Goal: Task Accomplishment & Management: Use online tool/utility

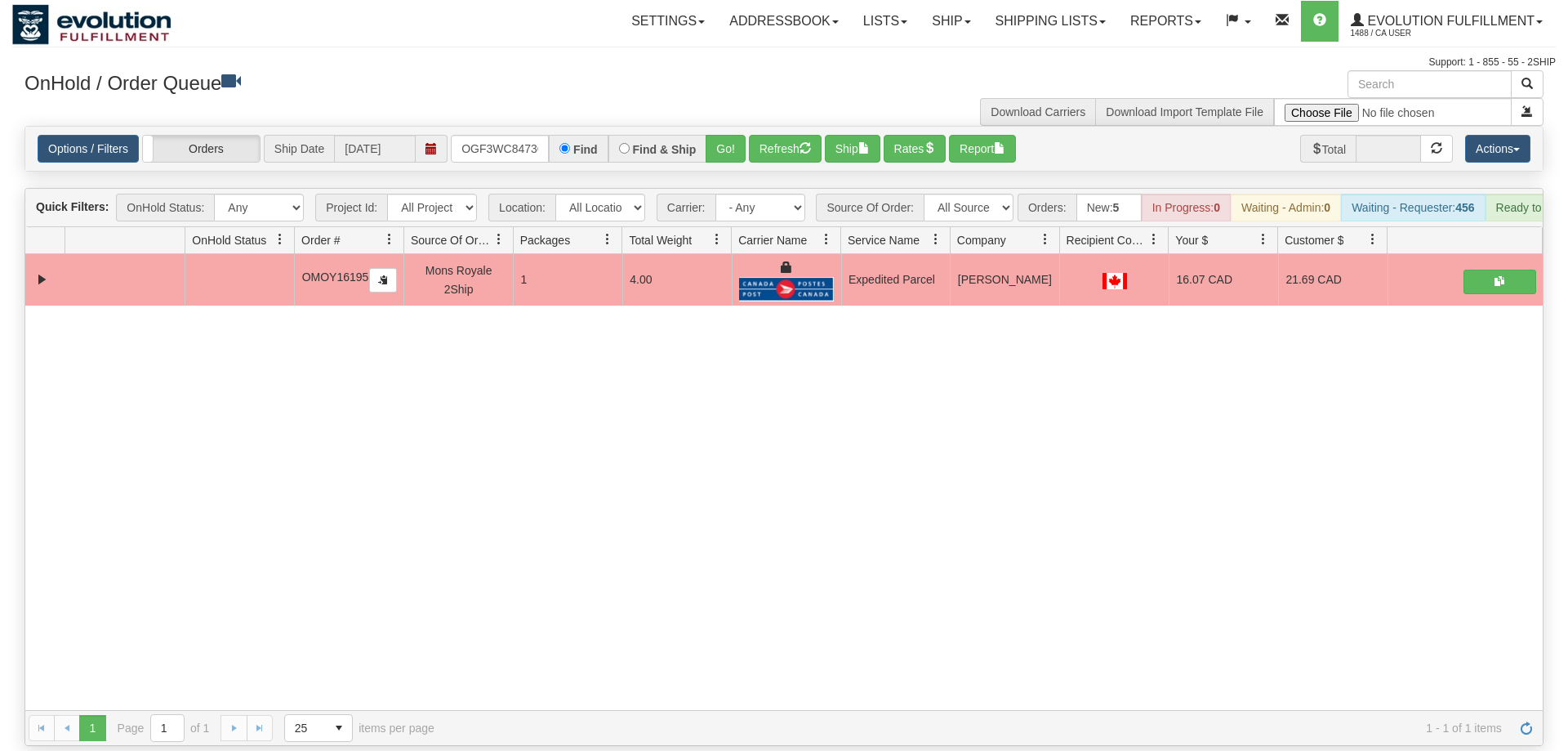
scroll to position [0, 15]
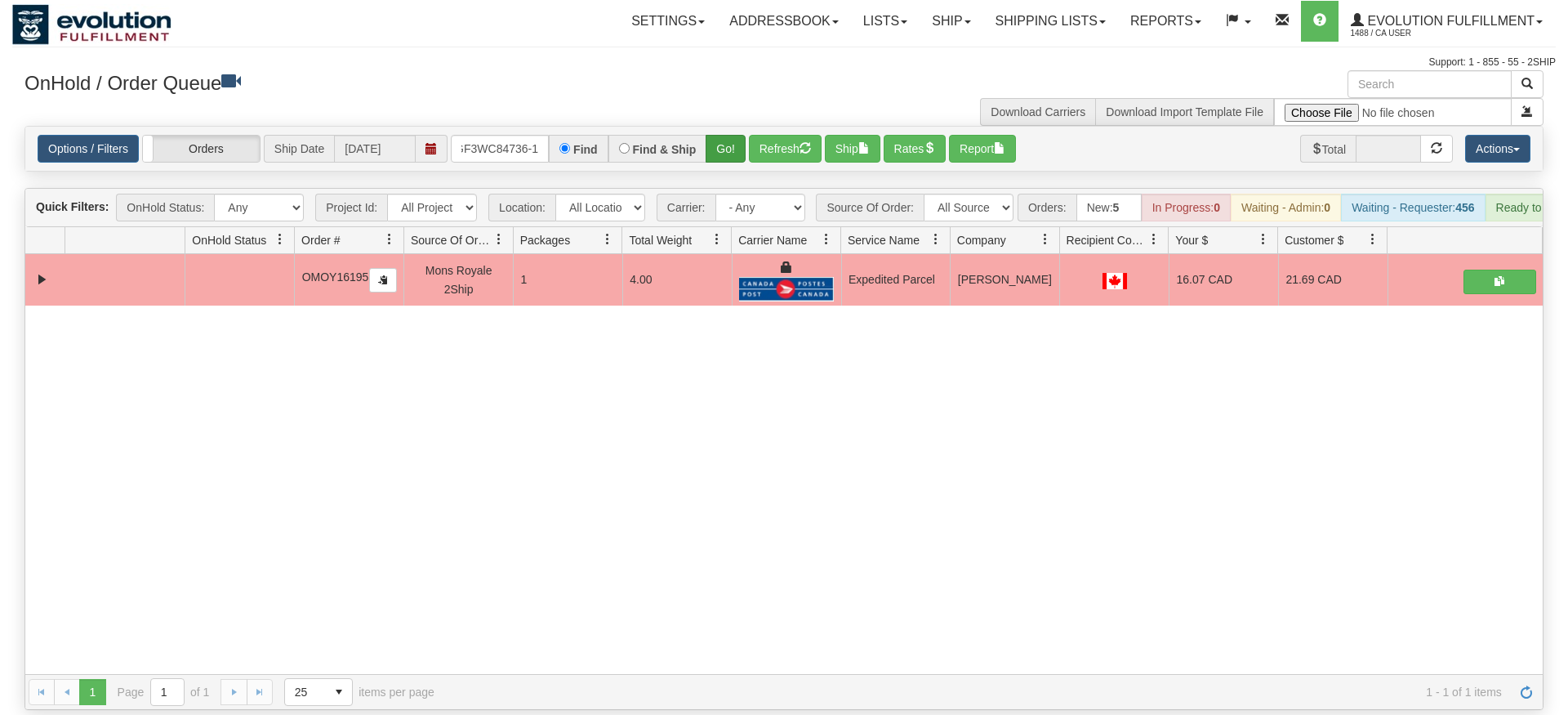
type input "OGF3WC84736-1"
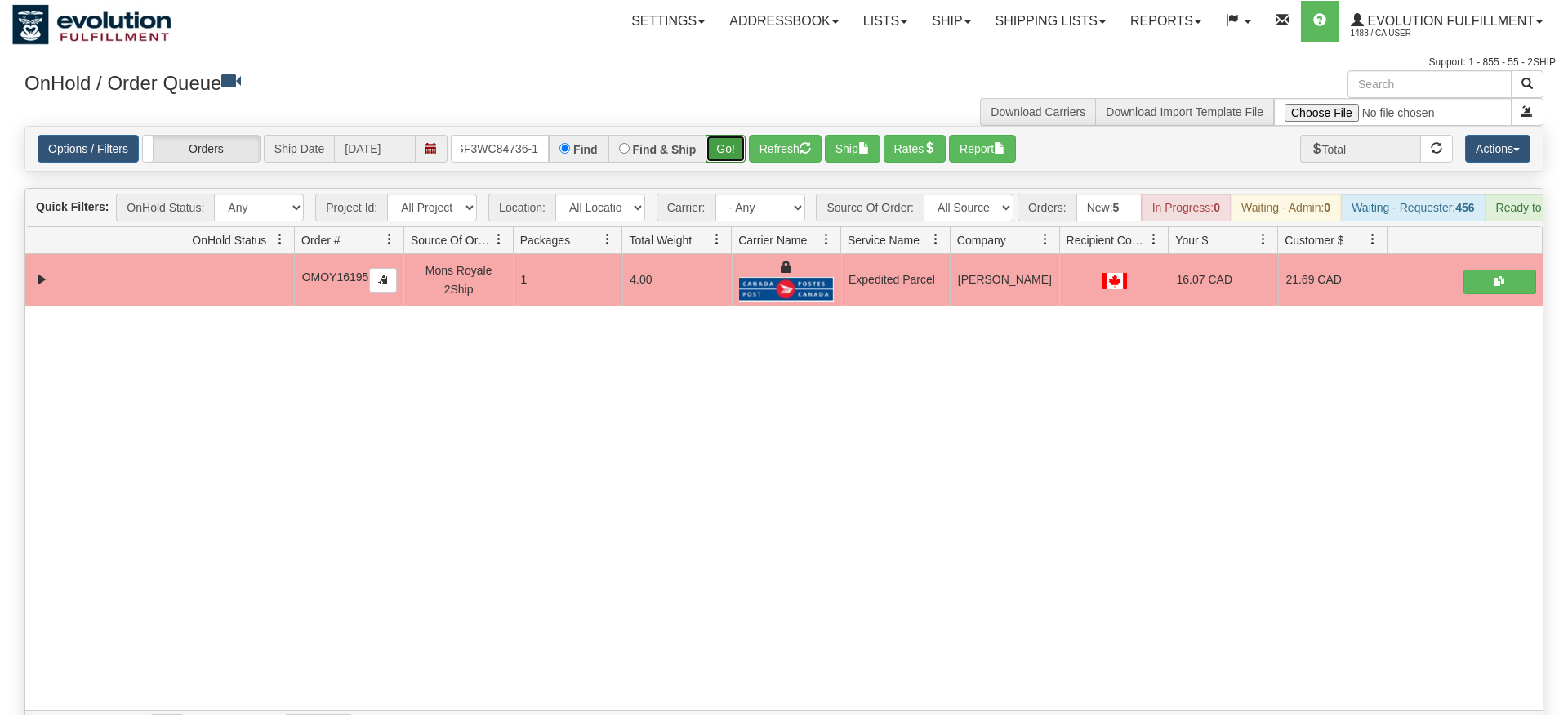
click at [725, 156] on div "Is equal to Is not equal to Contains Does not contains CAD USD EUR ZAR [PERSON_…" at bounding box center [784, 435] width 1543 height 620
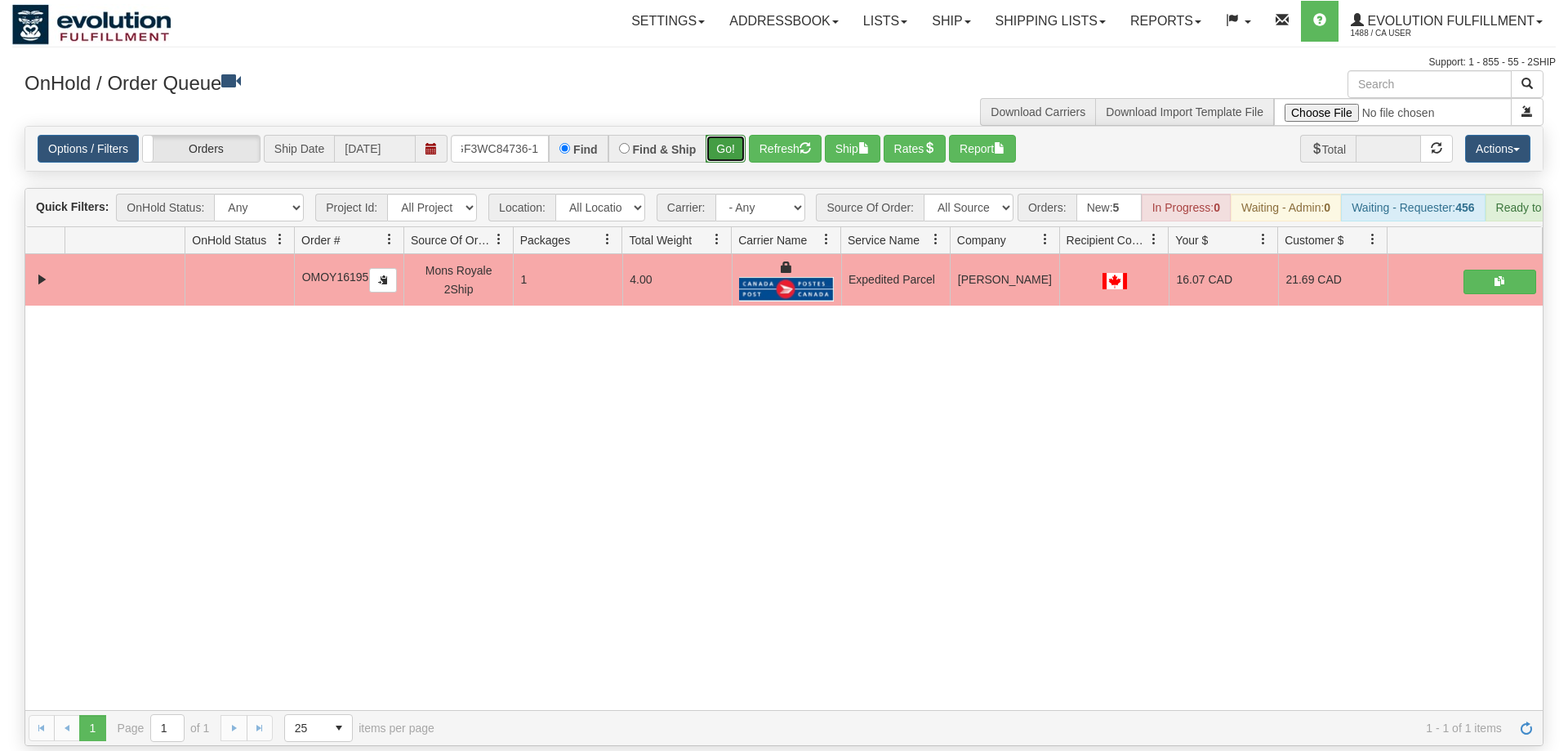
click at [725, 135] on button "Go!" at bounding box center [725, 148] width 40 height 27
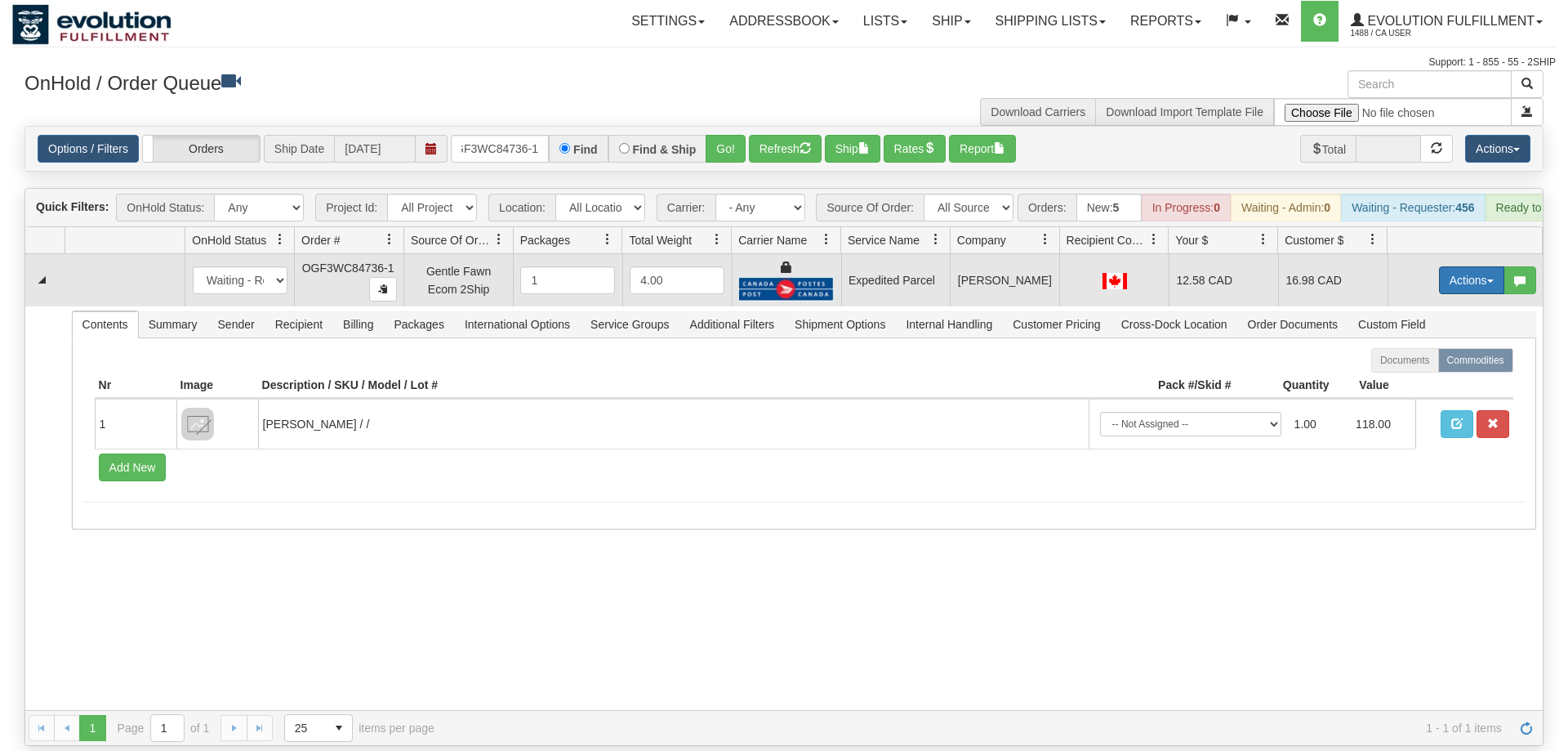
click at [1474, 266] on button "Actions" at bounding box center [1471, 279] width 65 height 27
click at [1402, 369] on span "Ship" at bounding box center [1406, 376] width 34 height 13
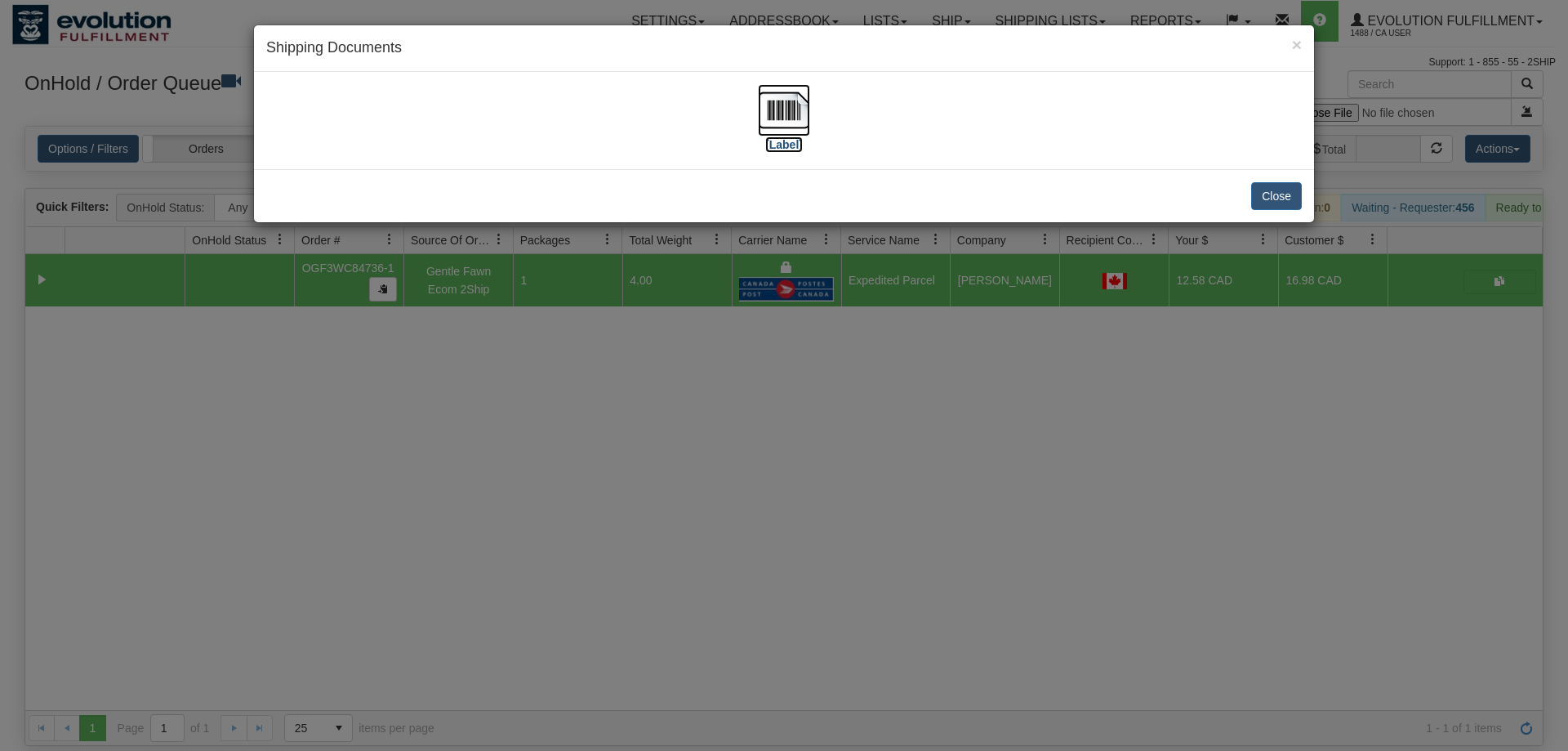
click at [788, 107] on img at bounding box center [784, 109] width 52 height 52
click at [503, 279] on div "× Shipping Documents [Label] Close" at bounding box center [784, 376] width 1568 height 751
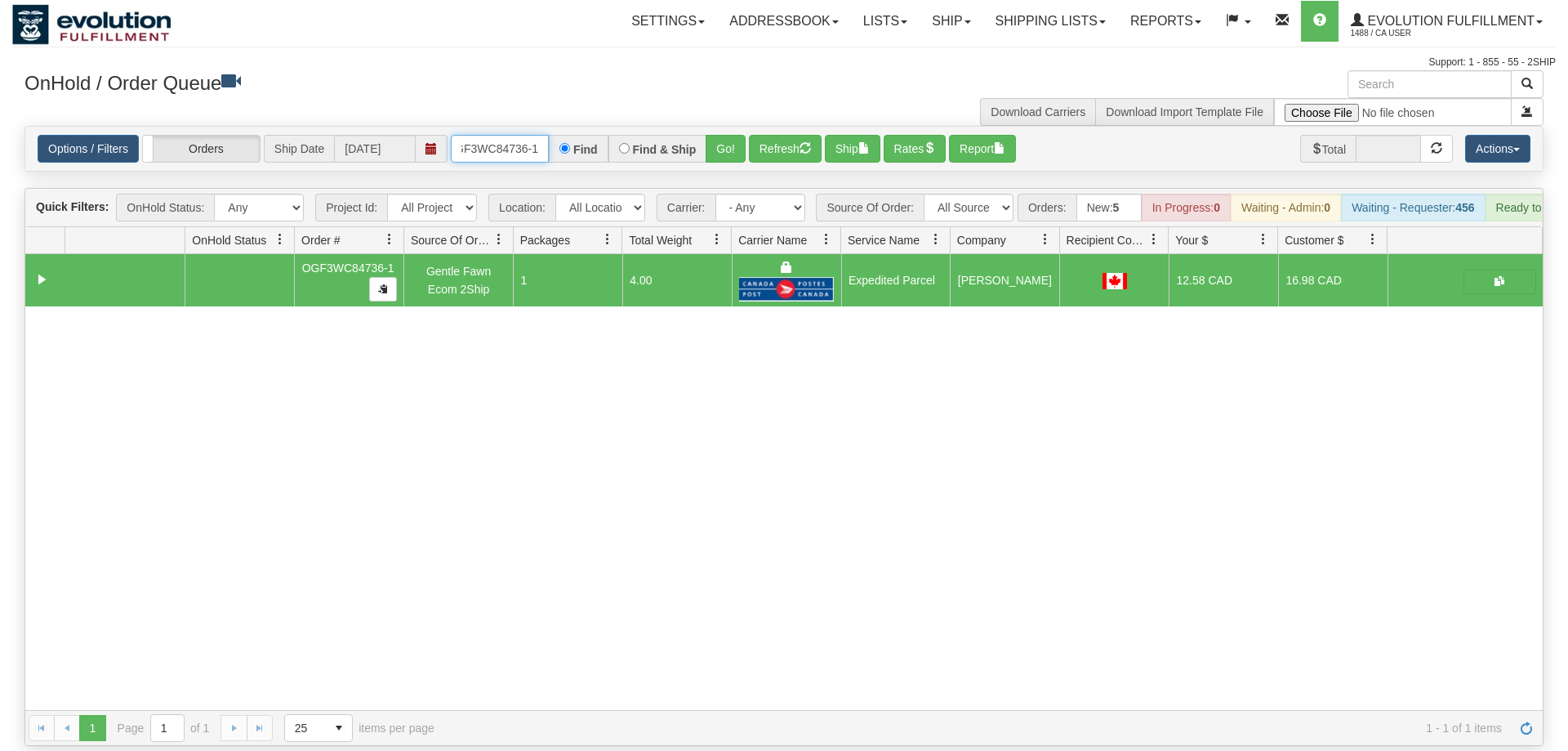
click at [470, 135] on input "OGF3WC84736-1" at bounding box center [500, 148] width 98 height 27
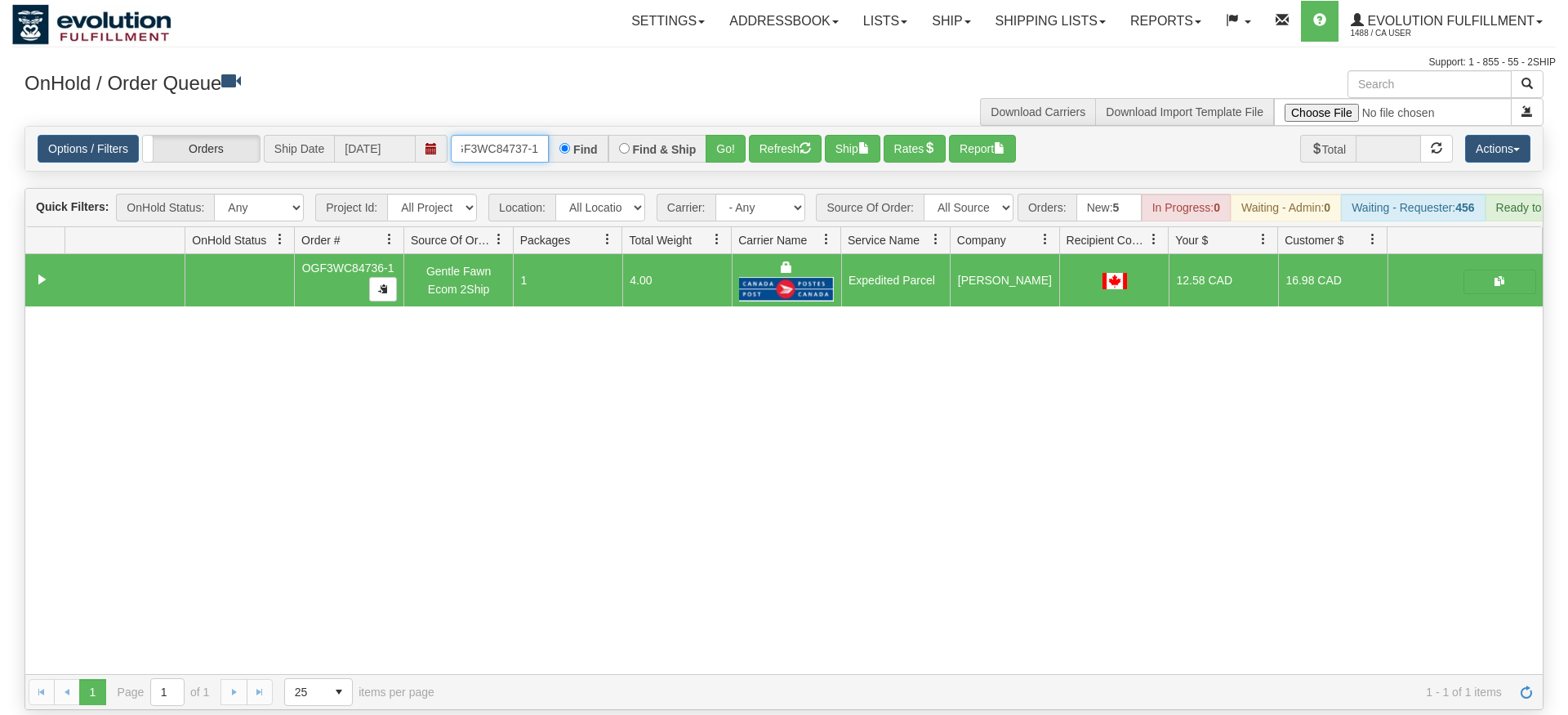
type input "OGF3WC84737-1"
click at [728, 146] on div "Options / Filters Group Shipments Orders Ship Date 08/18/2025 OGF3WC84737-1 Fin…" at bounding box center [784, 148] width 1517 height 44
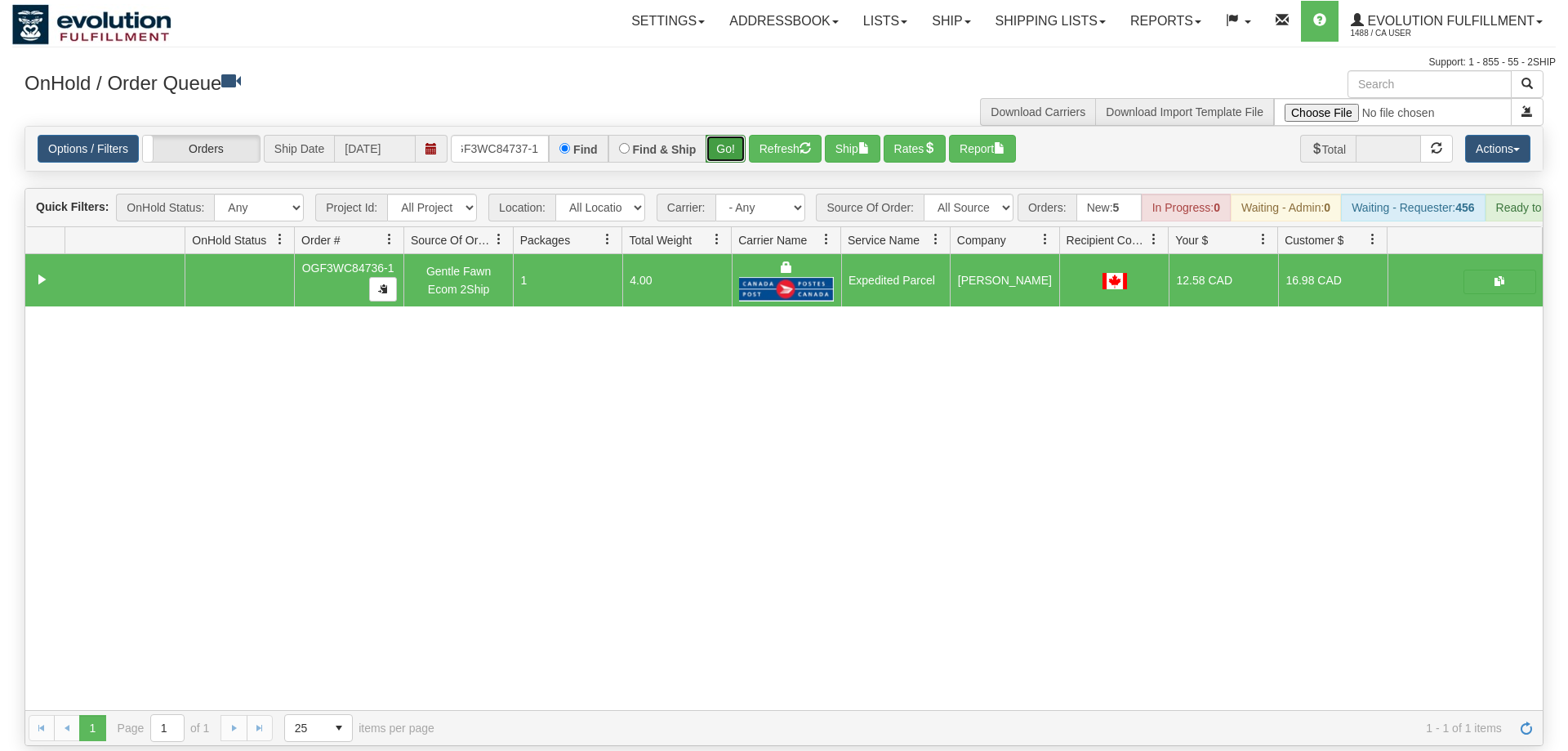
click at [725, 135] on button "Go!" at bounding box center [725, 148] width 40 height 27
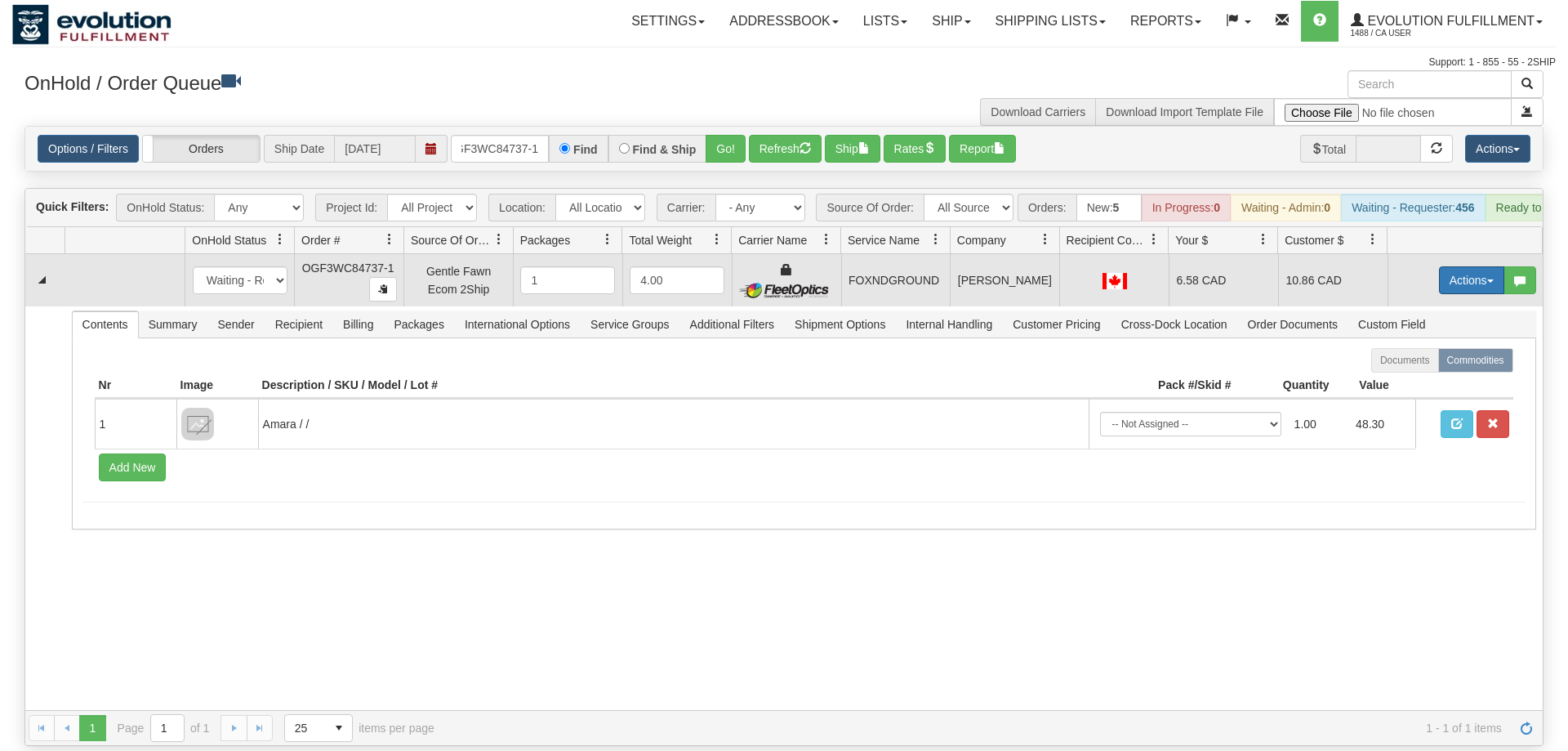
click at [1471, 268] on button "Actions" at bounding box center [1471, 279] width 65 height 27
click at [1442, 364] on link "Ship" at bounding box center [1438, 375] width 131 height 22
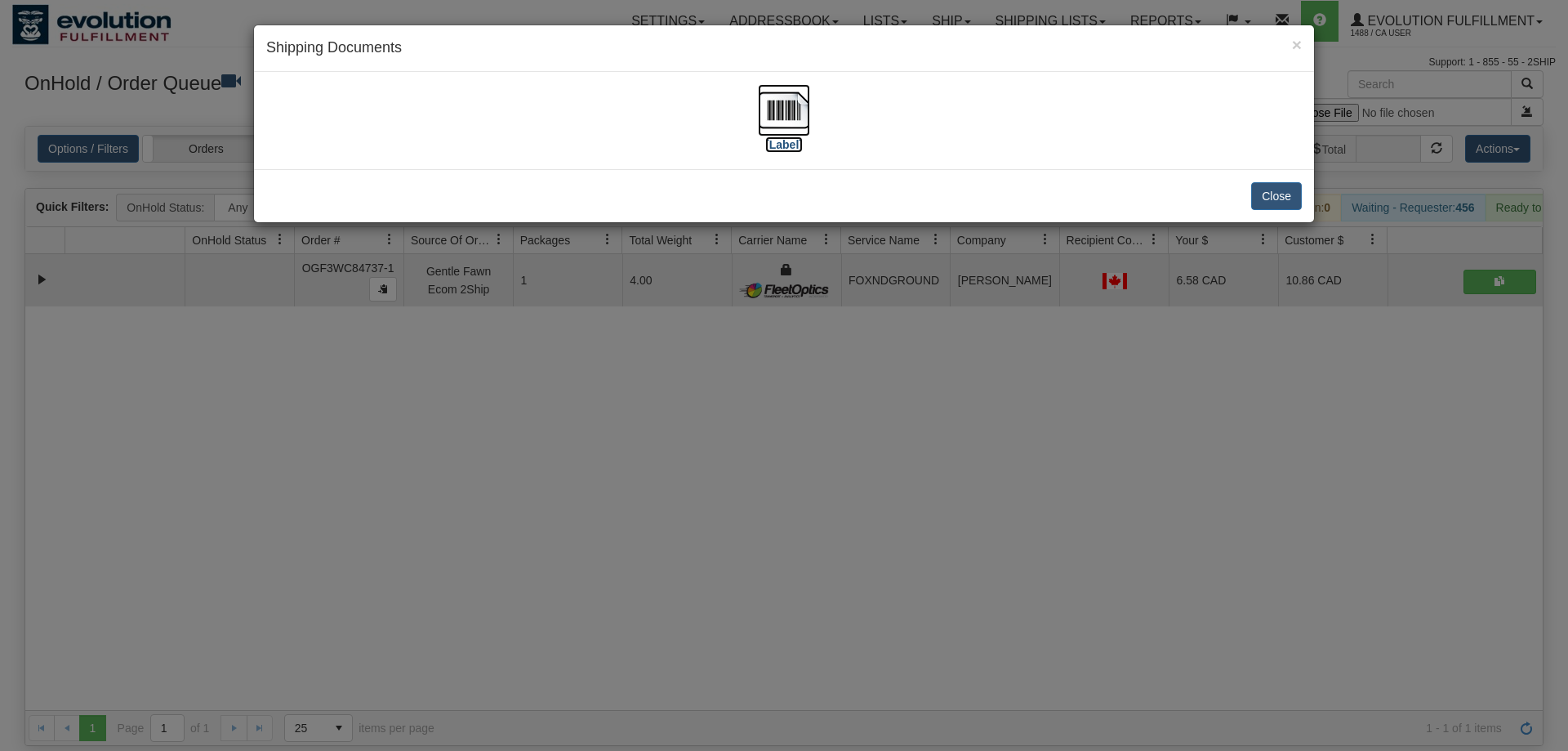
click at [793, 119] on img at bounding box center [784, 109] width 52 height 52
drag, startPoint x: 505, startPoint y: 529, endPoint x: 409, endPoint y: 309, distance: 240.0
click at [506, 521] on div "× Shipping Documents [Label] Close" at bounding box center [784, 376] width 1568 height 751
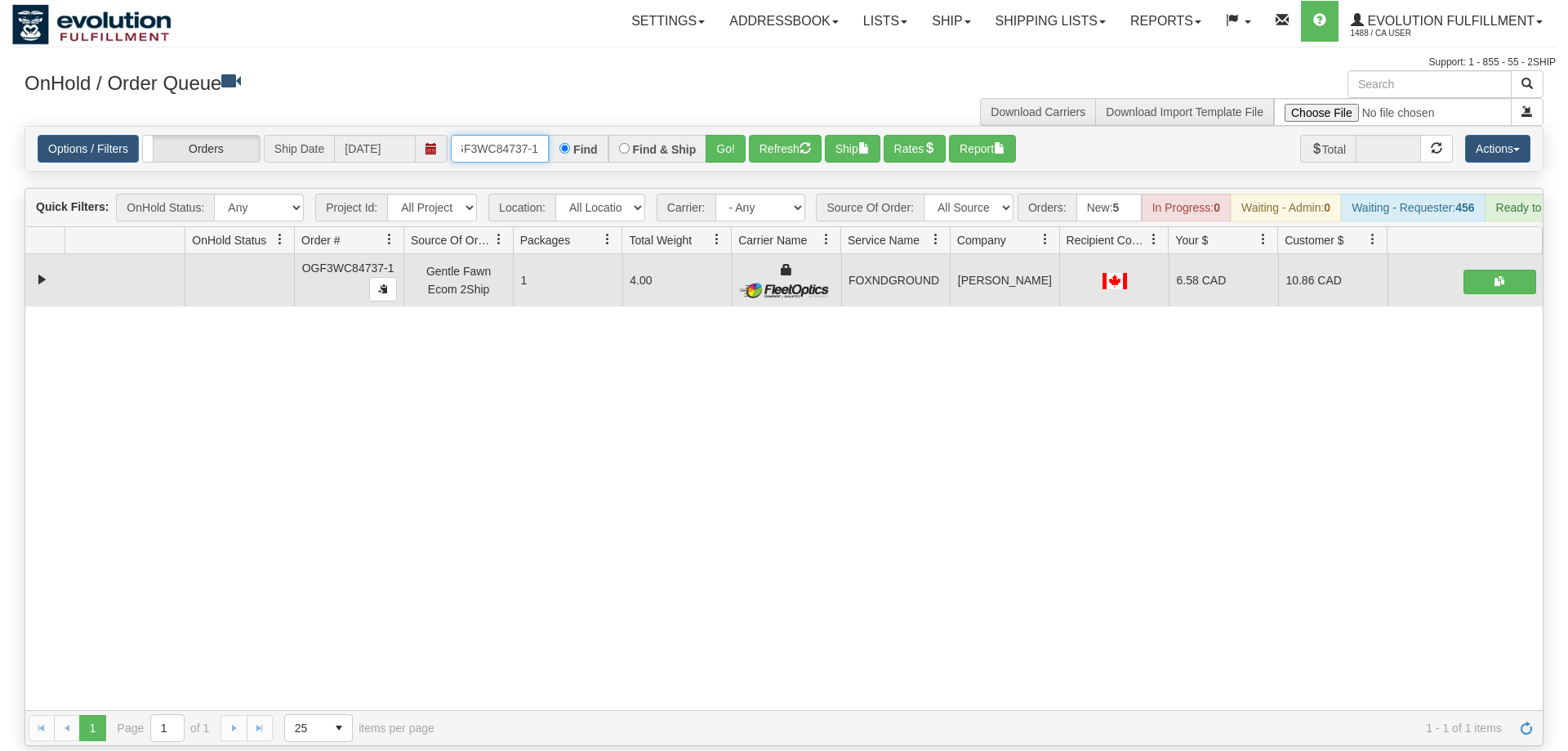
click at [499, 135] on input "OGF3WC84737-1" at bounding box center [500, 148] width 98 height 27
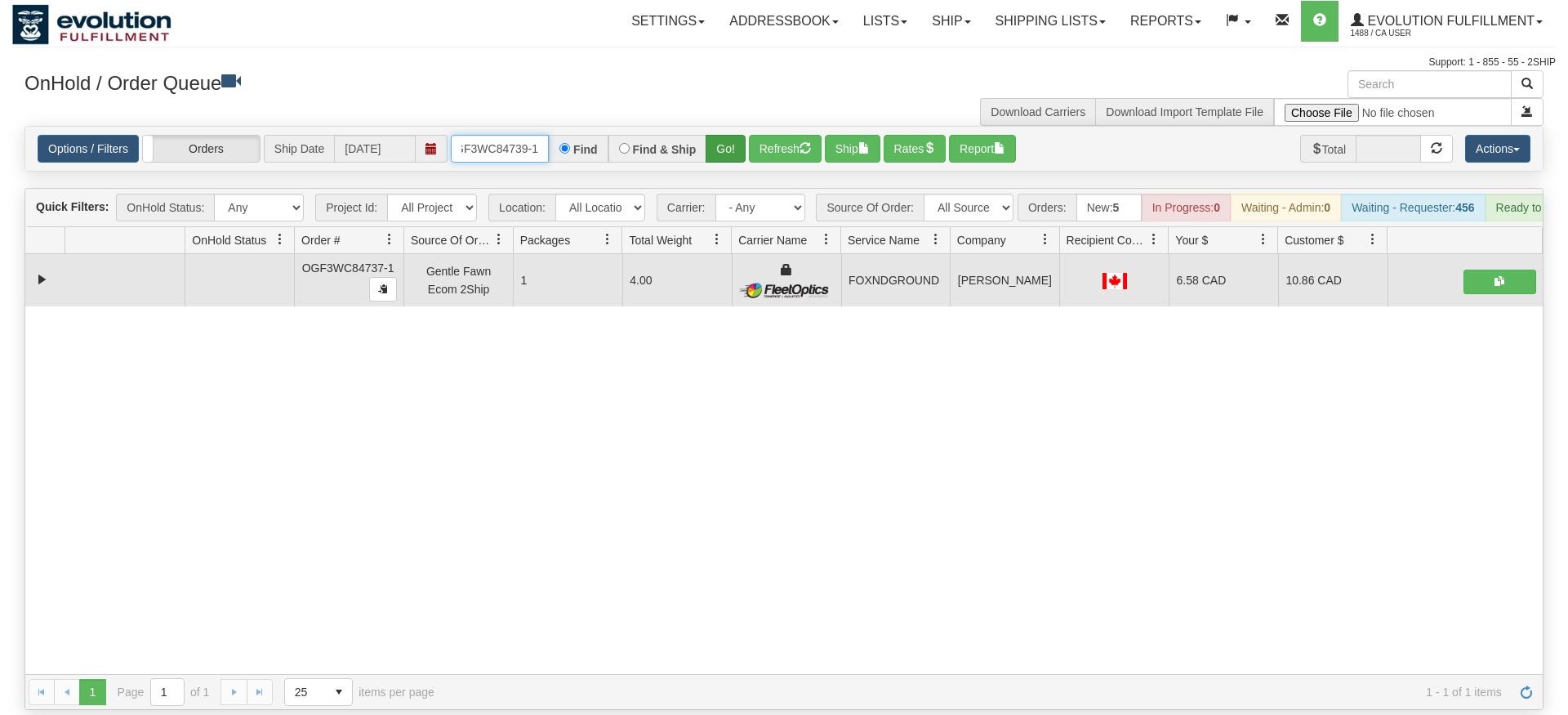
type input "OGF3WC84739-1"
click at [727, 167] on div "Is equal to Is not equal to Contains Does not contains CAD USD EUR ZAR [PERSON_…" at bounding box center [784, 417] width 1543 height 584
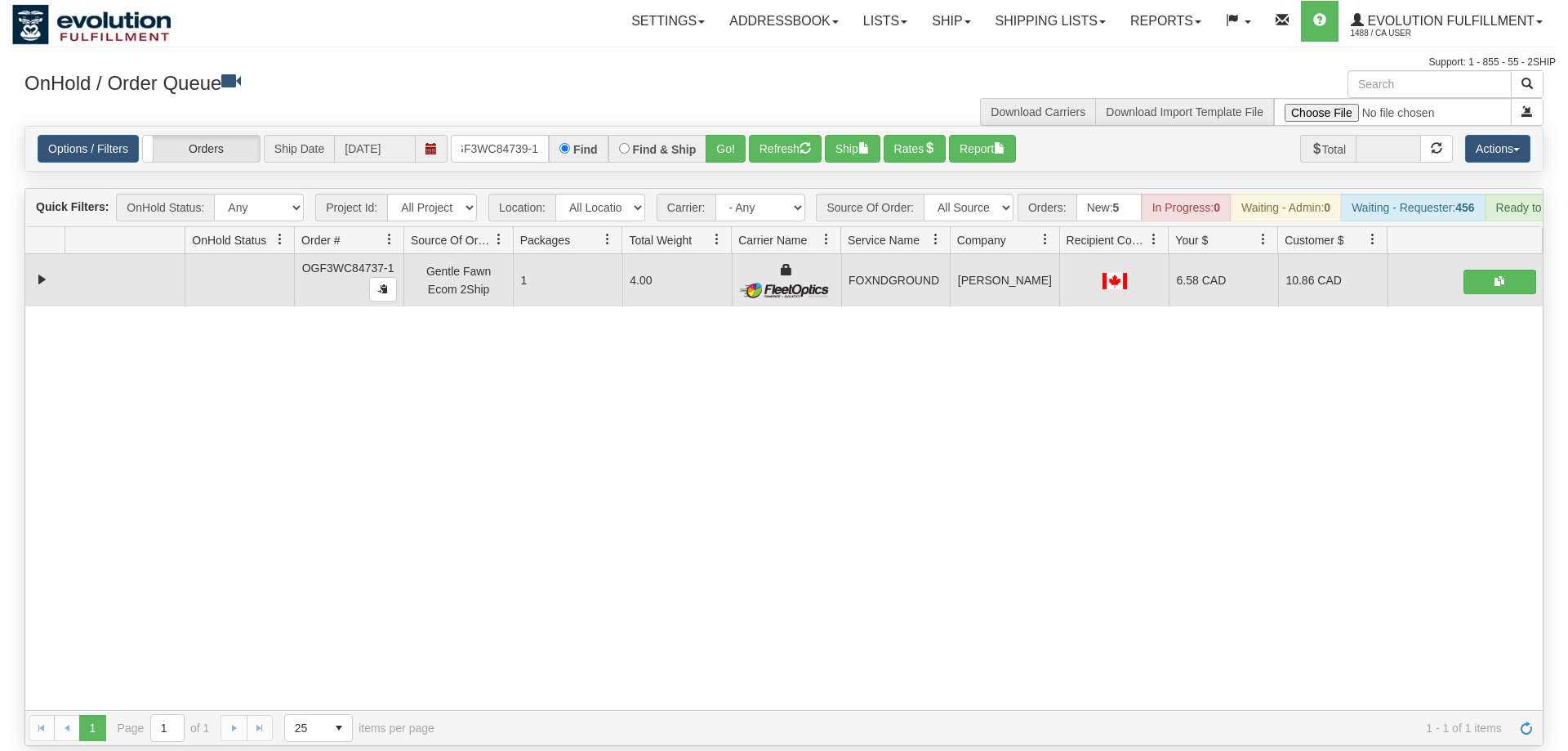
click at [731, 94] on div "OnHold / Order Queue" at bounding box center [398, 86] width 771 height 32
click at [738, 126] on div "Options / Filters Group Shipments Orders Ship Date 08/18/2025 OGF3WC84739-1 Fin…" at bounding box center [784, 148] width 1517 height 44
click at [732, 135] on button "Go!" at bounding box center [725, 148] width 40 height 27
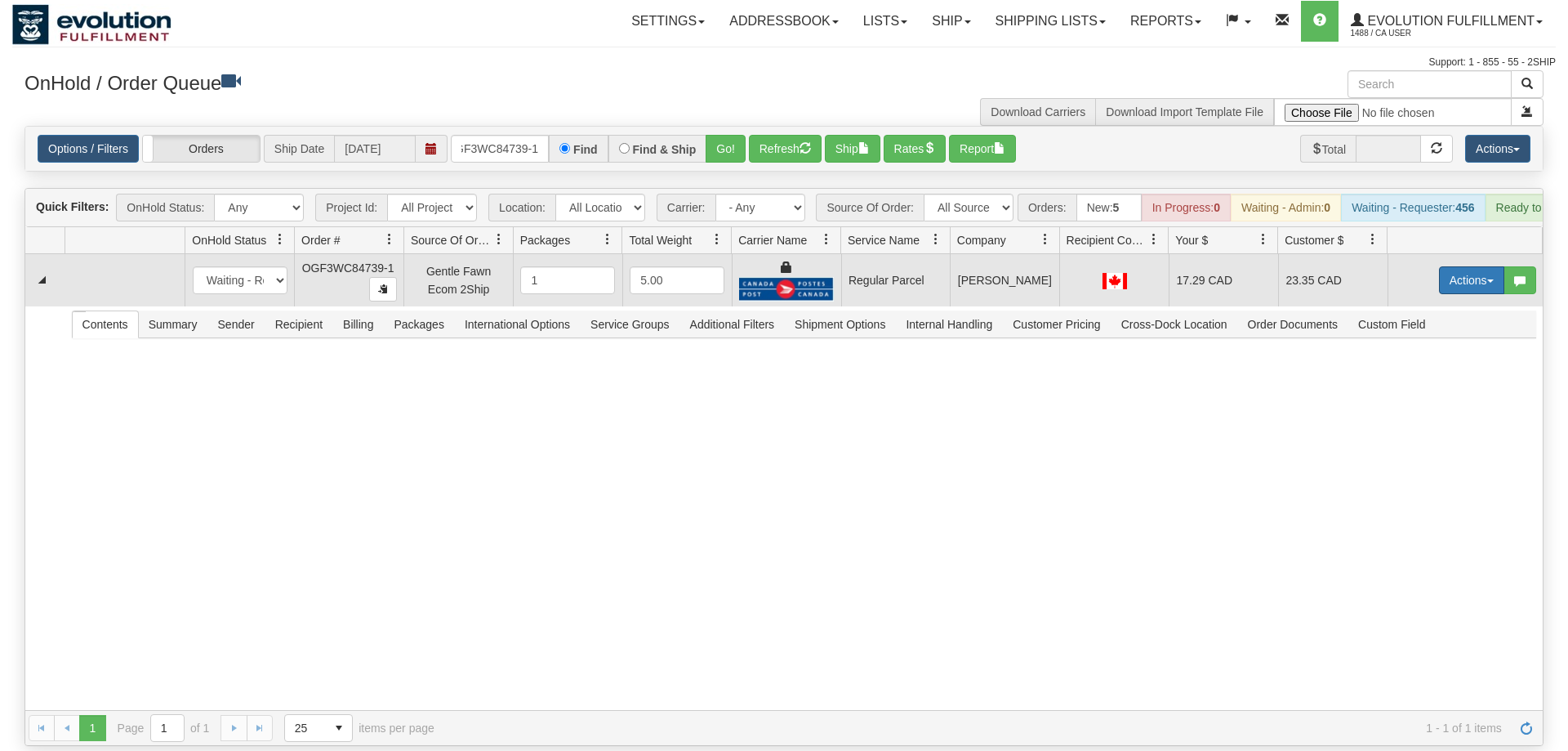
click at [1486, 266] on button "Actions" at bounding box center [1471, 279] width 65 height 27
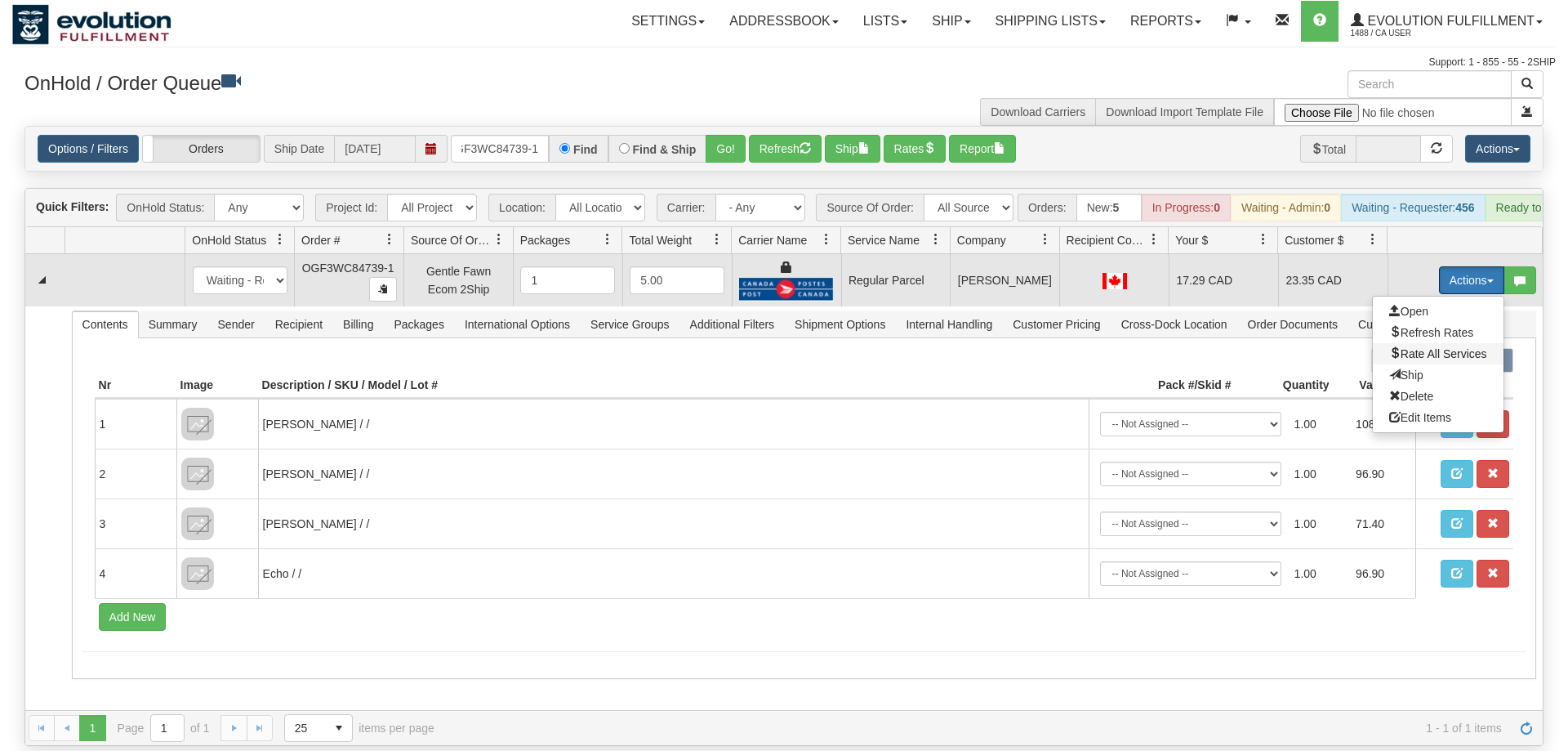
click at [1458, 347] on span "Rate All Services" at bounding box center [1438, 354] width 98 height 13
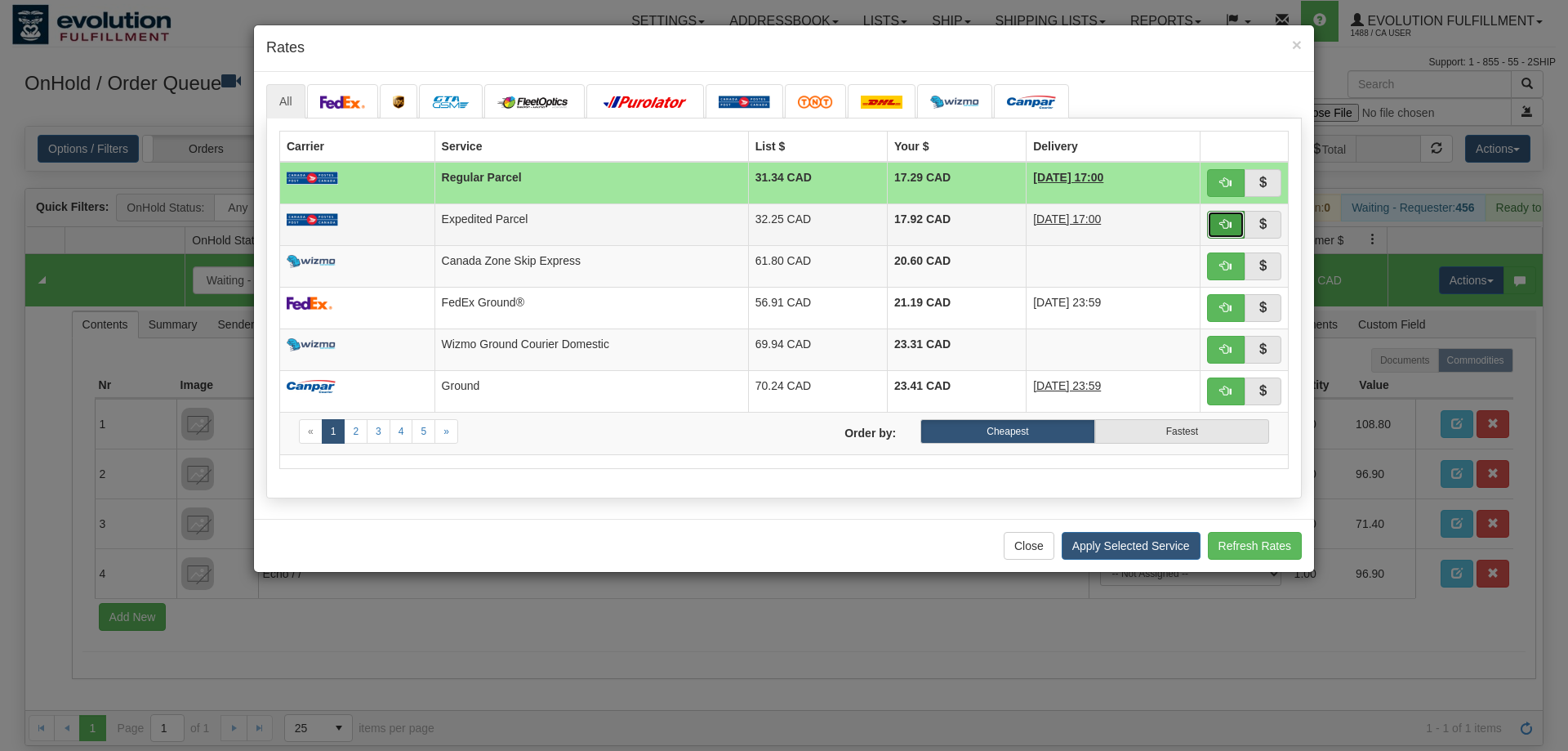
click at [1228, 219] on span "button" at bounding box center [1226, 224] width 11 height 11
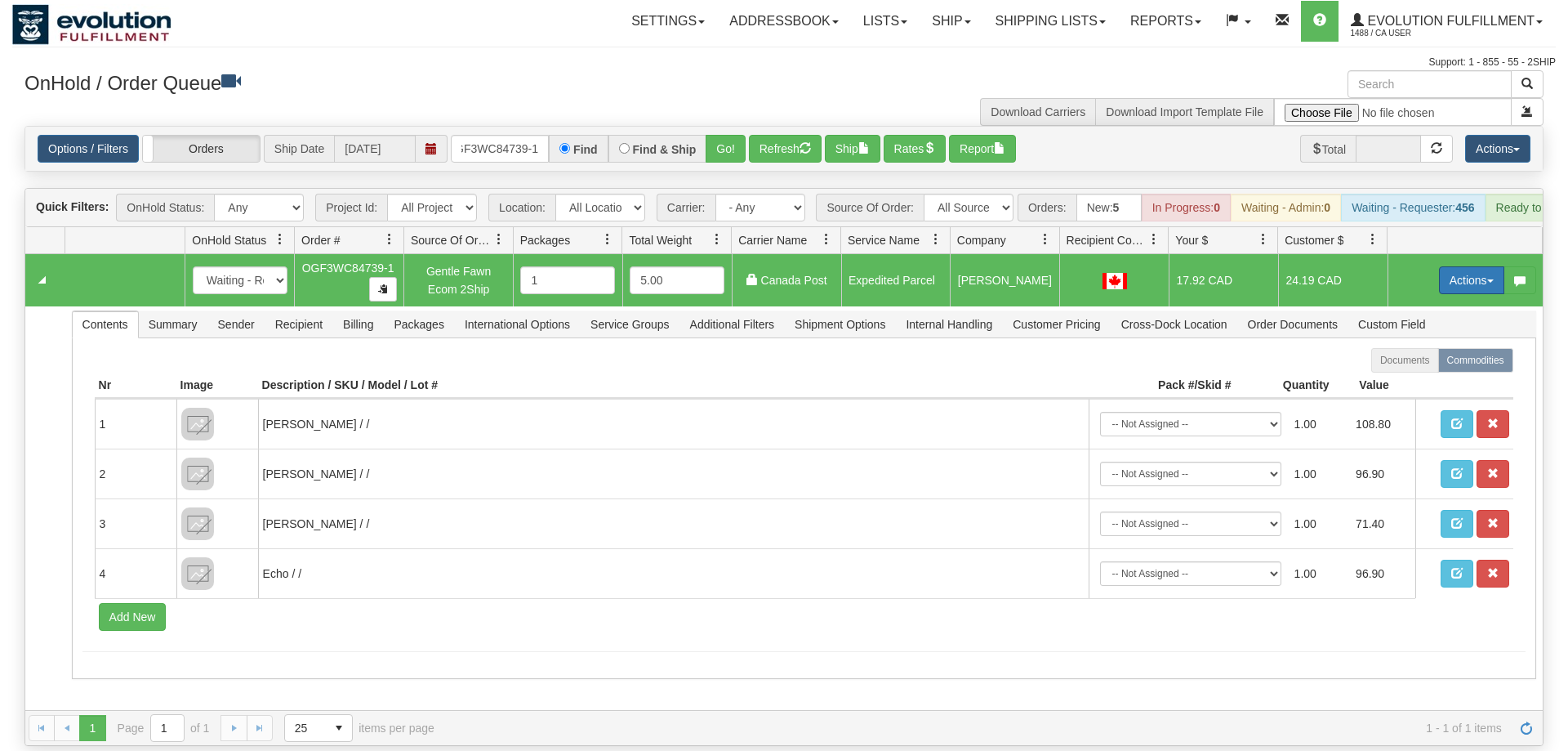
click at [1477, 266] on button "Actions" at bounding box center [1471, 279] width 65 height 27
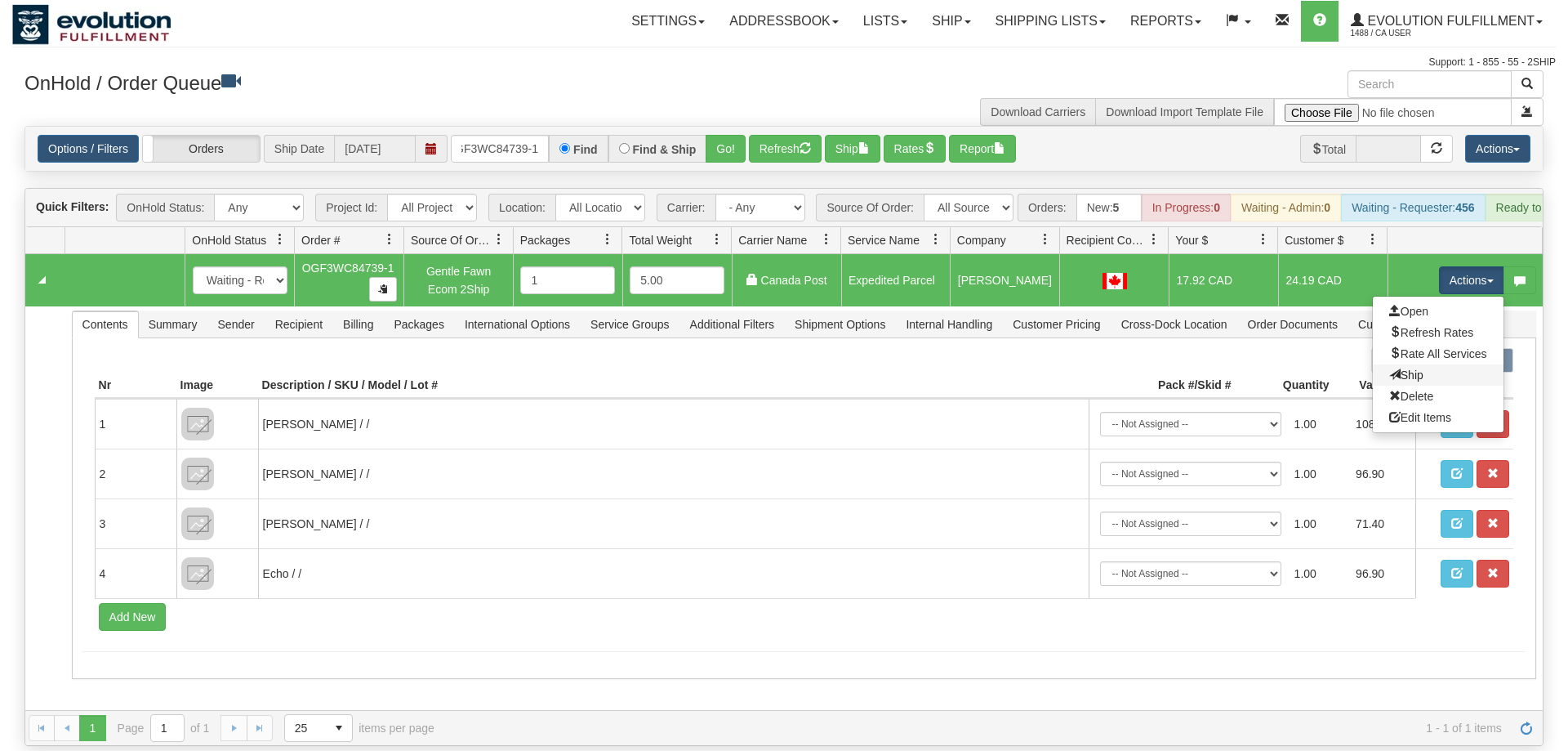
click at [1461, 364] on link "Ship" at bounding box center [1438, 375] width 131 height 22
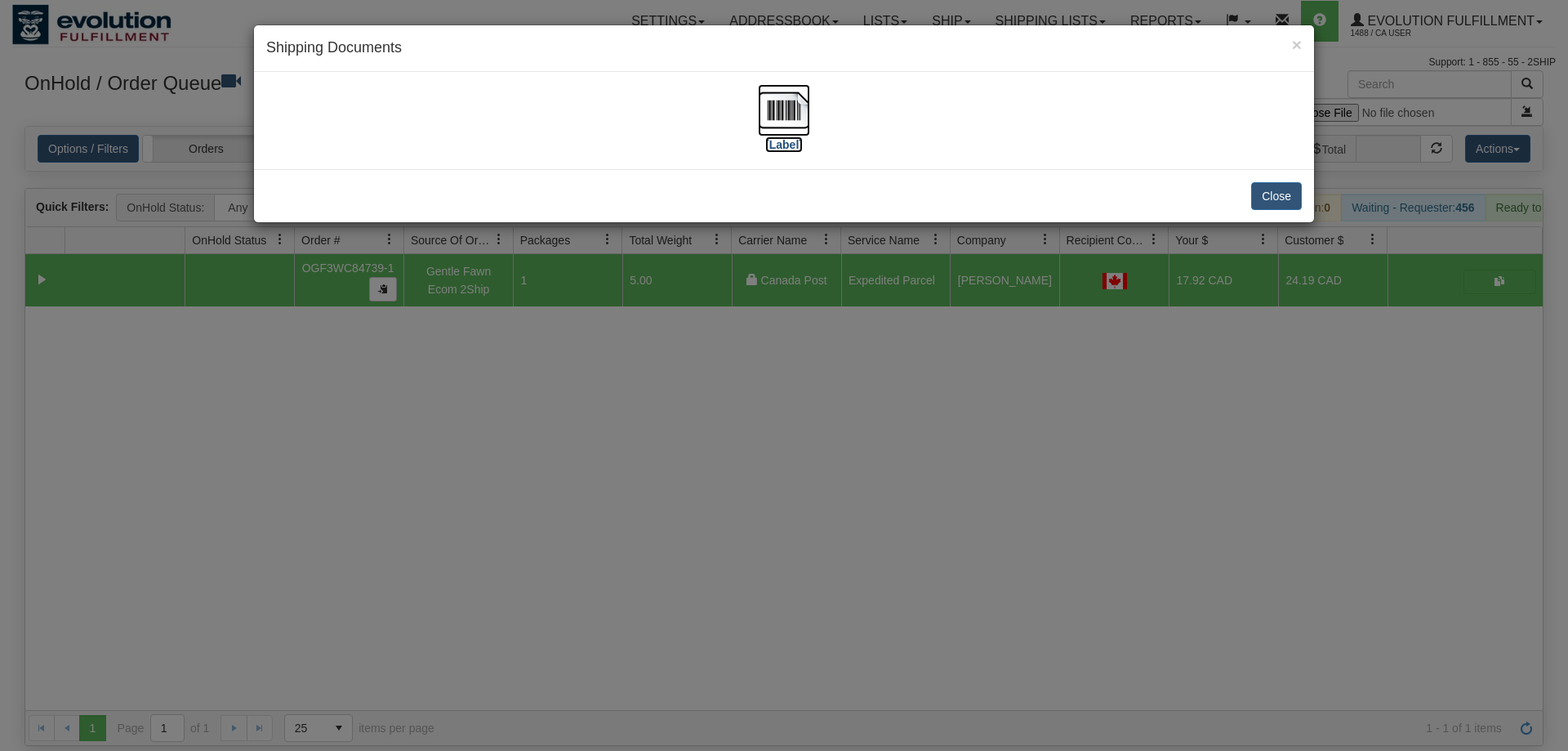
click at [794, 143] on label "[Label]" at bounding box center [784, 144] width 38 height 16
drag, startPoint x: 495, startPoint y: 484, endPoint x: 437, endPoint y: 73, distance: 415.1
click at [495, 481] on div "× Shipping Documents [Label] Close" at bounding box center [784, 376] width 1568 height 751
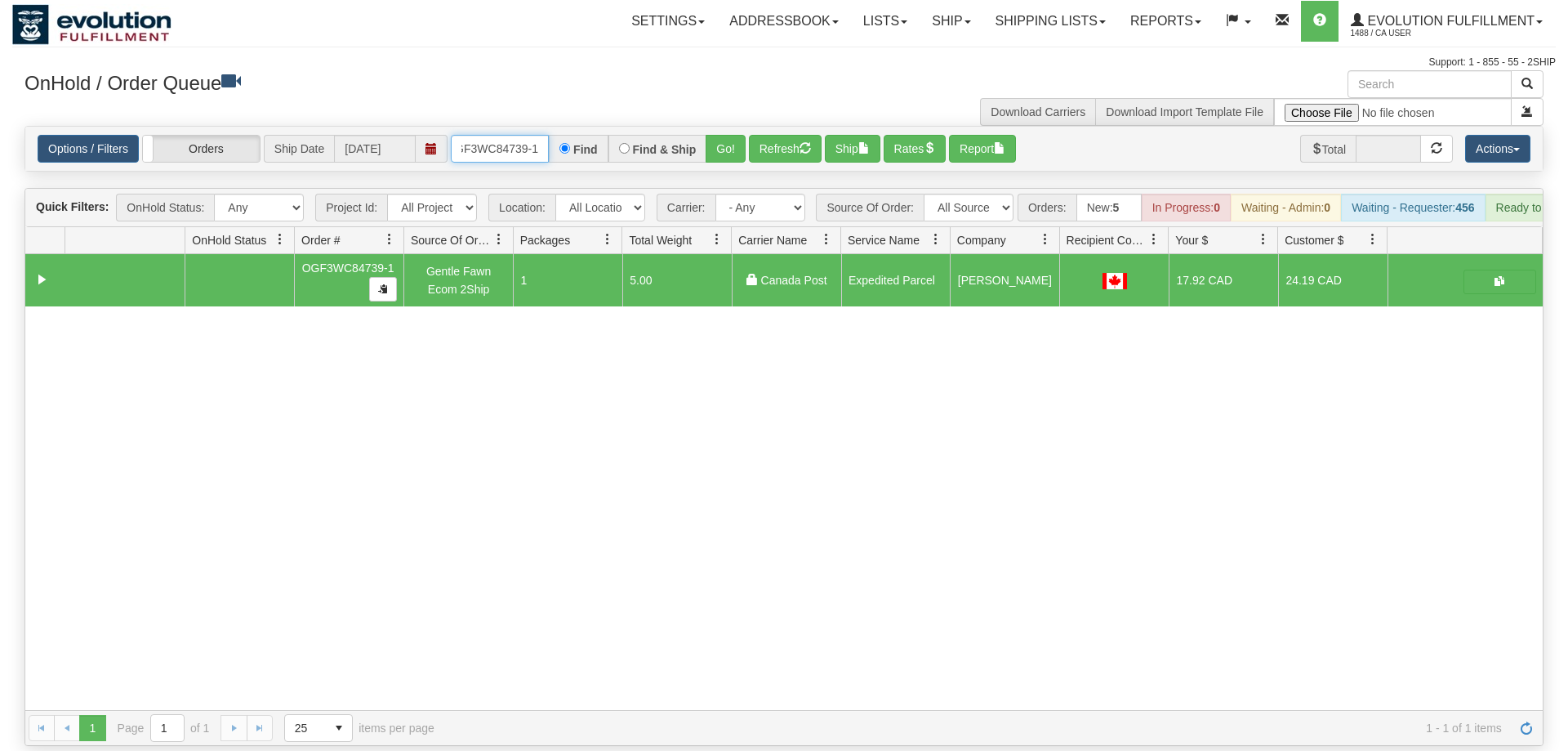
click at [480, 135] on input "OGF3WC84739-1" at bounding box center [500, 148] width 98 height 27
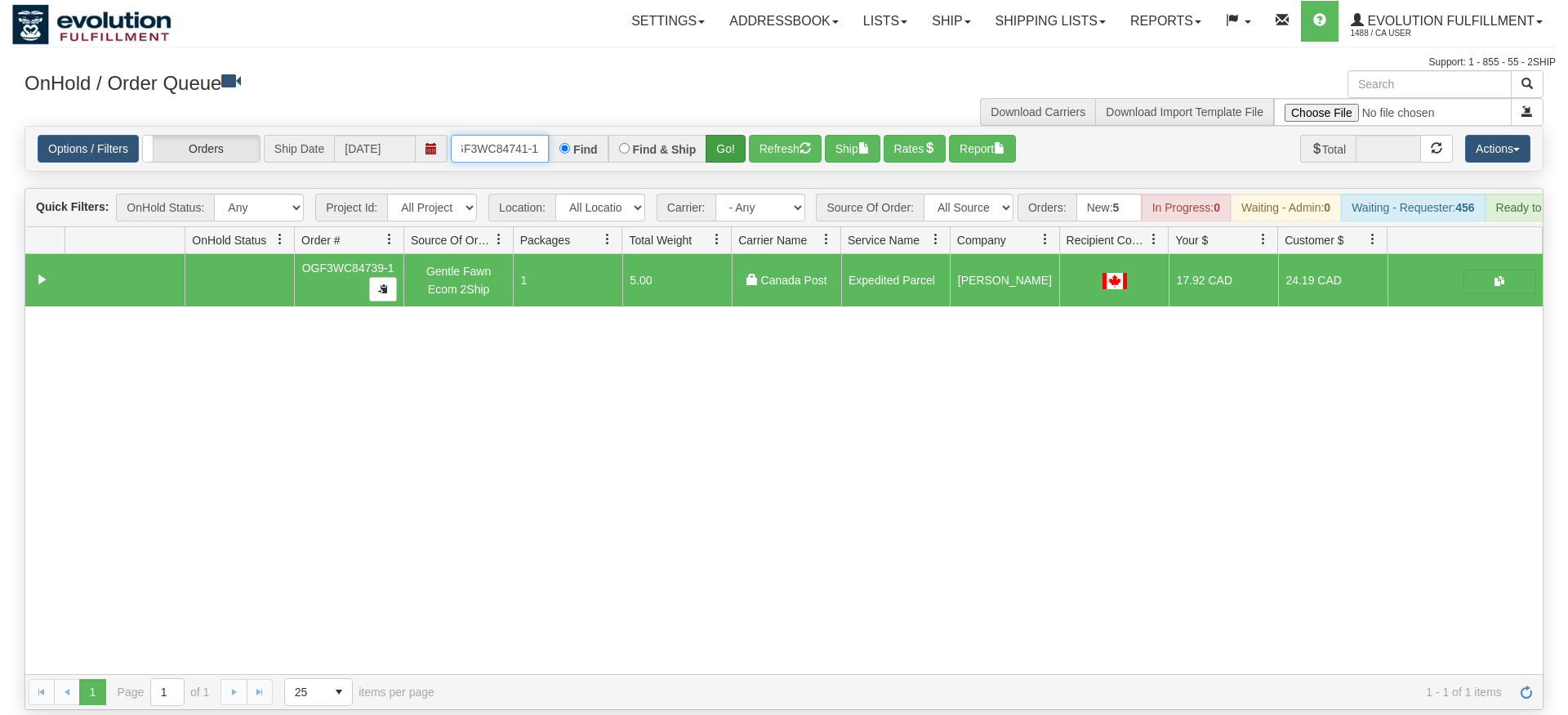
type input "OGF3WC84741-1"
click at [713, 168] on div "Is equal to Is not equal to Contains Does not contains CAD USD EUR ZAR [PERSON_…" at bounding box center [784, 417] width 1543 height 584
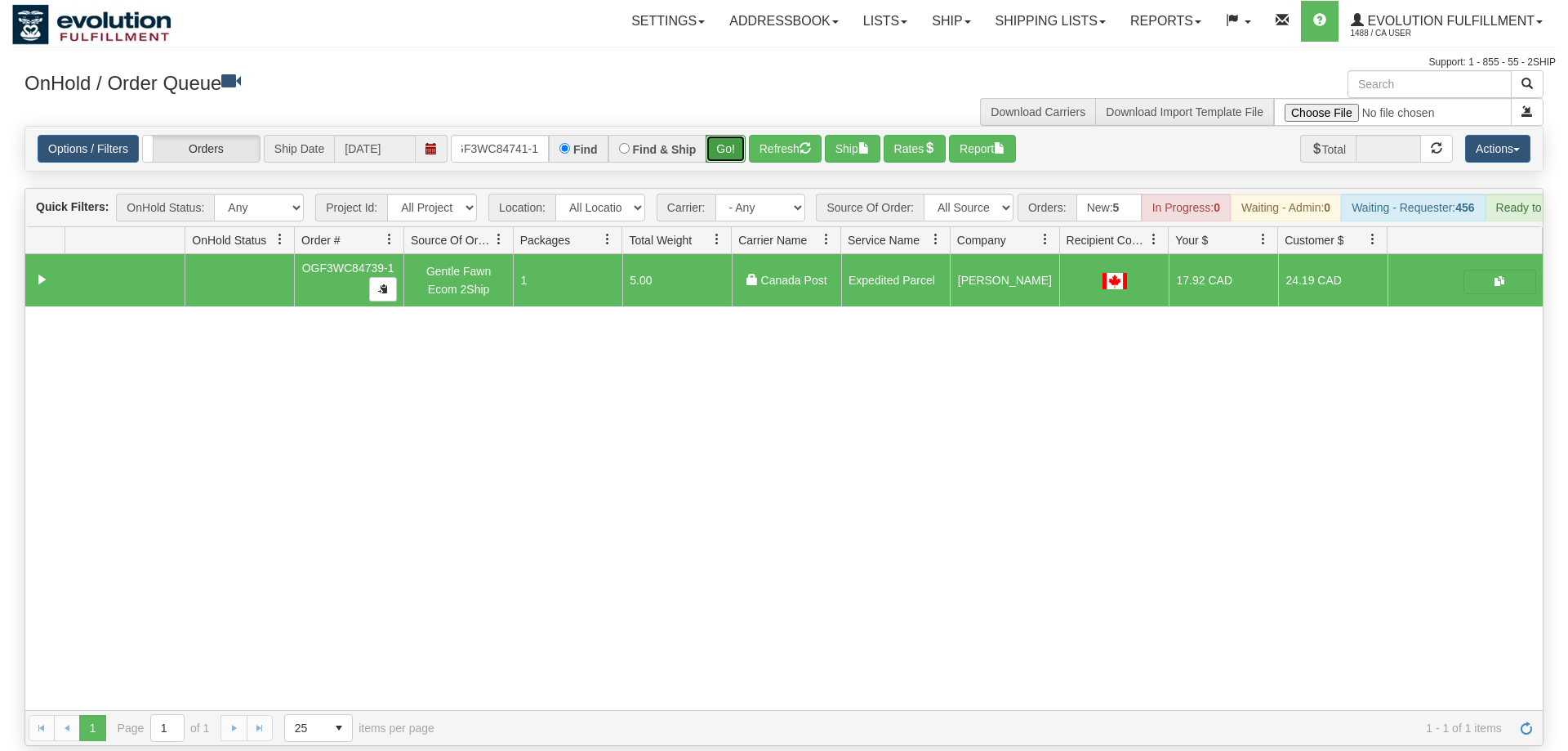
click at [730, 138] on button "Go!" at bounding box center [725, 148] width 40 height 27
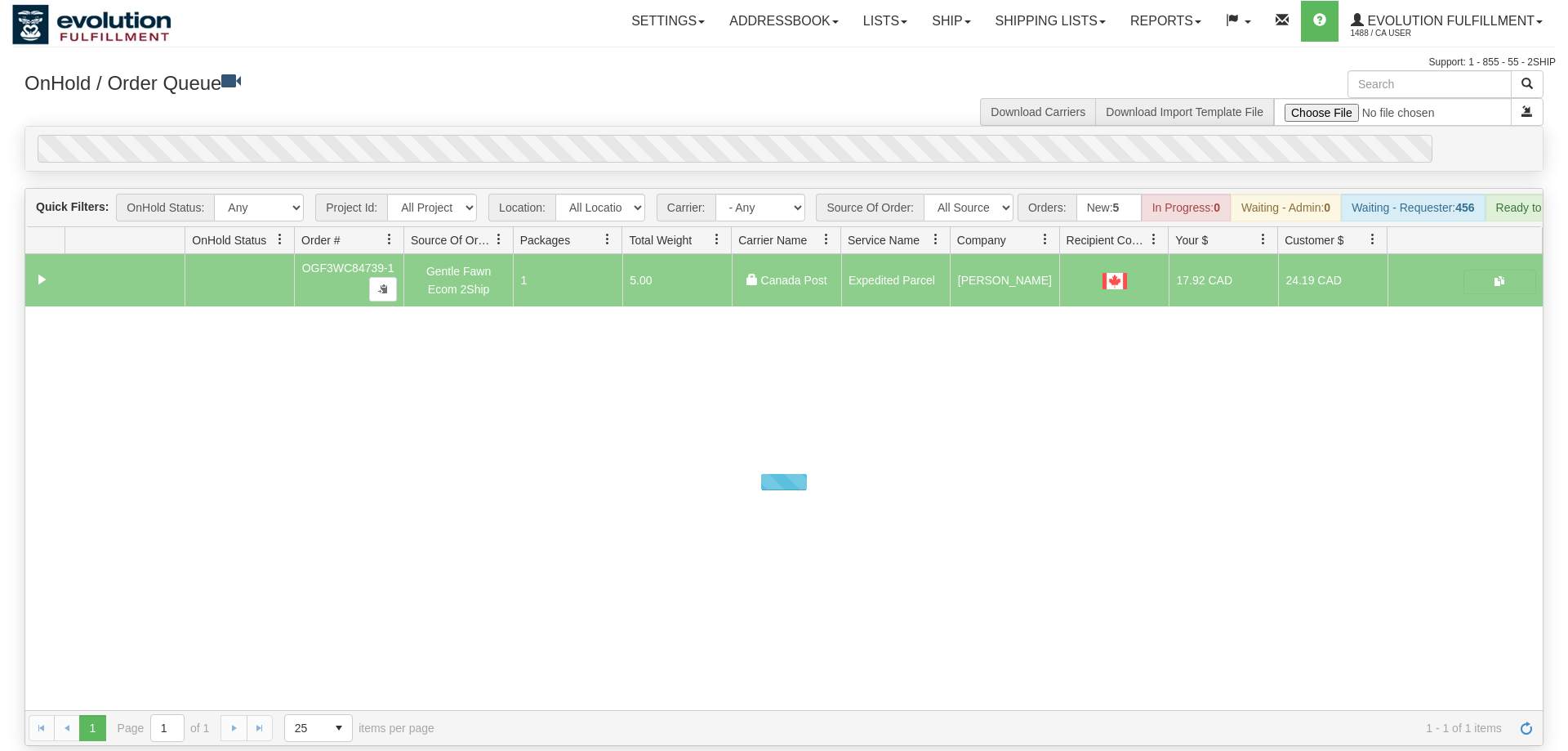
click at [732, 136] on div "0" at bounding box center [734, 148] width 1395 height 27
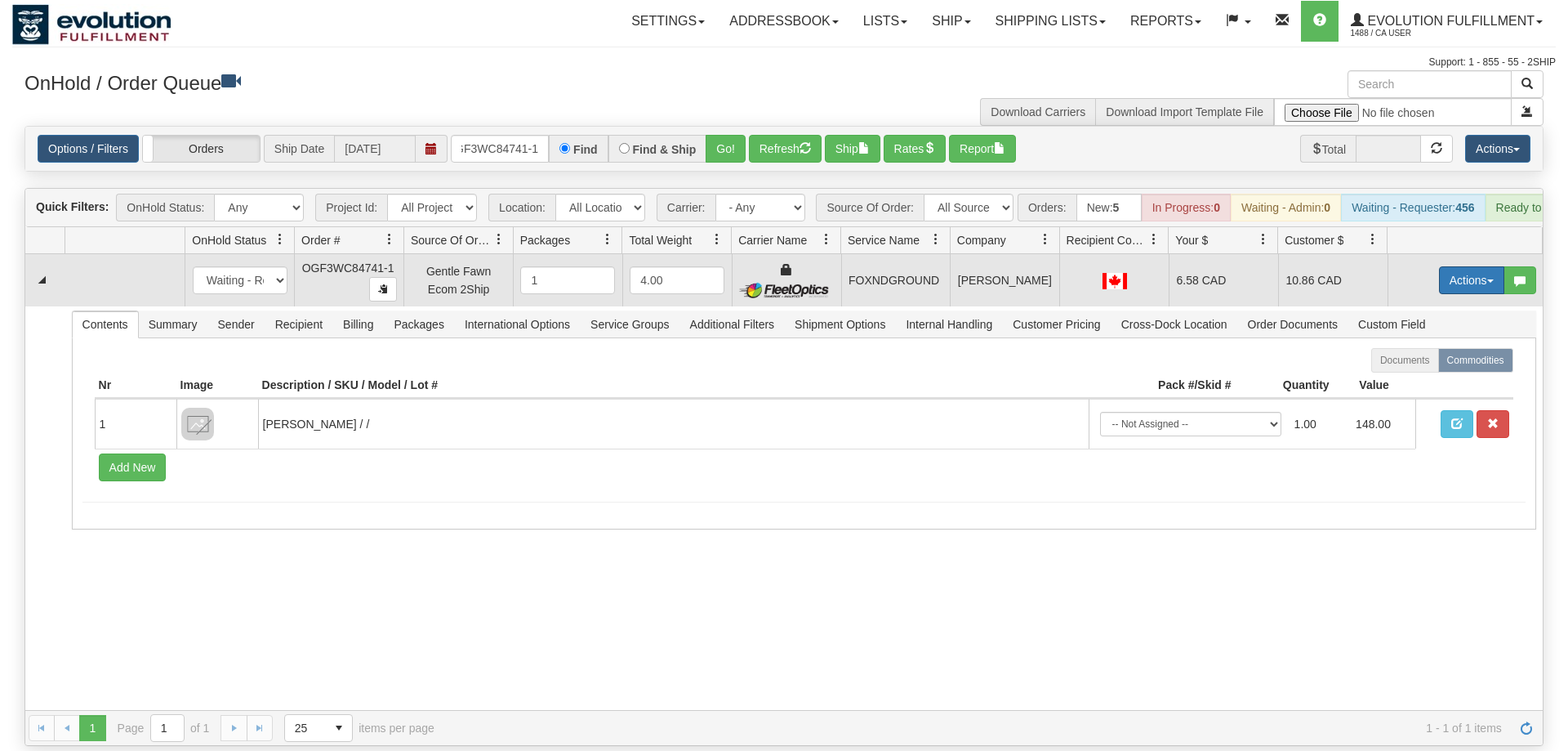
click at [1474, 266] on button "Actions" at bounding box center [1471, 279] width 65 height 27
click at [1418, 369] on span "Ship" at bounding box center [1406, 376] width 34 height 13
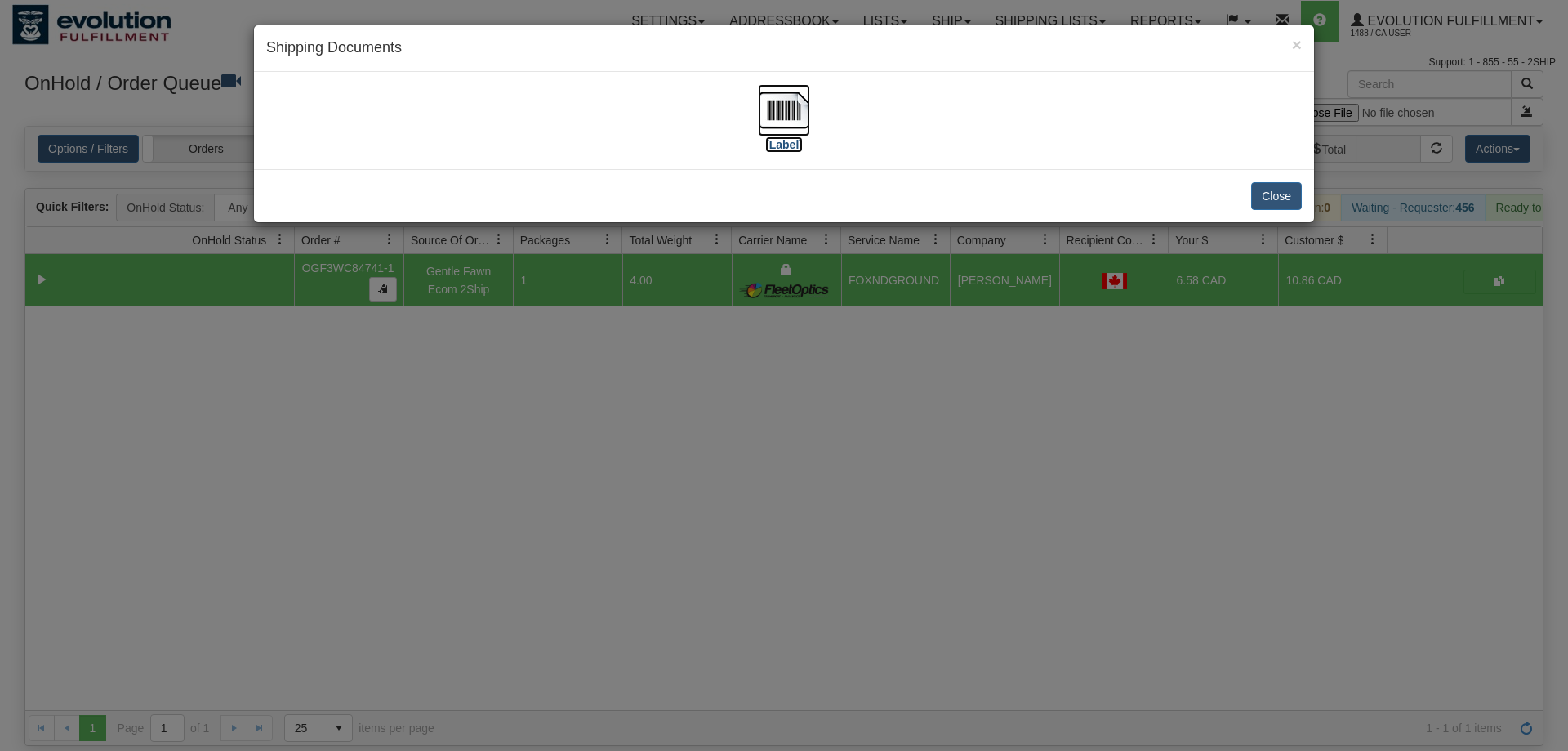
click at [789, 101] on img at bounding box center [784, 109] width 52 height 52
drag, startPoint x: 595, startPoint y: 457, endPoint x: 569, endPoint y: 419, distance: 46.0
click at [585, 442] on div "× Shipping Documents [Label] Close" at bounding box center [784, 376] width 1568 height 751
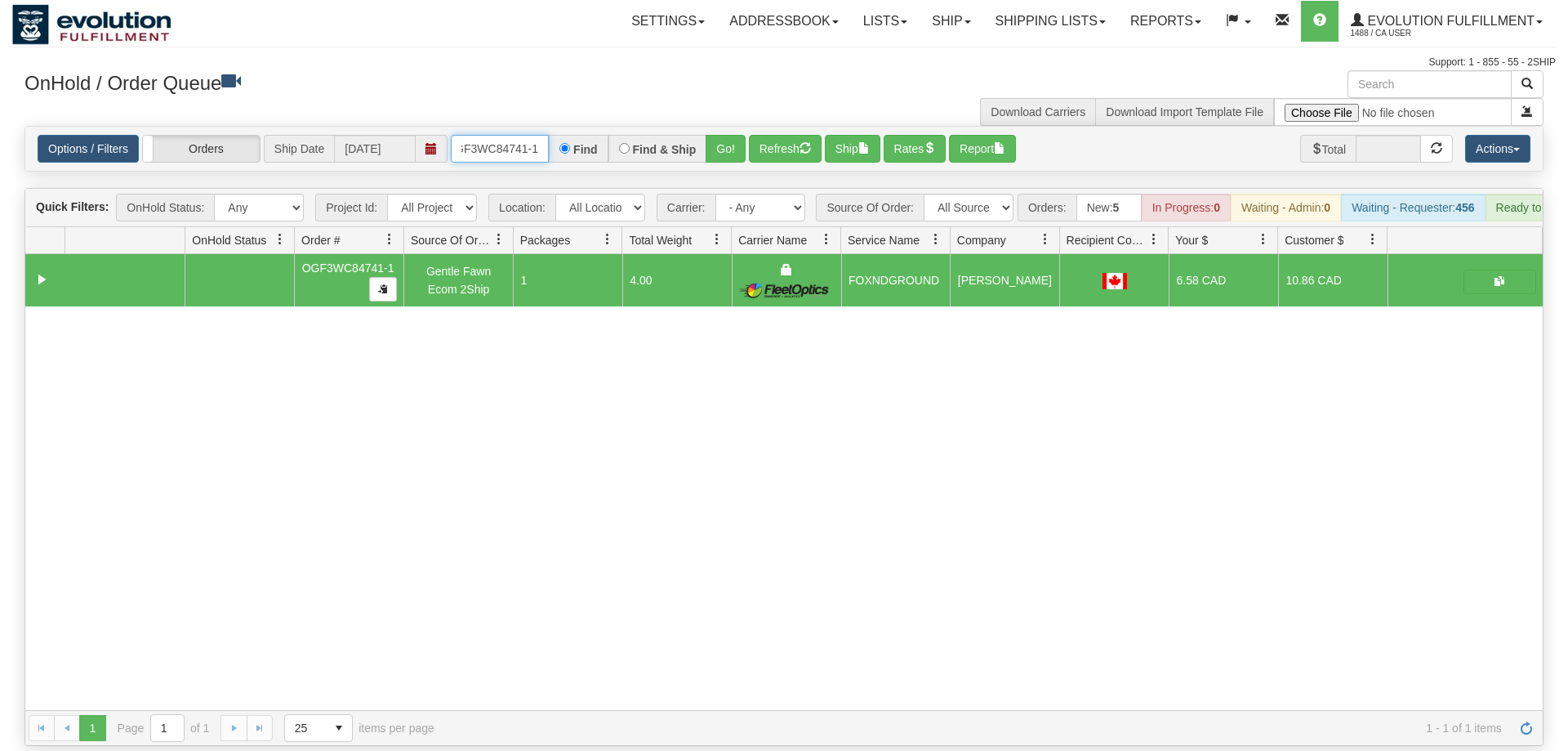
click at [507, 137] on input "OGF3WC84741-1" at bounding box center [500, 148] width 98 height 27
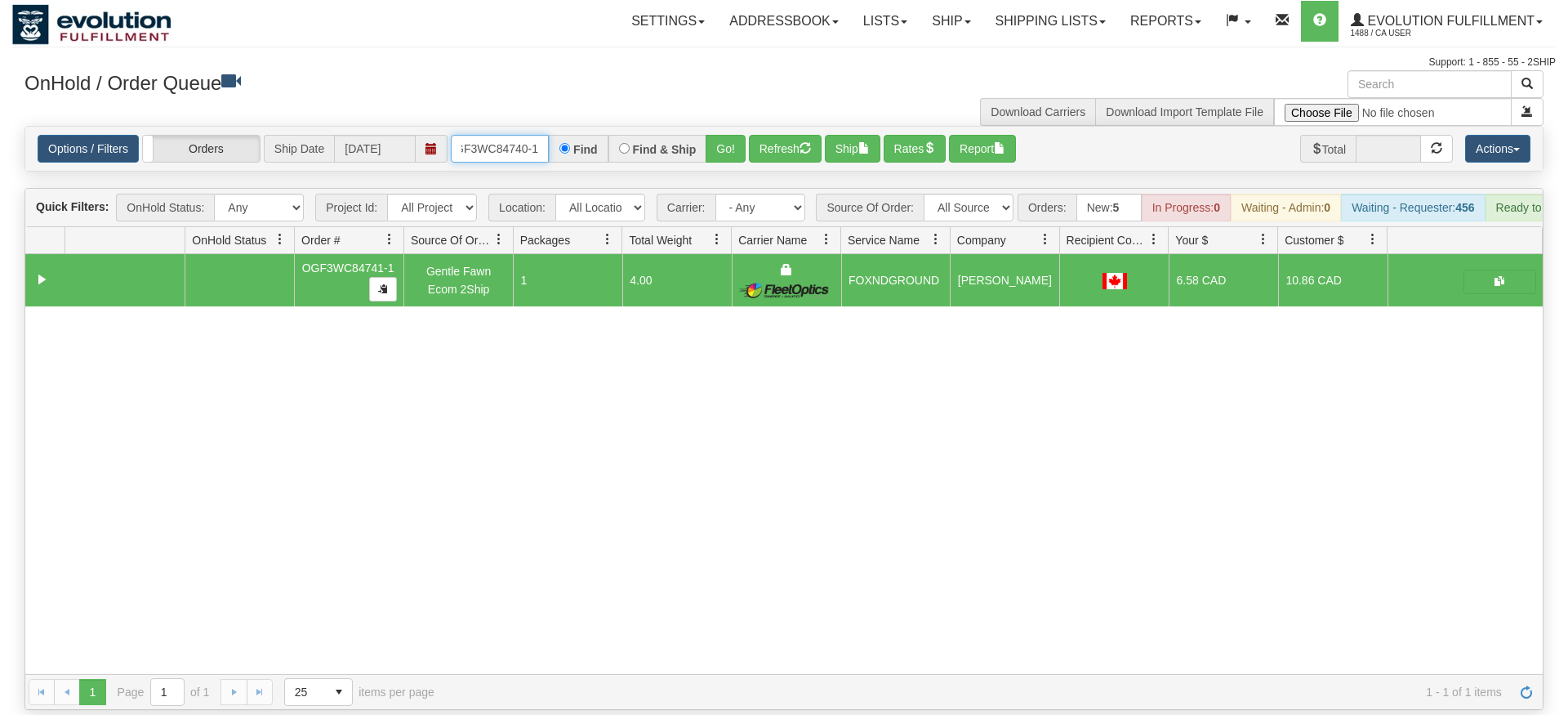
type input "OGF3WC84740-1"
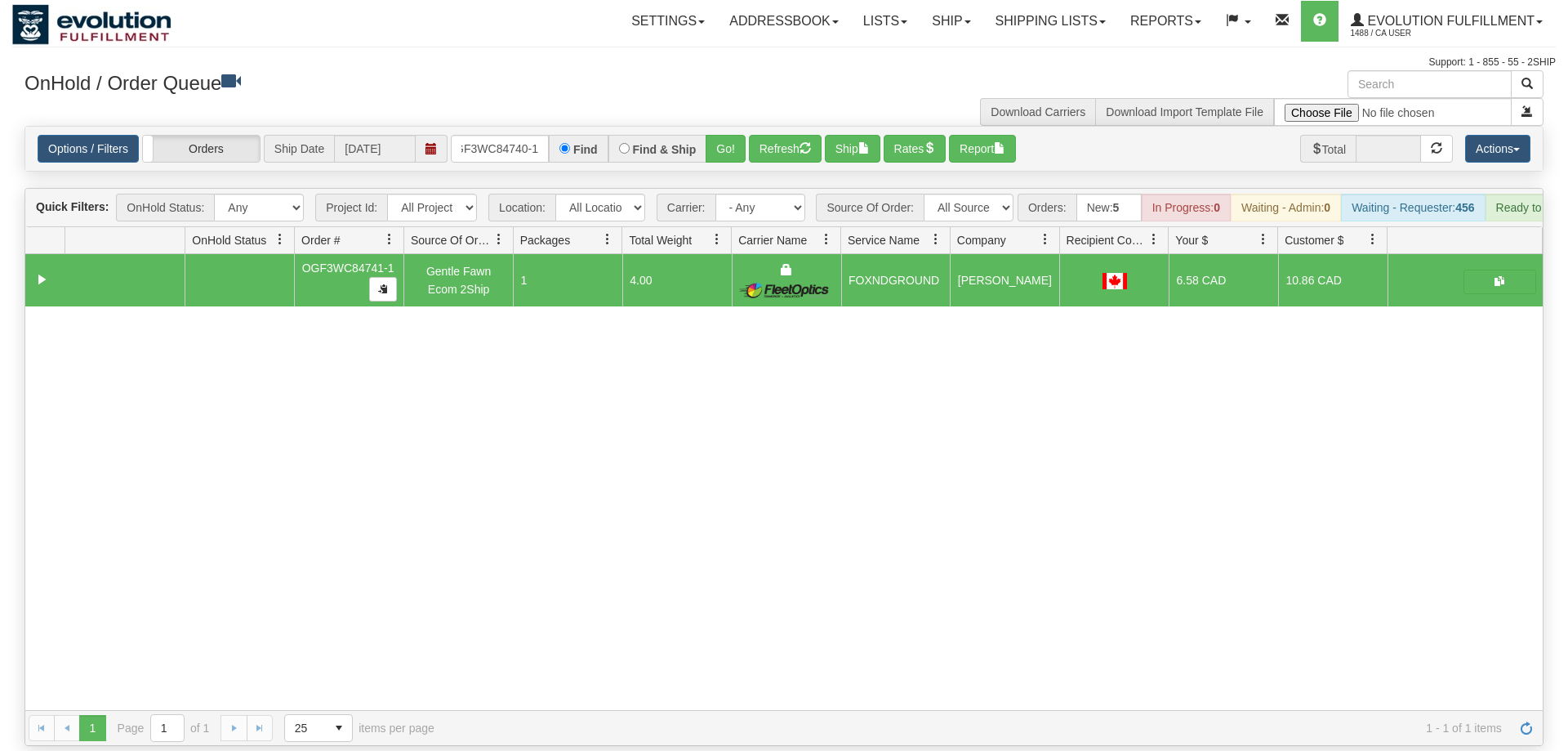
click at [728, 175] on div "Is equal to Is not equal to Contains Does not contains CAD USD EUR ZAR [PERSON_…" at bounding box center [784, 435] width 1543 height 620
click at [727, 135] on button "Go!" at bounding box center [725, 148] width 40 height 27
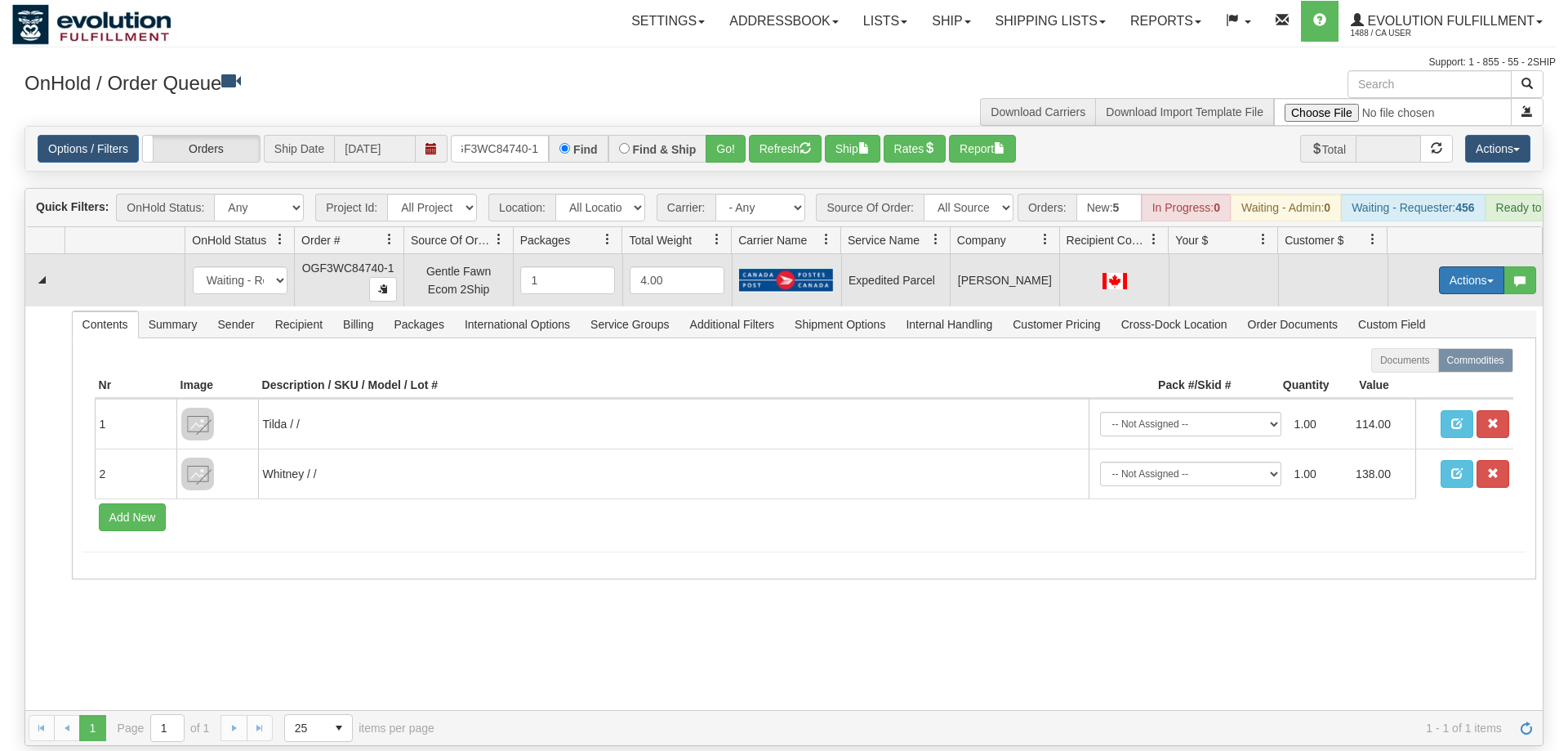
click at [1442, 266] on button "Actions" at bounding box center [1471, 279] width 65 height 27
click at [1438, 347] on span "Rate All Services" at bounding box center [1438, 354] width 98 height 13
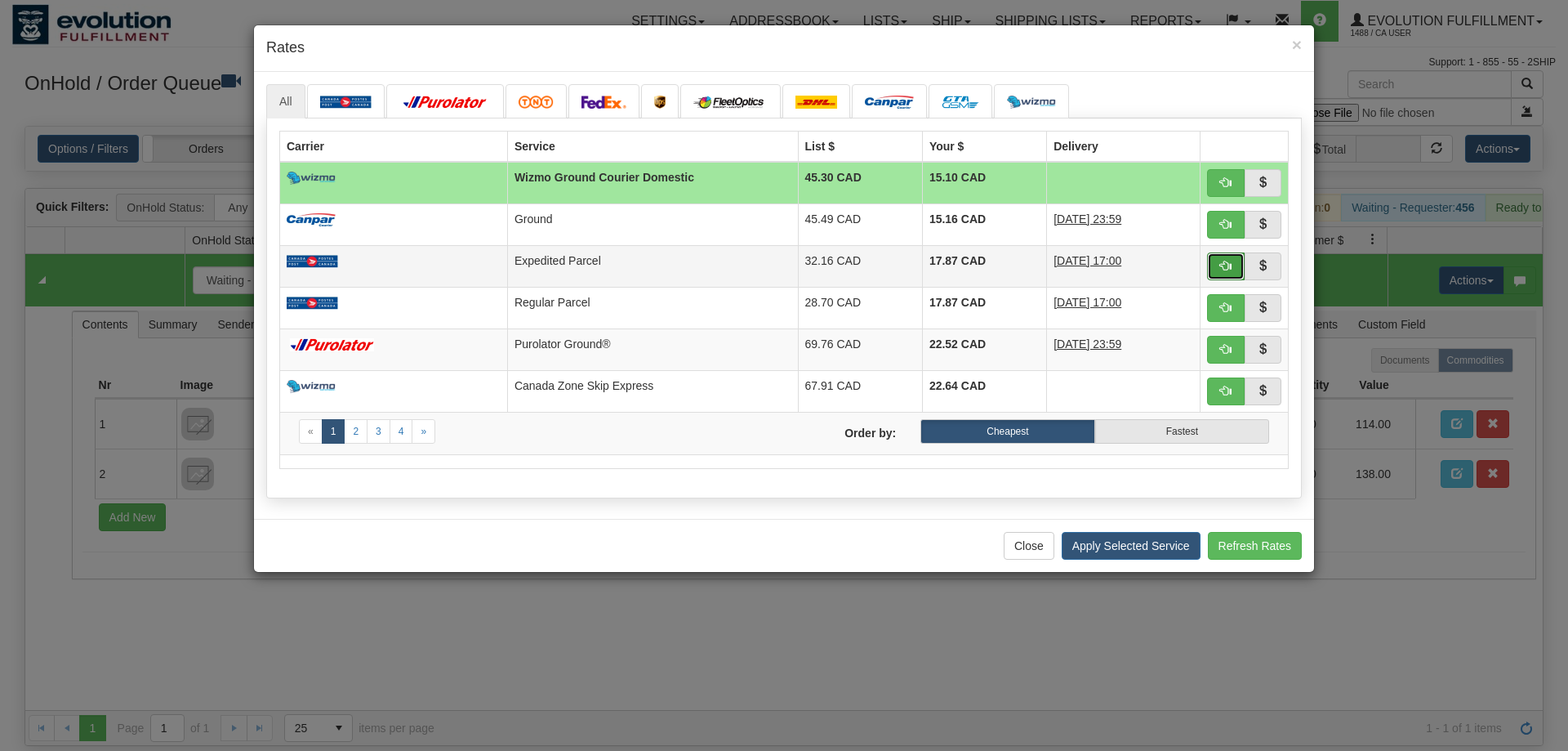
click at [1224, 268] on span "button" at bounding box center [1226, 265] width 11 height 11
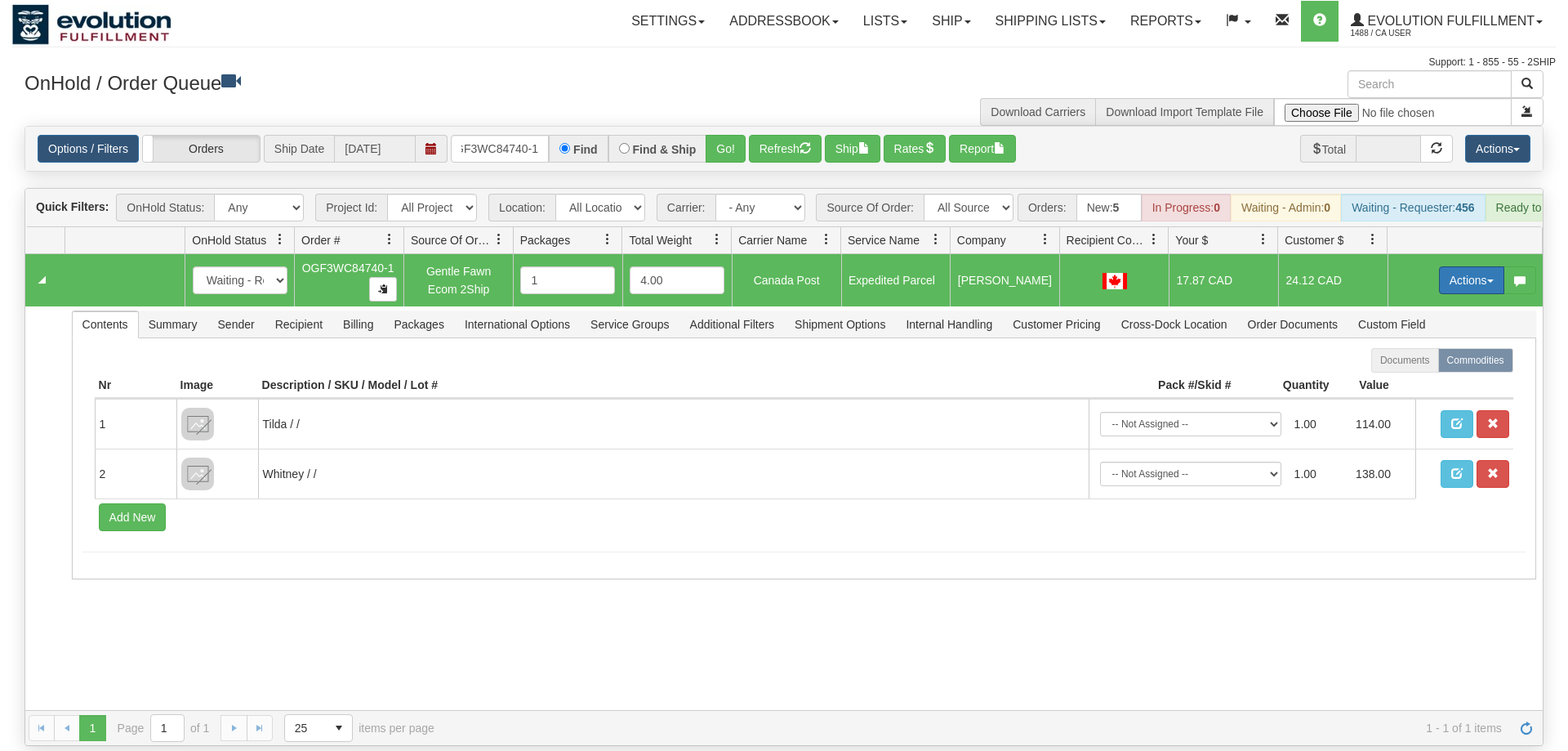
click at [1466, 266] on button "Actions" at bounding box center [1471, 279] width 65 height 27
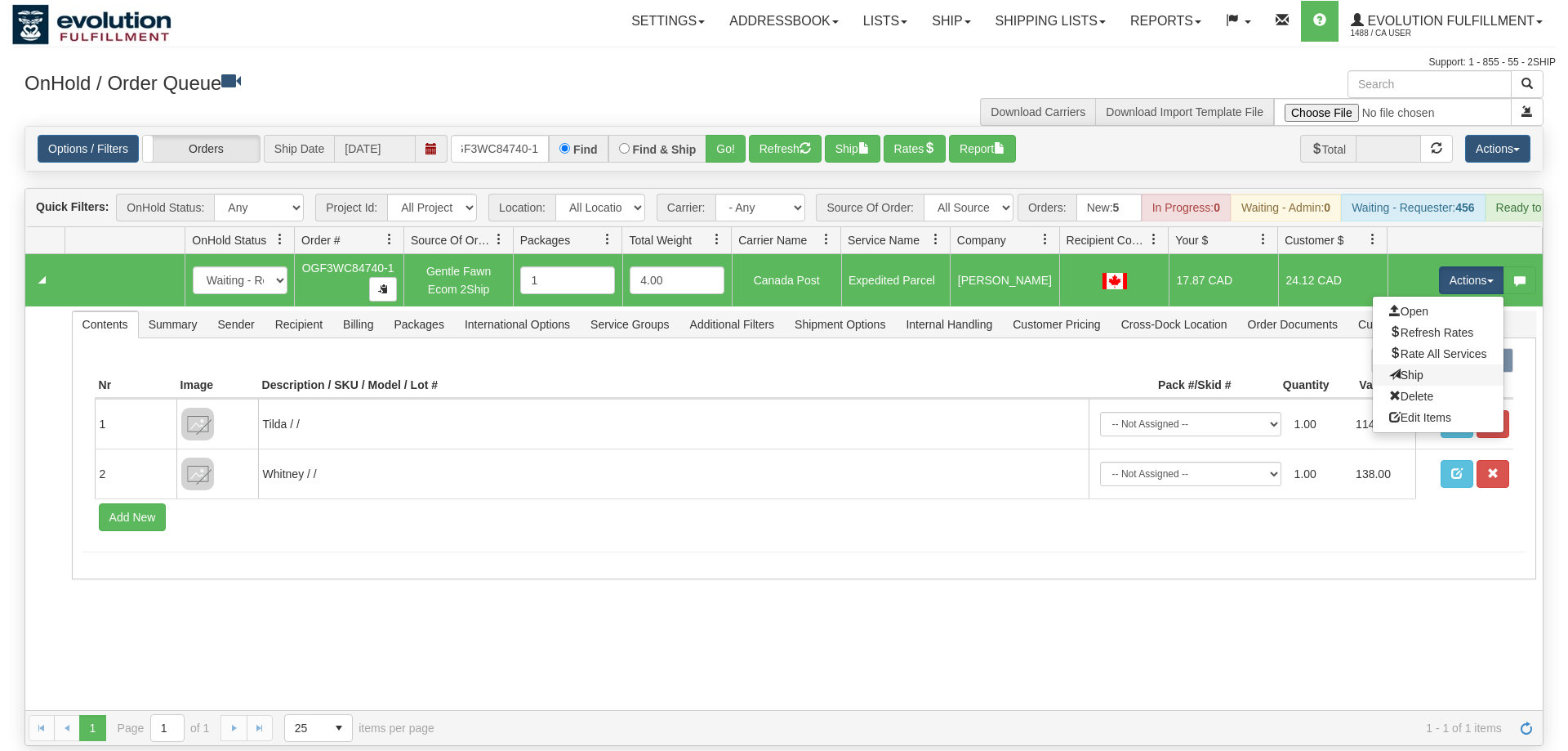
click at [1428, 364] on link "Ship" at bounding box center [1438, 375] width 131 height 22
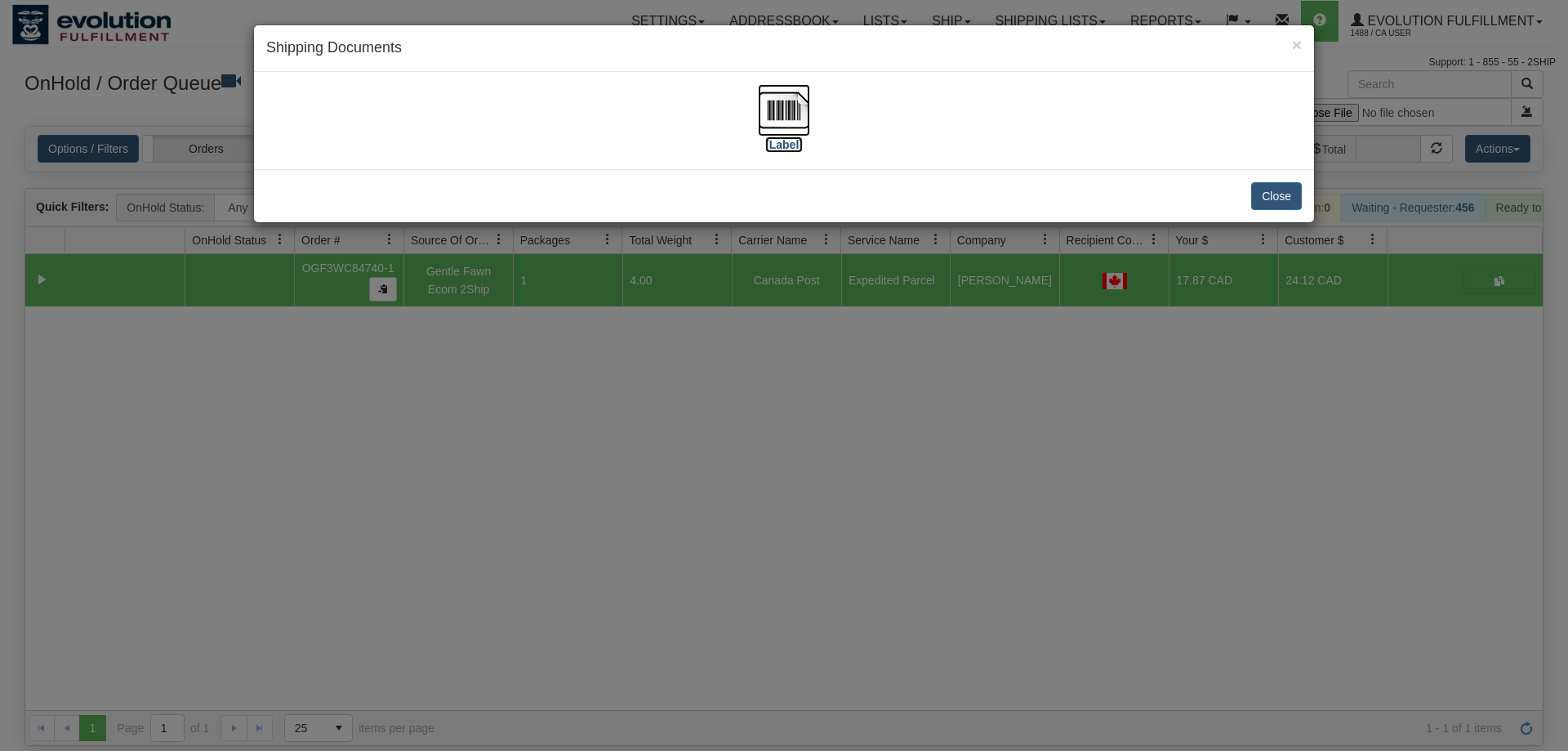
click at [807, 125] on img at bounding box center [784, 109] width 52 height 52
drag, startPoint x: 786, startPoint y: 528, endPoint x: 581, endPoint y: 286, distance: 317.2
click at [786, 528] on div "× Shipping Documents [Label] Close" at bounding box center [784, 376] width 1568 height 751
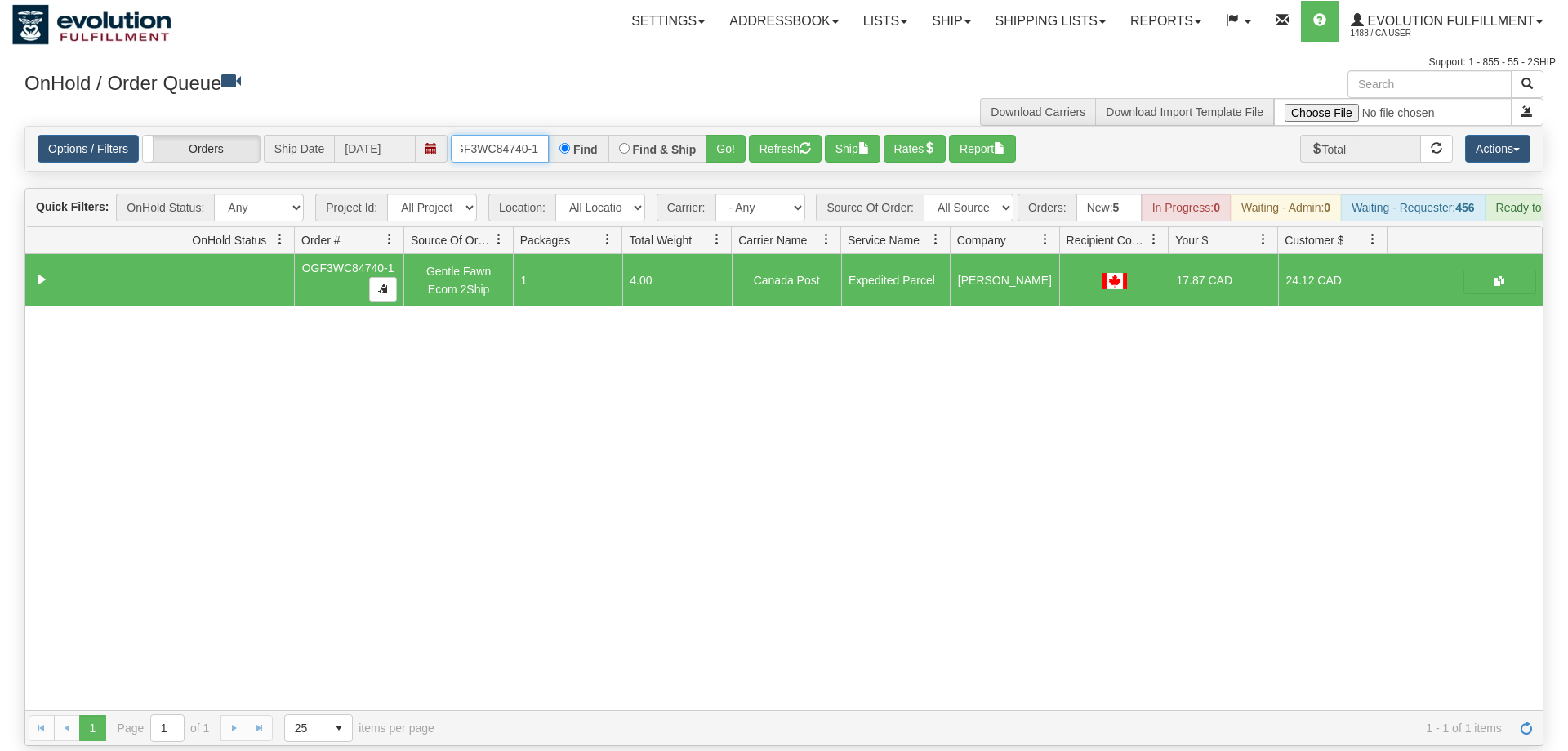
click at [503, 135] on input "OGF3WC84740-1" at bounding box center [500, 148] width 98 height 27
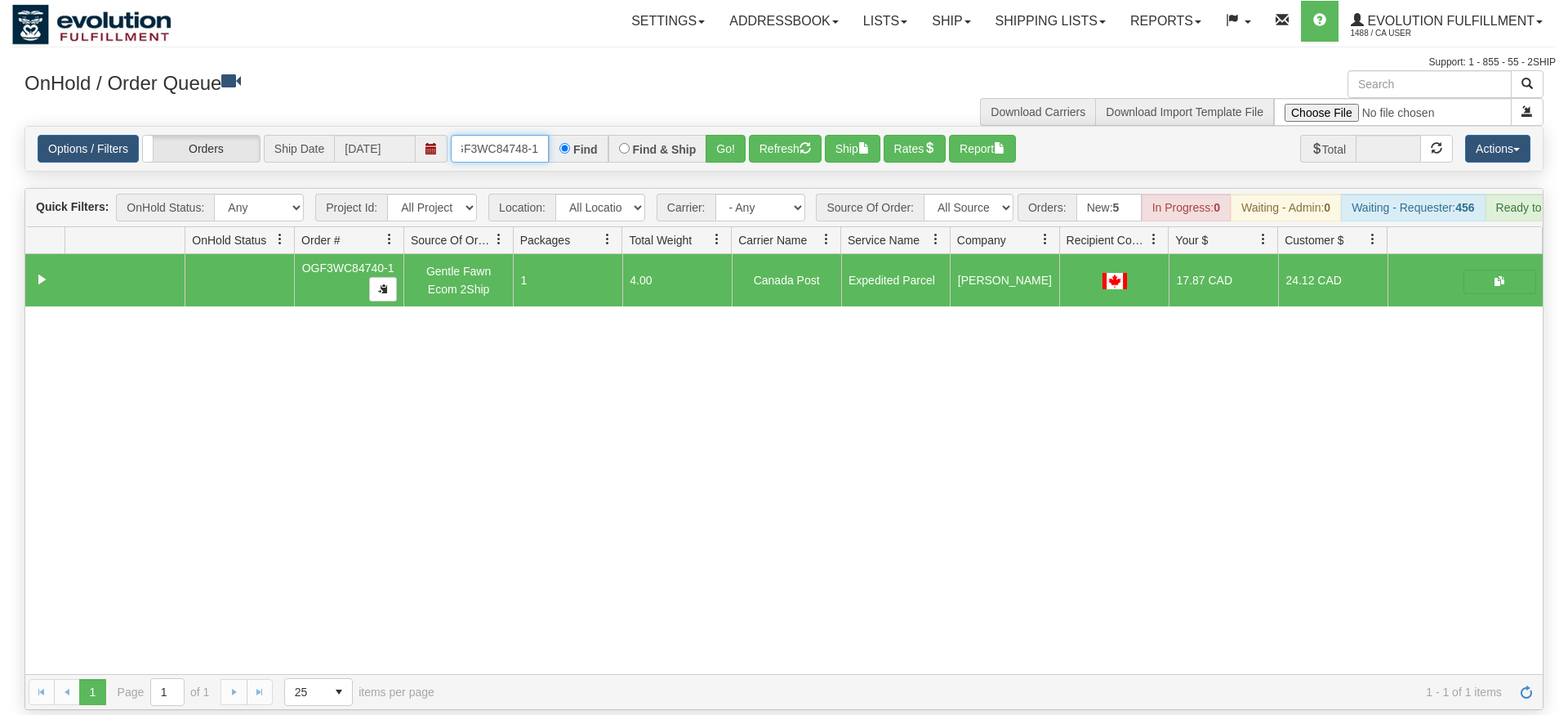
type input "OGF3WC84748-1"
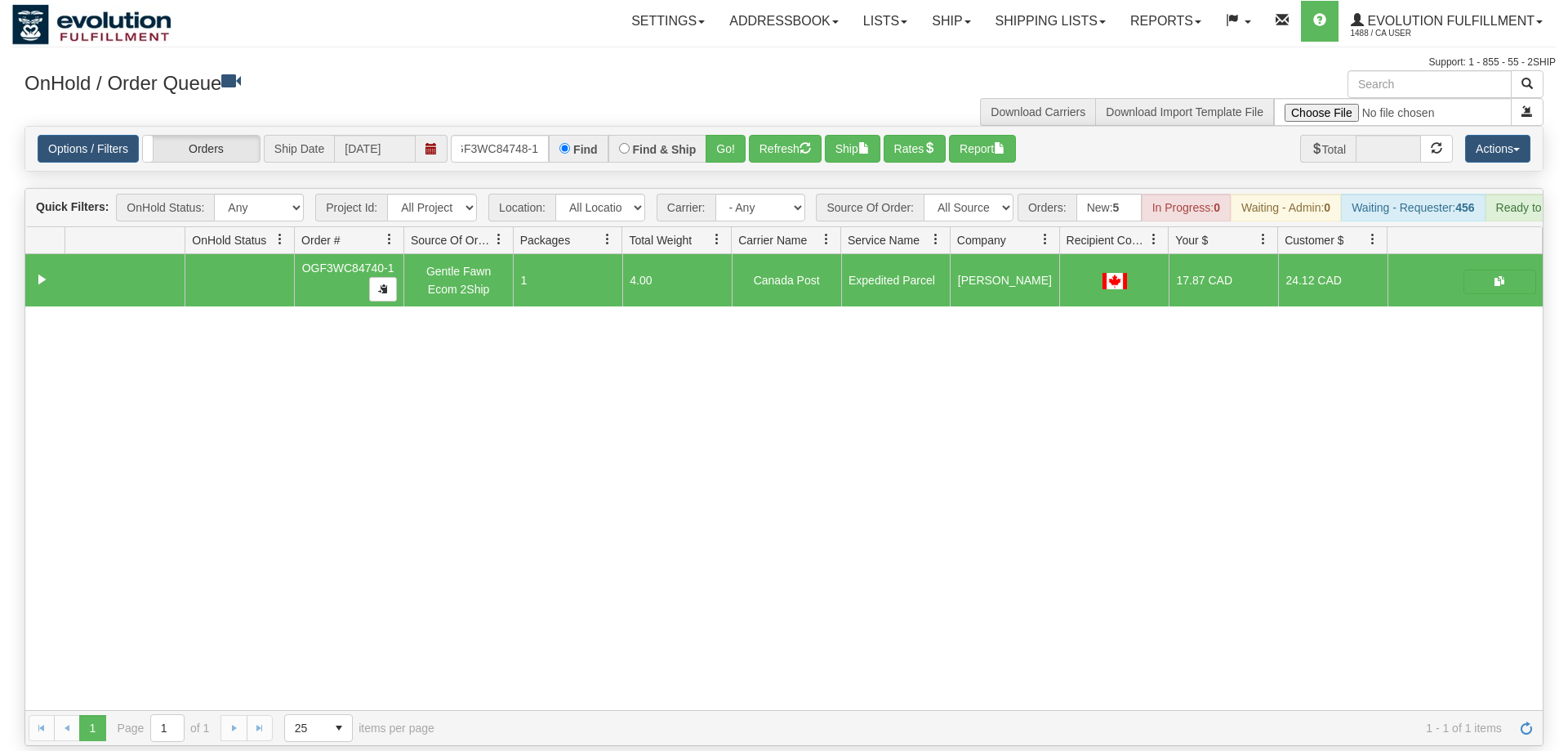
click at [722, 144] on div "Options / Filters Group Shipments Orders Ship Date 08/18/2025 OGF3WC84748-1 Fin…" at bounding box center [784, 148] width 1517 height 44
click at [725, 135] on button "Go!" at bounding box center [725, 148] width 40 height 27
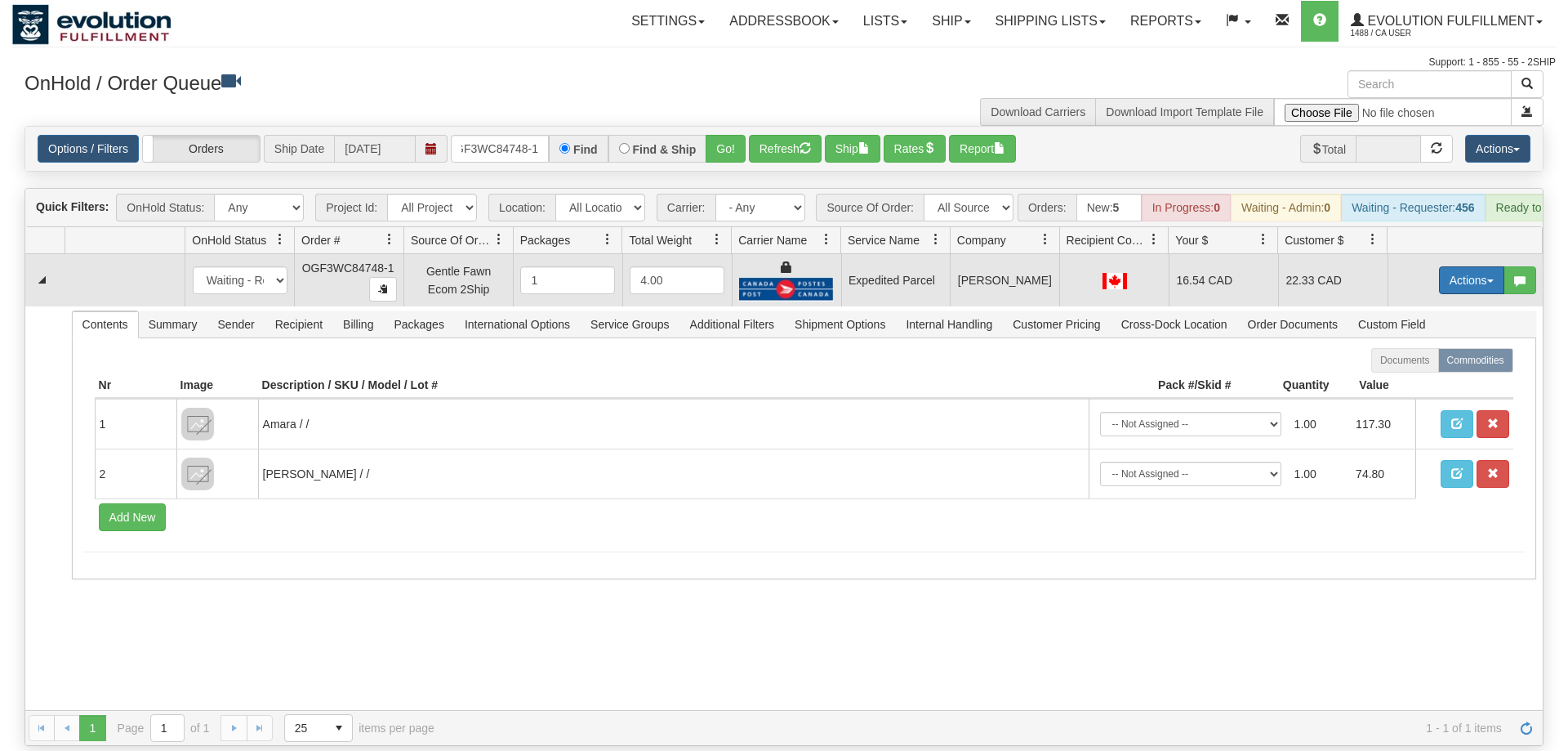
click at [1483, 266] on button "Actions" at bounding box center [1471, 279] width 65 height 27
click at [1465, 364] on link "Ship" at bounding box center [1438, 375] width 131 height 22
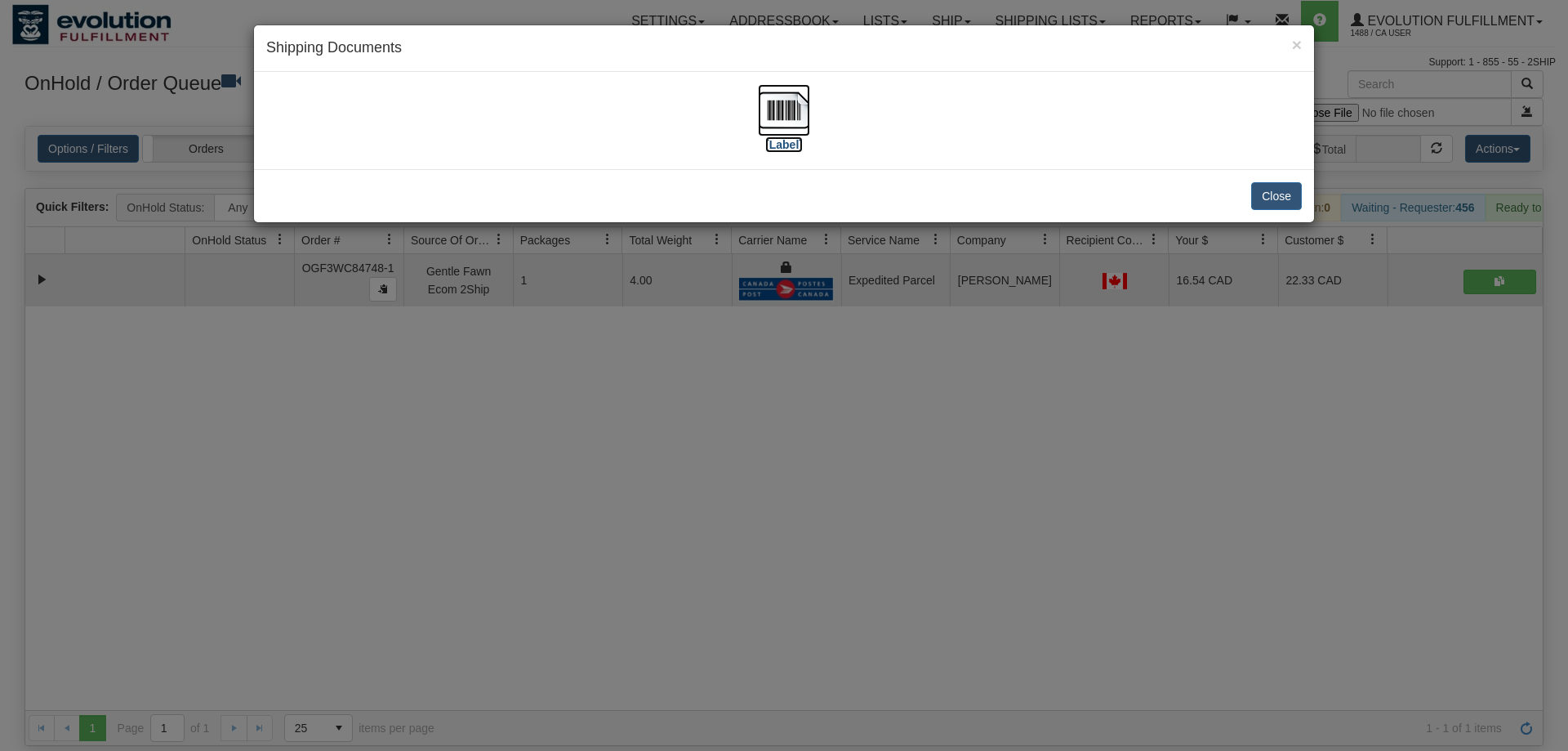
click at [767, 103] on img at bounding box center [784, 109] width 52 height 52
drag, startPoint x: 539, startPoint y: 383, endPoint x: 487, endPoint y: 259, distance: 134.5
click at [538, 388] on div "× Shipping Documents [Label] Close" at bounding box center [784, 376] width 1568 height 751
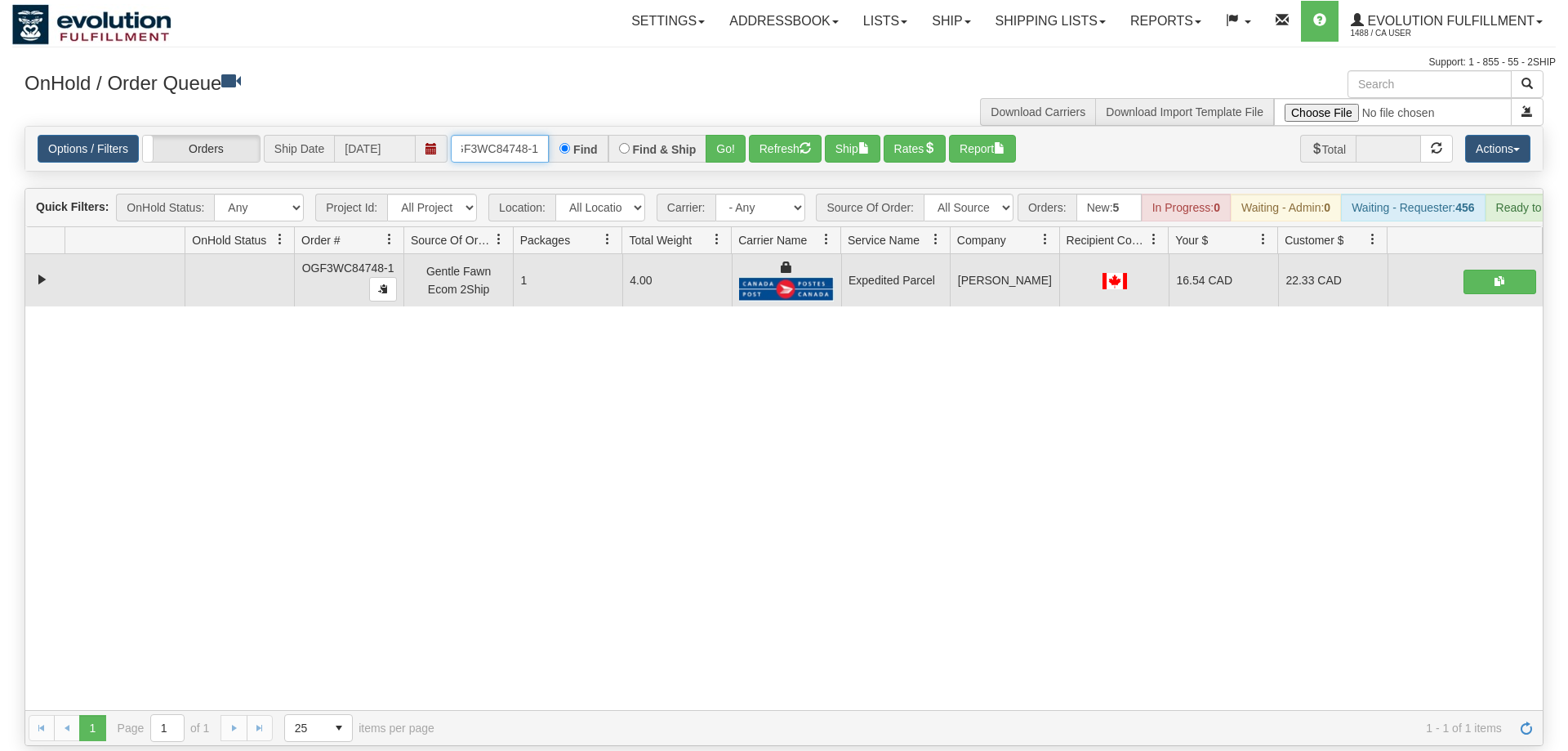
click at [508, 135] on input "OGF3WC84748-1" at bounding box center [500, 148] width 98 height 27
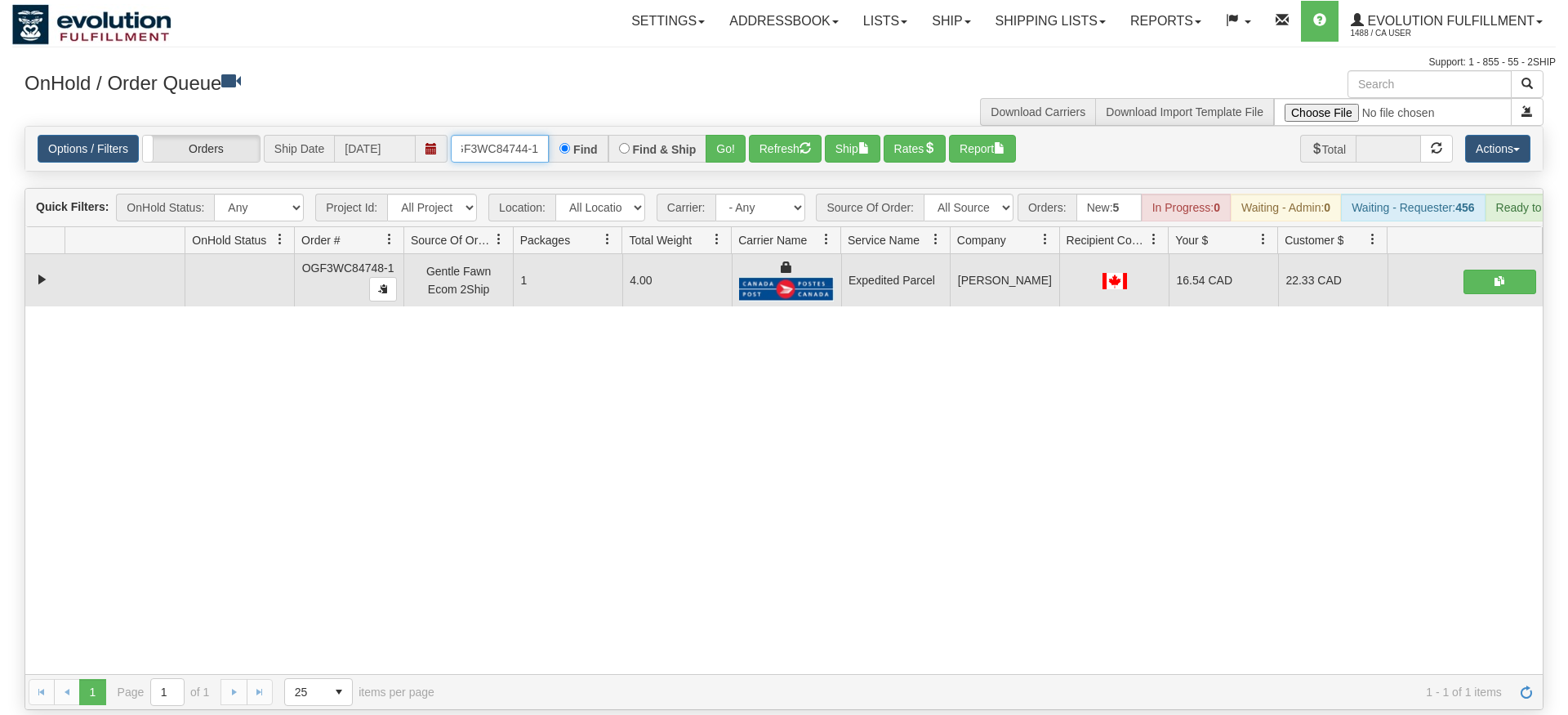
type input "OGF3WC84744-1"
click at [724, 158] on div "Is equal to Is not equal to Contains Does not contains CAD USD EUR ZAR [PERSON_…" at bounding box center [784, 417] width 1543 height 584
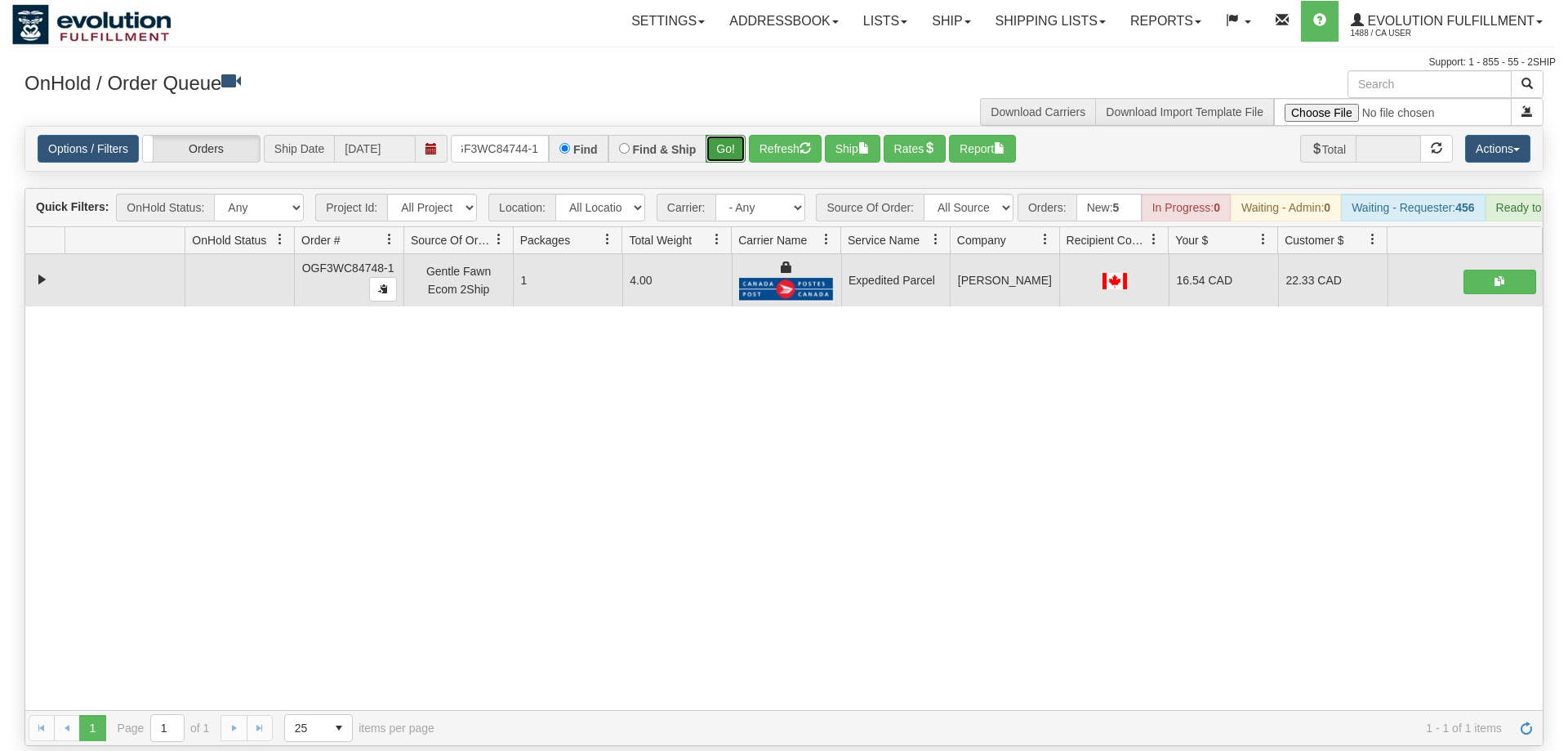
click at [731, 135] on button "Go!" at bounding box center [725, 148] width 40 height 27
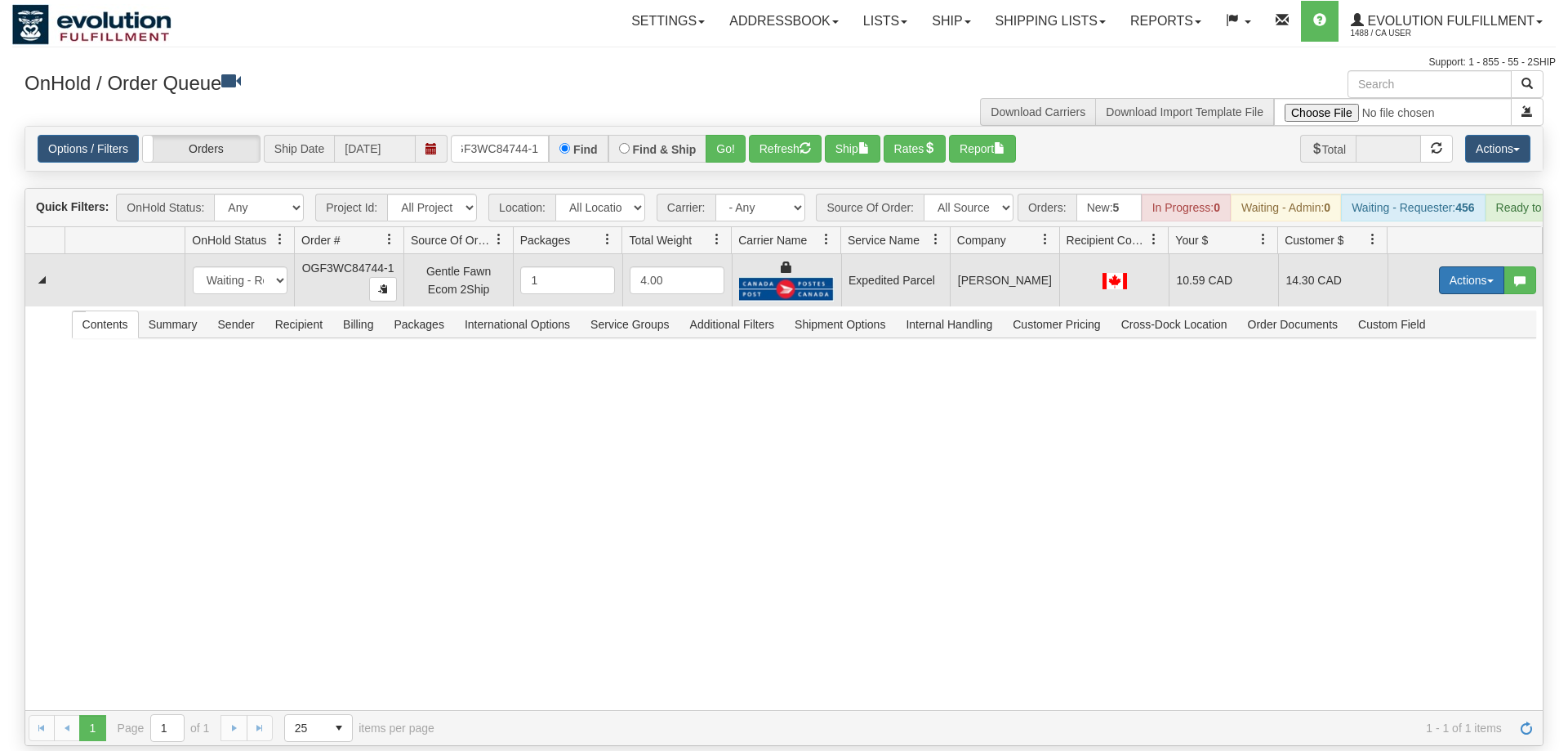
click at [1485, 266] on button "Actions" at bounding box center [1471, 279] width 65 height 27
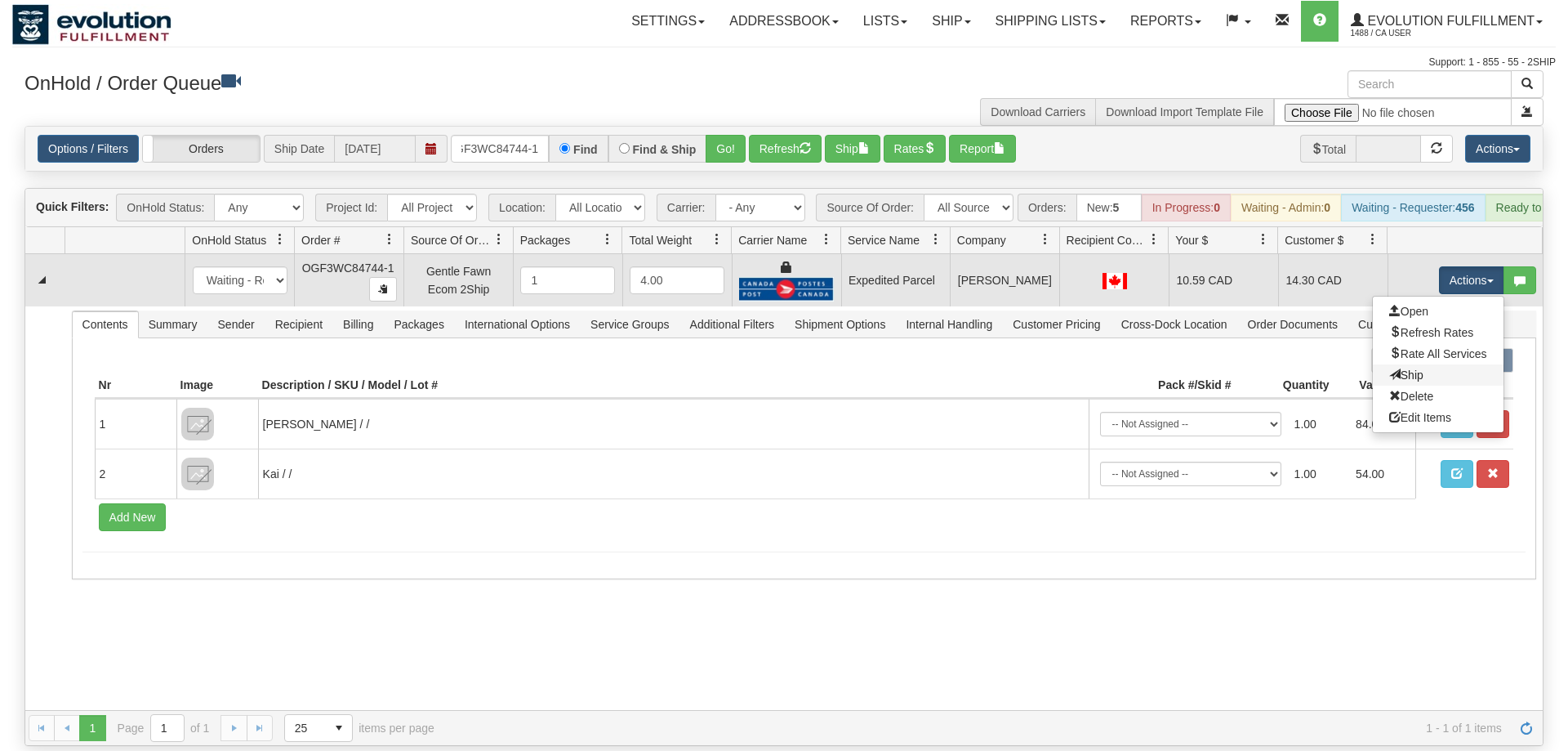
click at [1438, 364] on link "Ship" at bounding box center [1438, 375] width 131 height 22
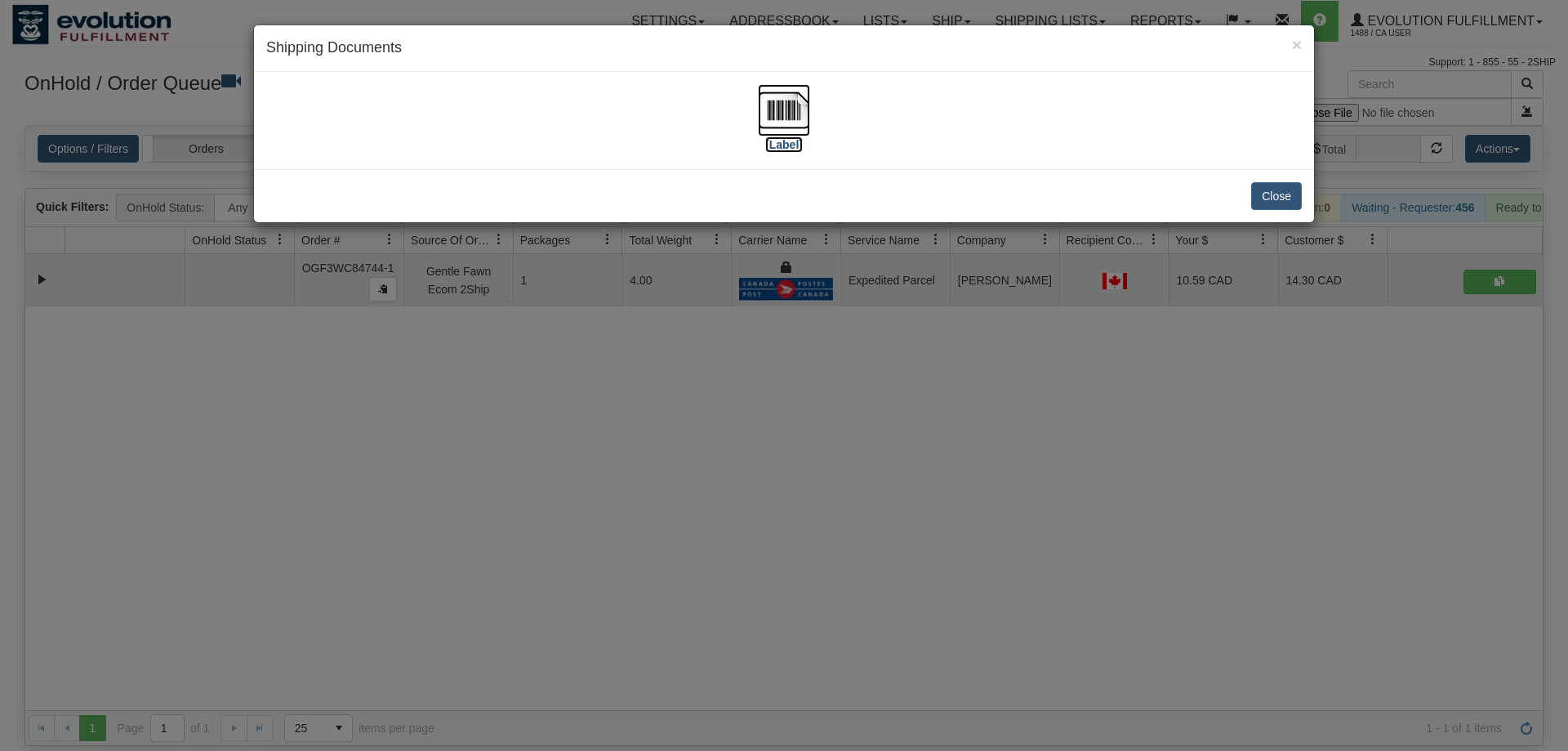
click at [783, 117] on img at bounding box center [784, 109] width 52 height 52
click at [466, 376] on div "× Shipping Documents [Label] Close" at bounding box center [784, 376] width 1568 height 751
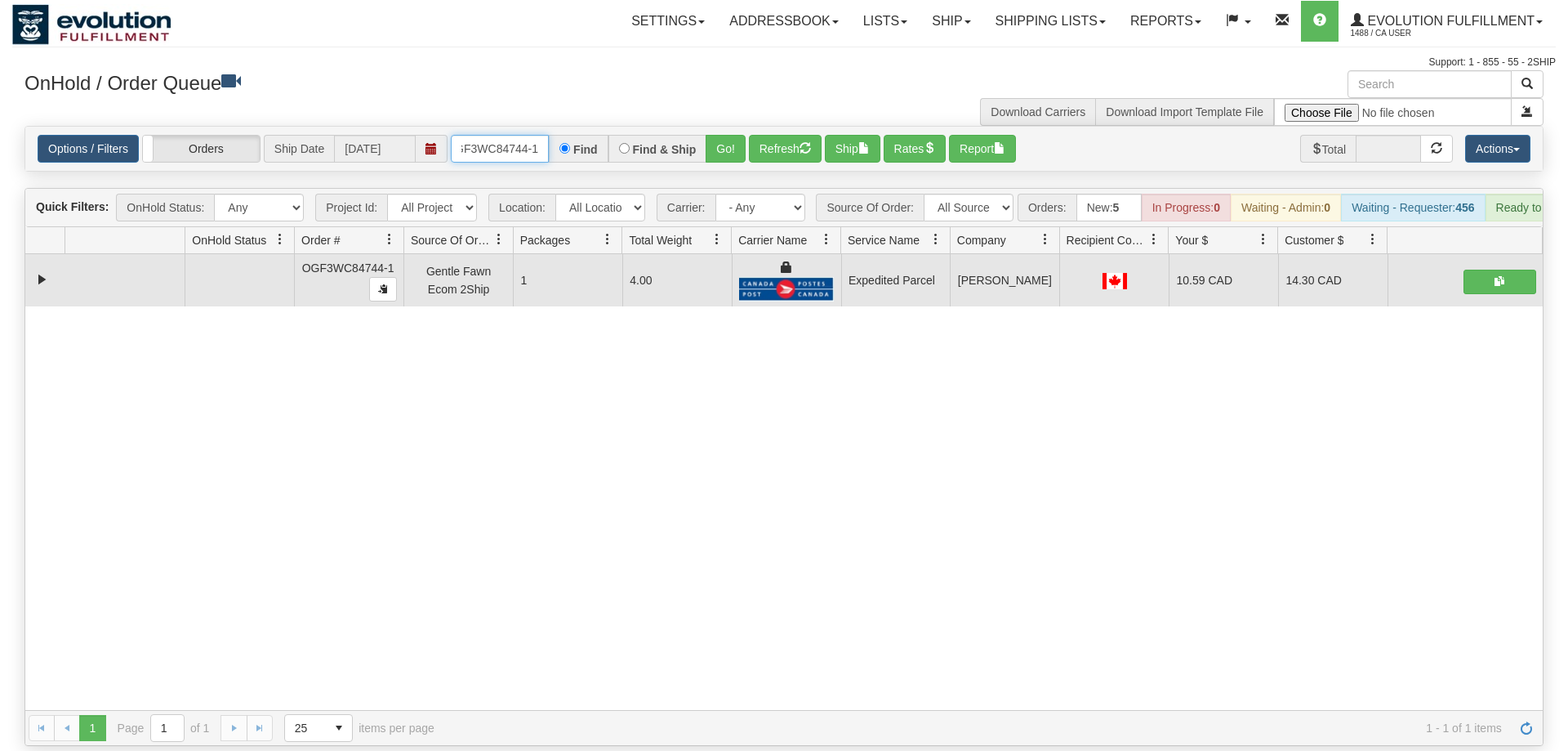
click at [463, 135] on input "OGF3WC84744-1" at bounding box center [500, 148] width 98 height 27
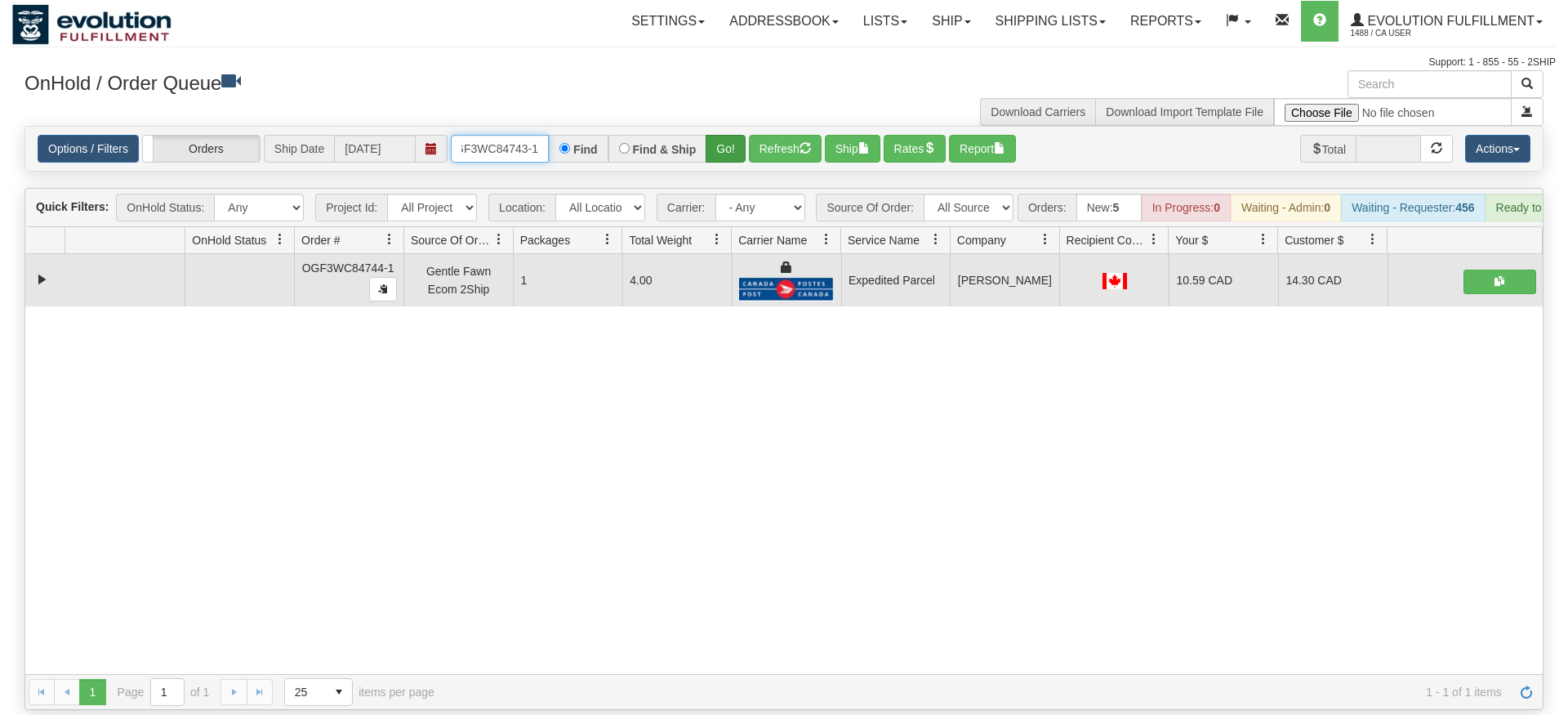
type input "OGF3WC84743-1"
click at [723, 171] on div "Is equal to Is not equal to Contains Does not contains CAD USD EUR ZAR [PERSON_…" at bounding box center [784, 417] width 1543 height 584
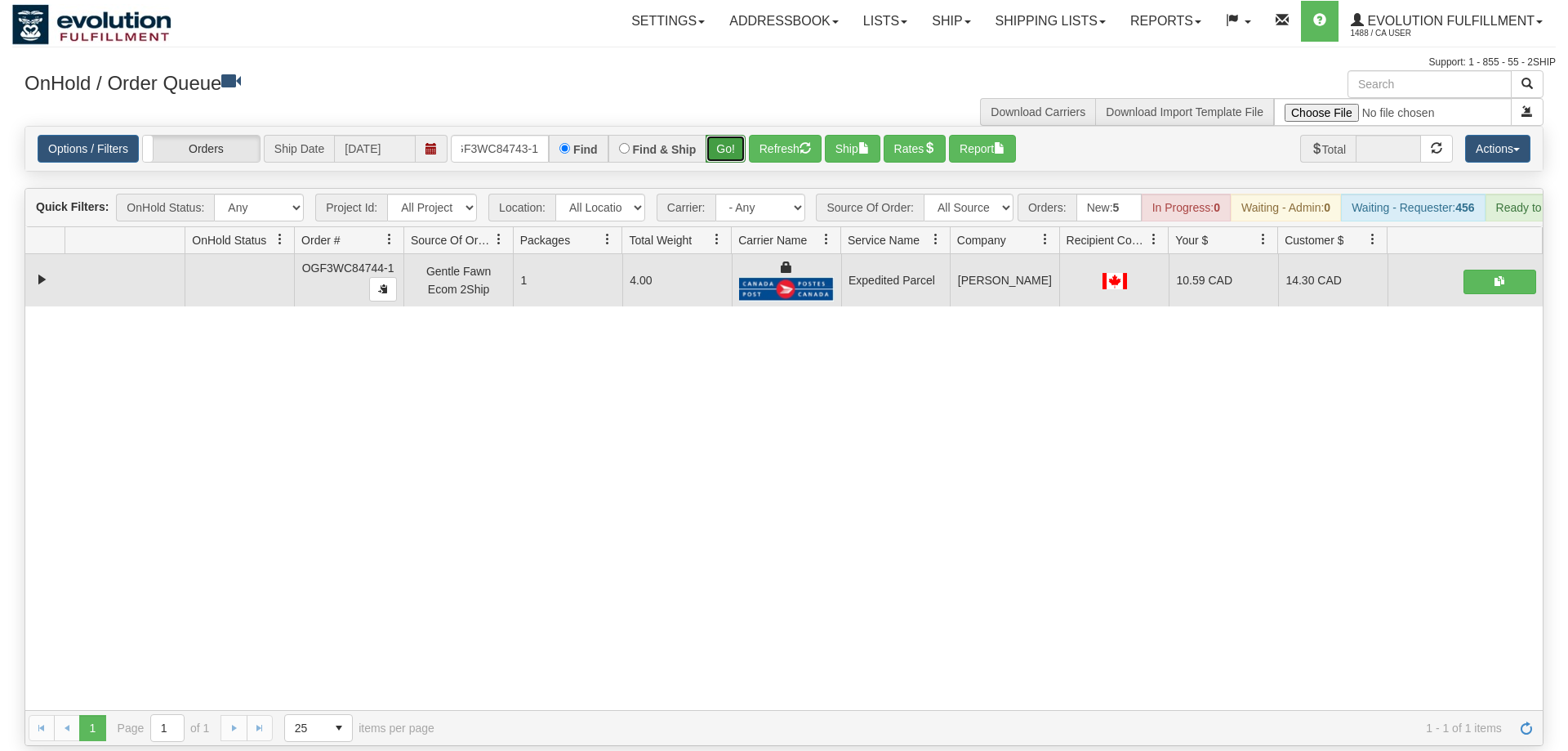
click at [721, 135] on button "Go!" at bounding box center [725, 148] width 40 height 27
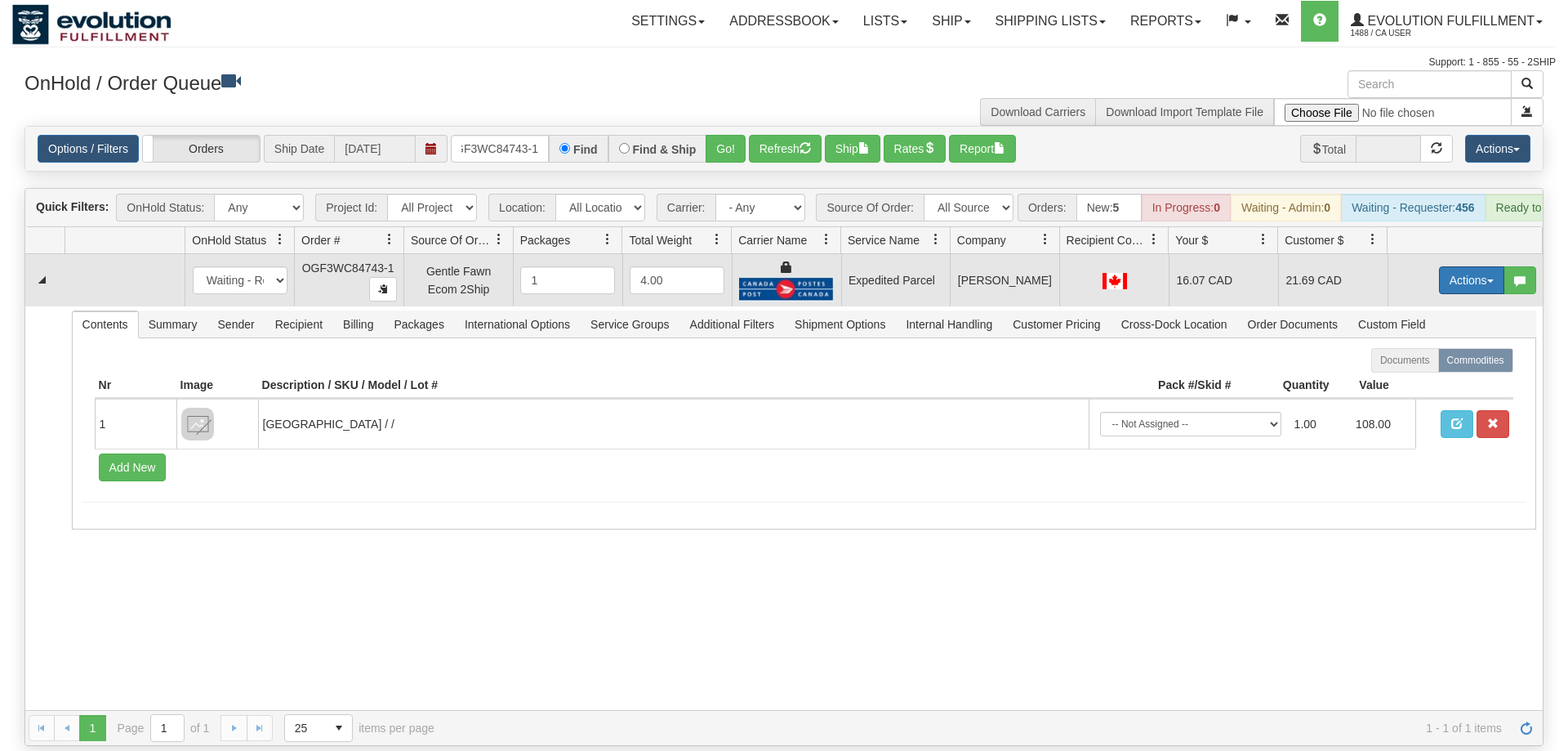
click at [1459, 266] on button "Actions" at bounding box center [1471, 279] width 65 height 27
click at [1445, 364] on link "Ship" at bounding box center [1438, 375] width 131 height 22
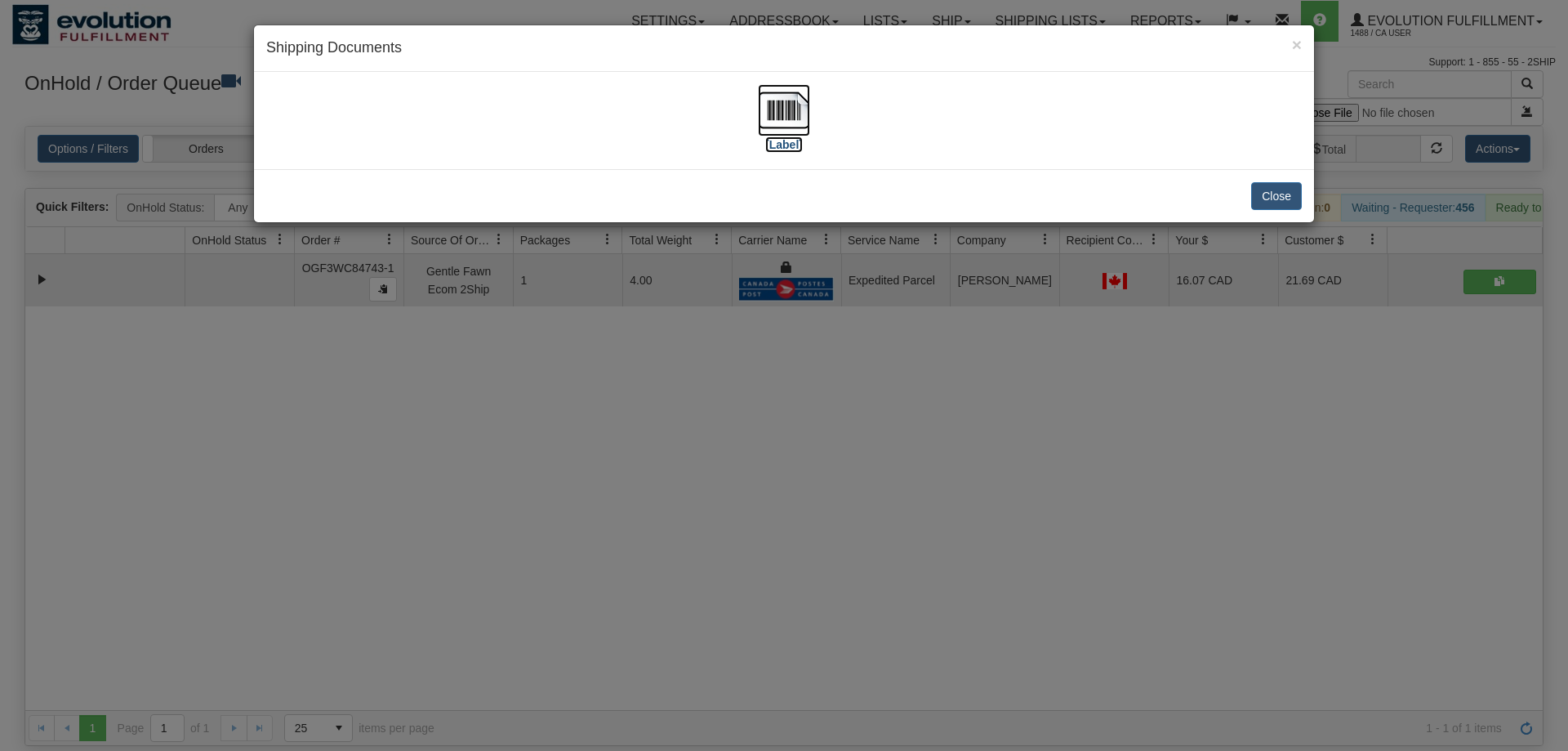
click at [801, 114] on img at bounding box center [784, 109] width 52 height 52
drag, startPoint x: 526, startPoint y: 336, endPoint x: 488, endPoint y: 162, distance: 178.1
click at [528, 336] on div "× Shipping Documents [Label] Close" at bounding box center [784, 376] width 1568 height 751
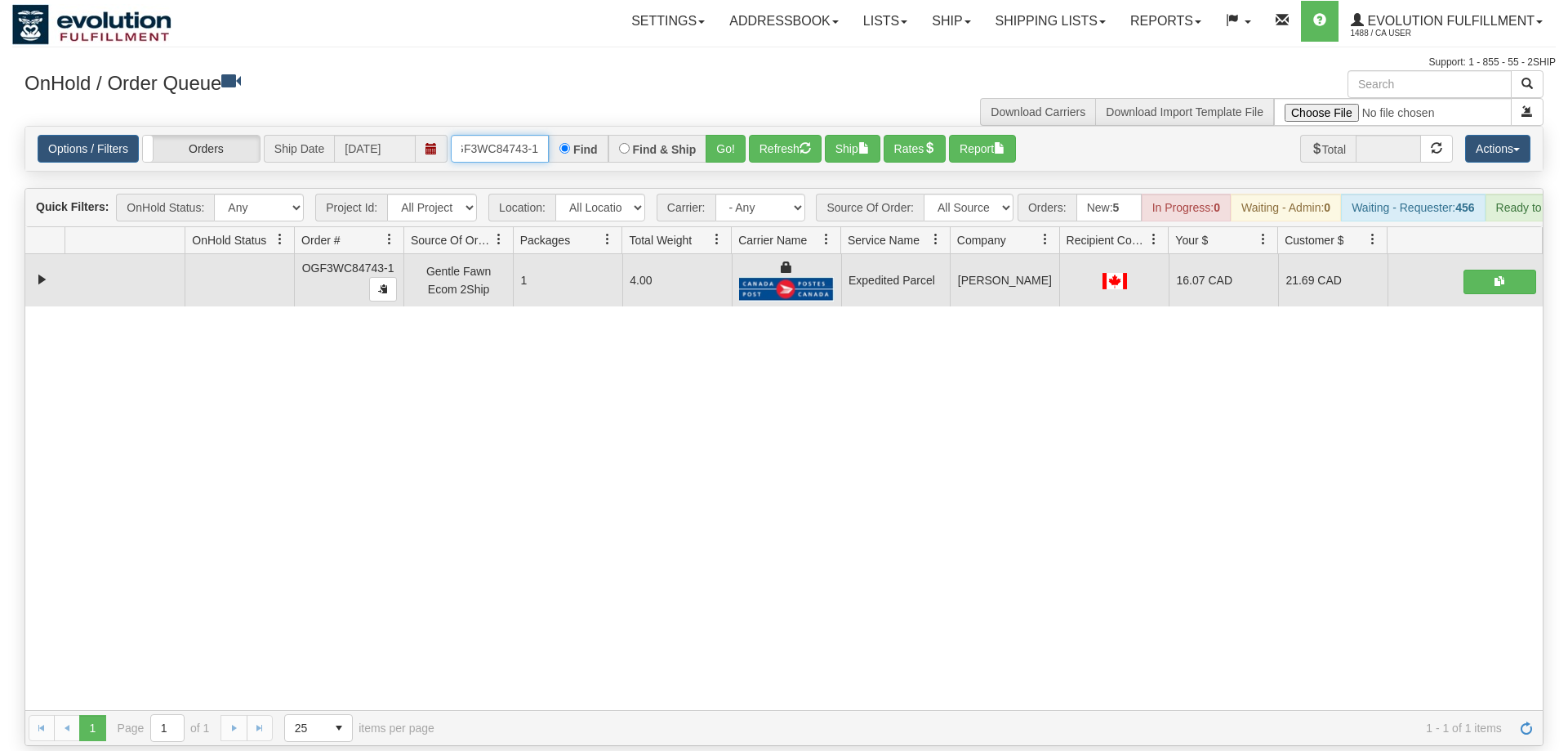
click at [522, 135] on input "OGF3WC84743-1" at bounding box center [500, 148] width 98 height 27
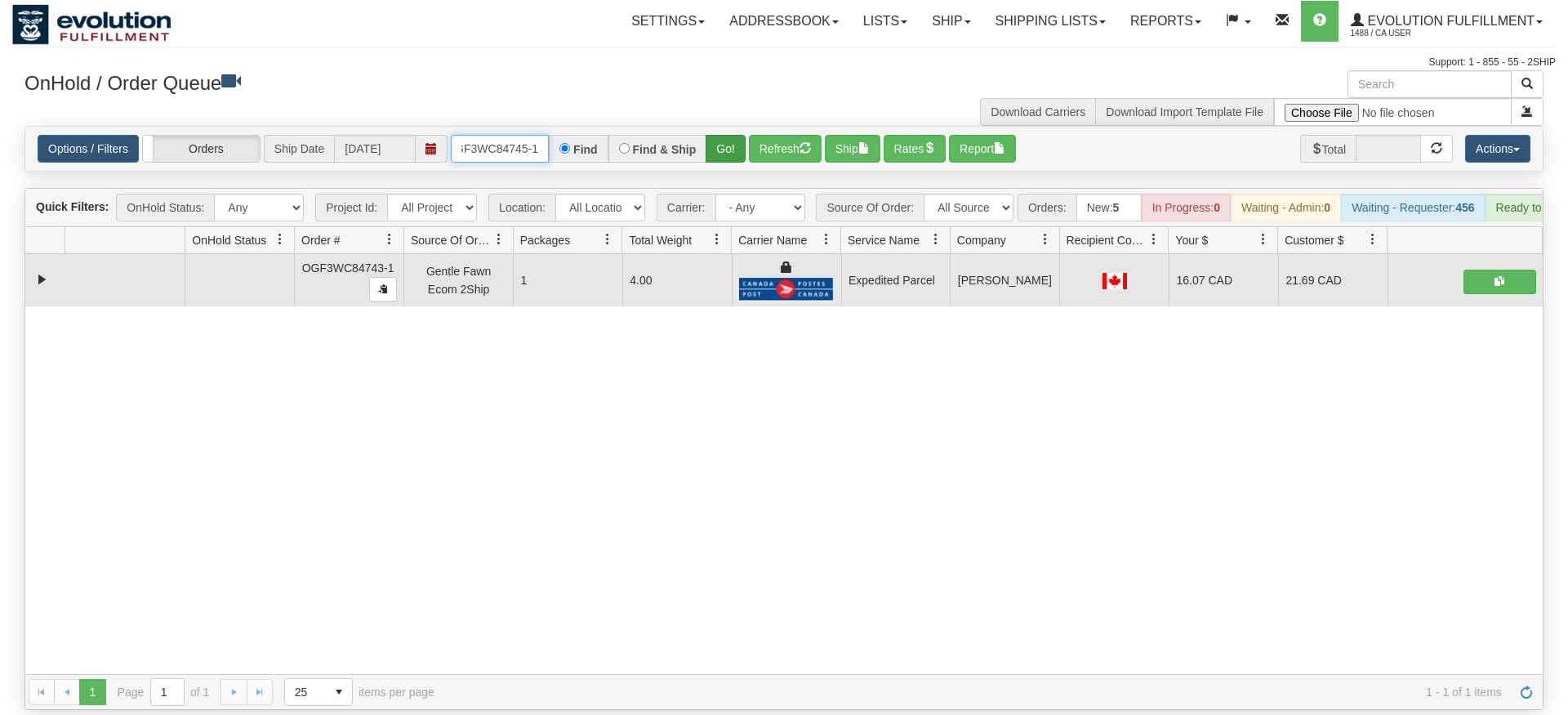
type input "OGF3WC84745-1"
click at [721, 157] on div "Is equal to Is not equal to Contains Does not contains CAD USD EUR ZAR [PERSON_…" at bounding box center [784, 417] width 1543 height 584
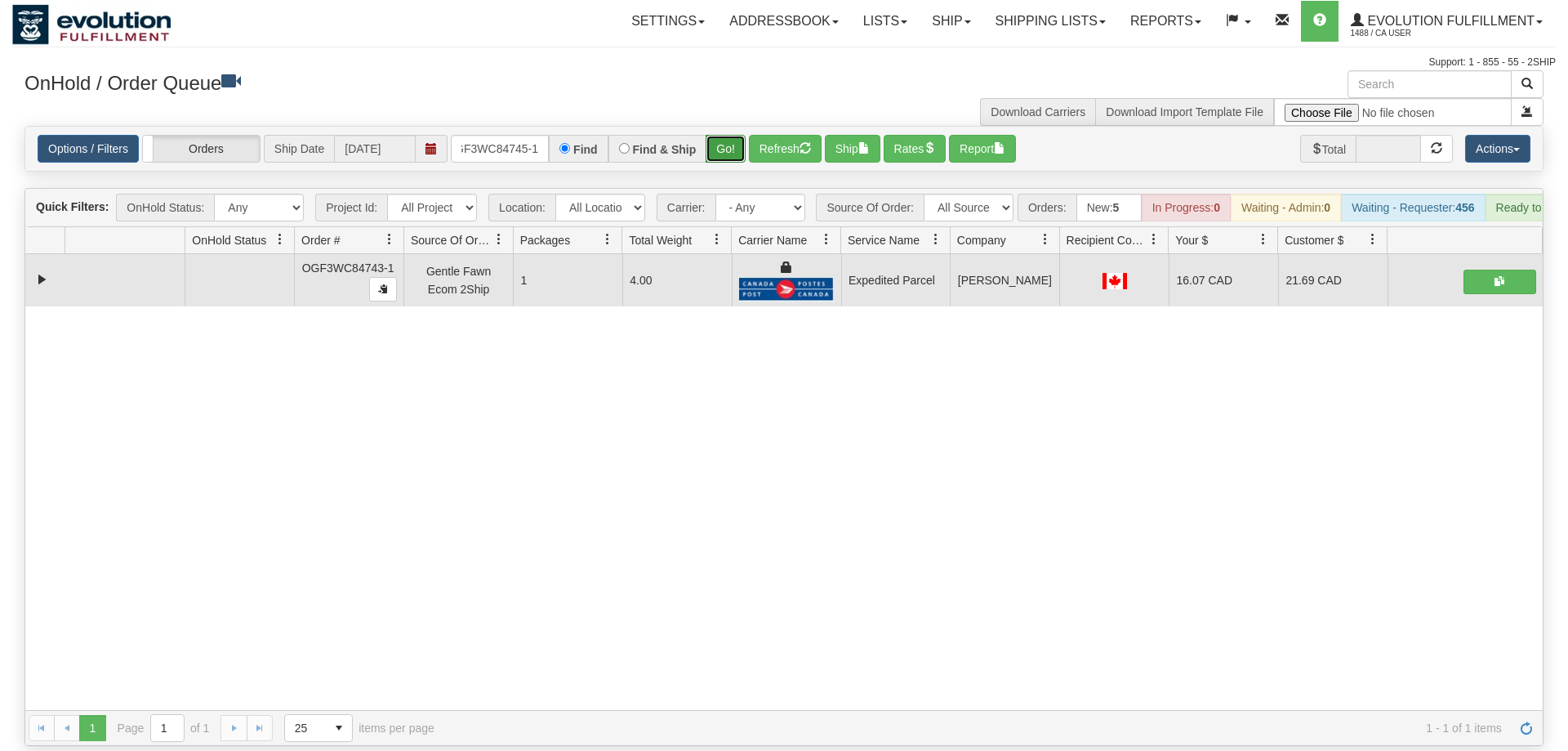
click at [724, 137] on button "Go!" at bounding box center [725, 148] width 40 height 27
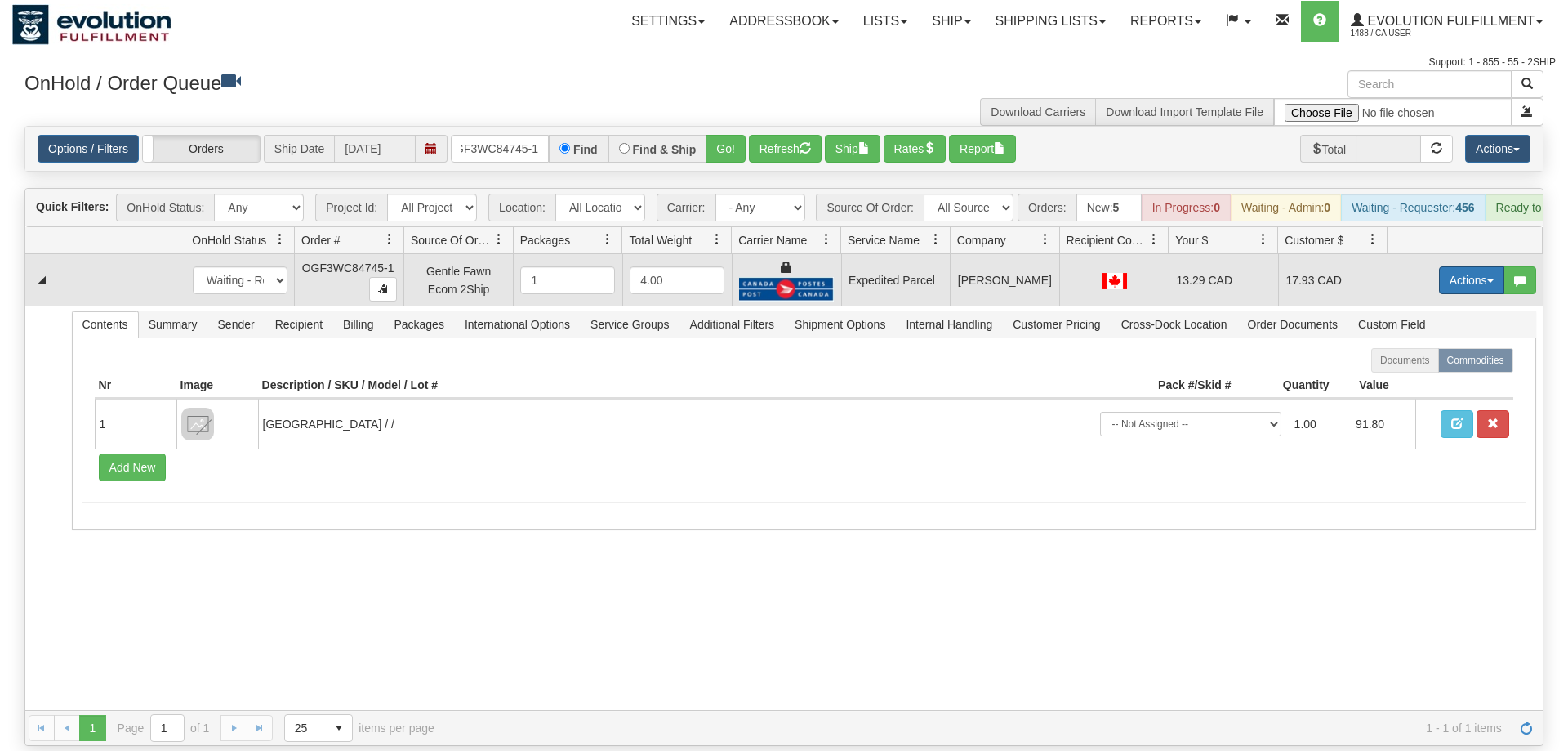
click at [1455, 267] on button "Actions" at bounding box center [1471, 279] width 65 height 27
click at [1437, 364] on link "Ship" at bounding box center [1438, 375] width 131 height 22
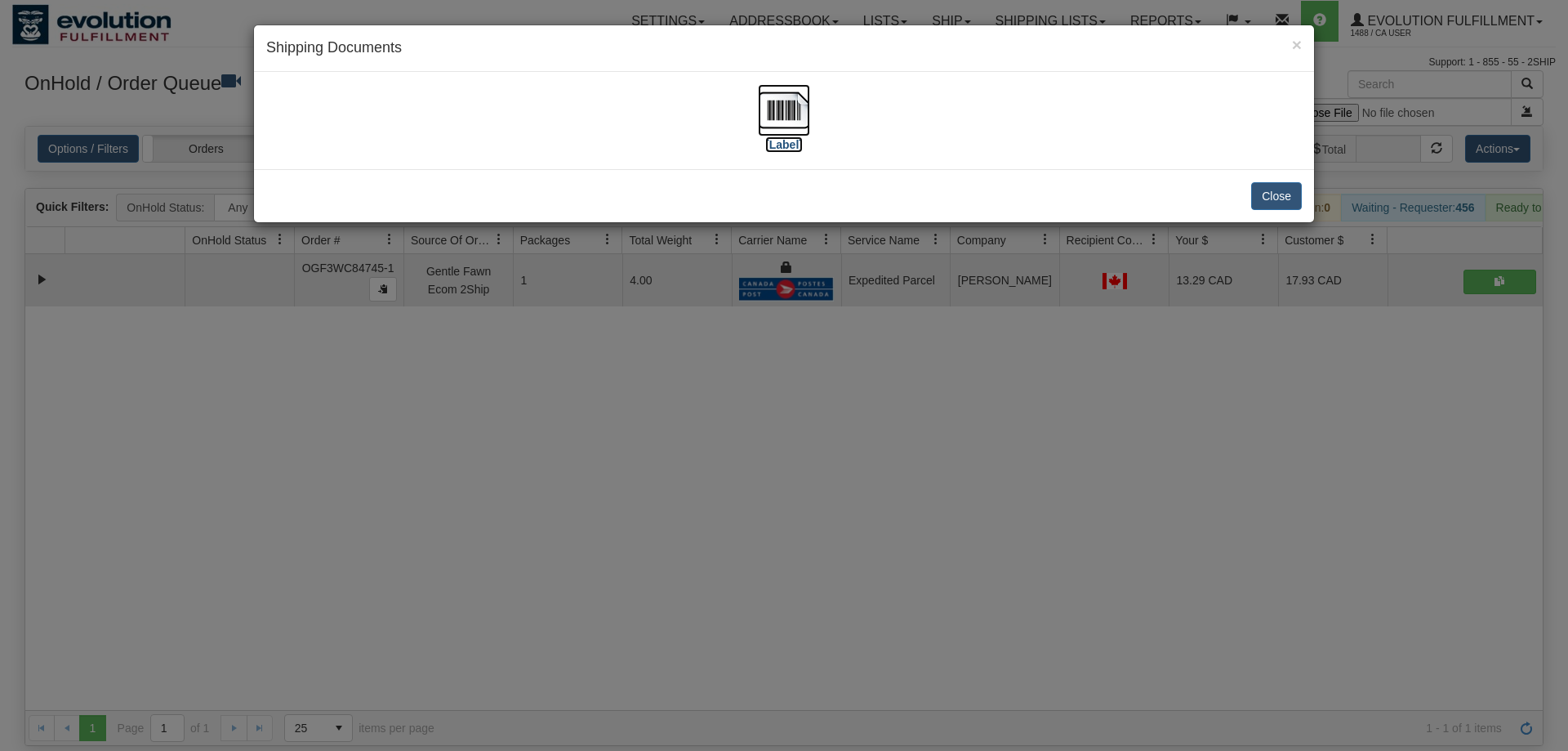
click at [807, 136] on img at bounding box center [784, 109] width 52 height 52
drag, startPoint x: 547, startPoint y: 359, endPoint x: 508, endPoint y: 140, distance: 222.4
click at [546, 357] on div "× Shipping Documents [Label] Close" at bounding box center [784, 376] width 1568 height 751
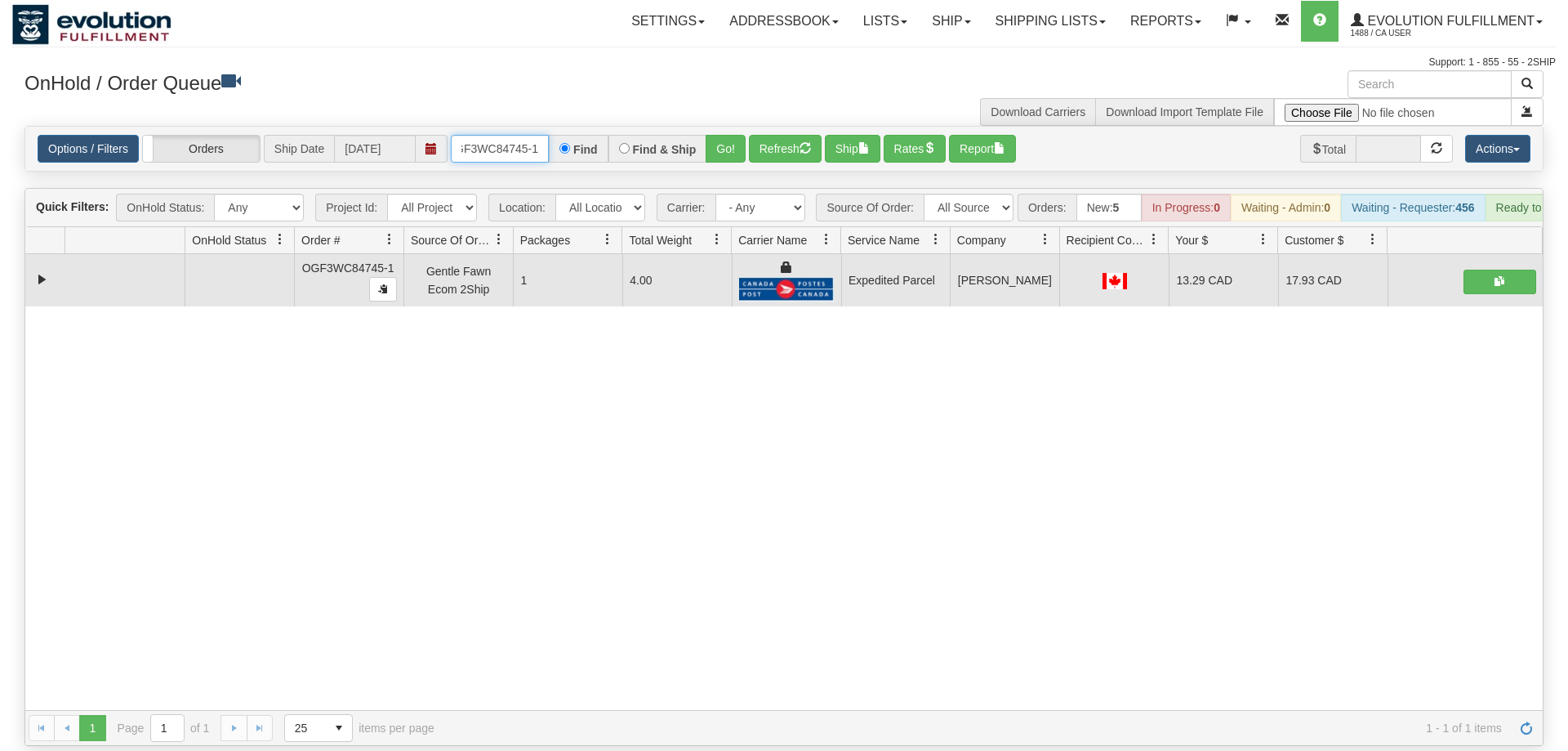
click at [511, 135] on input "OGF3WC84745-1" at bounding box center [500, 148] width 98 height 27
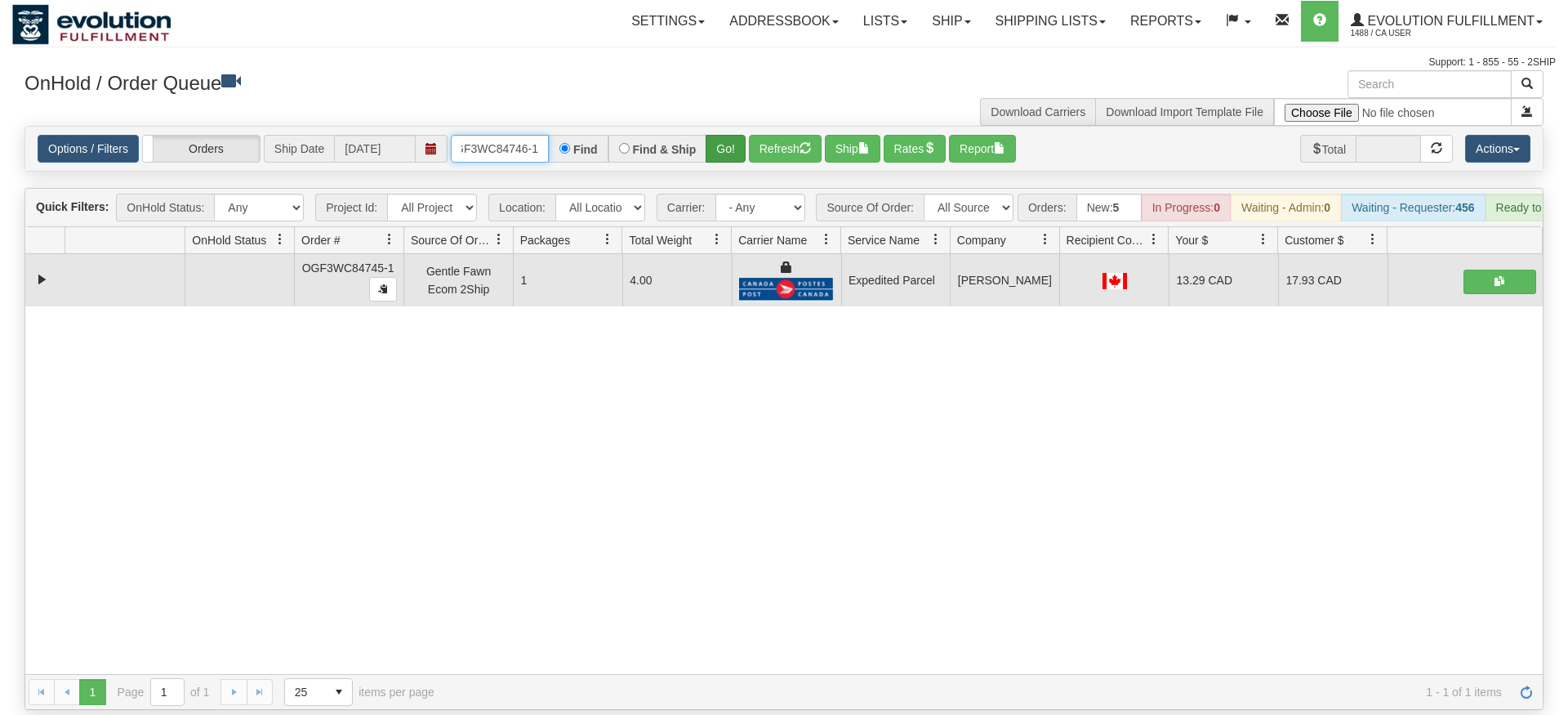
type input "OGF3WC84746-1"
click at [738, 149] on div "Is equal to Is not equal to Contains Does not contains CAD USD EUR ZAR [PERSON_…" at bounding box center [784, 417] width 1543 height 584
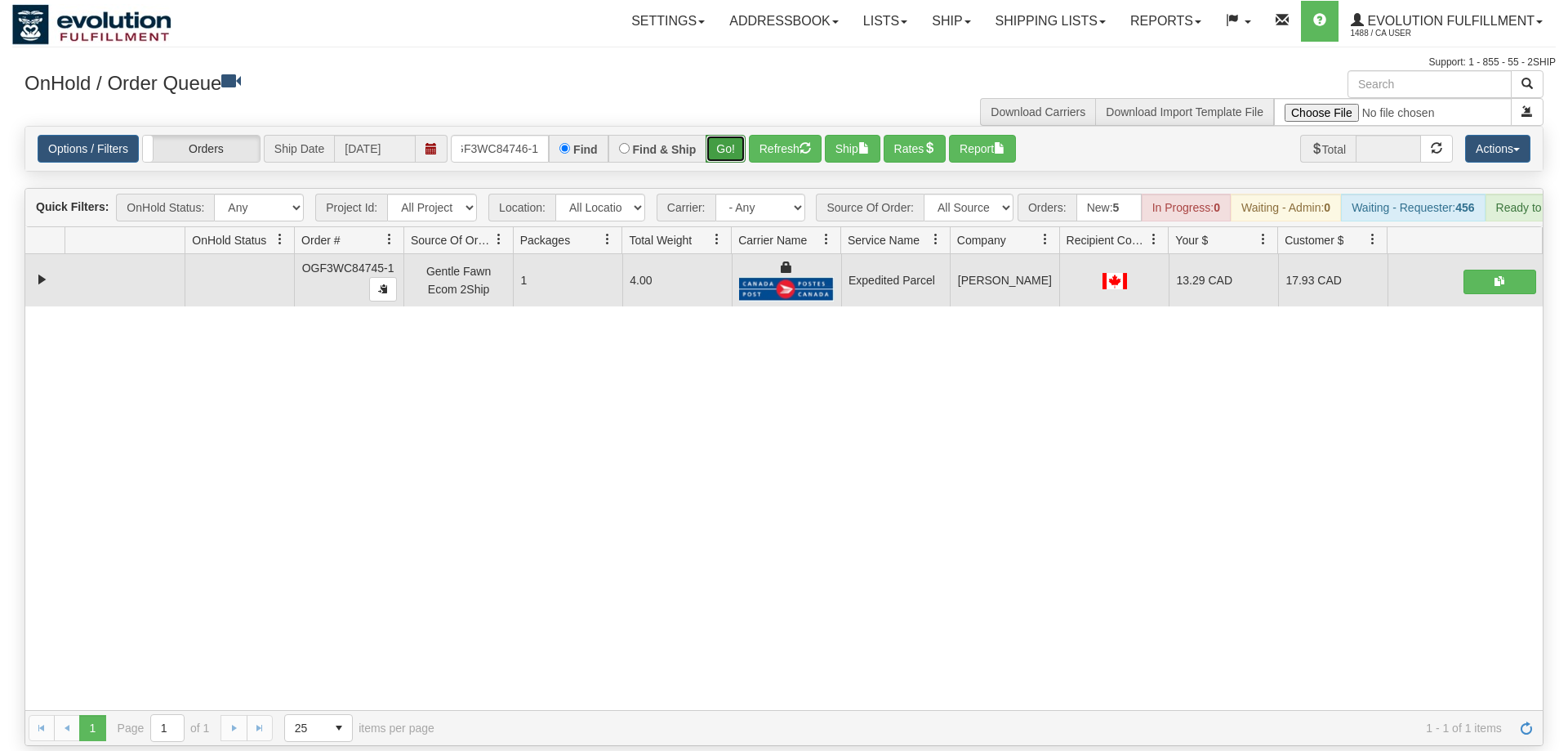
click at [730, 135] on button "Go!" at bounding box center [725, 148] width 40 height 27
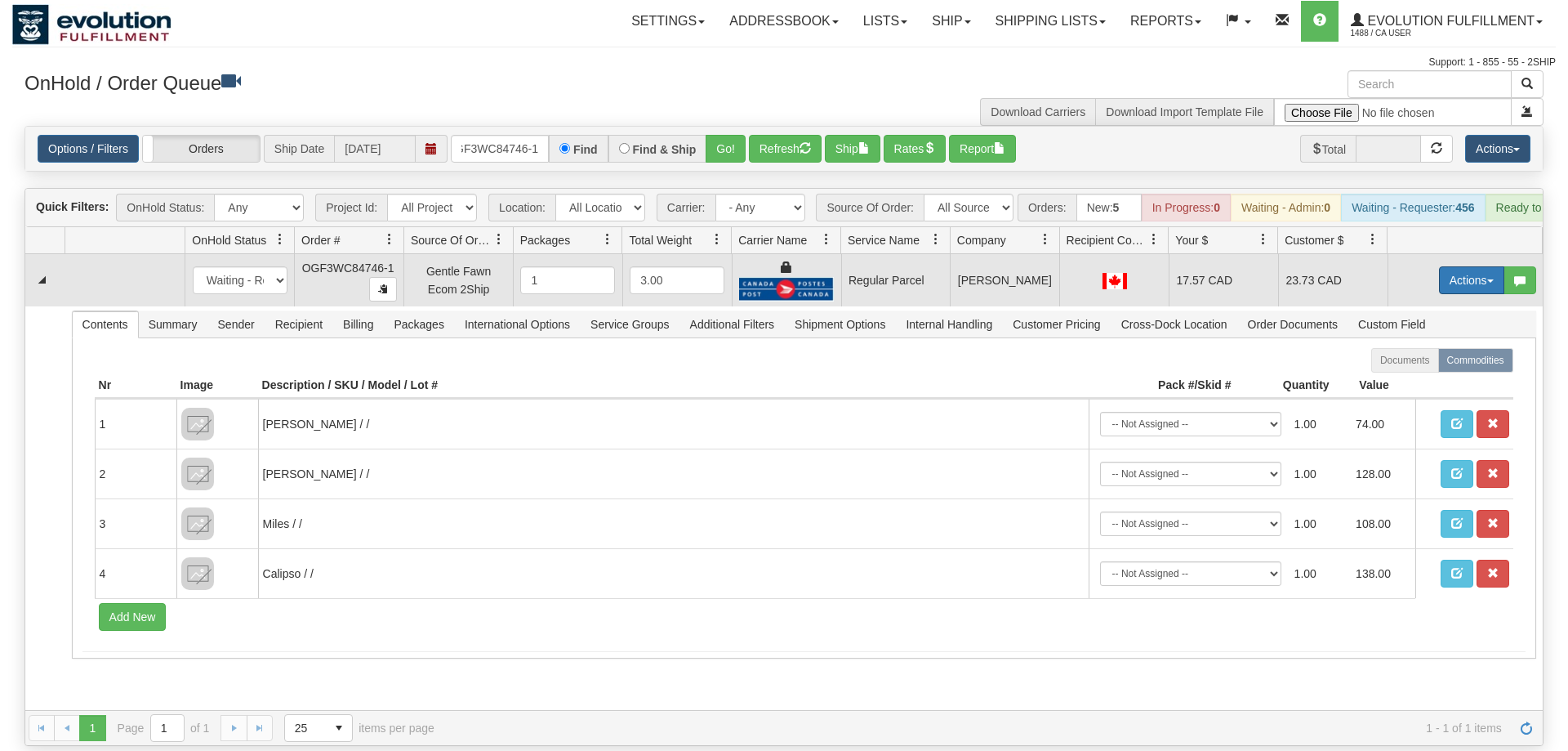
click at [1461, 266] on button "Actions" at bounding box center [1471, 279] width 65 height 27
click at [1446, 347] on span "Rate All Services" at bounding box center [1438, 354] width 98 height 13
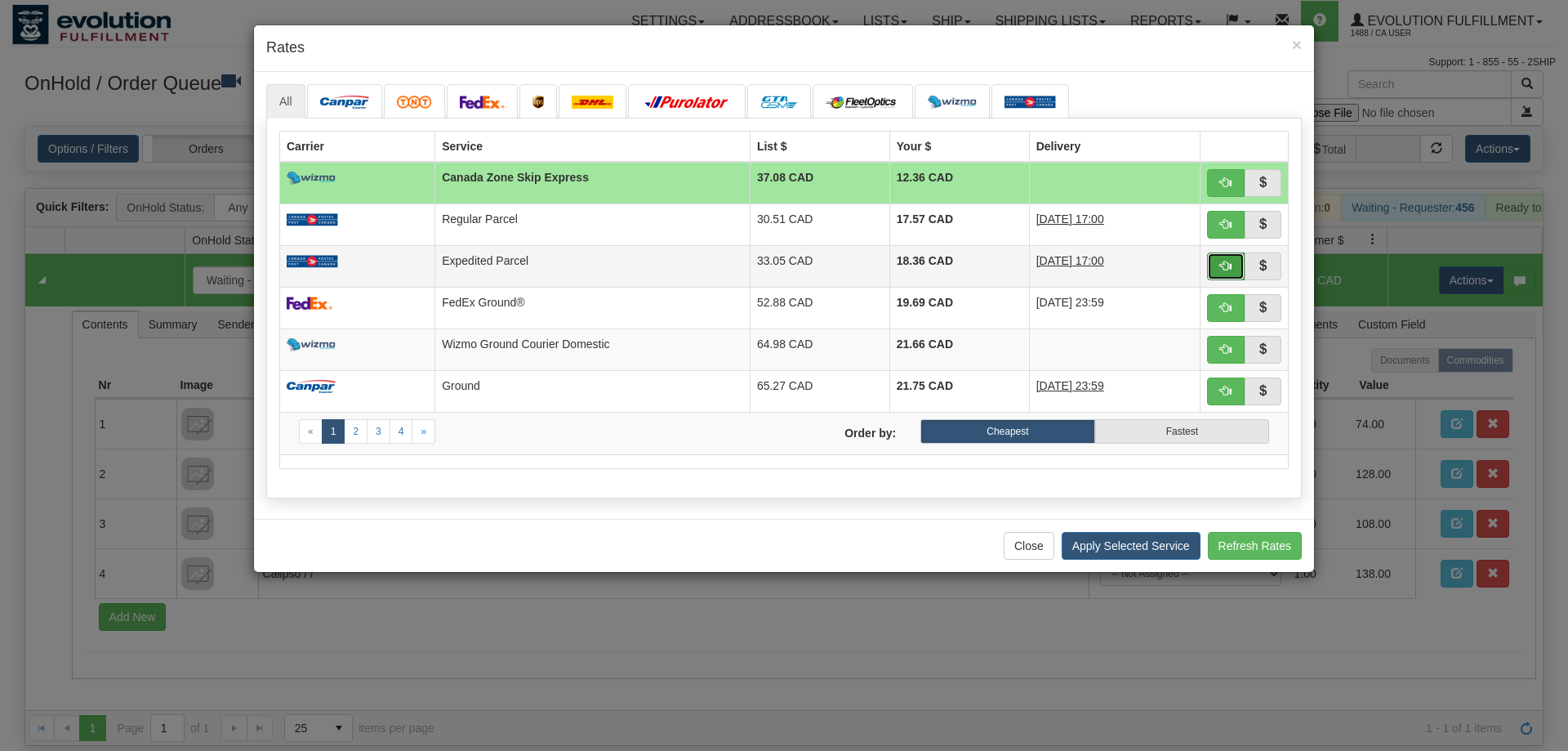
click at [1224, 265] on span "button" at bounding box center [1226, 265] width 11 height 11
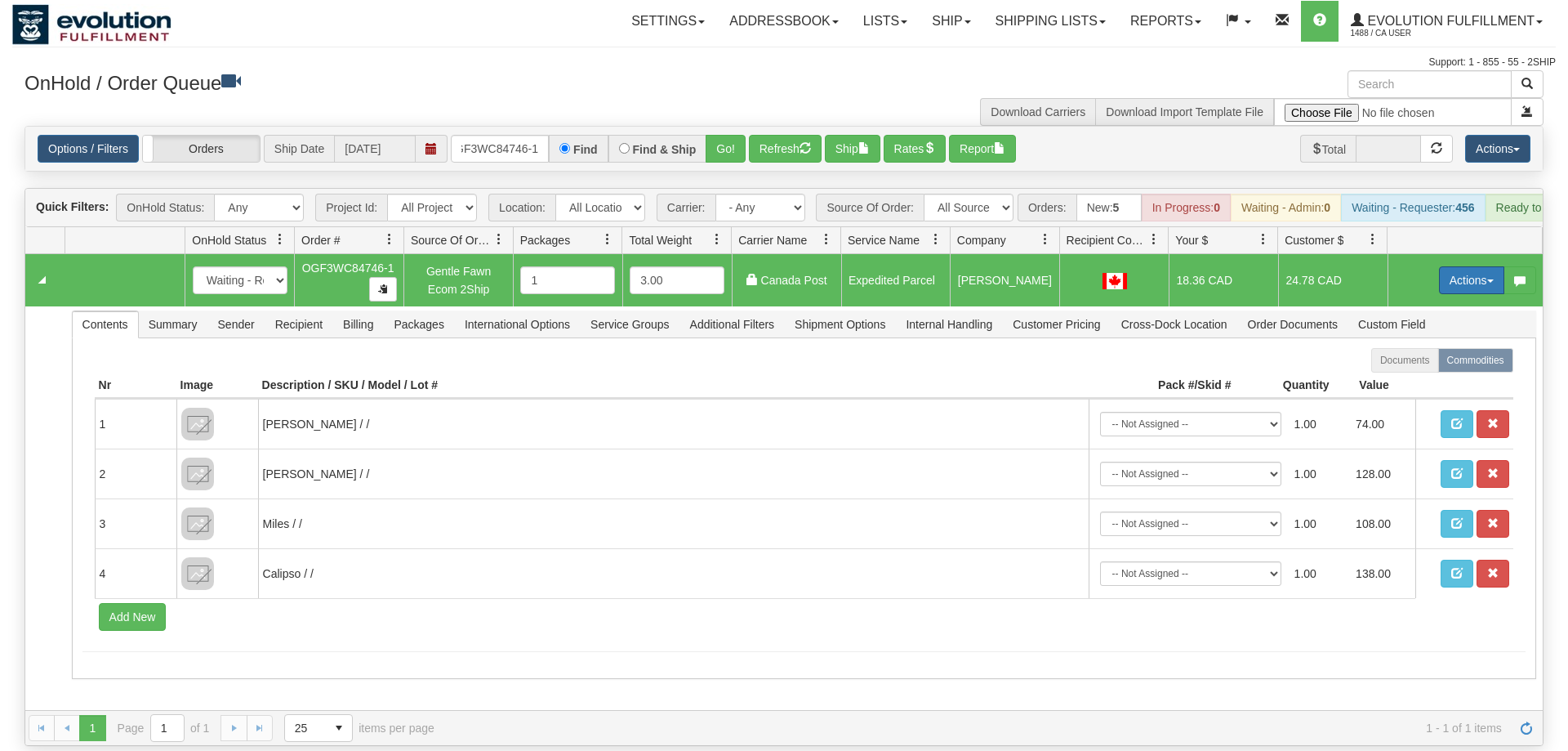
click at [1458, 266] on button "Actions" at bounding box center [1471, 279] width 65 height 27
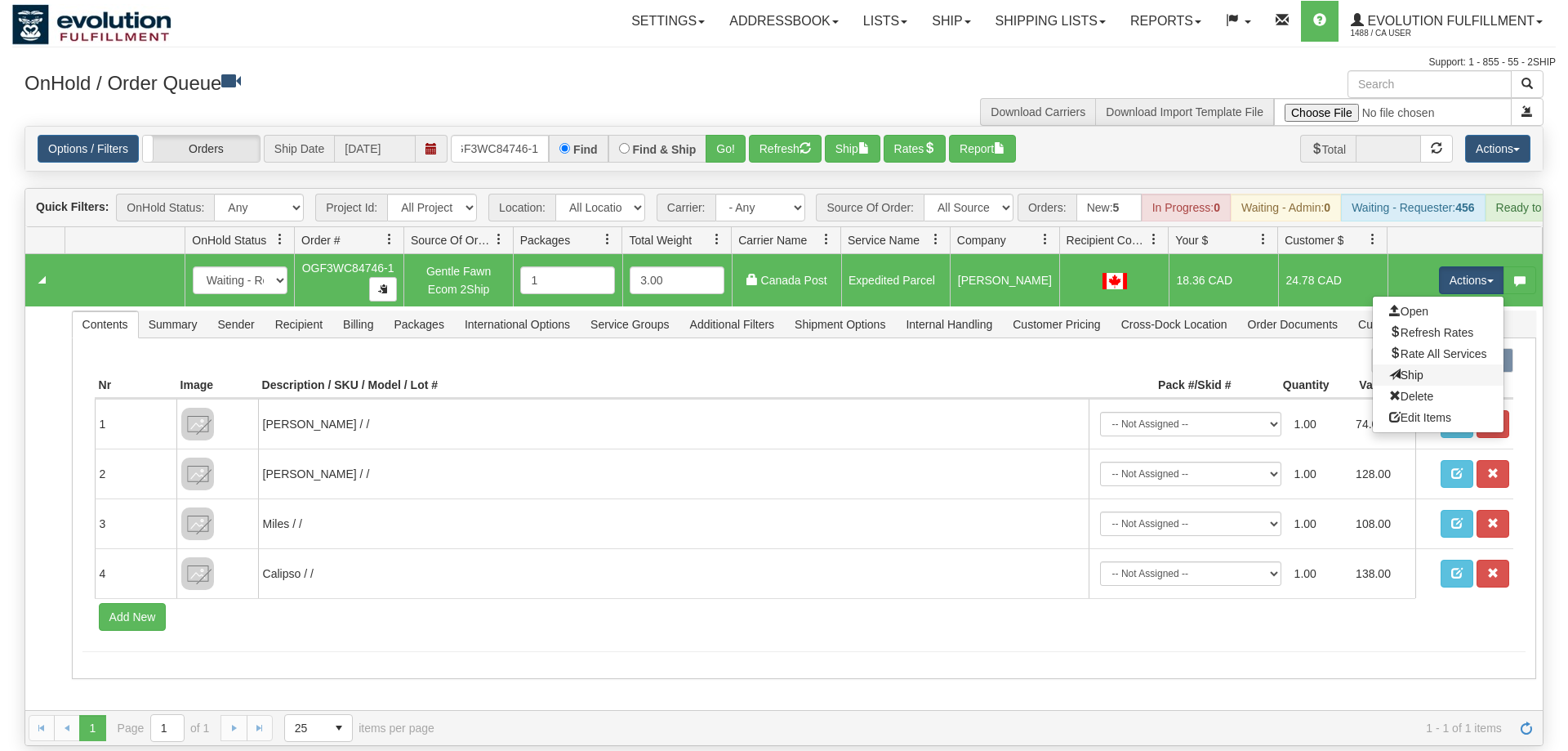
click at [1423, 364] on link "Ship" at bounding box center [1438, 375] width 131 height 22
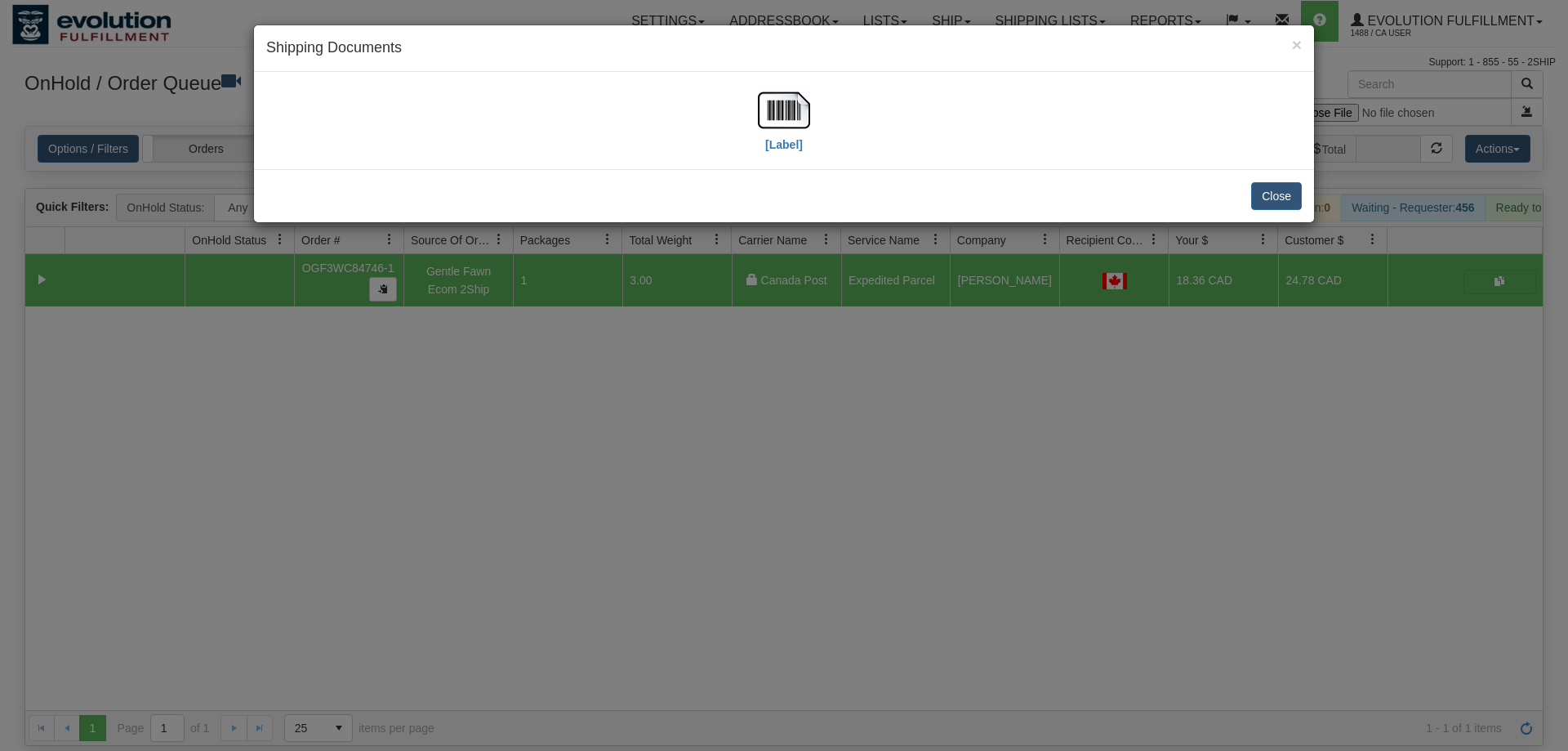
click at [756, 134] on div "[Label]" at bounding box center [784, 120] width 1035 height 73
click at [784, 112] on img at bounding box center [784, 109] width 52 height 52
click at [813, 459] on div "× Shipping Documents [Label] Close" at bounding box center [784, 376] width 1568 height 751
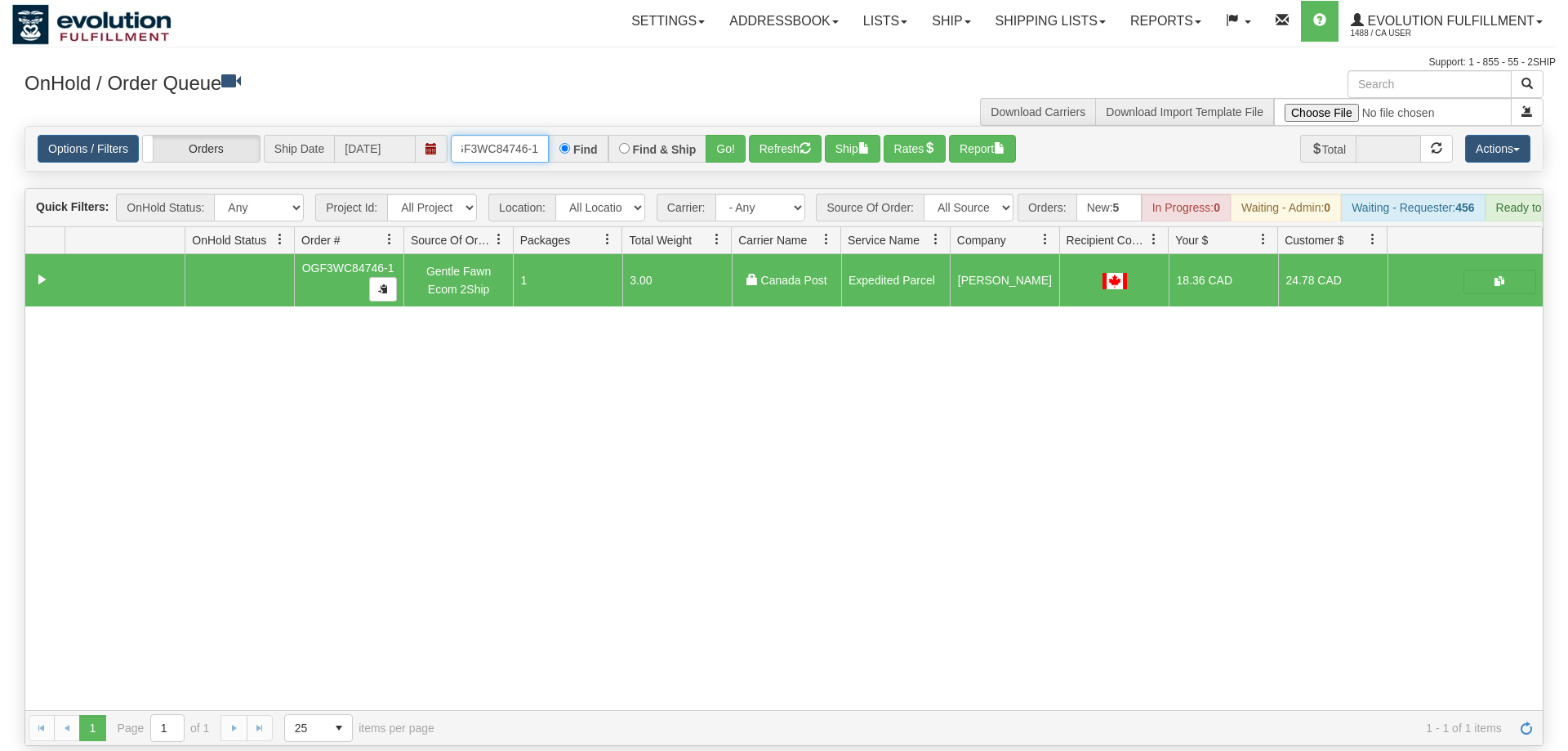
click at [523, 135] on input "OGF3WC84746-1" at bounding box center [500, 148] width 98 height 27
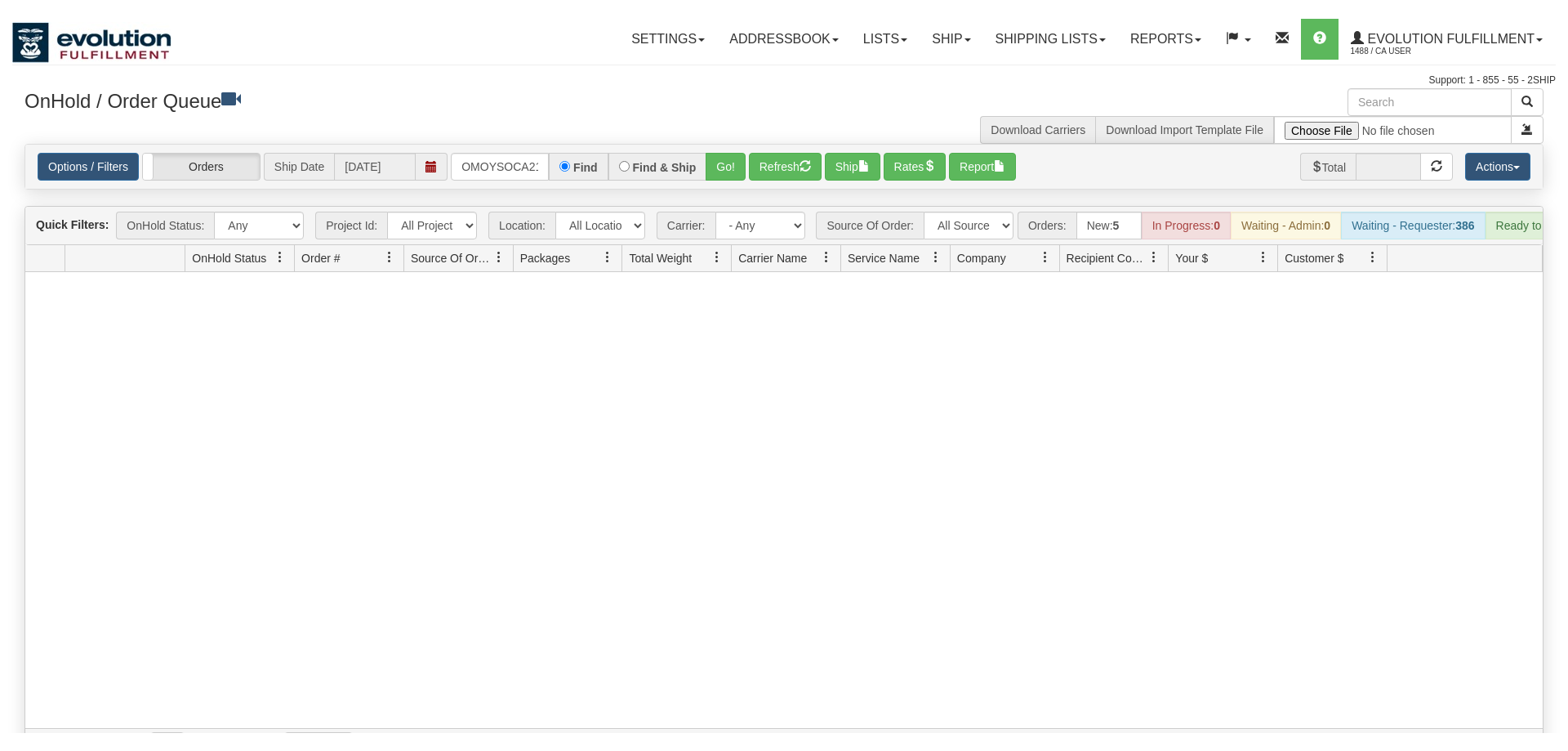
scroll to position [0, 22]
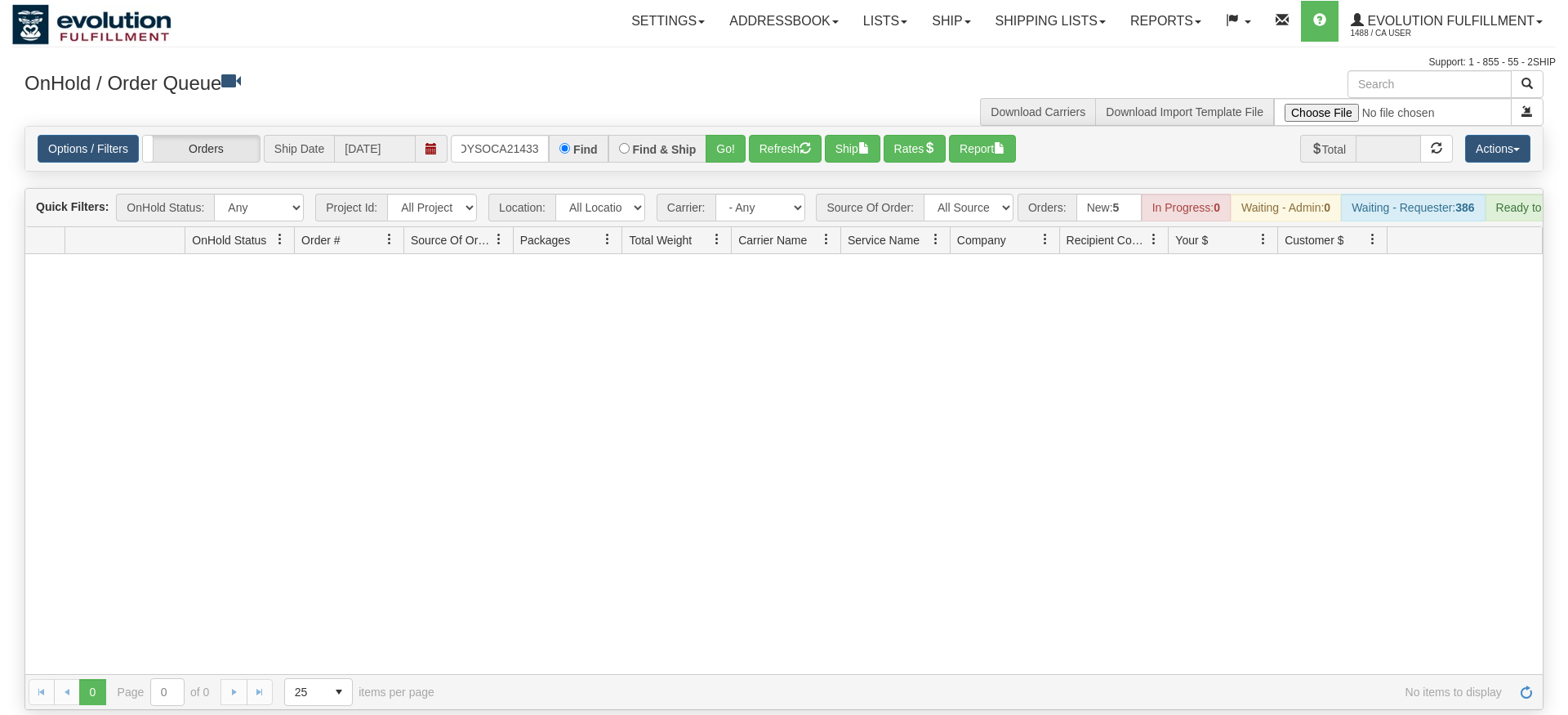
type input "OMOYSOCA21433"
click at [705, 135] on div "Find & Ship" at bounding box center [657, 148] width 99 height 27
click at [726, 126] on div "Options / Filters Group Shipments Orders Ship Date [DATE] OMOYSOCA21433 Find Fi…" at bounding box center [784, 148] width 1517 height 44
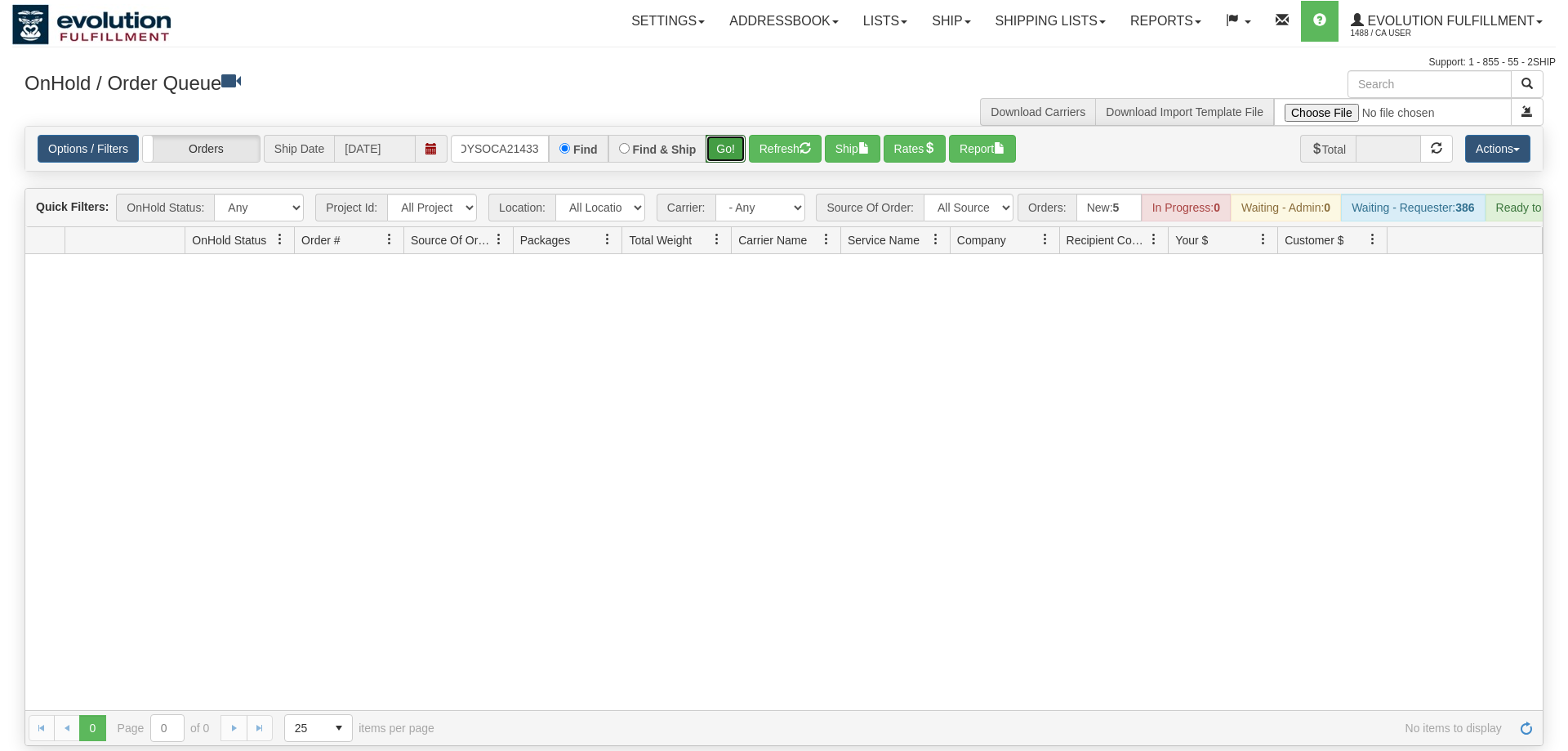
click at [719, 135] on button "Go!" at bounding box center [725, 148] width 40 height 27
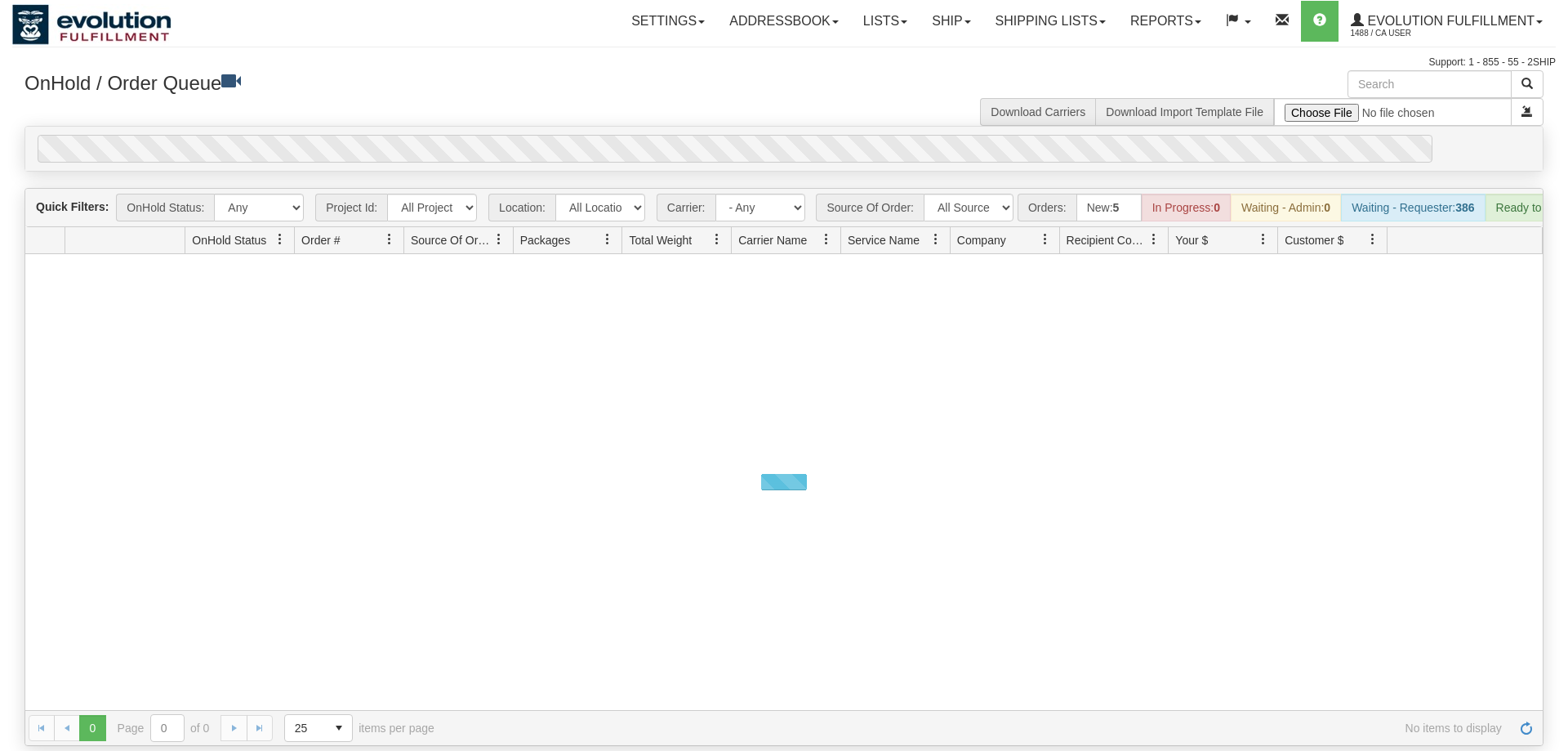
click at [719, 135] on div "0" at bounding box center [734, 148] width 1395 height 27
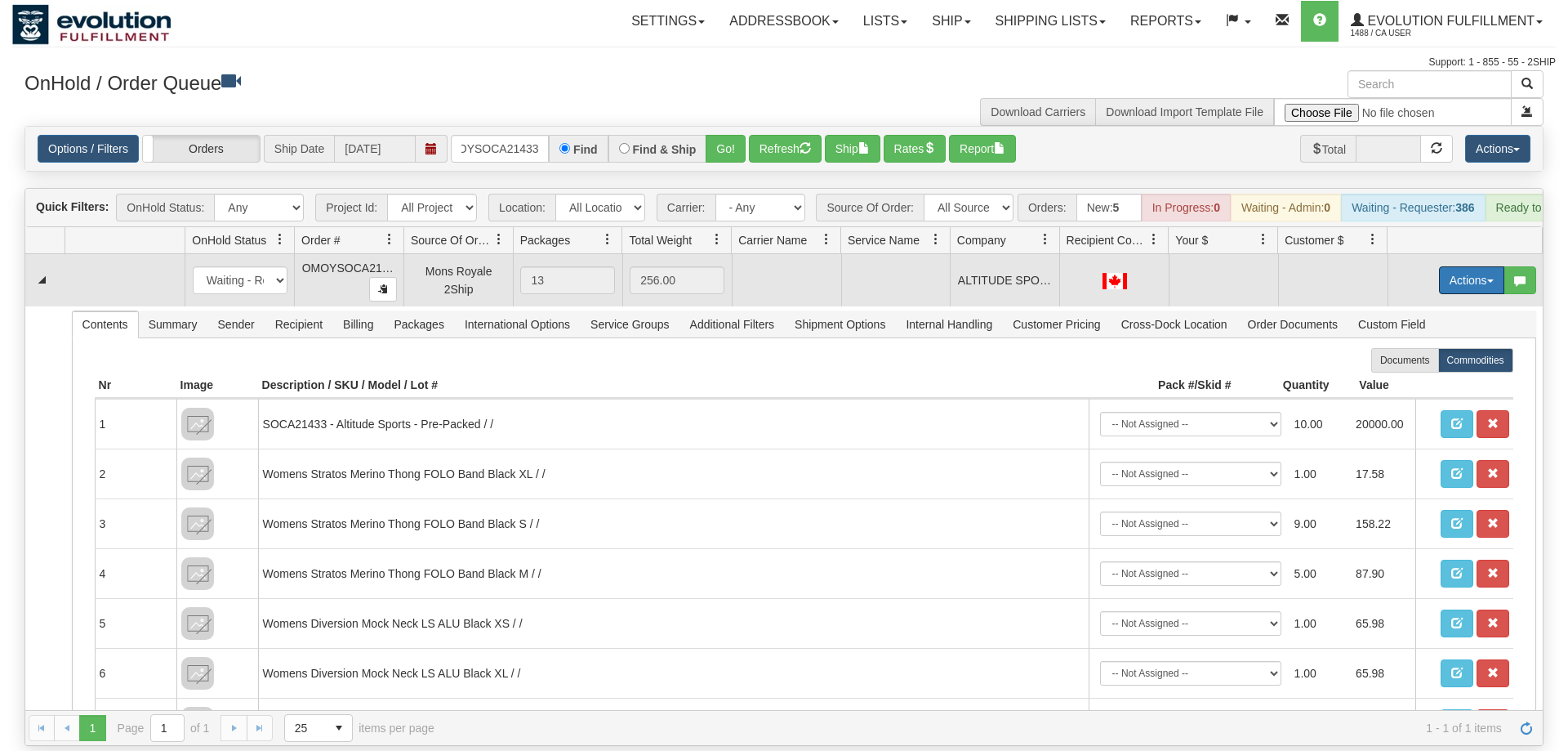
click at [1456, 266] on button "Actions" at bounding box center [1471, 279] width 65 height 27
click at [1450, 347] on span "Rate All Services" at bounding box center [1438, 354] width 98 height 13
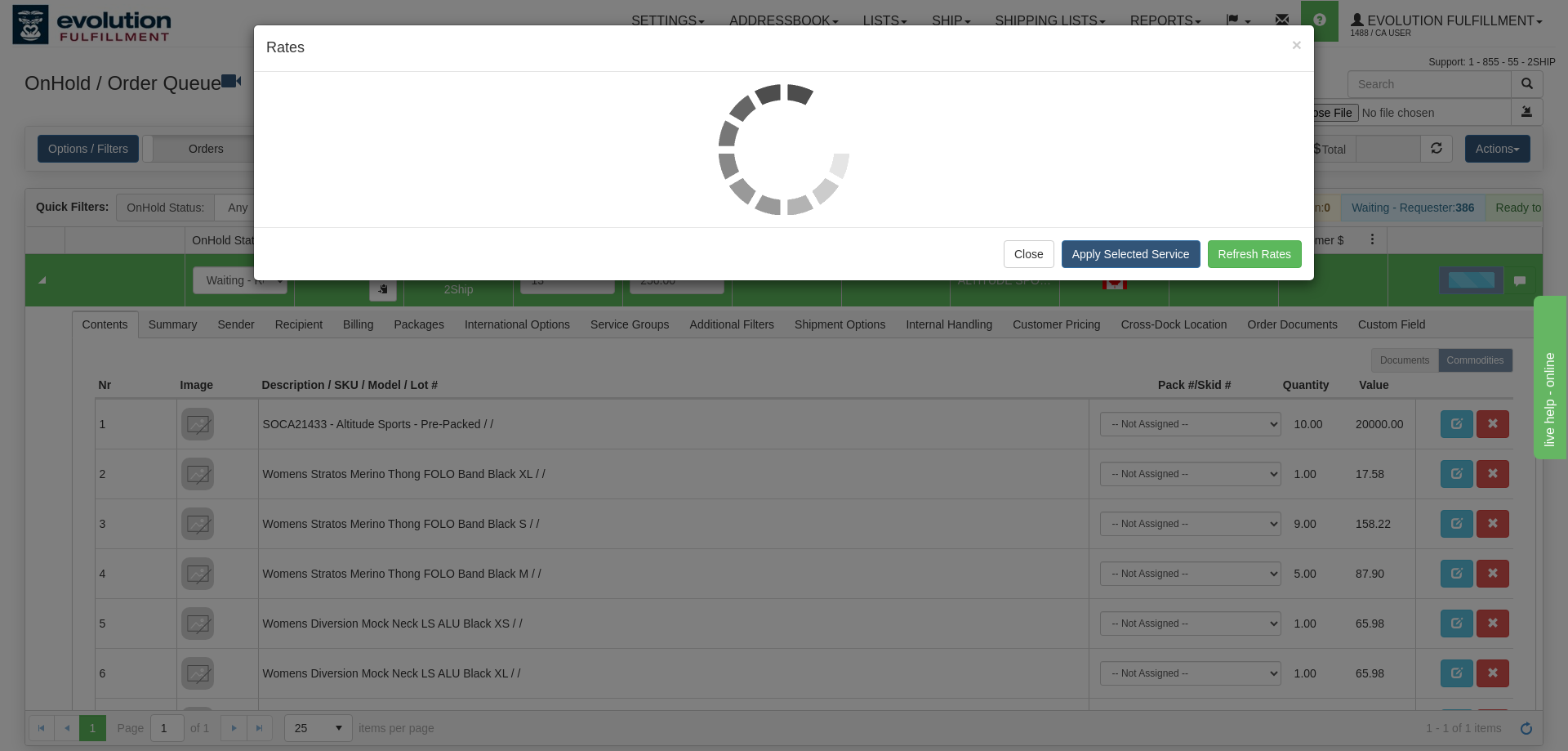
scroll to position [0, 0]
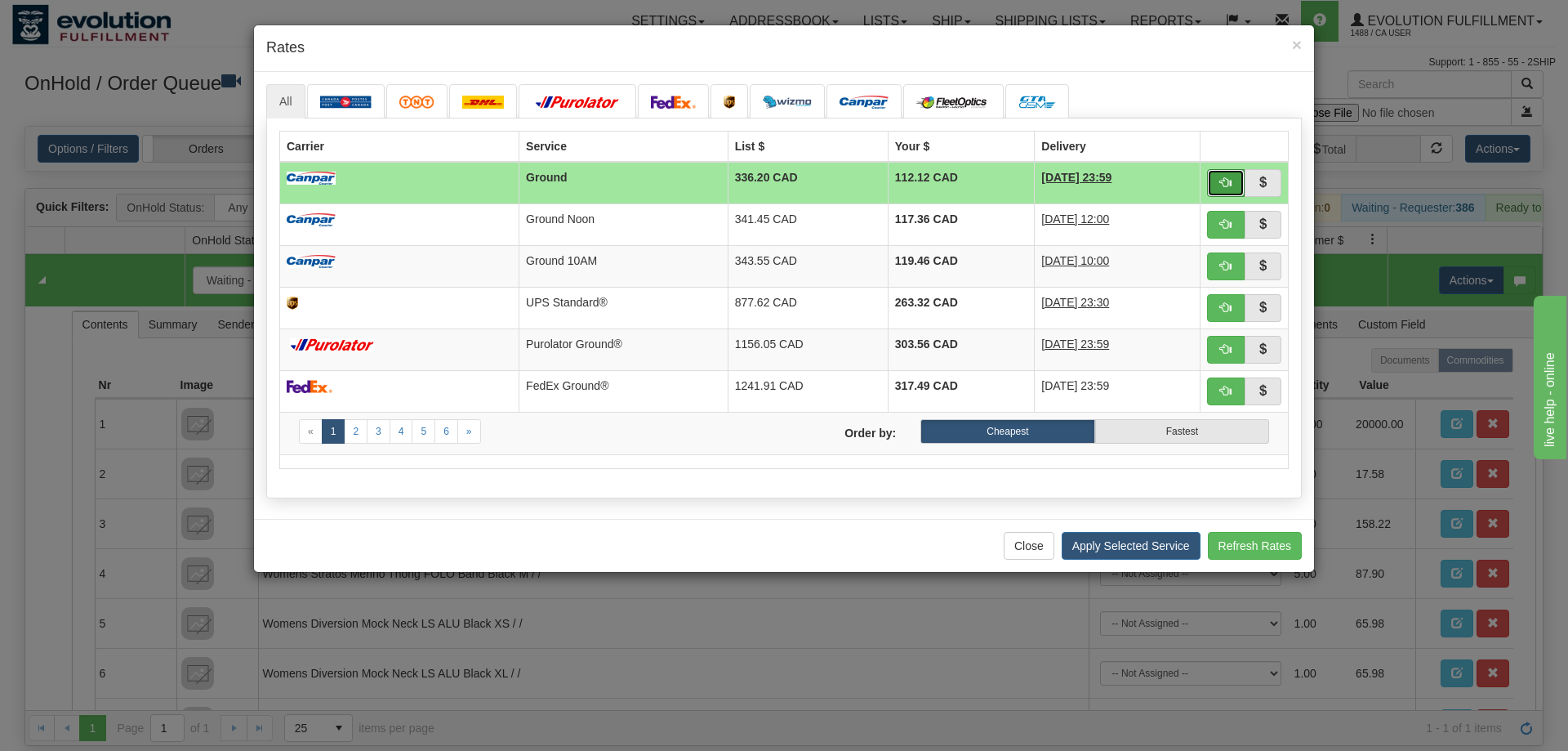
click at [1235, 180] on button "button" at bounding box center [1226, 182] width 38 height 27
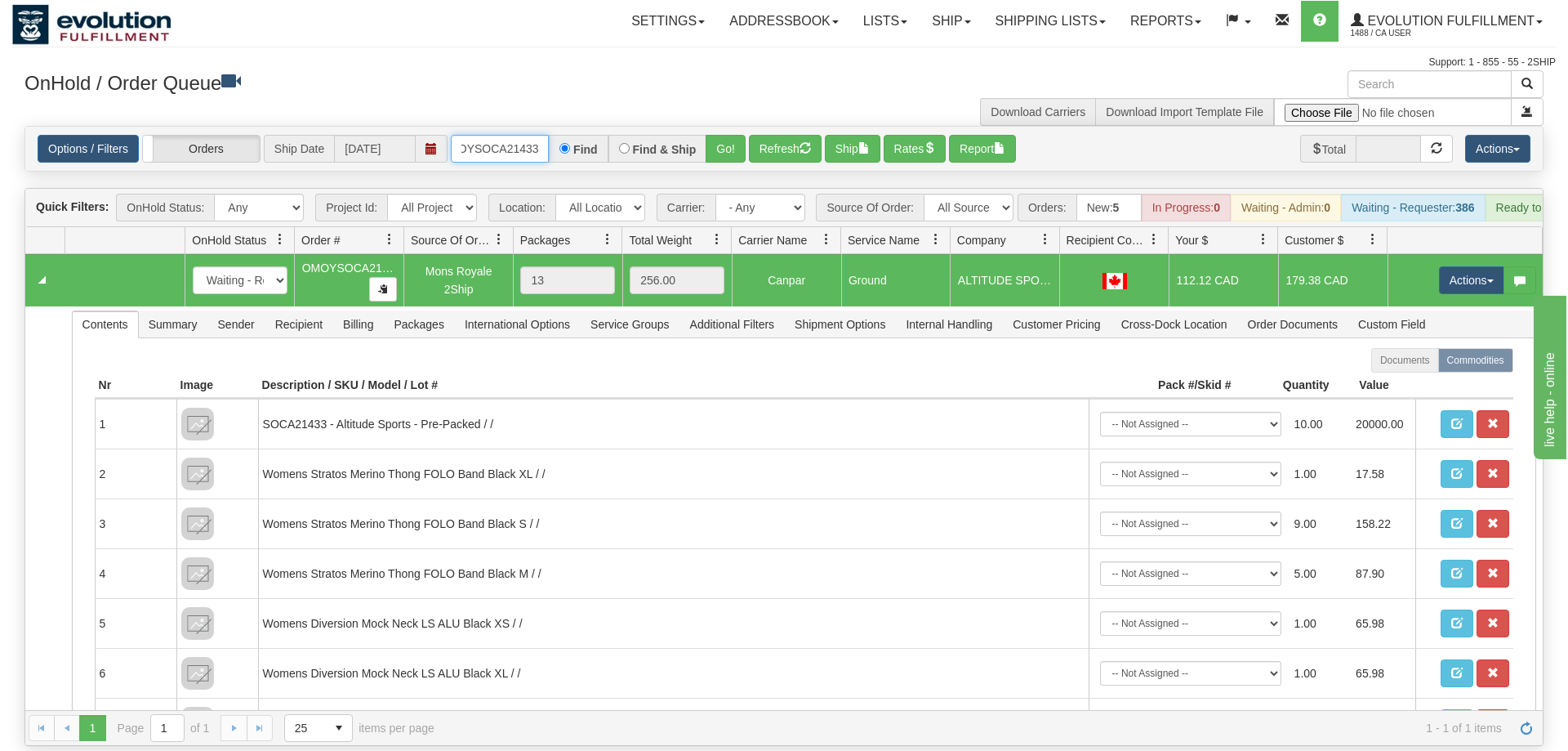
click at [511, 135] on input "OMOYSOCA21433" at bounding box center [500, 148] width 98 height 27
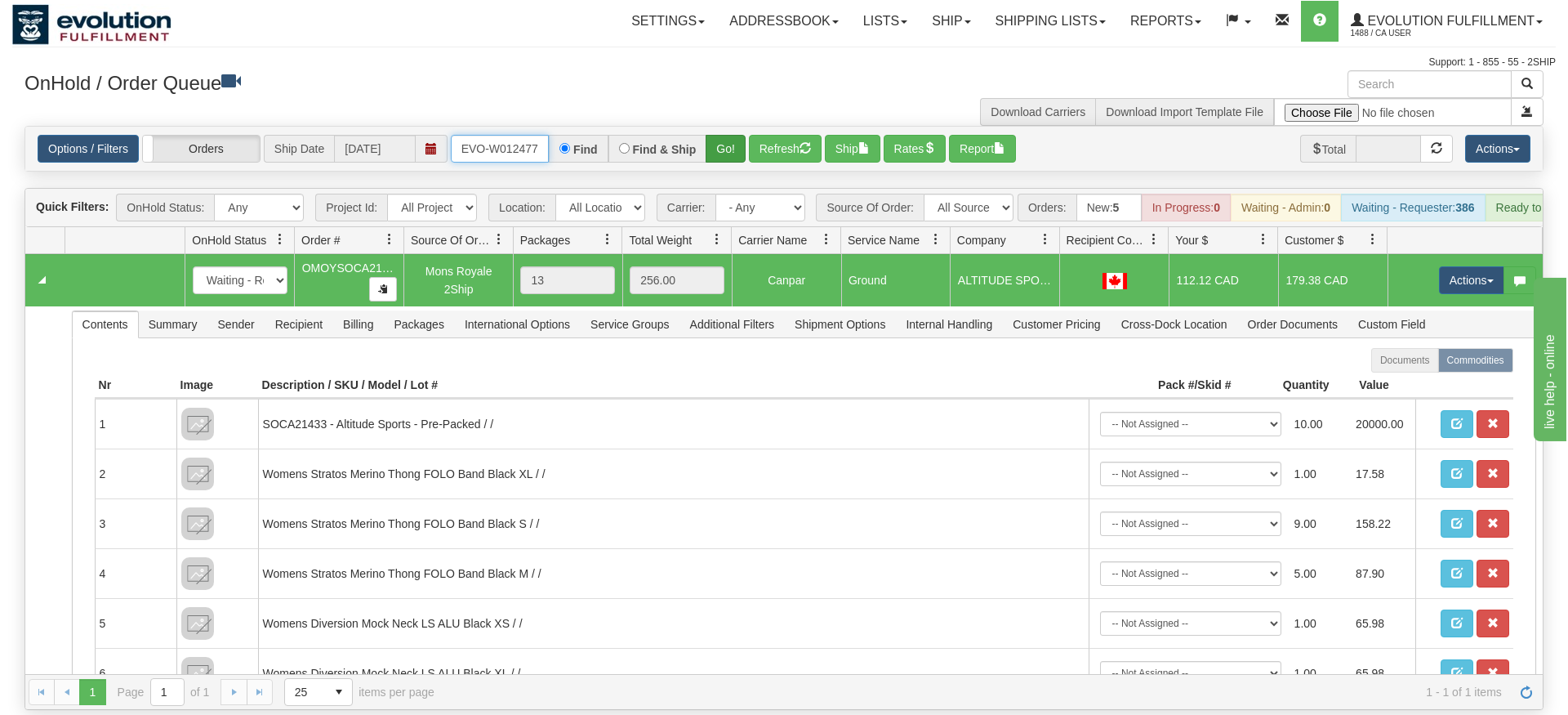
type input "ORSCEVO-W012477"
click at [729, 160] on div "Is equal to Is not equal to Contains Does not contains CAD USD EUR ZAR [PERSON_…" at bounding box center [784, 417] width 1543 height 584
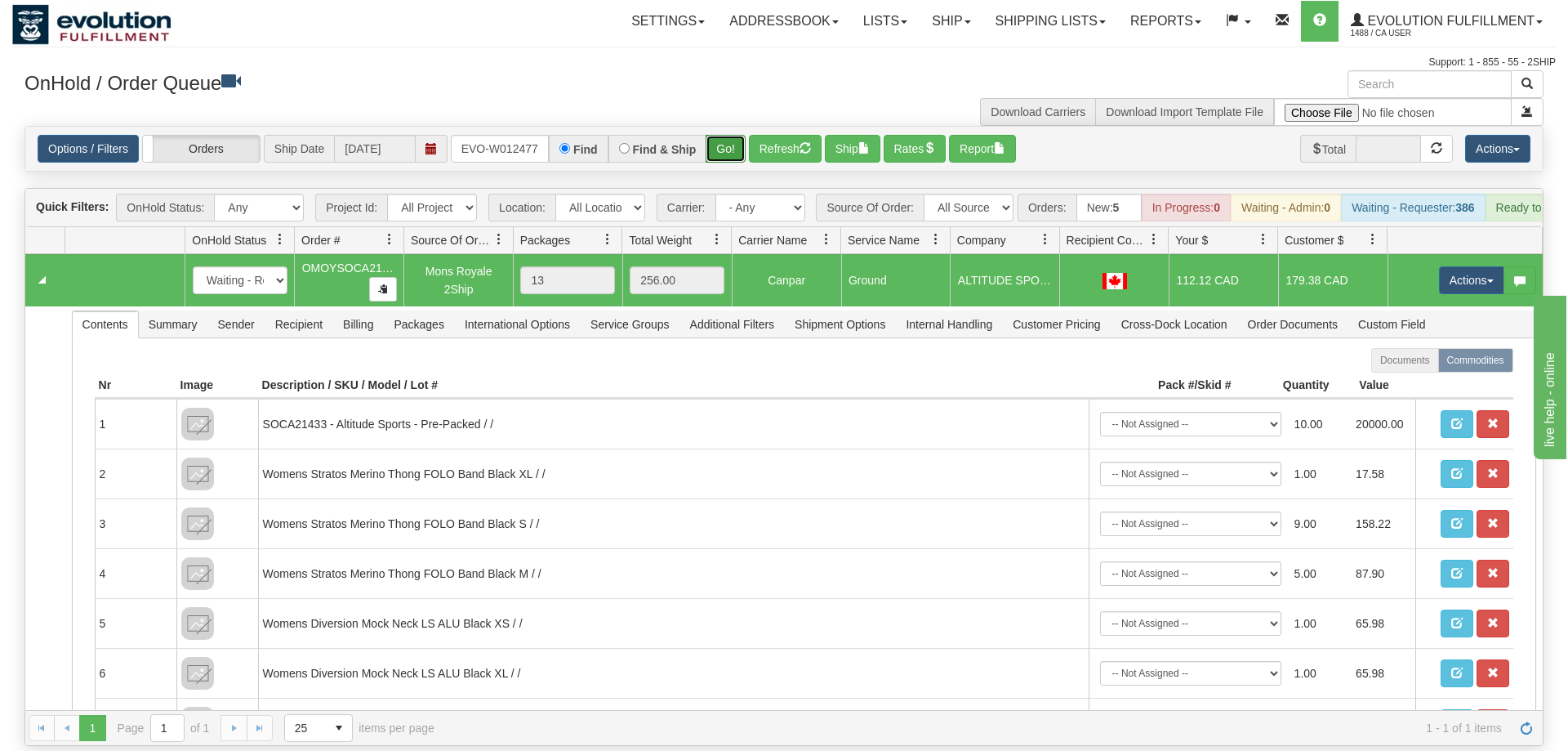
click at [727, 137] on button "Go!" at bounding box center [725, 148] width 40 height 27
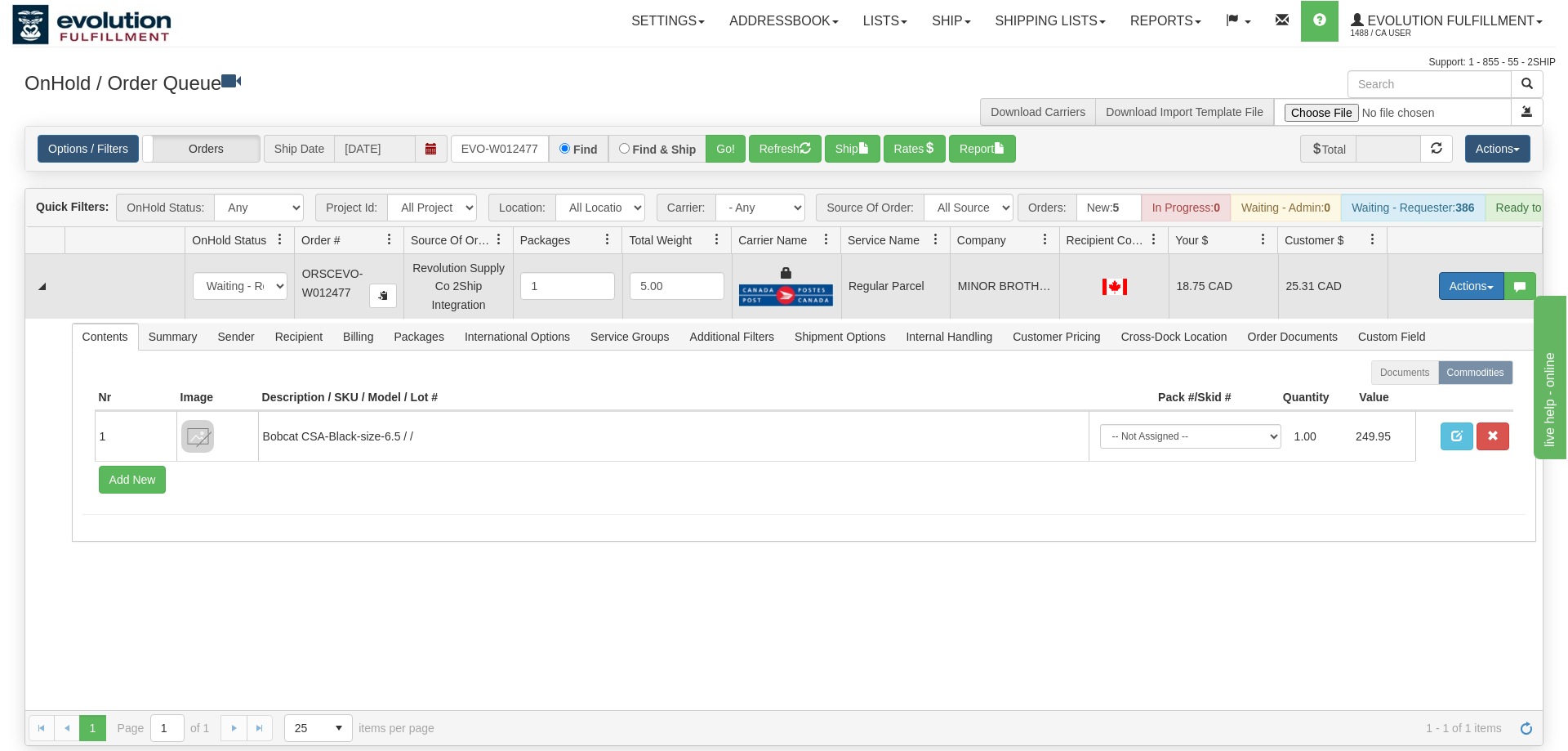
click at [1483, 272] on button "Actions" at bounding box center [1471, 285] width 65 height 27
click at [1443, 353] on span "Rate All Services" at bounding box center [1438, 359] width 98 height 13
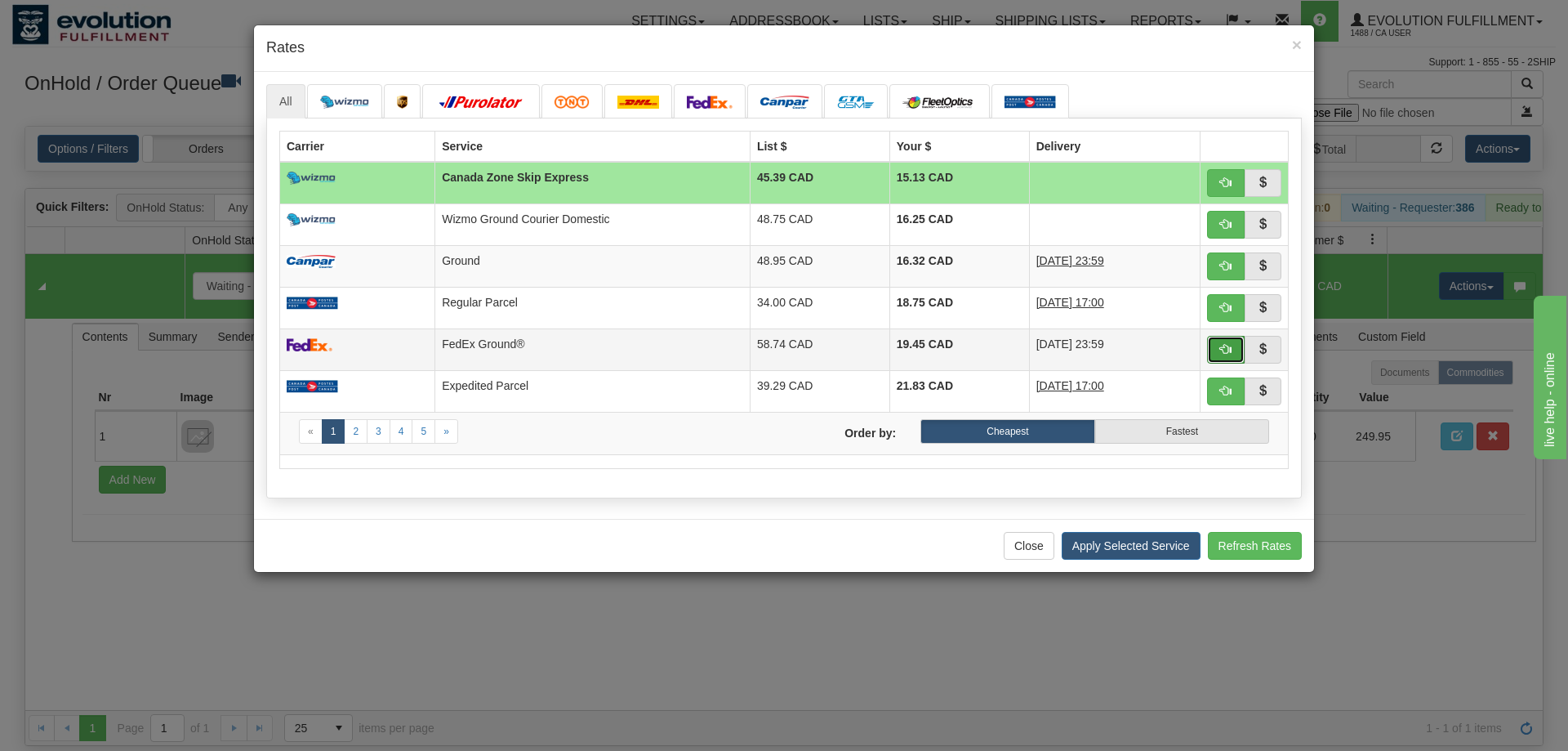
click at [1225, 358] on button "button" at bounding box center [1226, 349] width 38 height 27
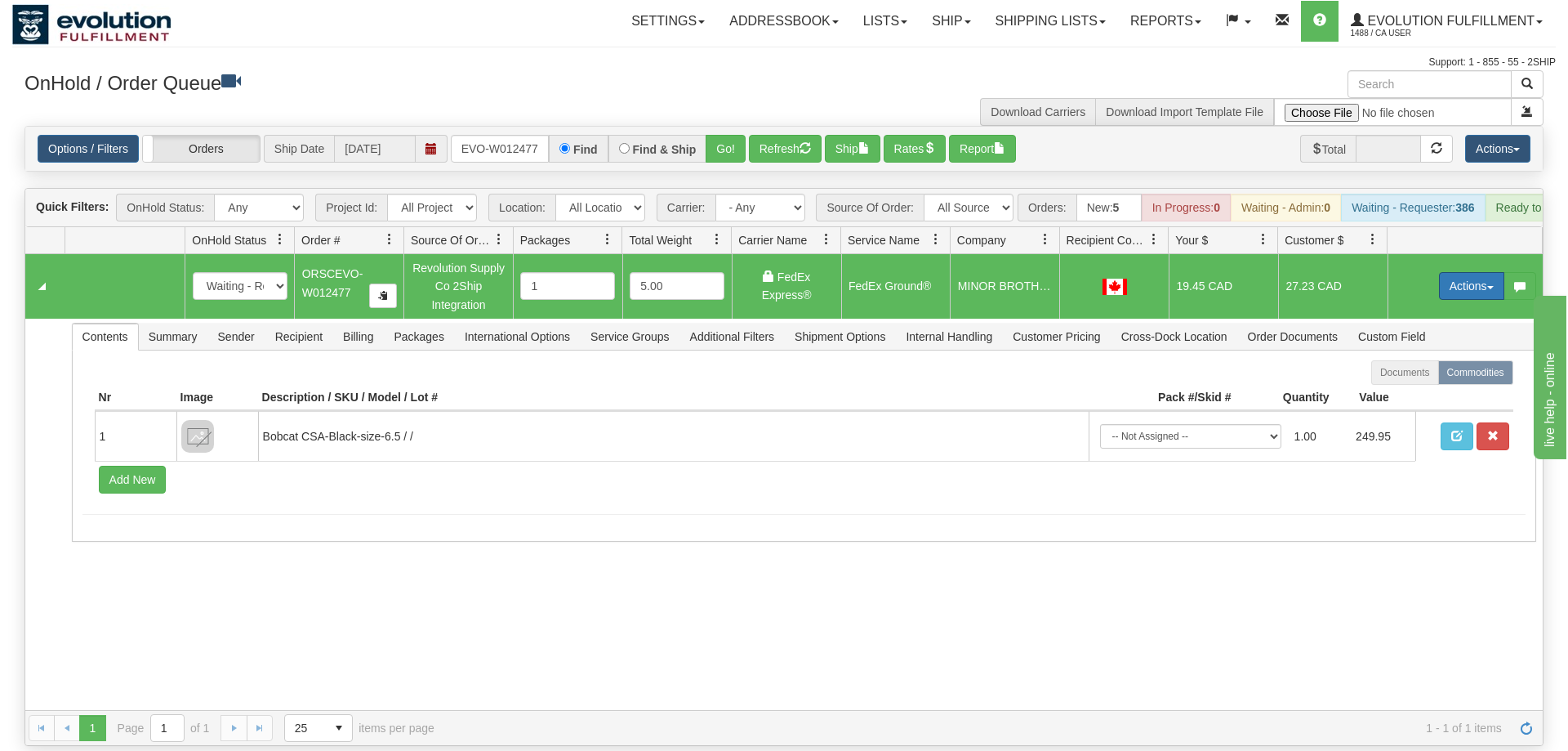
click at [1470, 272] on button "Actions" at bounding box center [1471, 285] width 65 height 27
click at [1411, 375] on span "Ship" at bounding box center [1406, 381] width 34 height 13
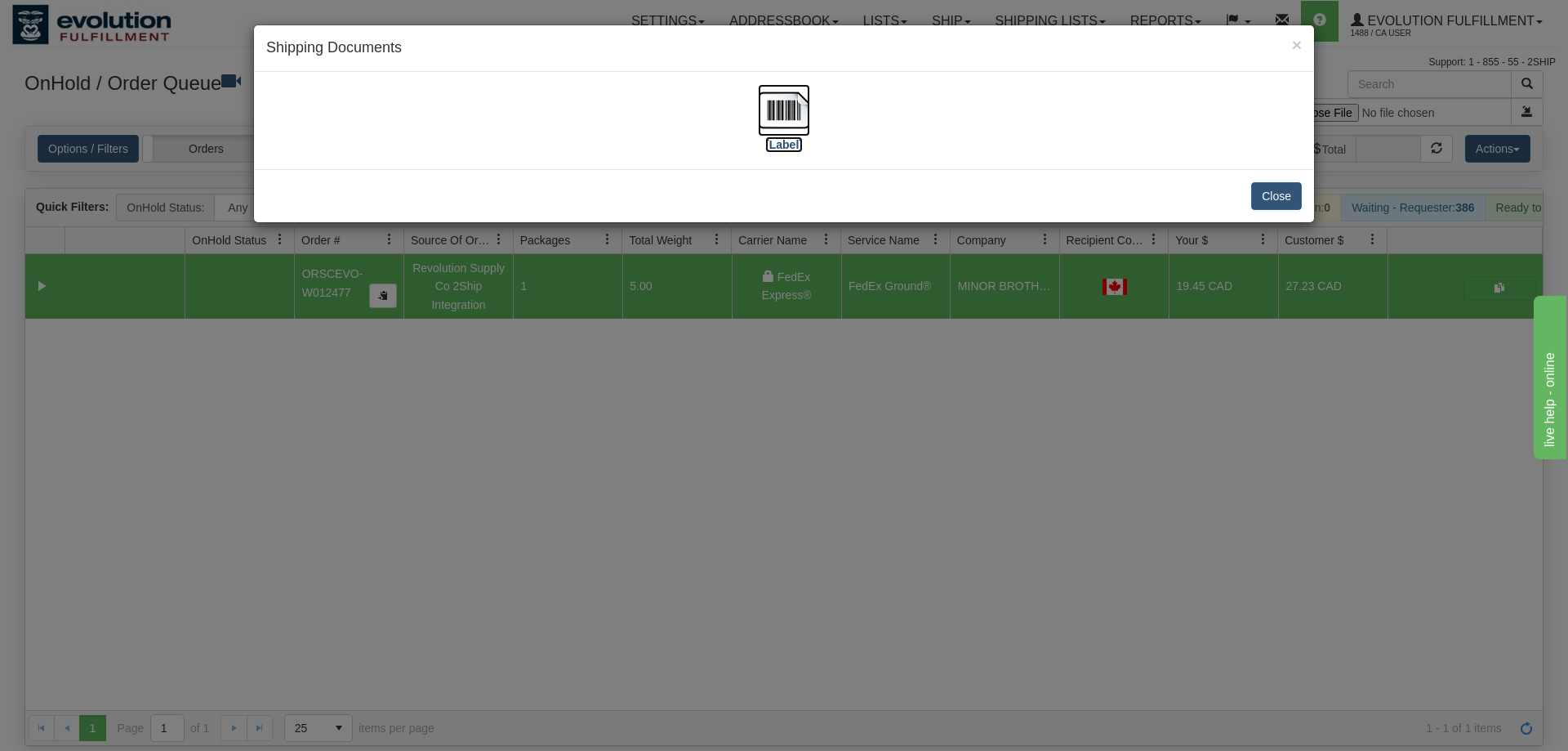
click at [776, 105] on img at bounding box center [784, 109] width 52 height 52
click at [695, 442] on div "× Shipping Documents [Label] Close" at bounding box center [784, 376] width 1568 height 751
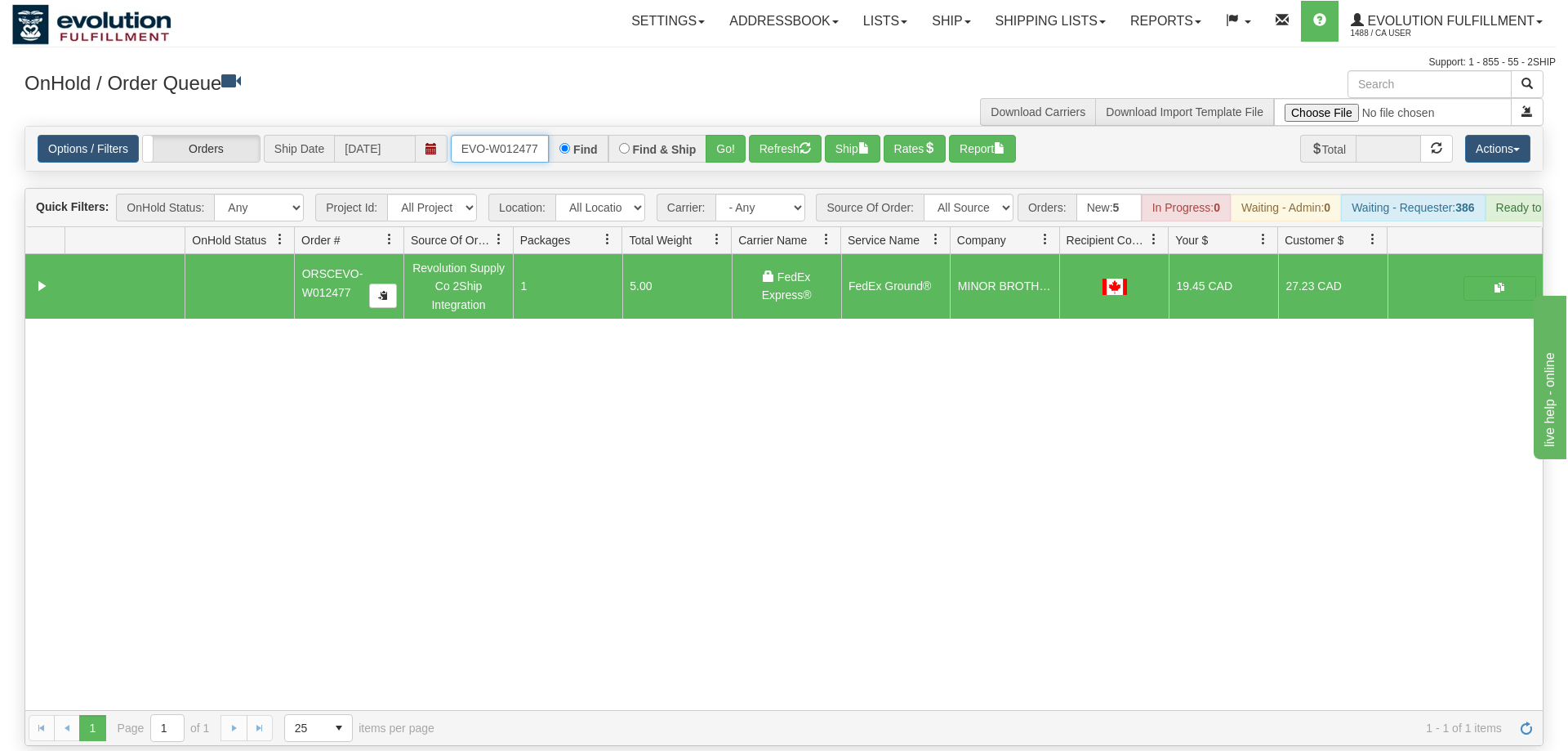
click at [524, 135] on input "ORSCEVO-W012477" at bounding box center [500, 148] width 98 height 27
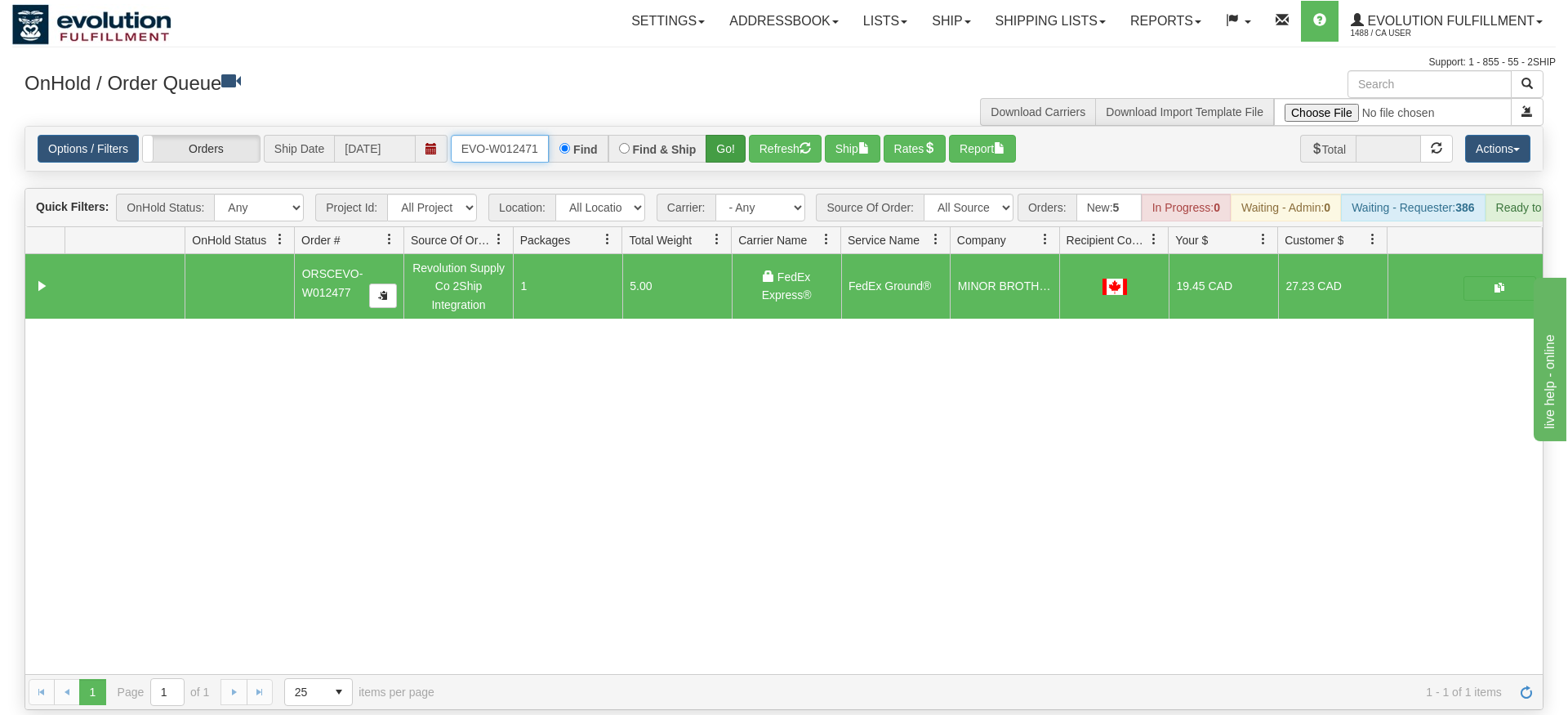
type input "ORSCEVO-W012471"
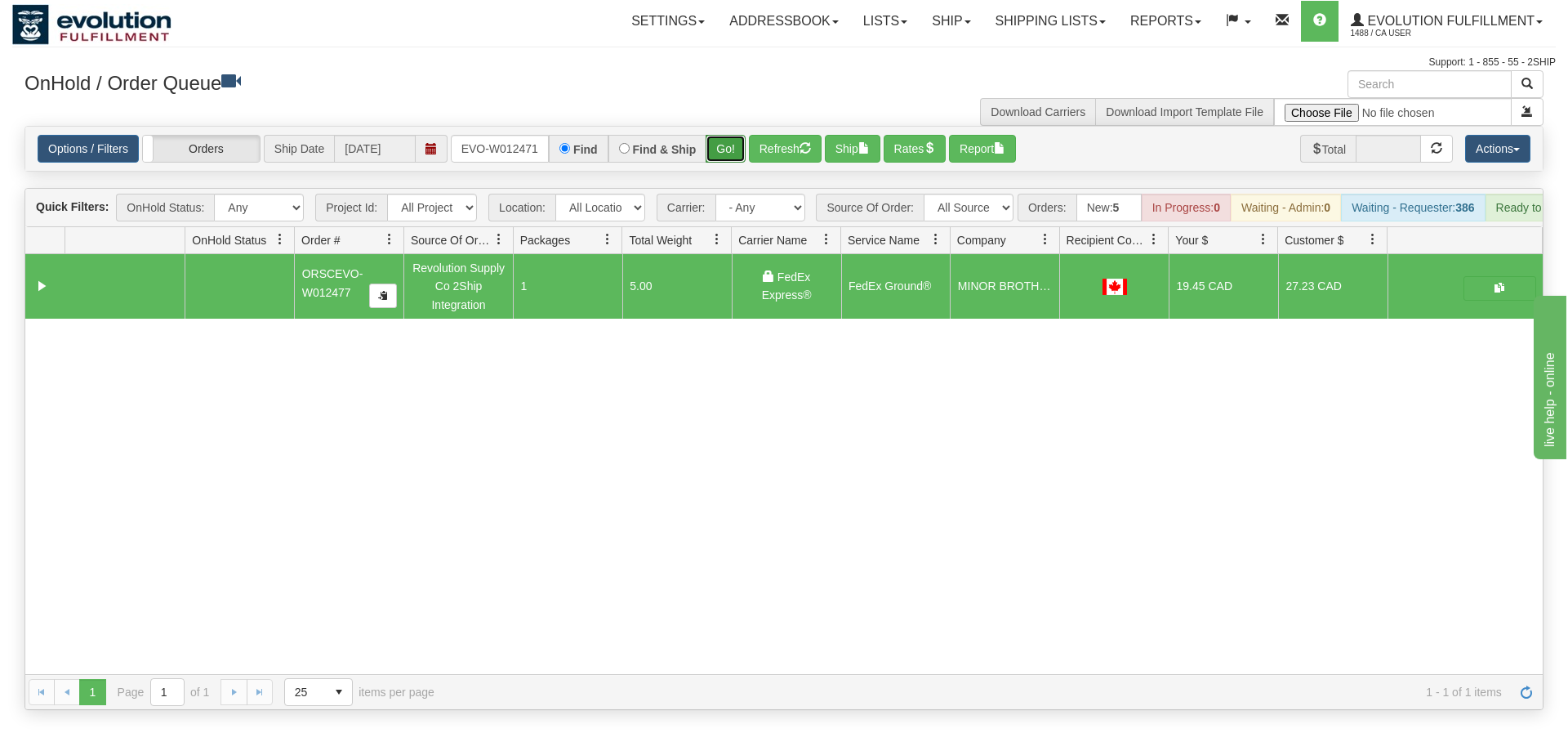
click at [723, 161] on div "Is equal to Is not equal to Contains Does not contains CAD USD EUR ZAR [PERSON_…" at bounding box center [784, 417] width 1543 height 584
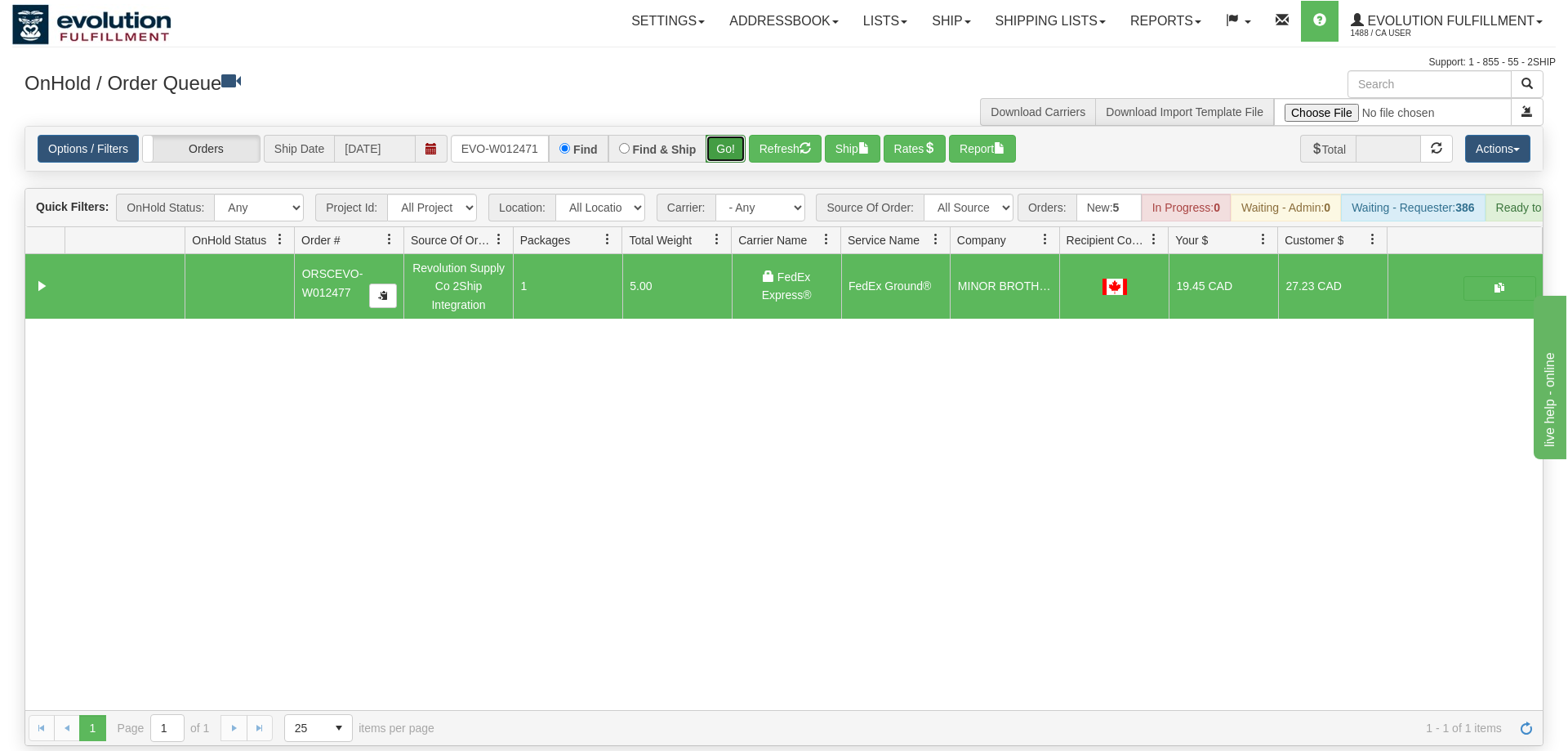
click at [727, 135] on button "Go!" at bounding box center [725, 148] width 40 height 27
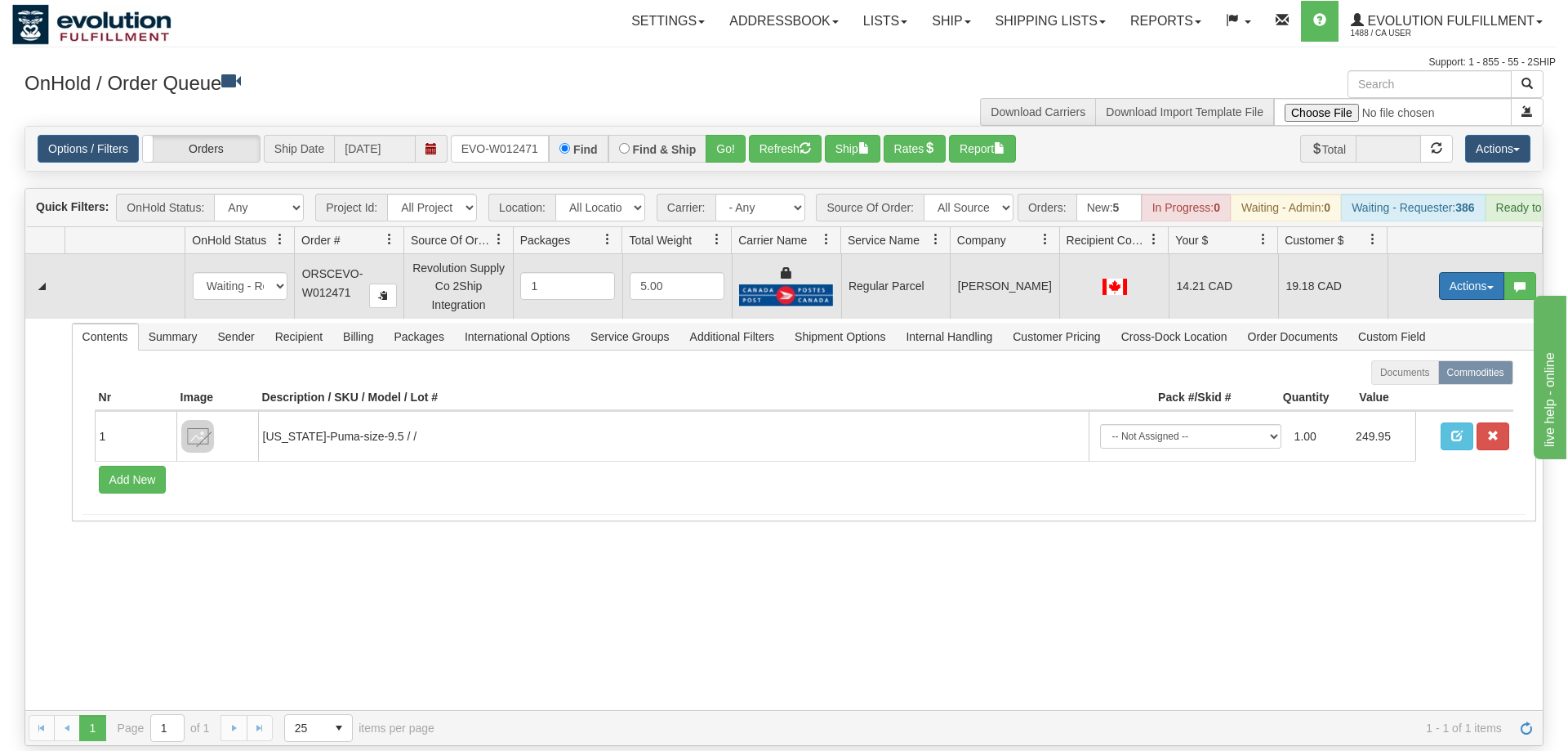
click at [1459, 272] on button "Actions" at bounding box center [1471, 285] width 65 height 27
click at [1424, 349] on link "Rate All Services" at bounding box center [1438, 359] width 131 height 22
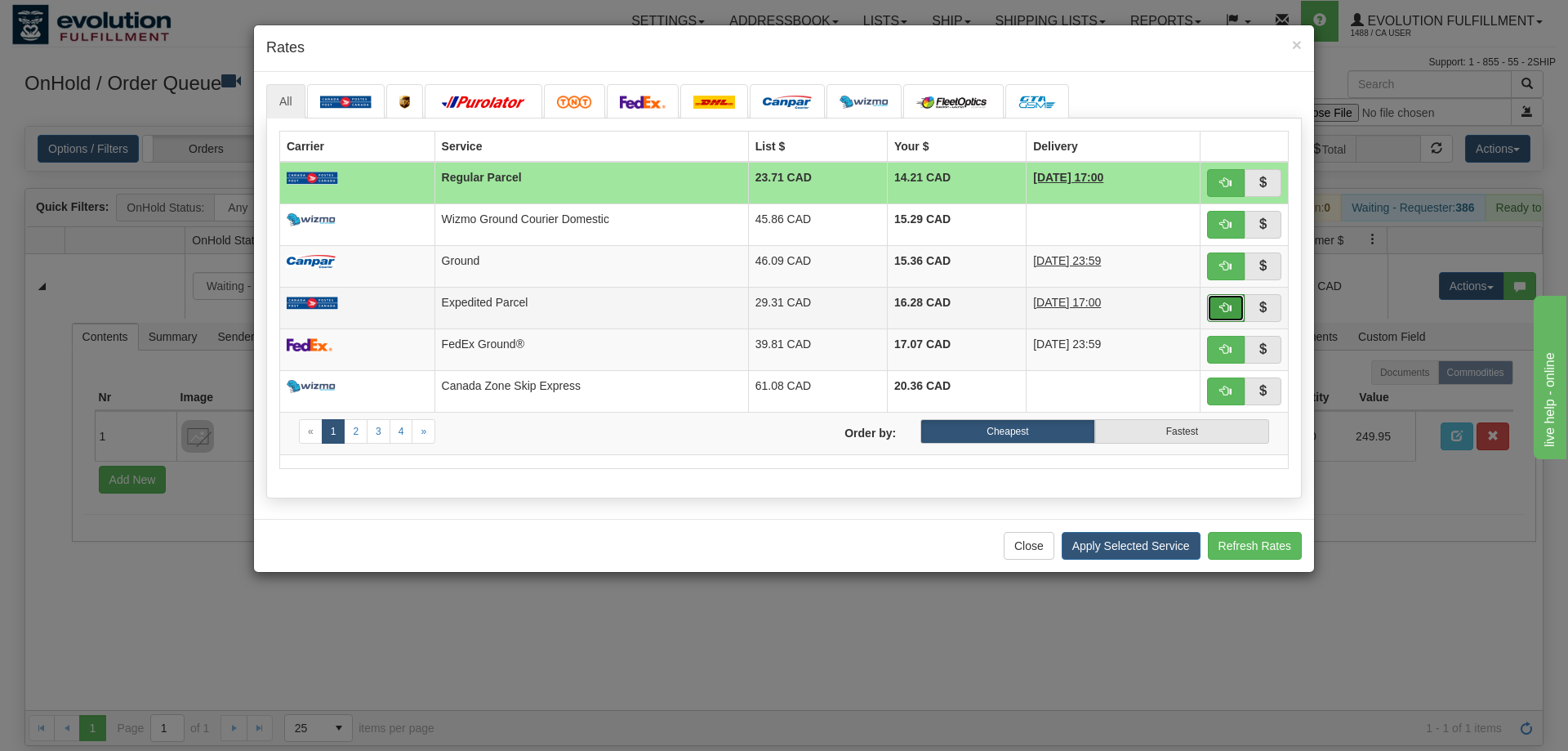
click at [1213, 306] on button "button" at bounding box center [1226, 308] width 38 height 27
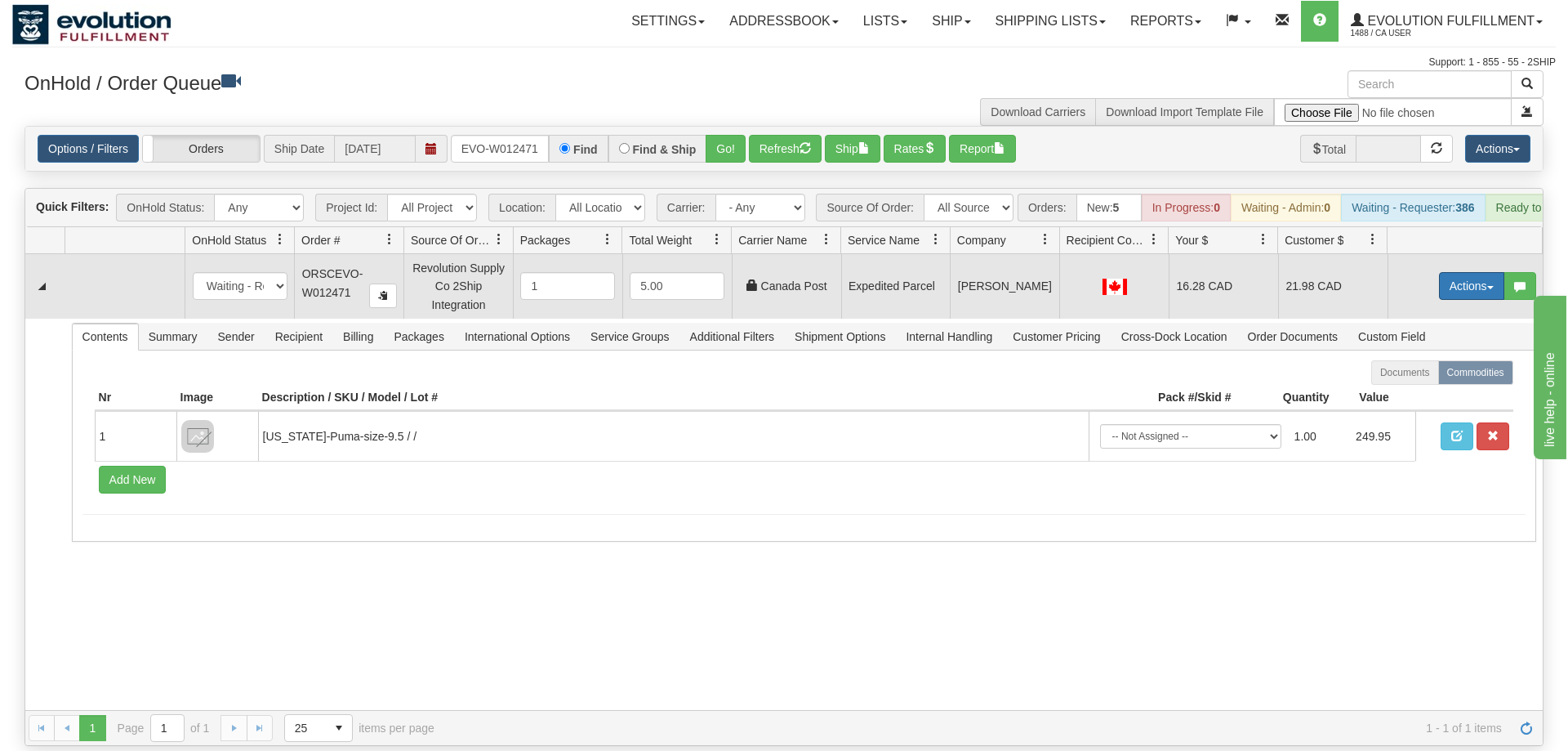
click at [1442, 272] on button "Actions" at bounding box center [1471, 285] width 65 height 27
click at [1423, 370] on link "Ship" at bounding box center [1438, 380] width 131 height 22
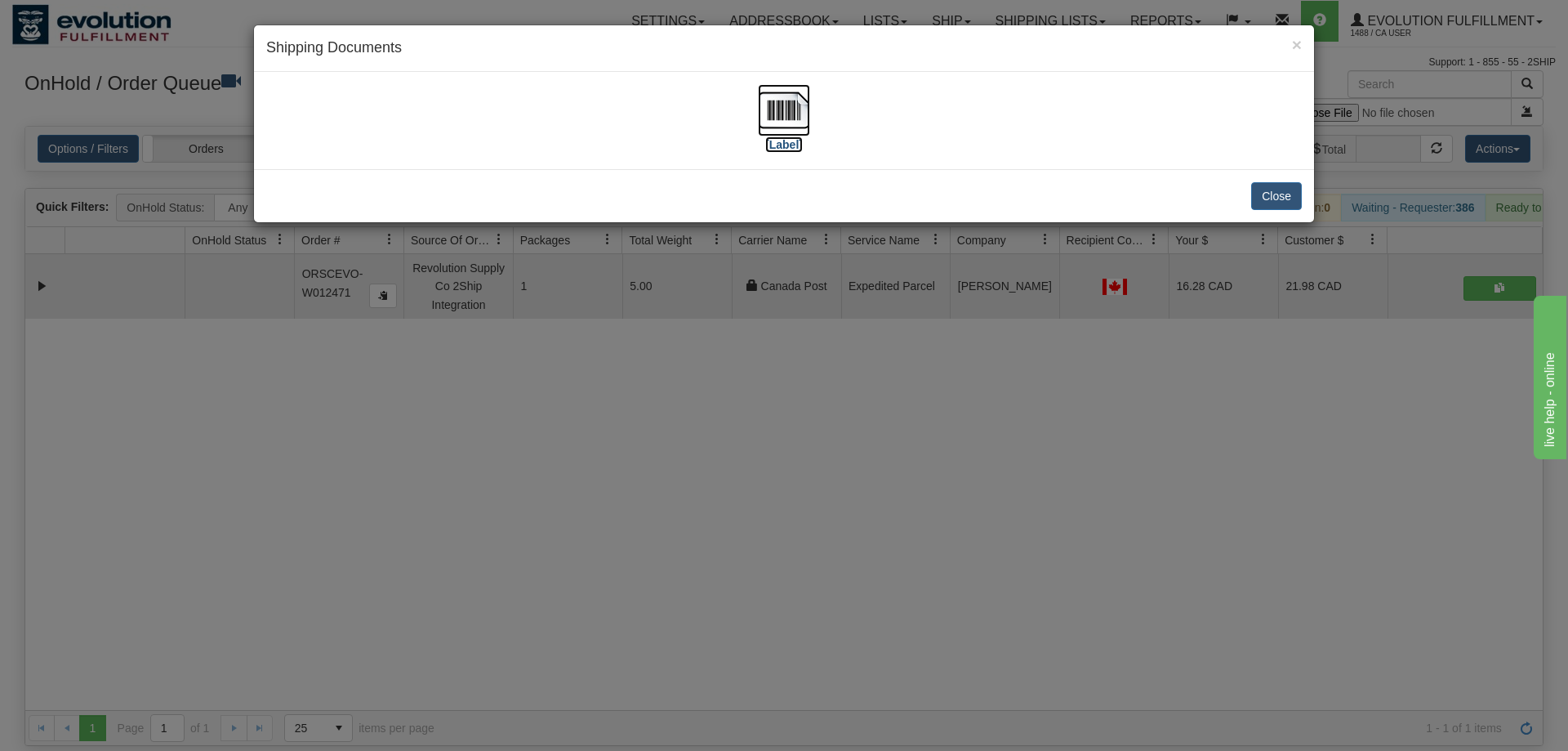
click at [804, 105] on img at bounding box center [784, 109] width 52 height 52
click at [556, 409] on div "× Shipping Documents [Label] Close" at bounding box center [784, 376] width 1568 height 751
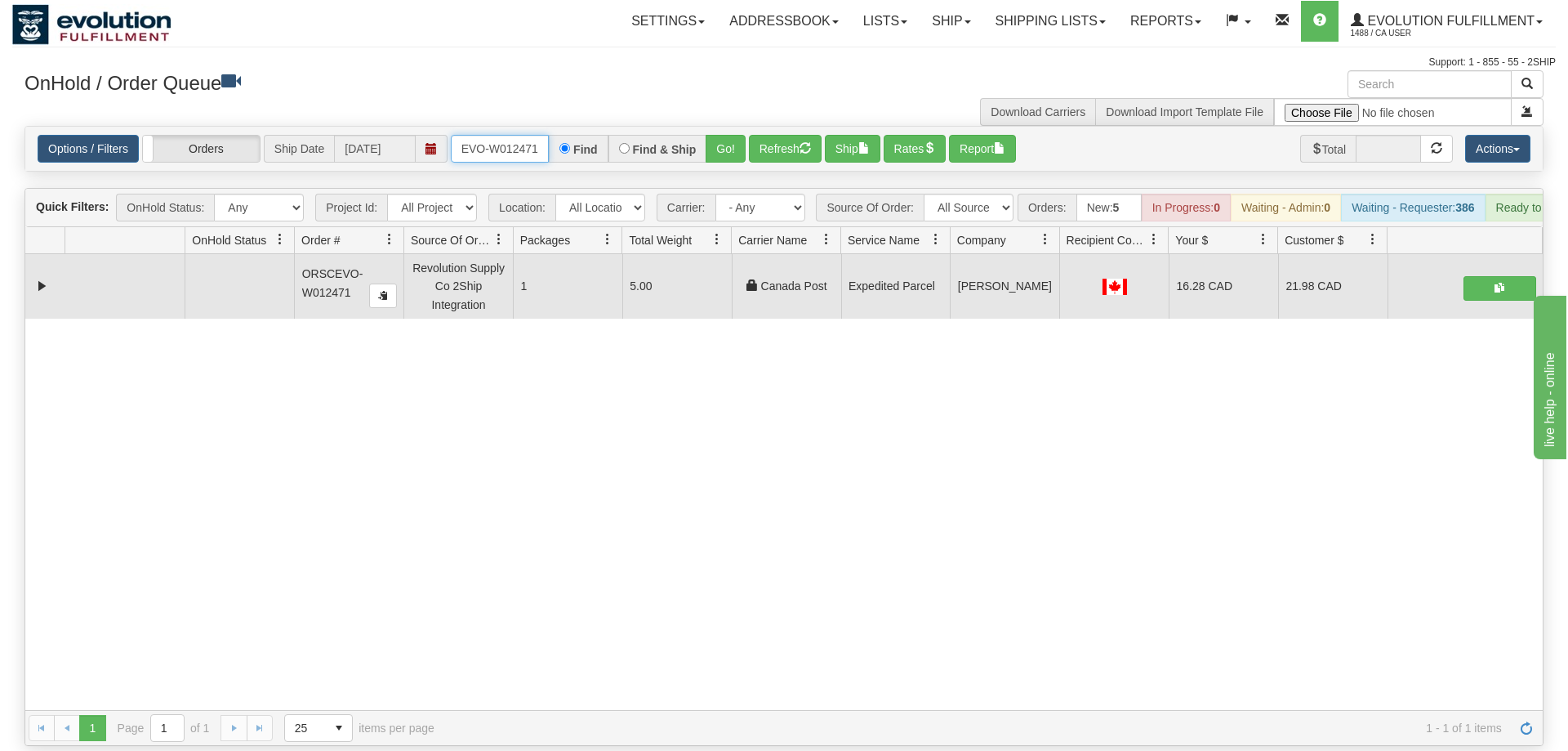
click at [478, 135] on input "ORSCEVO-W012471" at bounding box center [500, 148] width 98 height 27
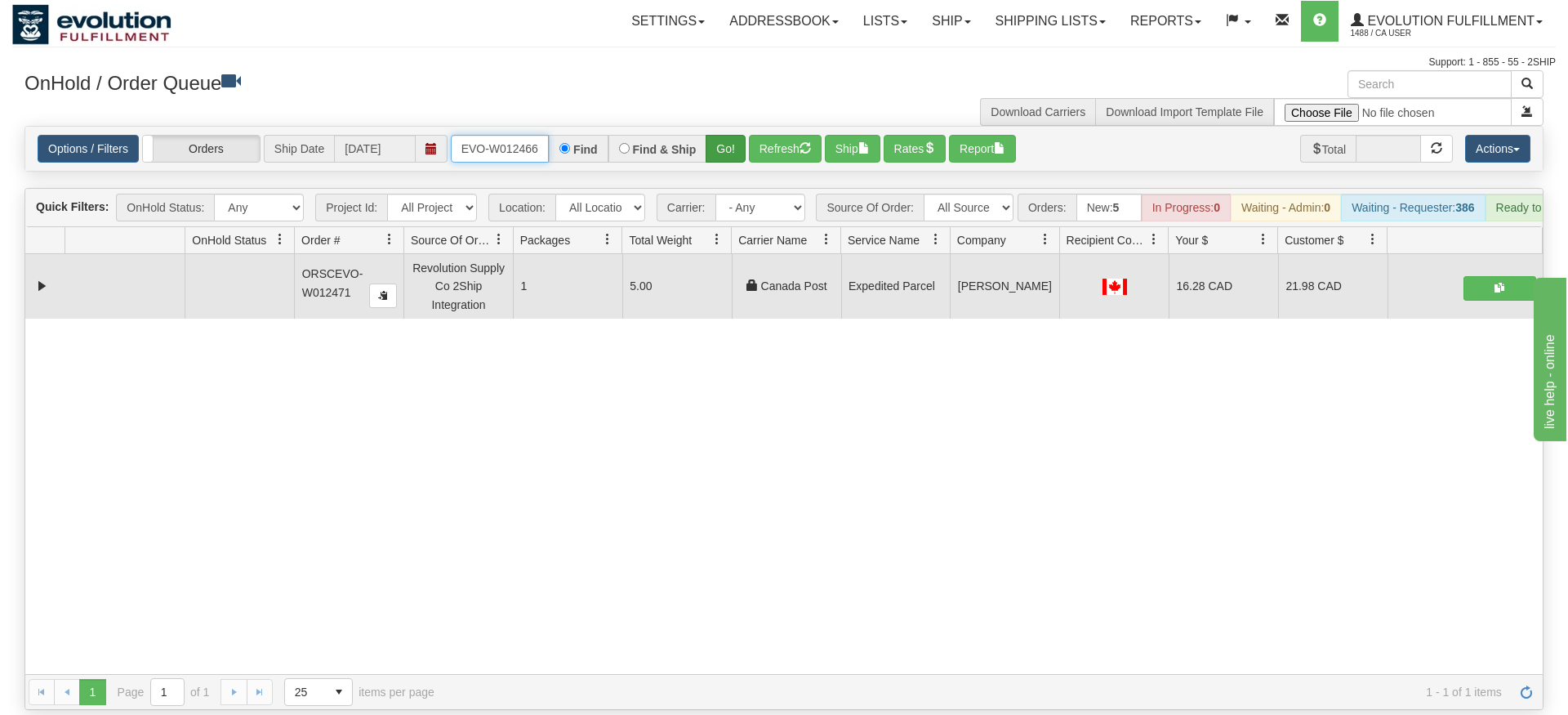
type input "ORSCEVO-W012466"
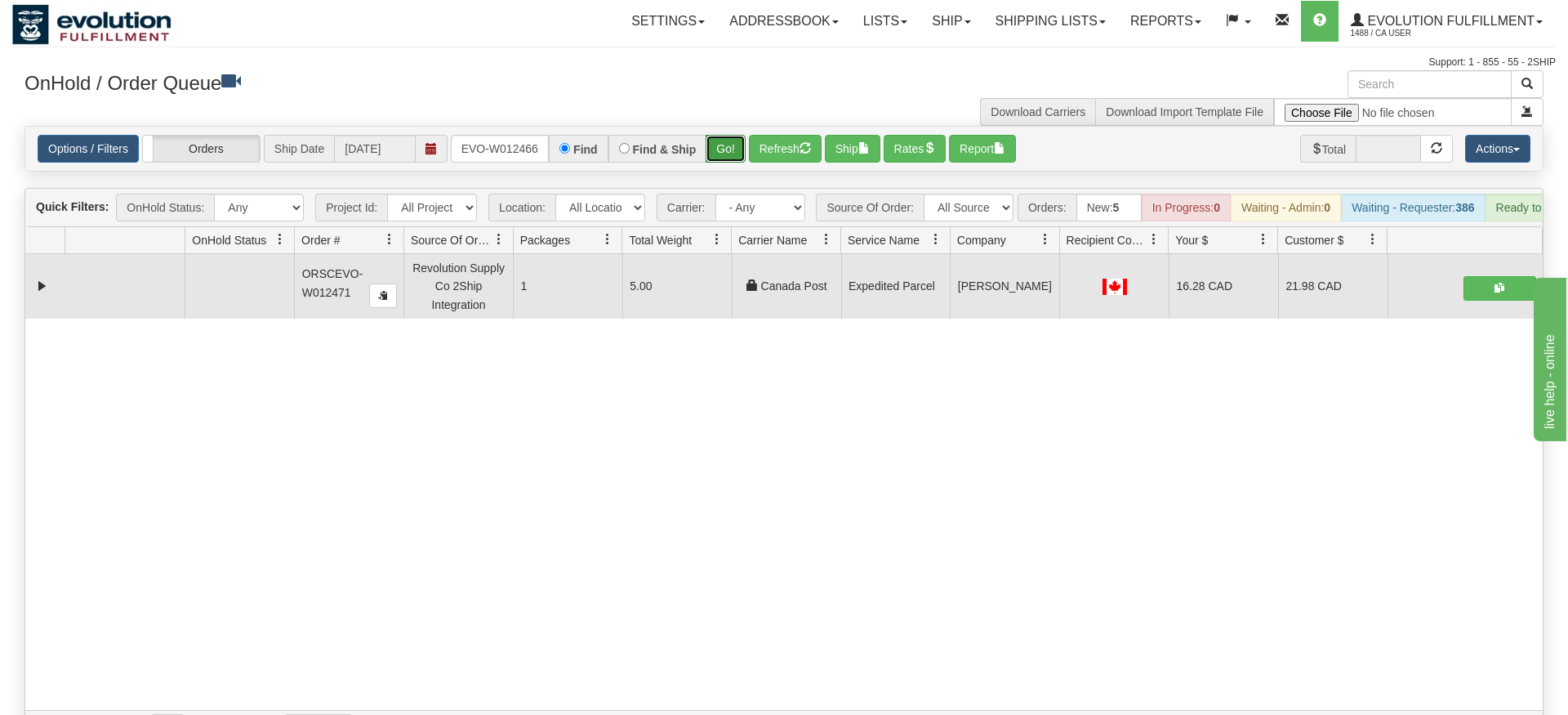
click at [736, 166] on div "Is equal to Is not equal to Contains Does not contains CAD USD EUR ZAR [PERSON_…" at bounding box center [784, 435] width 1543 height 620
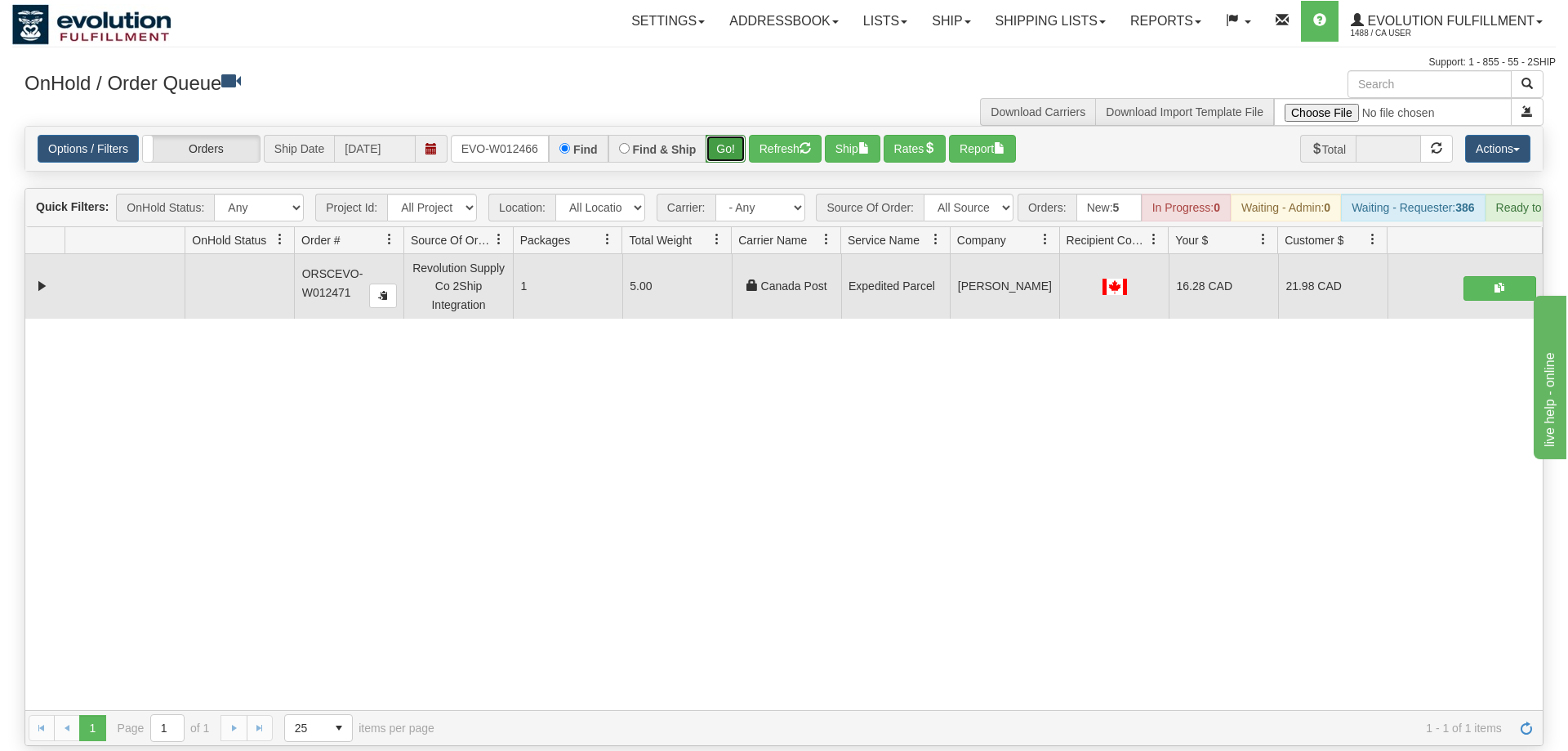
click at [725, 135] on button "Go!" at bounding box center [725, 148] width 40 height 27
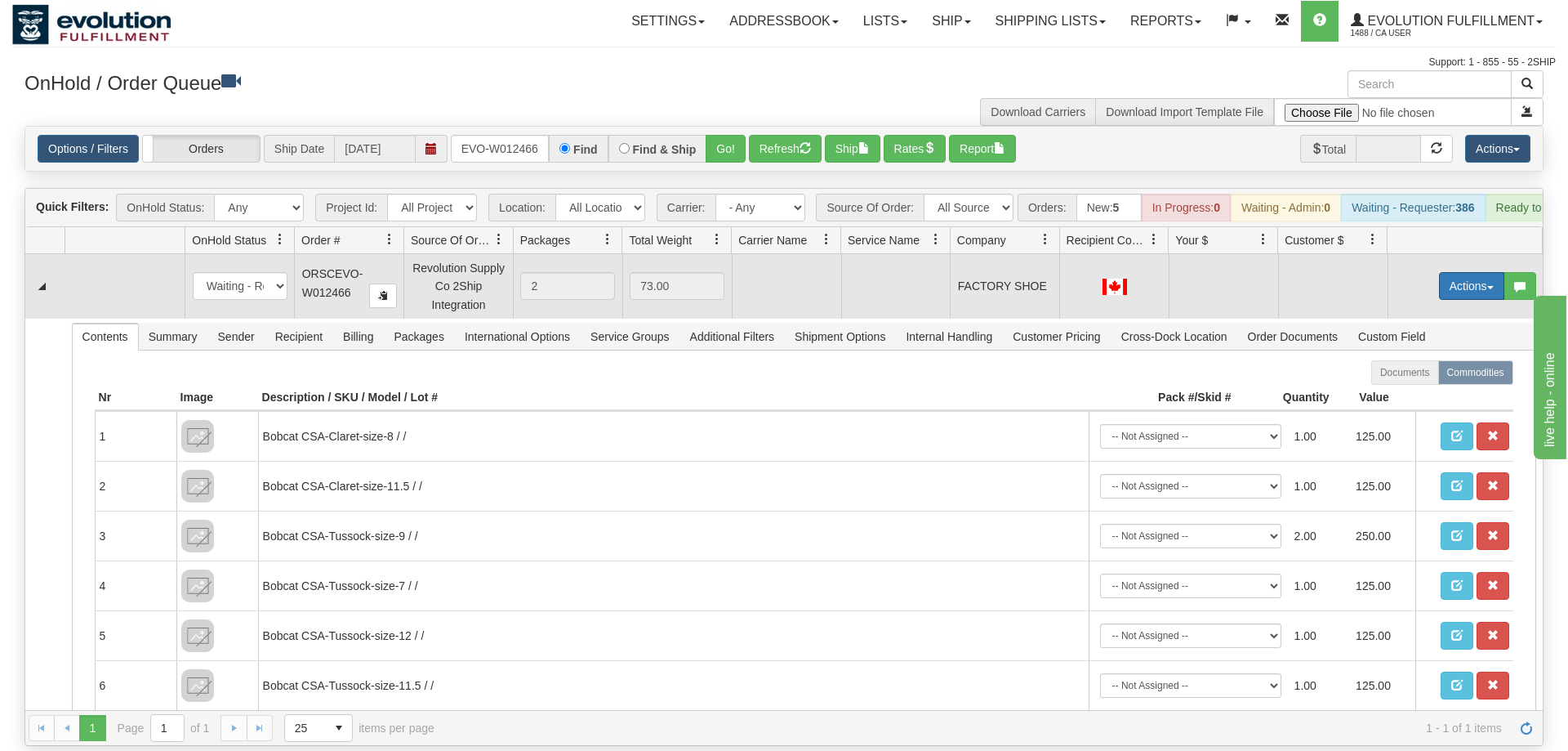
click at [1470, 272] on button "Actions" at bounding box center [1471, 285] width 65 height 27
click at [1435, 353] on span "Rate All Services" at bounding box center [1438, 359] width 98 height 13
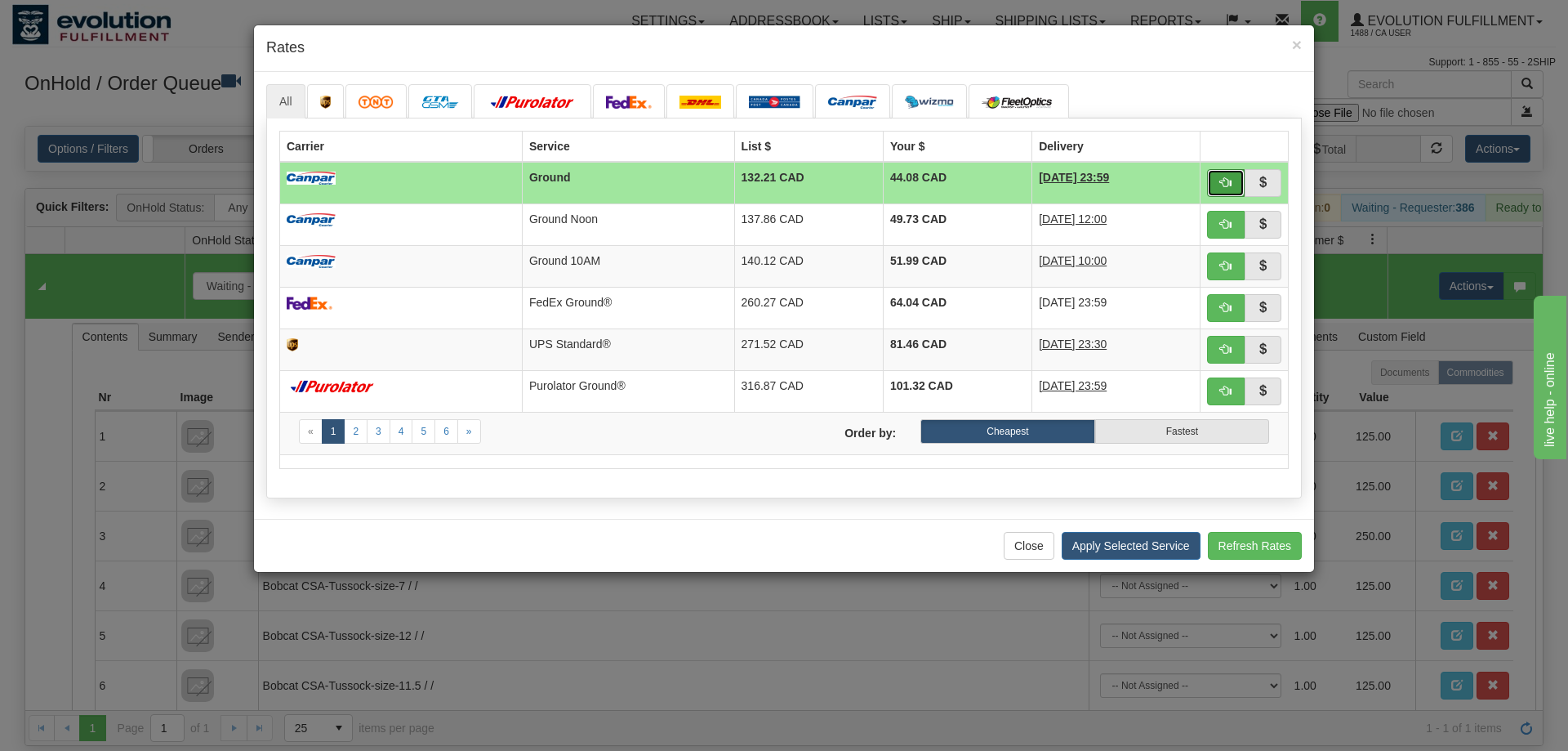
click at [1234, 186] on button "button" at bounding box center [1226, 182] width 38 height 27
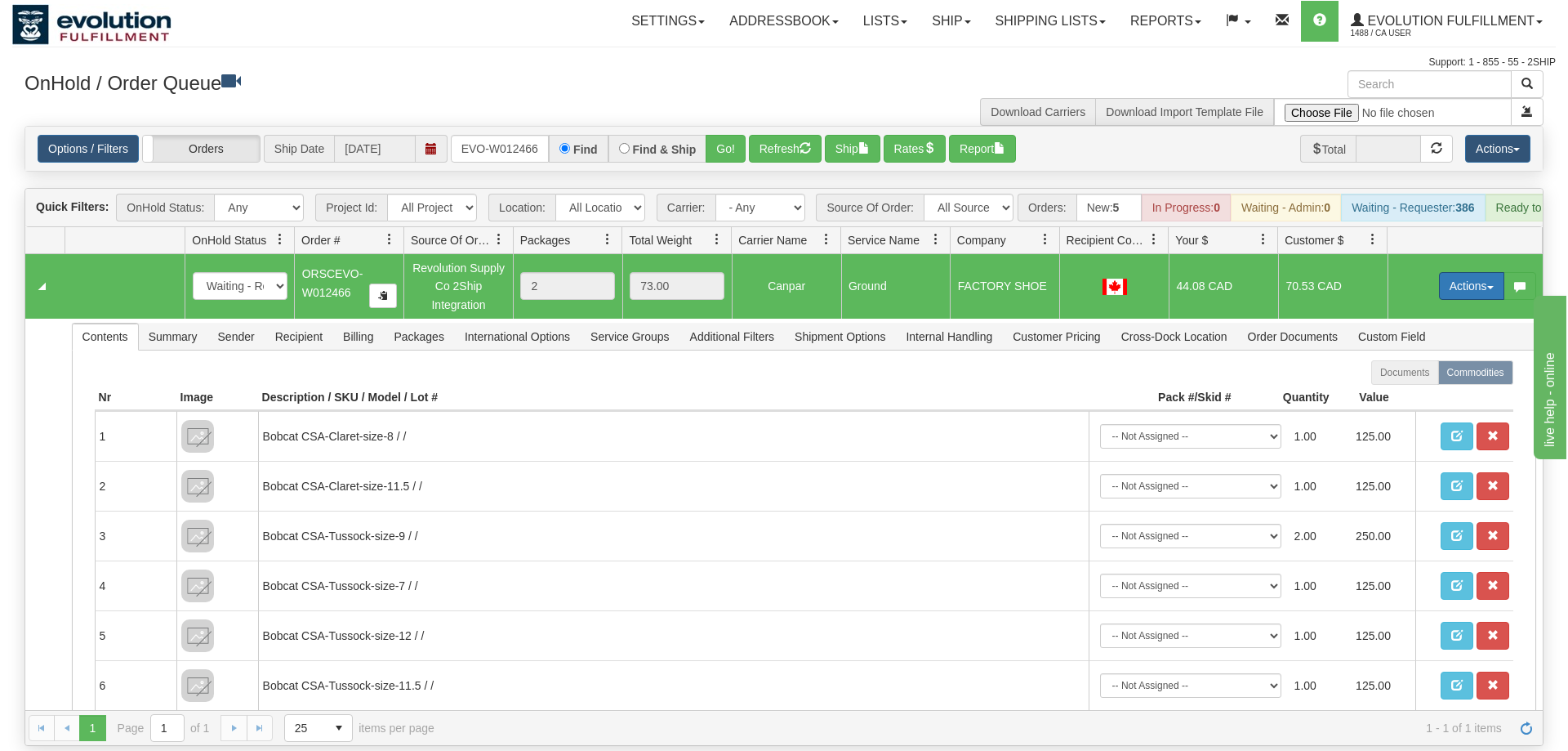
click at [1457, 272] on button "Actions" at bounding box center [1471, 285] width 65 height 27
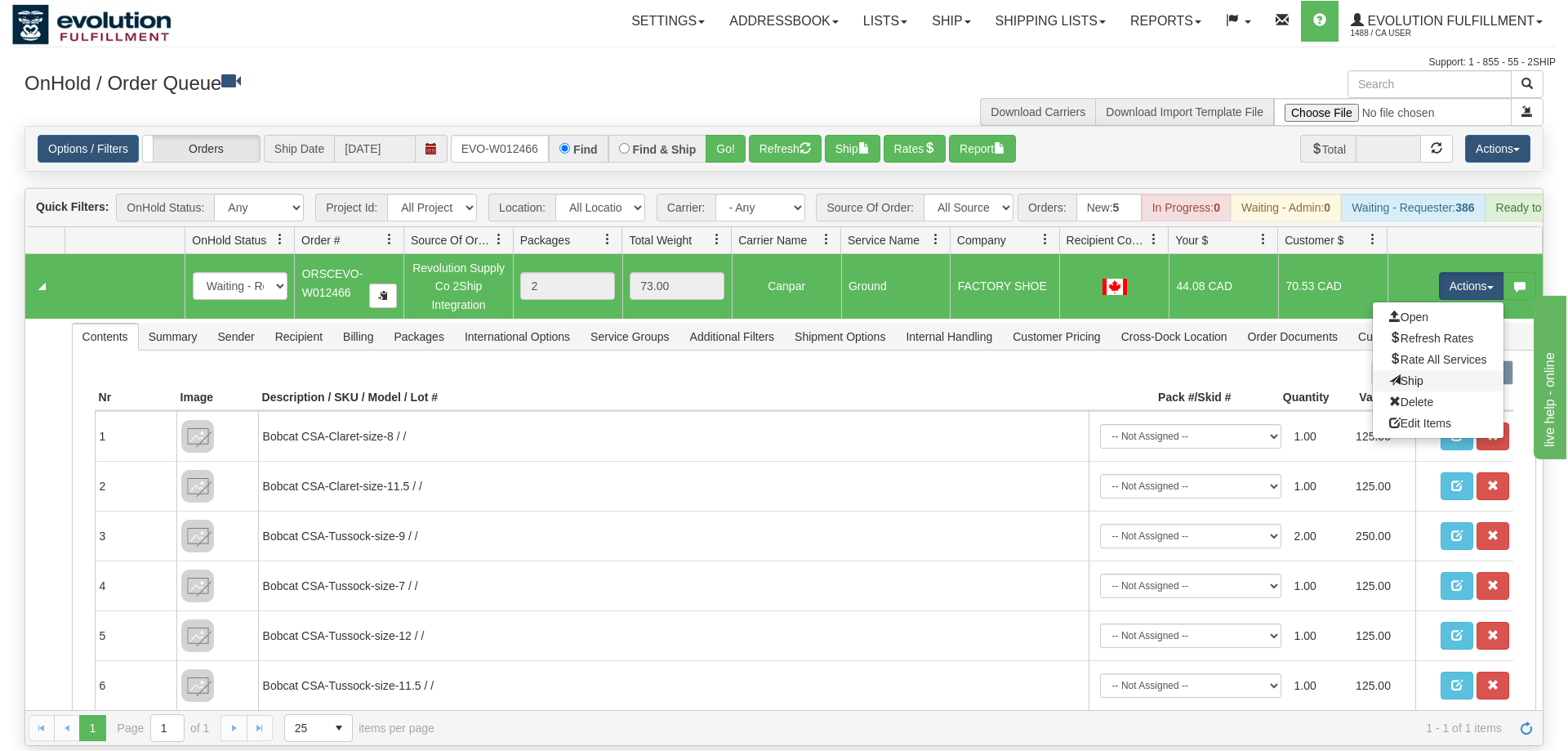
click at [1439, 370] on link "Ship" at bounding box center [1438, 380] width 131 height 22
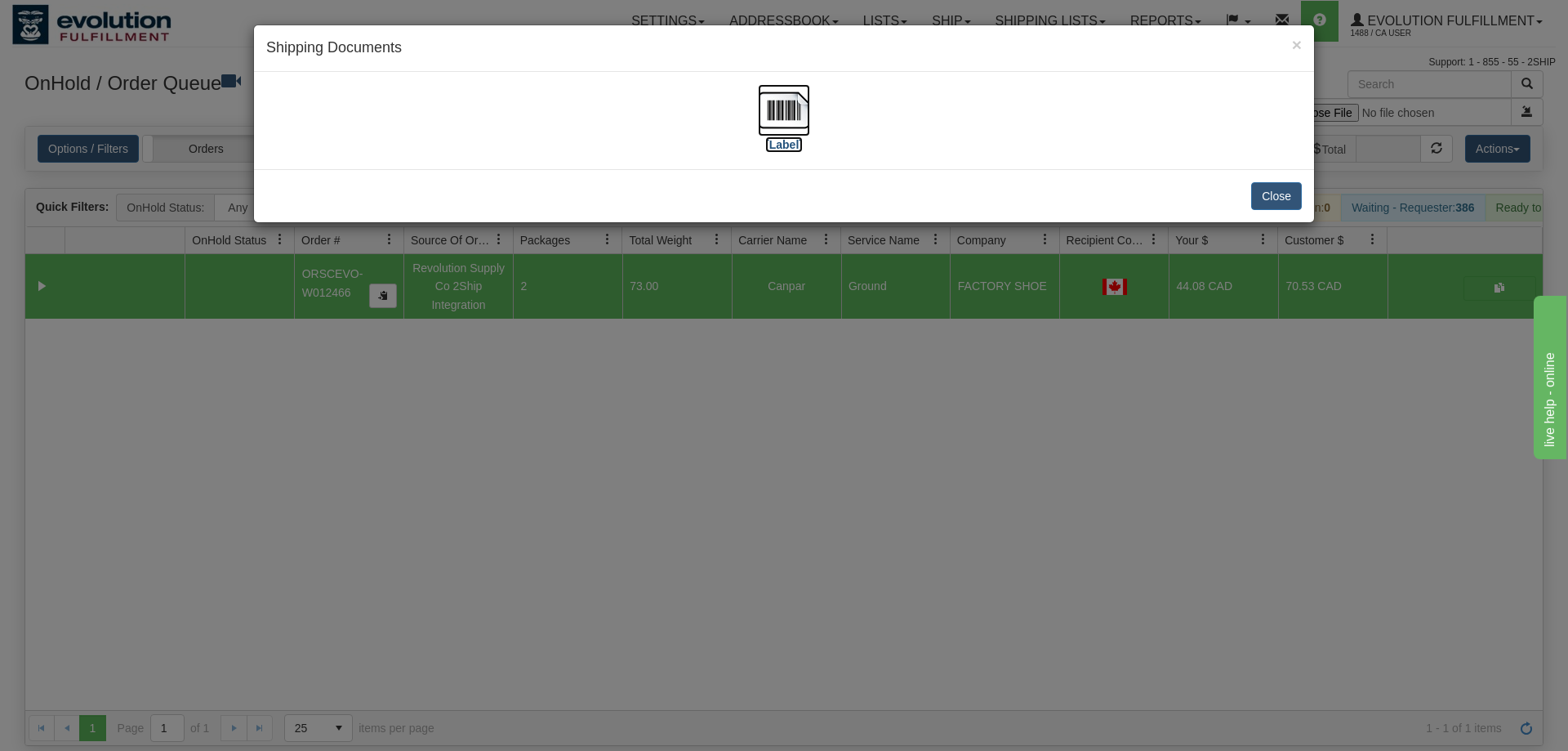
click at [790, 111] on img at bounding box center [784, 109] width 52 height 52
click at [588, 521] on div "× Shipping Documents [Label] Close" at bounding box center [784, 376] width 1568 height 751
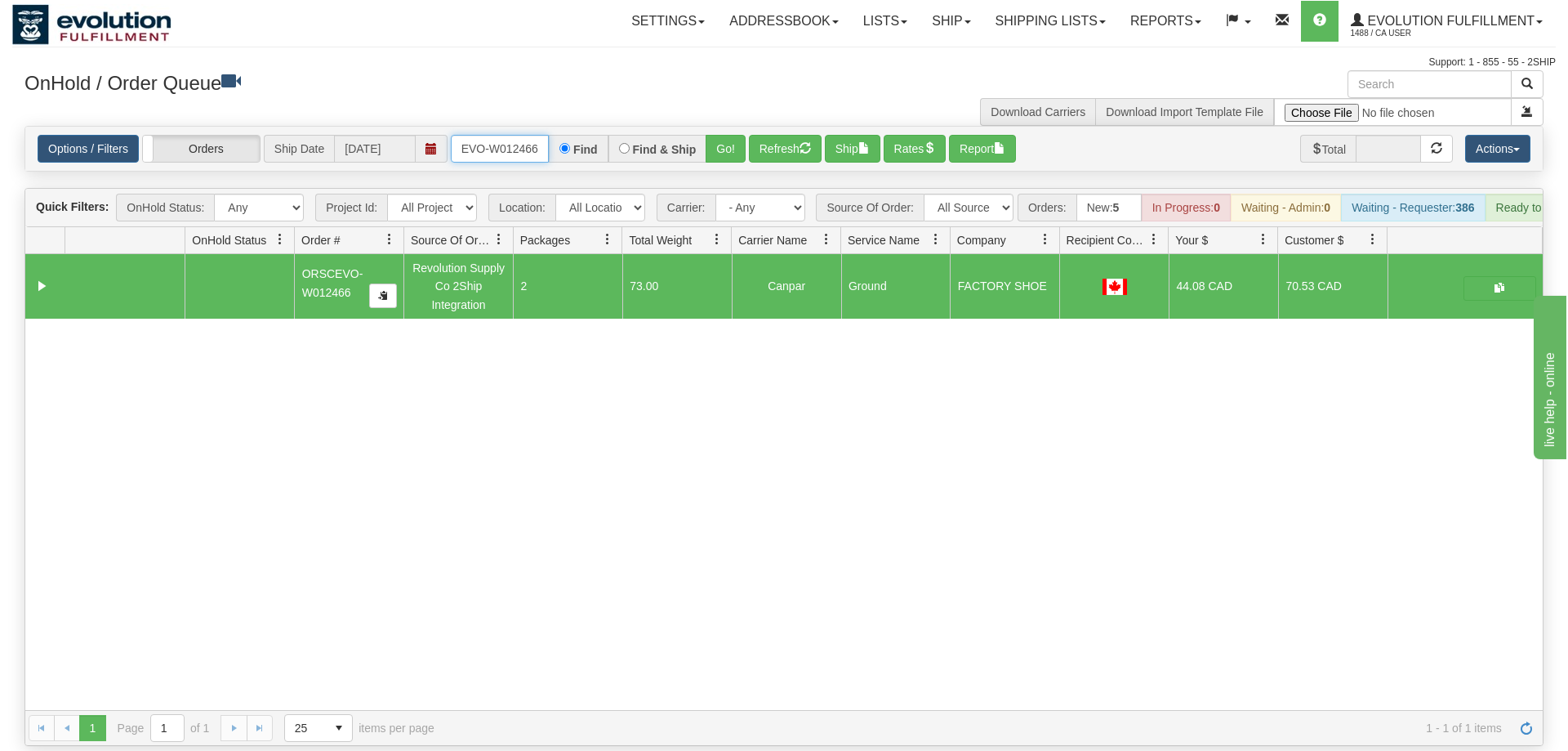
click at [504, 135] on input "ORSCEVO-W012466" at bounding box center [500, 148] width 98 height 27
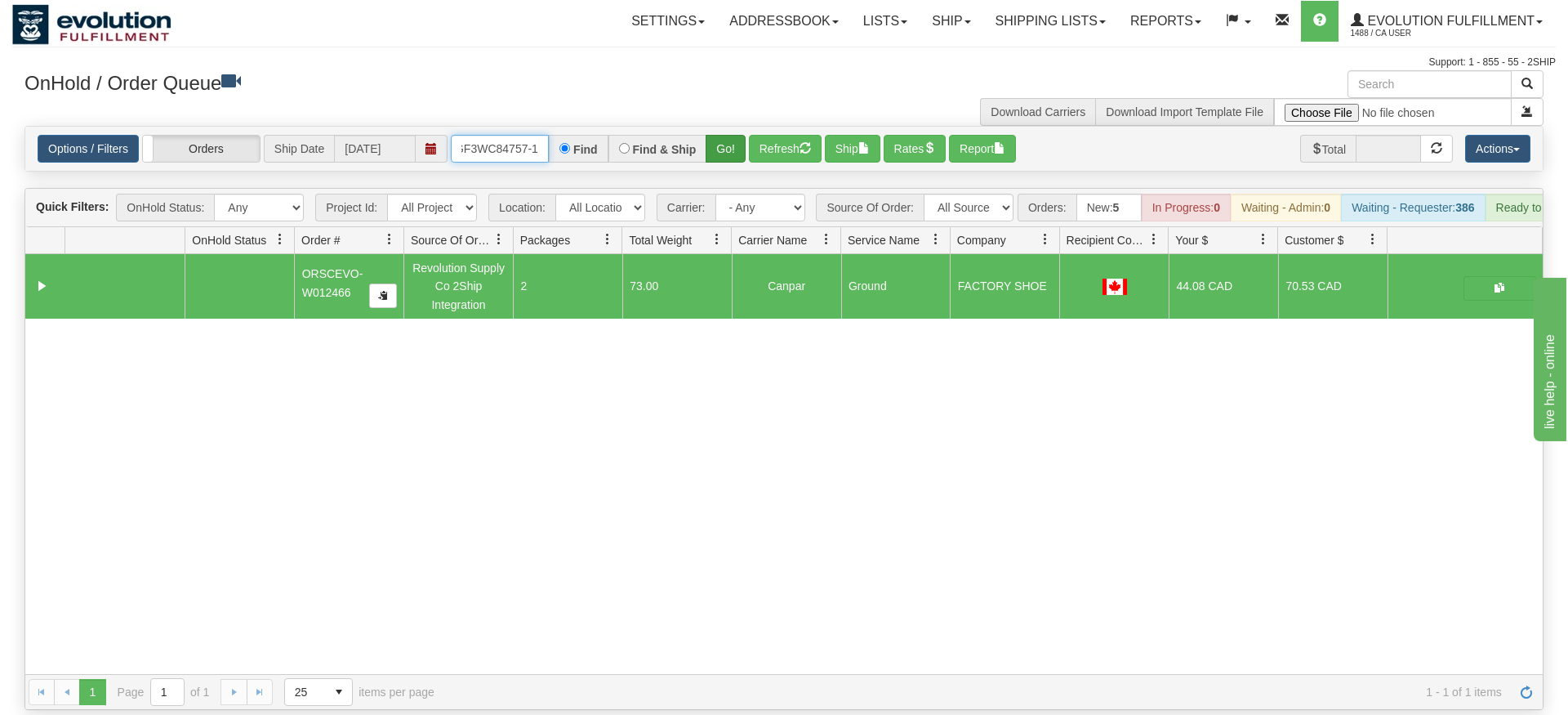
type input "oGF3WC84757-1"
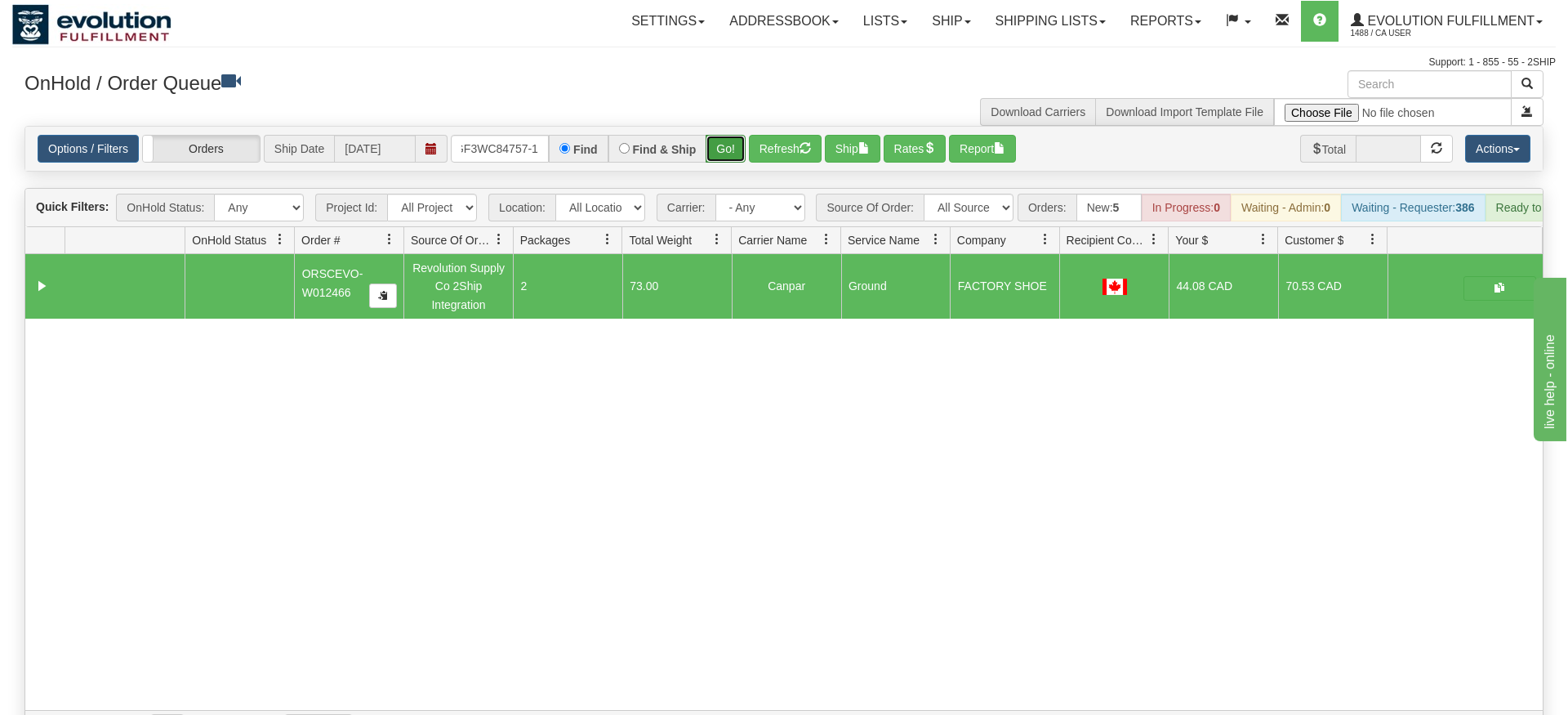
click at [729, 151] on div "Is equal to Is not equal to Contains Does not contains CAD USD EUR ZAR [PERSON_…" at bounding box center [784, 435] width 1543 height 620
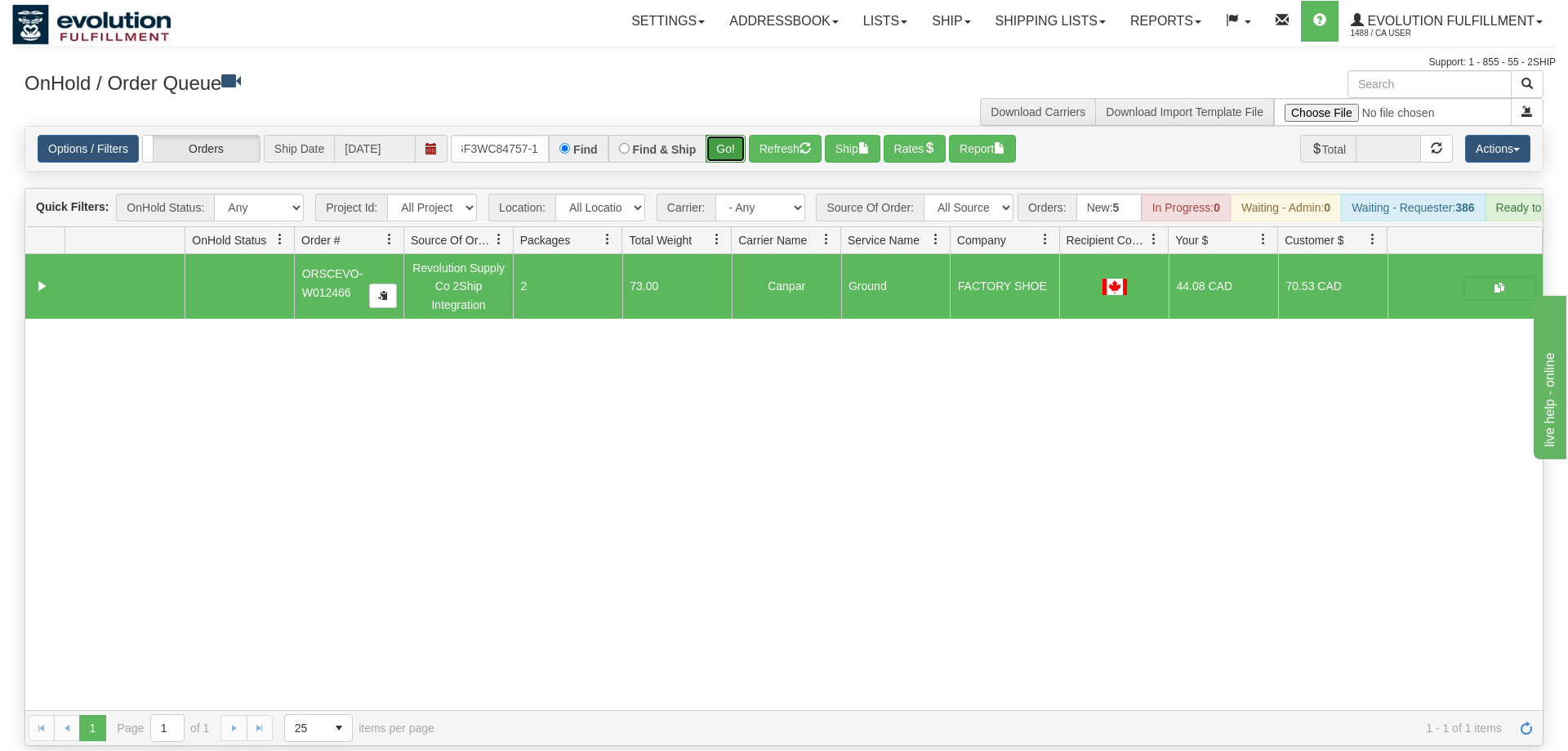
click at [737, 135] on button "Go!" at bounding box center [725, 148] width 40 height 27
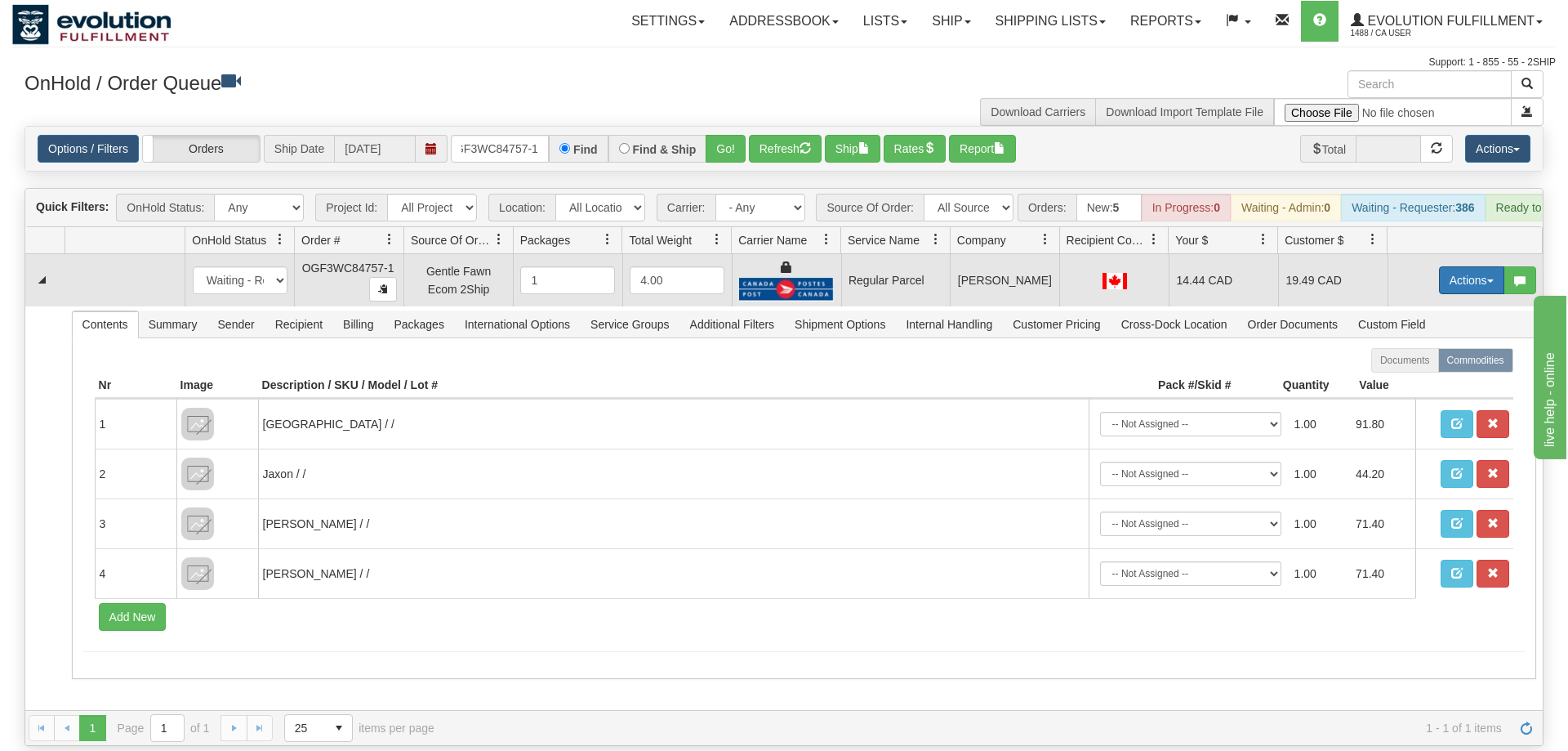
click at [1455, 266] on button "Actions" at bounding box center [1471, 279] width 65 height 27
click at [1395, 347] on span "Rate All Services" at bounding box center [1438, 354] width 98 height 13
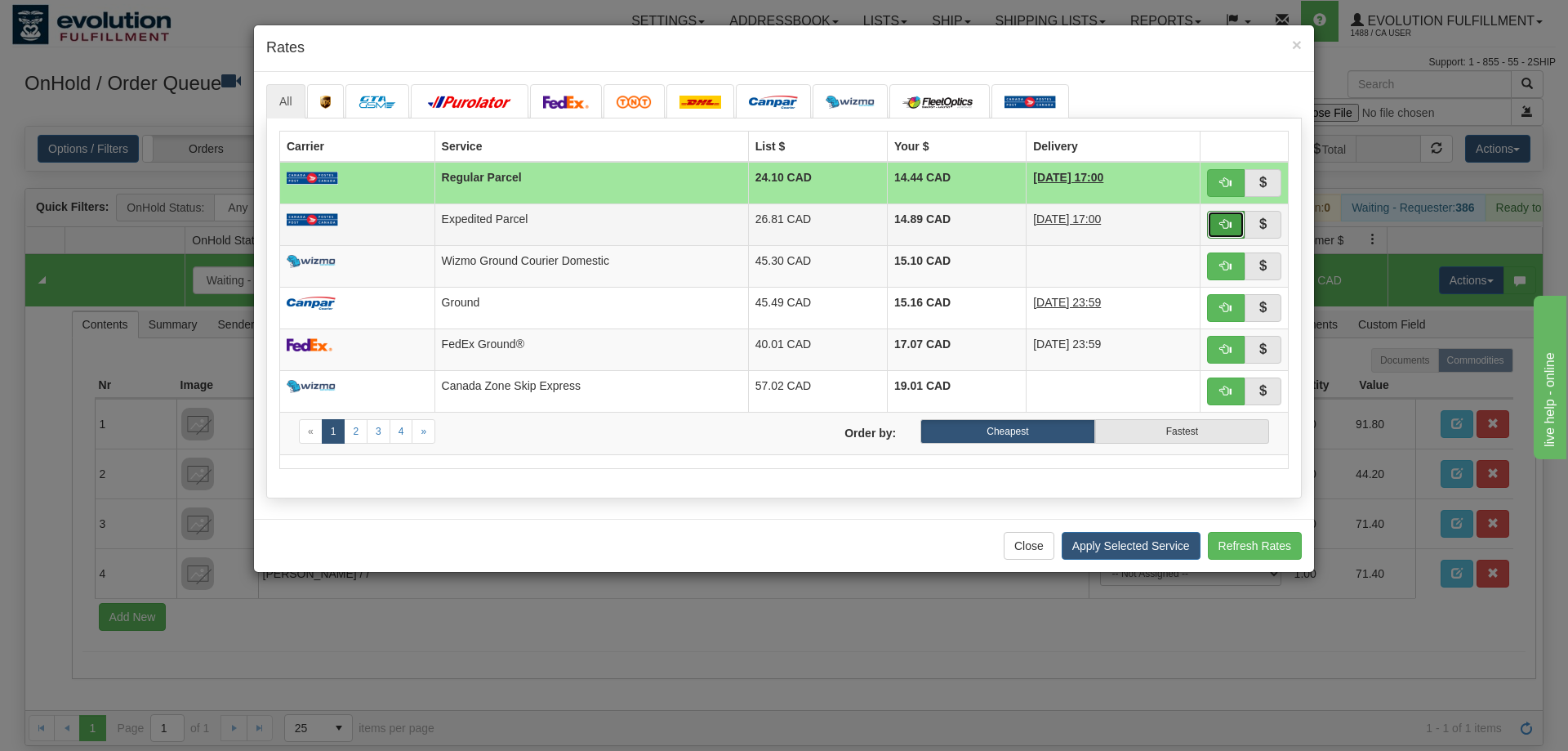
click at [1240, 213] on button "button" at bounding box center [1226, 224] width 38 height 27
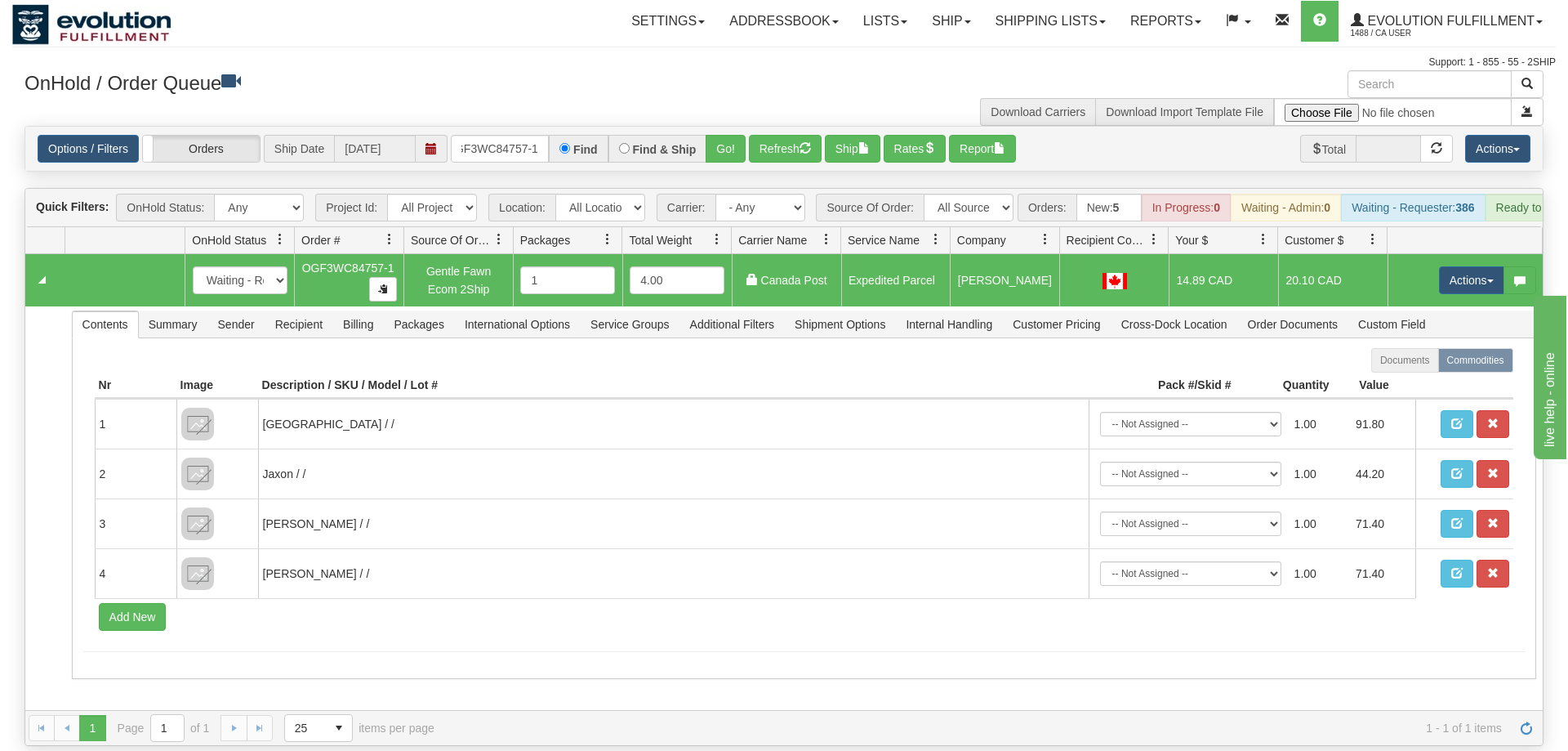
click at [1460, 254] on td "Actions Open Refresh Rates Rate All Services Ship Delete Edit Items" at bounding box center [1464, 279] width 156 height 52
click at [1450, 266] on button "Actions" at bounding box center [1471, 279] width 65 height 27
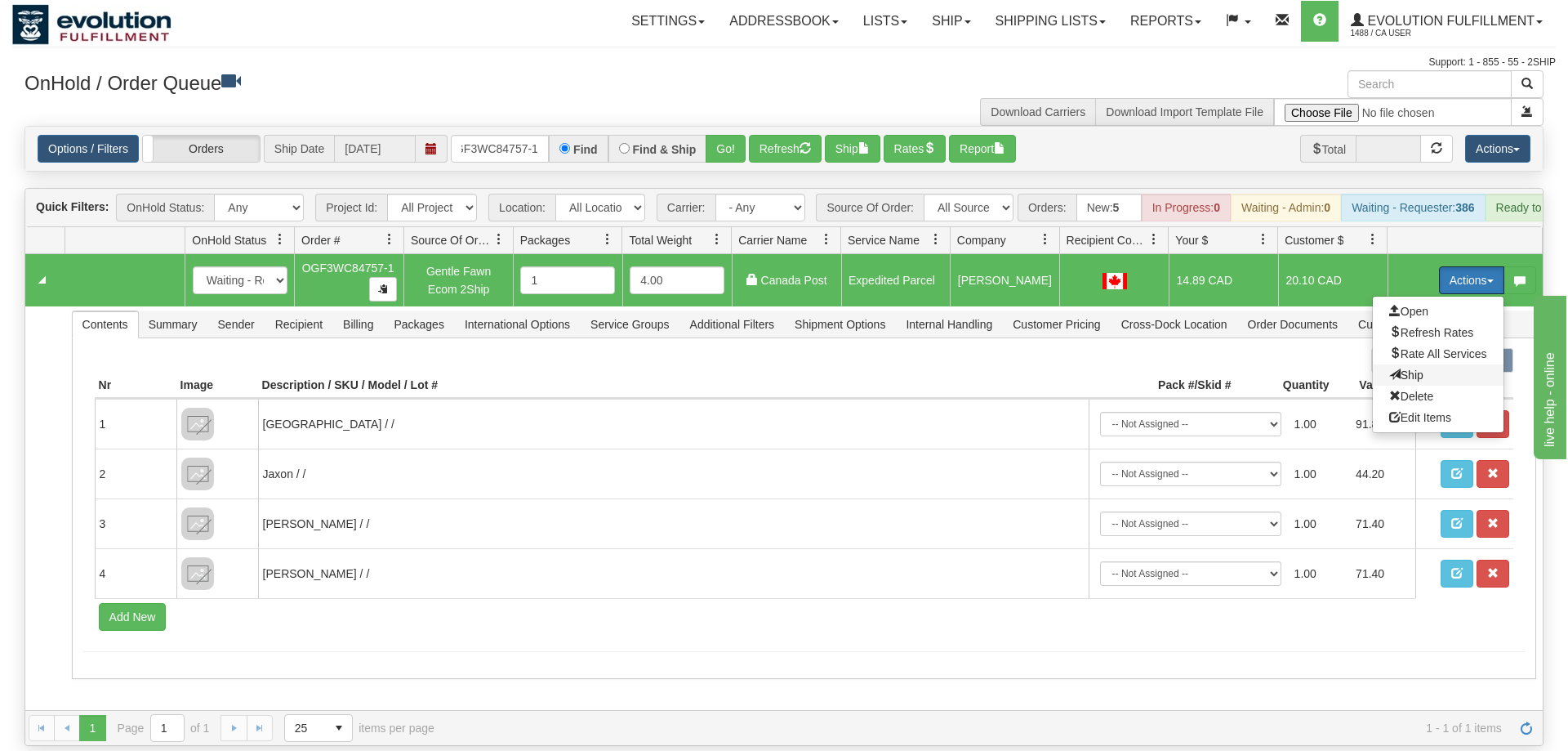
click at [1410, 369] on span "Ship" at bounding box center [1406, 376] width 34 height 13
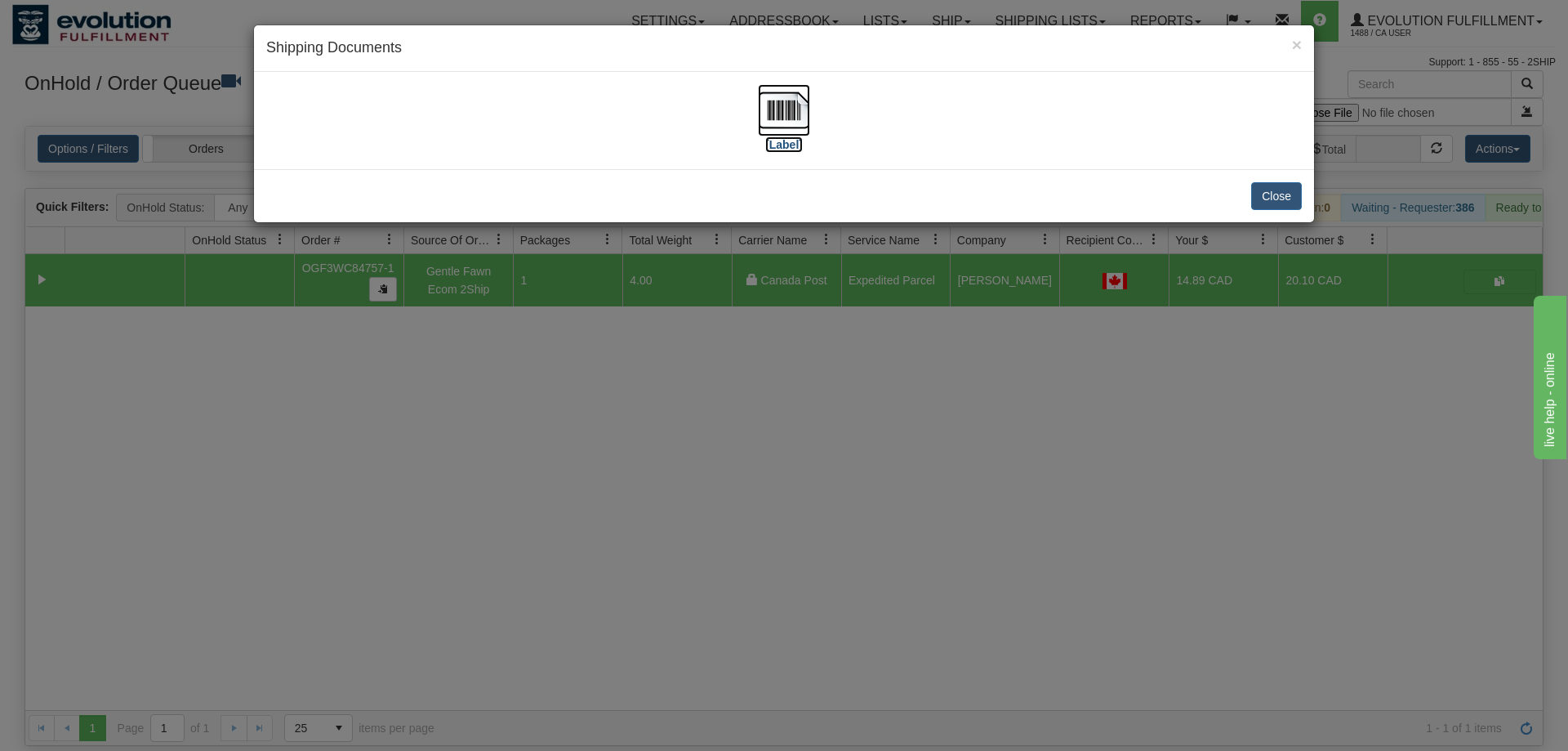
click at [795, 105] on img at bounding box center [784, 109] width 52 height 52
click at [648, 550] on div "× Shipping Documents [Label] Close" at bounding box center [784, 376] width 1568 height 751
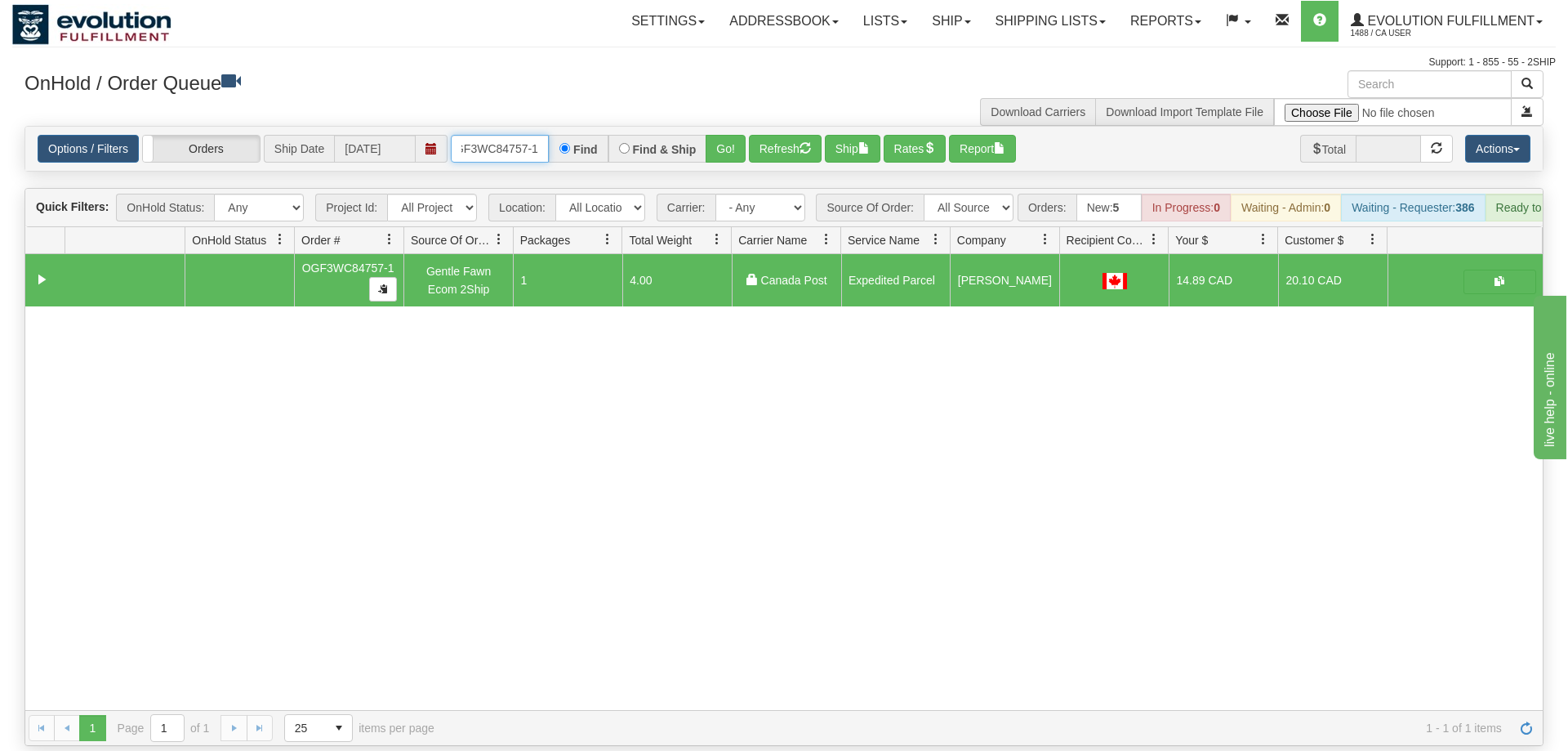
click at [504, 135] on input "oGF3WC84757-1" at bounding box center [500, 148] width 98 height 27
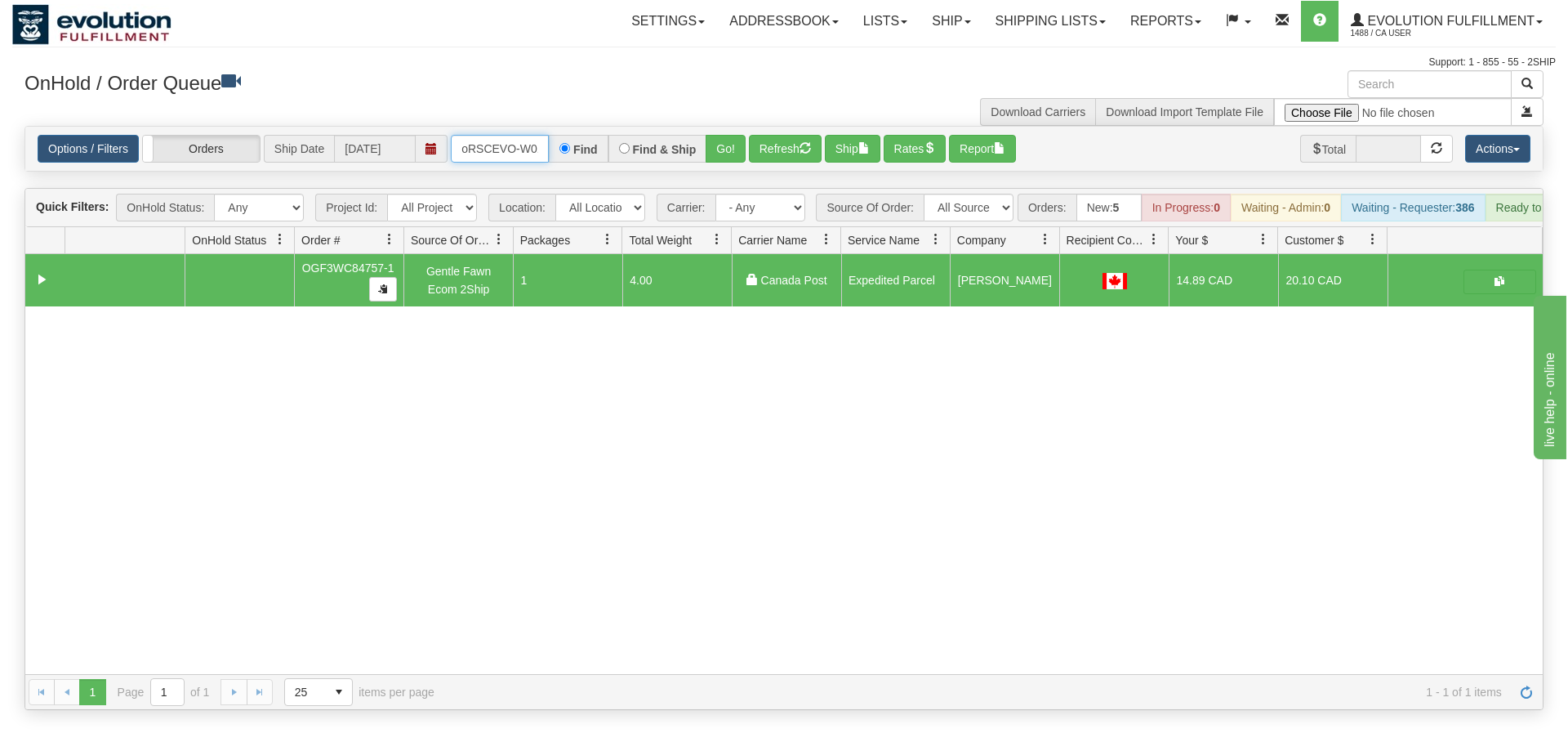
scroll to position [0, 31]
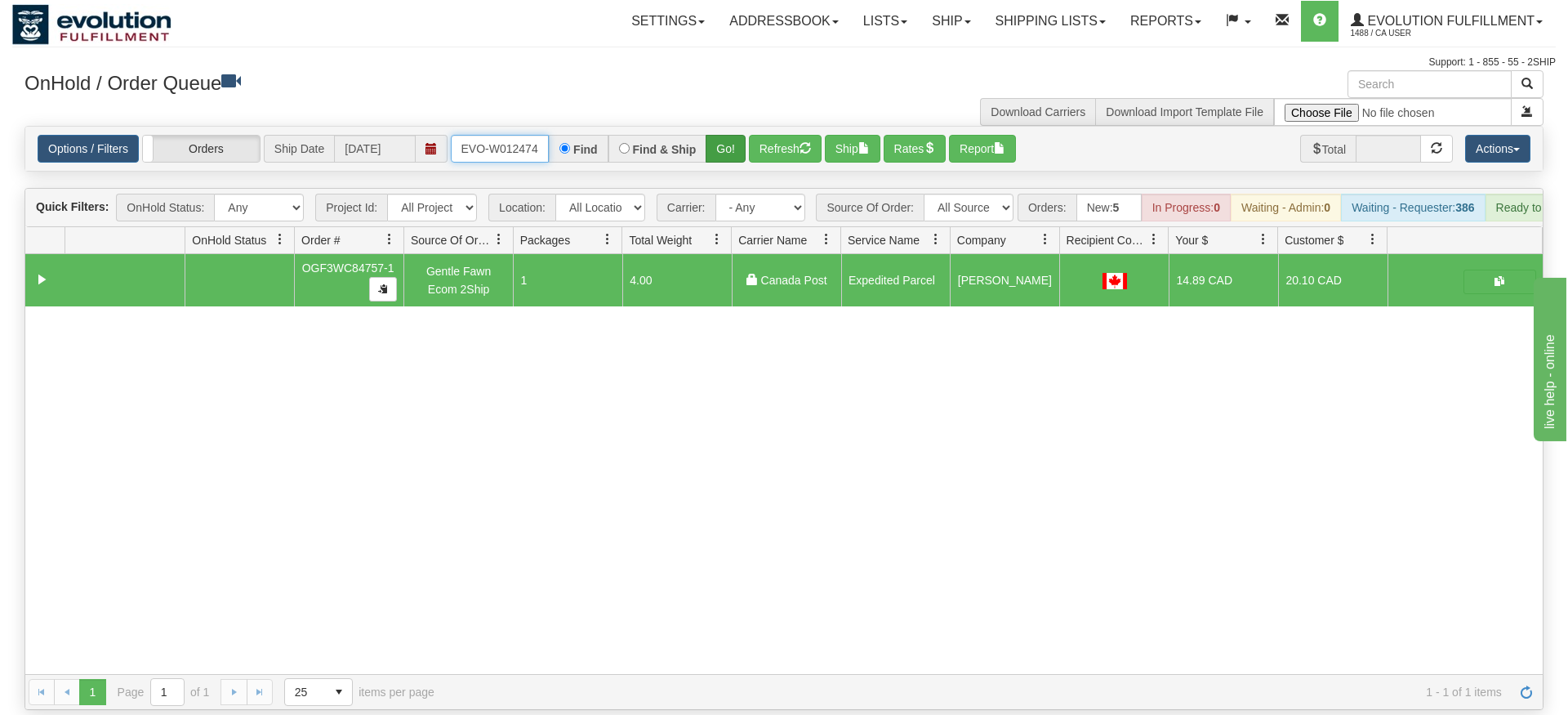
type input "oRSCEVO-W012474"
click at [725, 171] on div "Is equal to Is not equal to Contains Does not contains CAD USD EUR ZAR [PERSON_…" at bounding box center [784, 417] width 1543 height 584
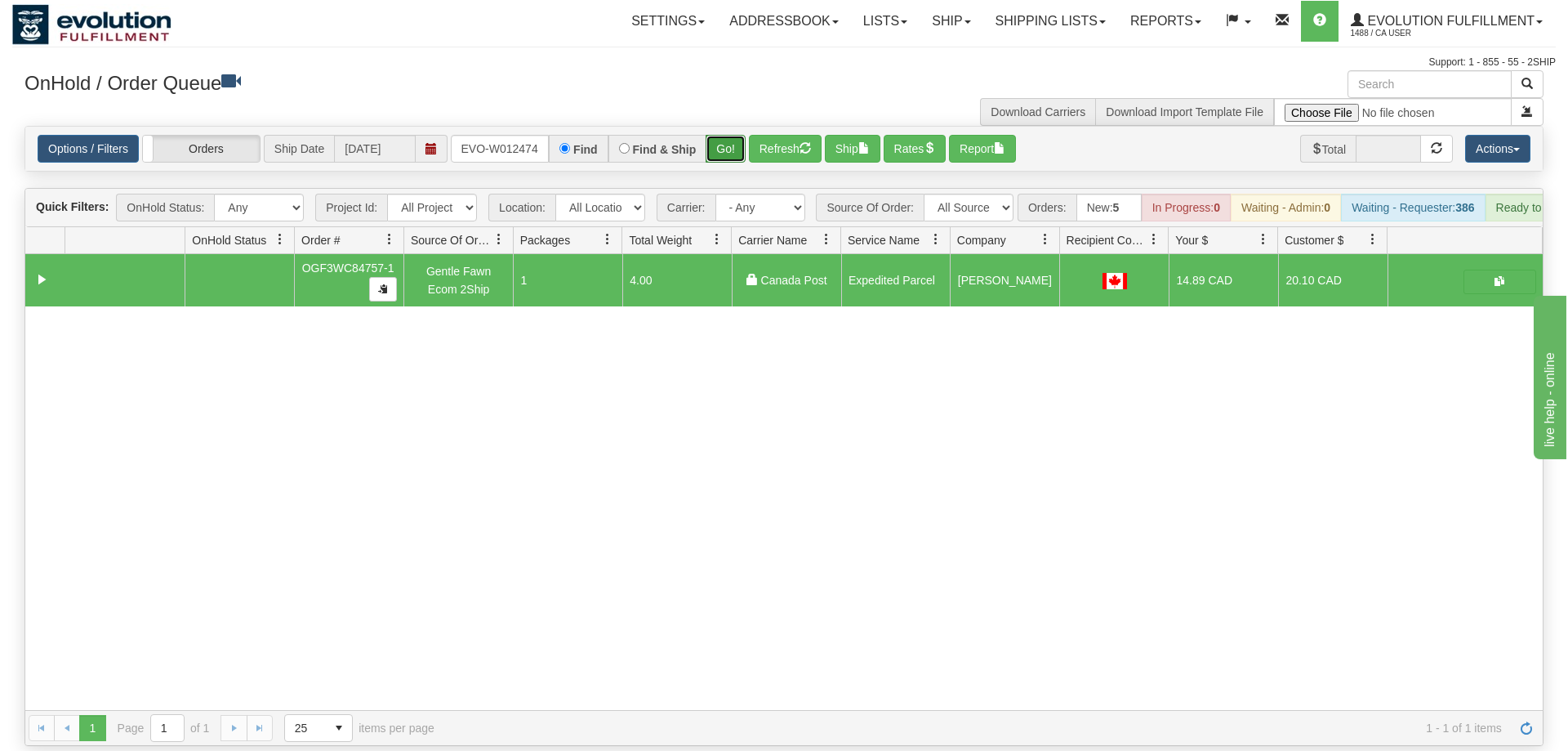
click at [724, 138] on button "Go!" at bounding box center [725, 148] width 40 height 27
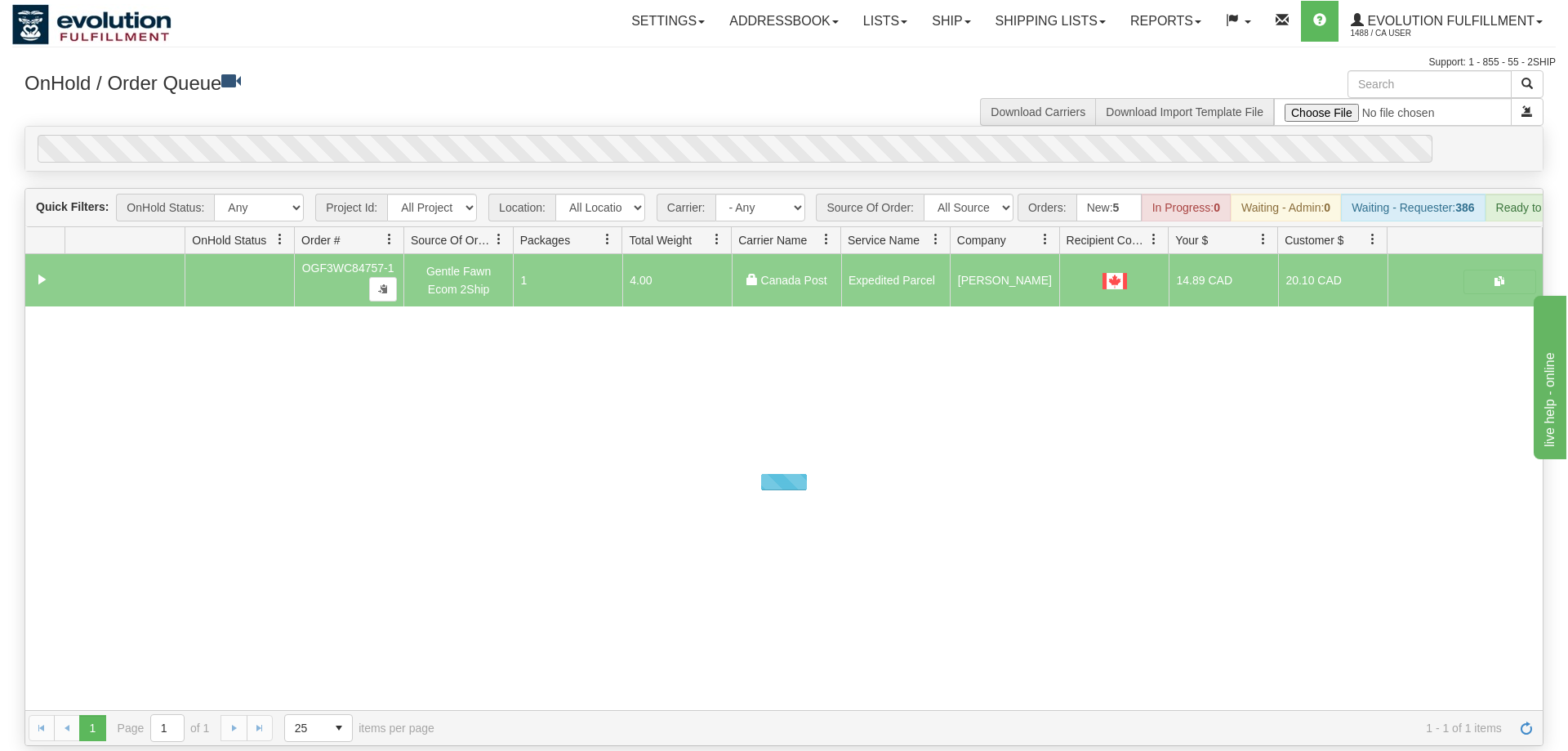
click at [726, 126] on div "Options / Filters Group Shipments Orders Ship Date [DATE] oRSCEVO-W012474 Find …" at bounding box center [784, 148] width 1517 height 44
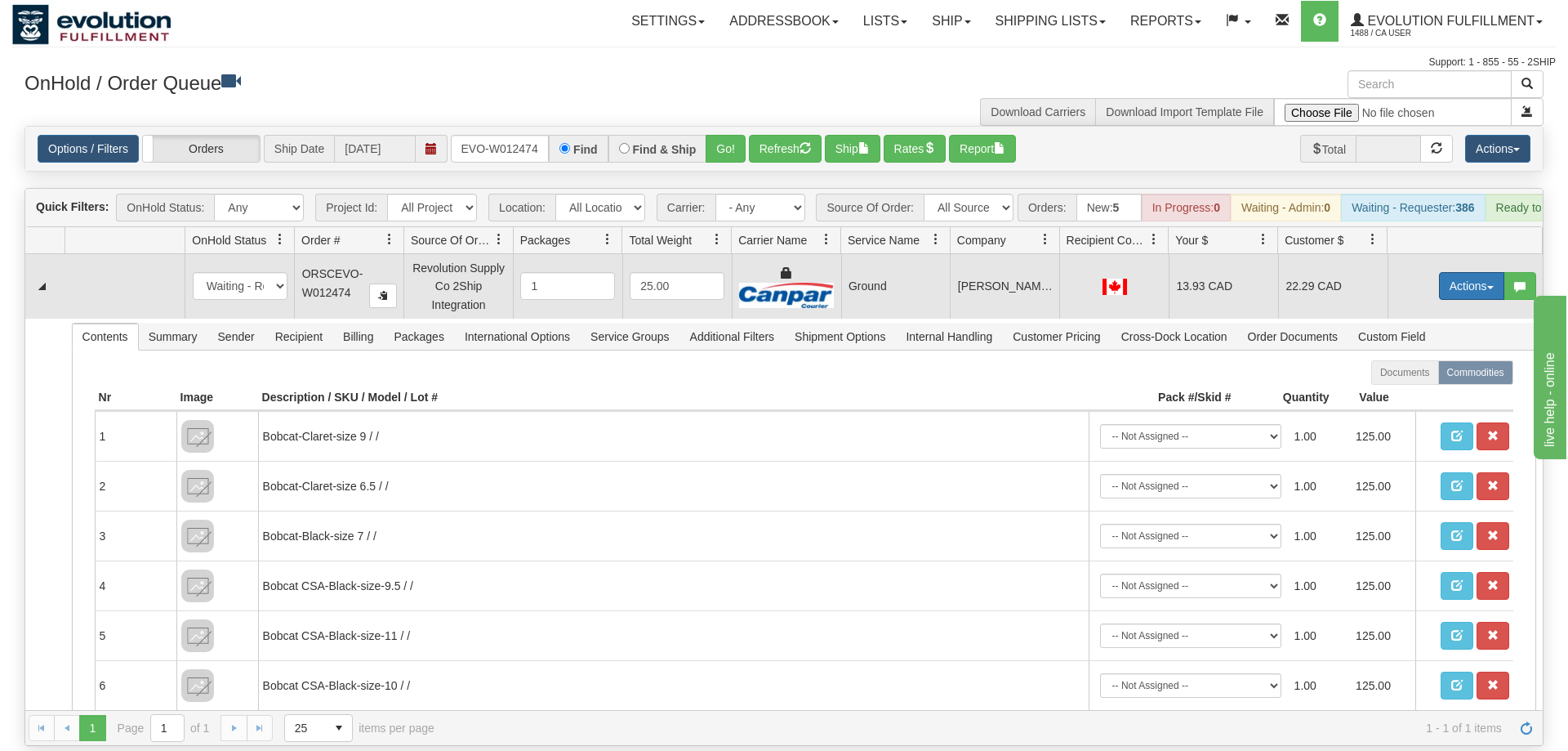
click at [1456, 272] on button "Actions" at bounding box center [1471, 285] width 65 height 27
click at [1421, 370] on link "Ship" at bounding box center [1438, 380] width 131 height 22
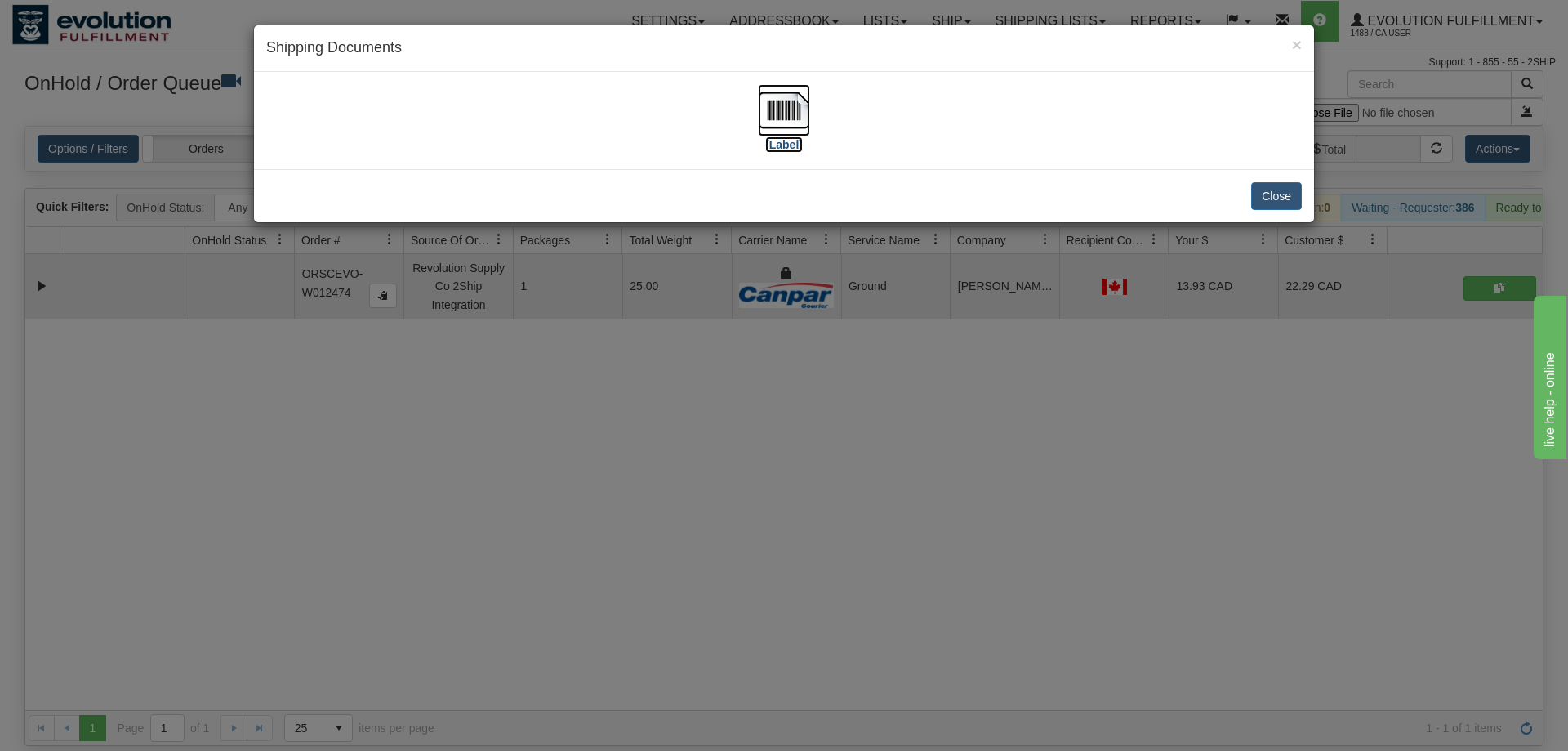
click at [767, 141] on label "[Label]" at bounding box center [784, 144] width 38 height 16
click at [539, 303] on div "× Shipping Documents [Label] Close" at bounding box center [784, 376] width 1568 height 751
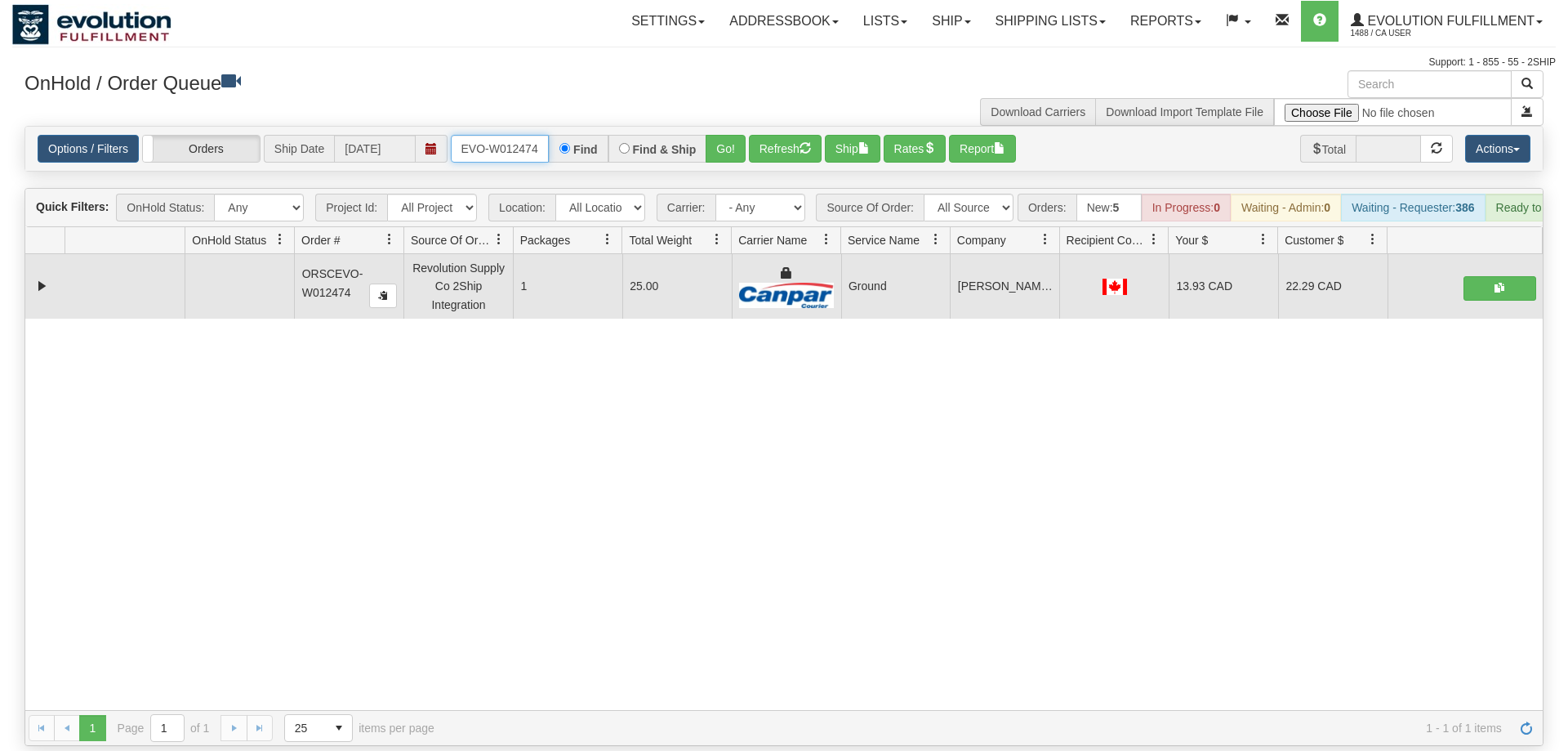
click at [527, 135] on input "oRSCEVO-W012474" at bounding box center [500, 148] width 98 height 27
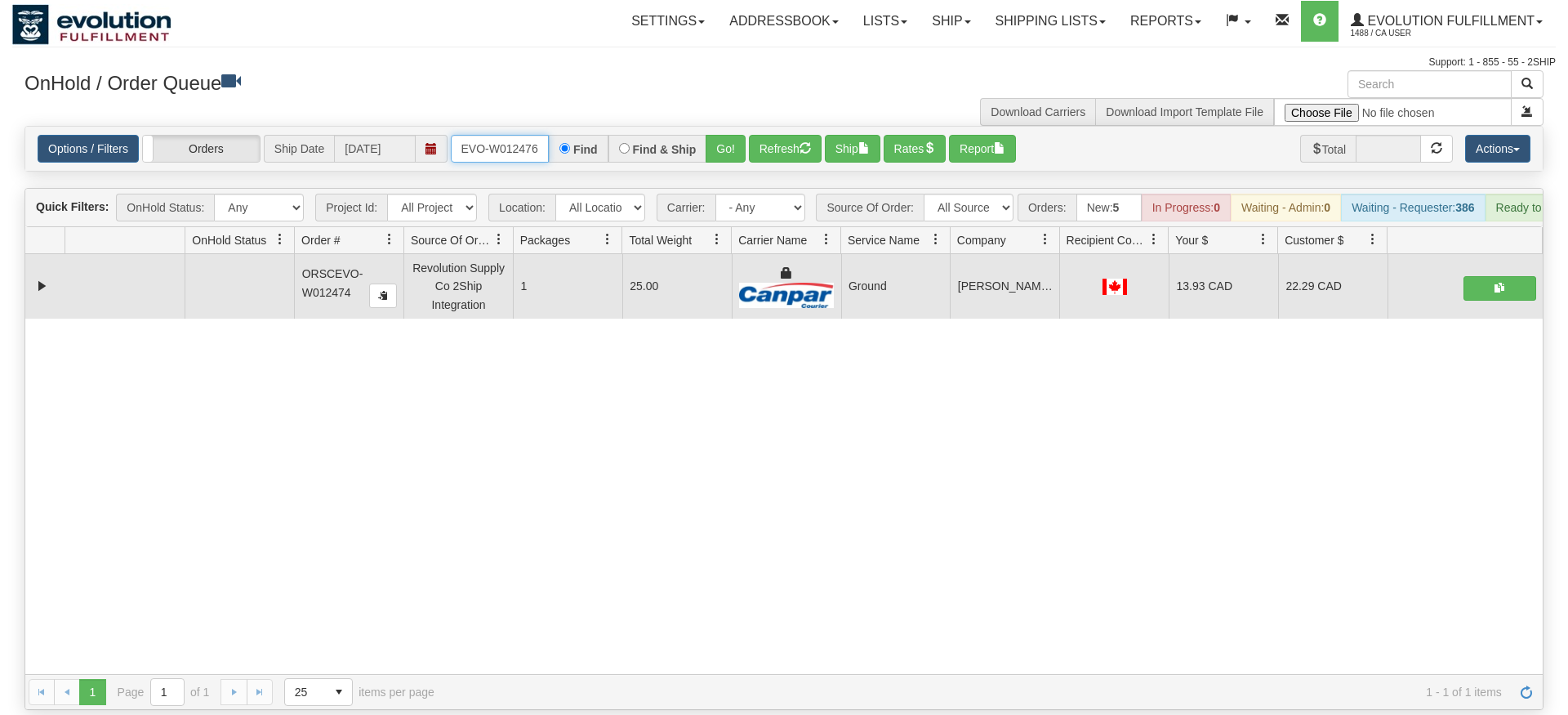
type input "oRSCEVO-W012476"
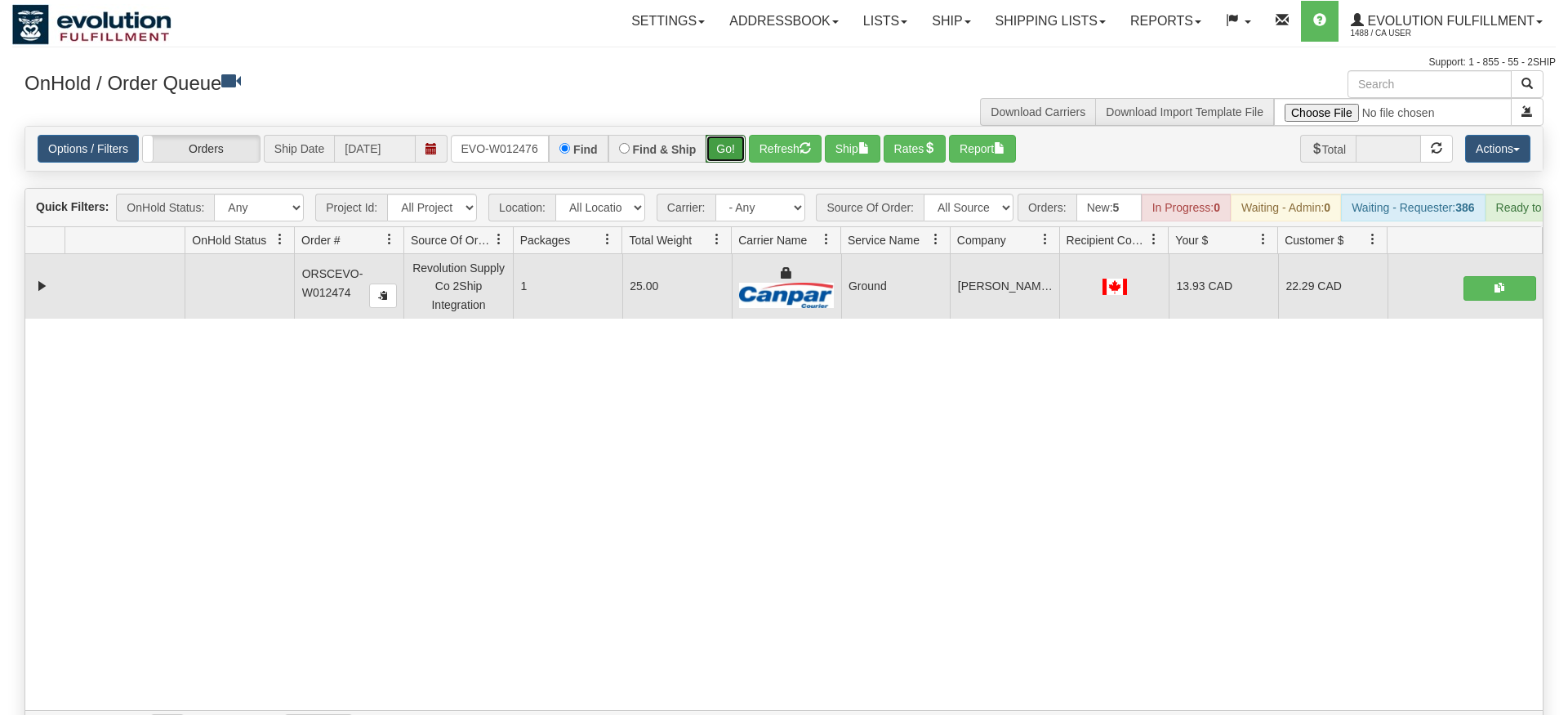
drag, startPoint x: 733, startPoint y: 157, endPoint x: 722, endPoint y: 146, distance: 15.6
click at [732, 156] on div "Is equal to Is not equal to Contains Does not contains CAD USD EUR ZAR [PERSON_…" at bounding box center [784, 435] width 1543 height 620
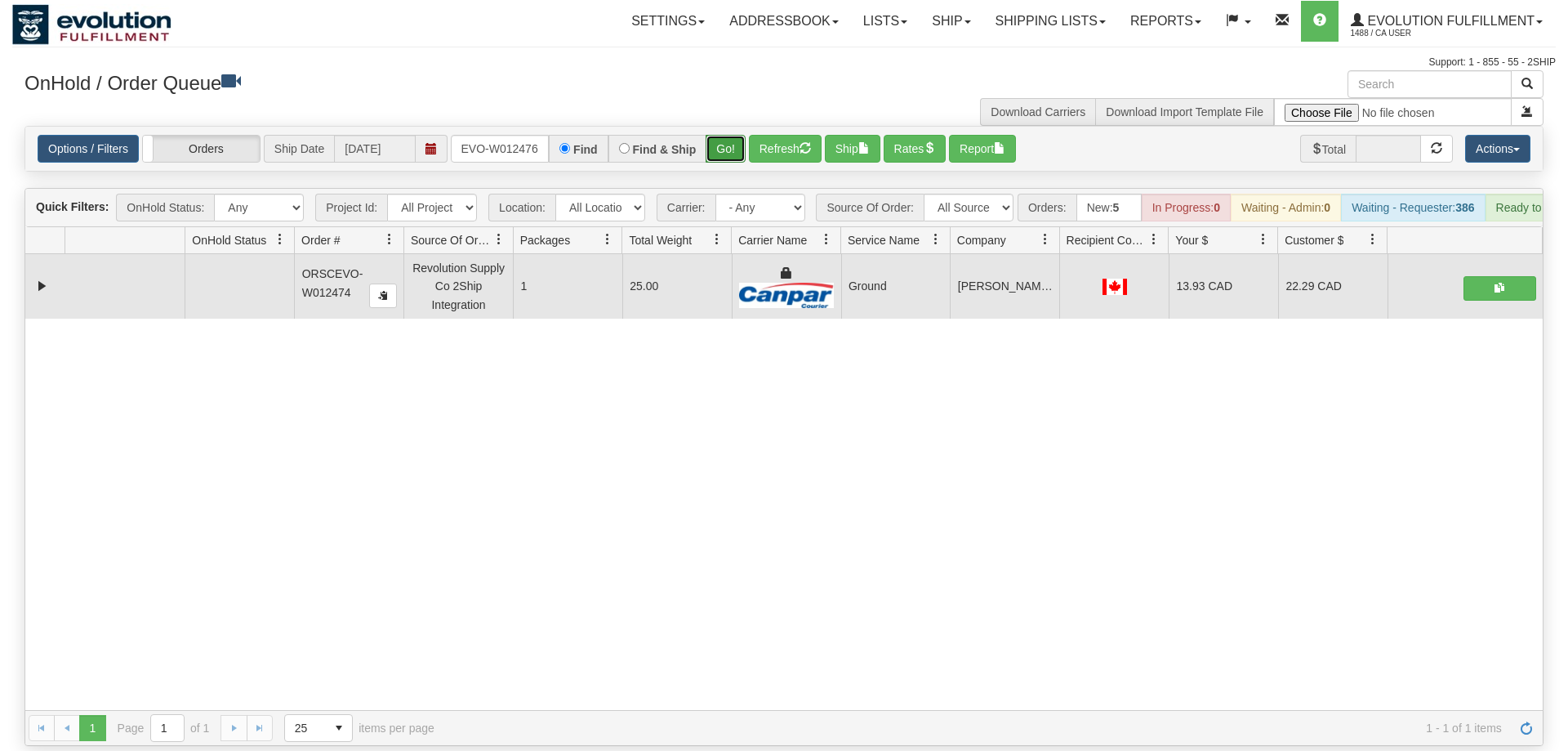
click at [717, 135] on button "Go!" at bounding box center [725, 148] width 40 height 27
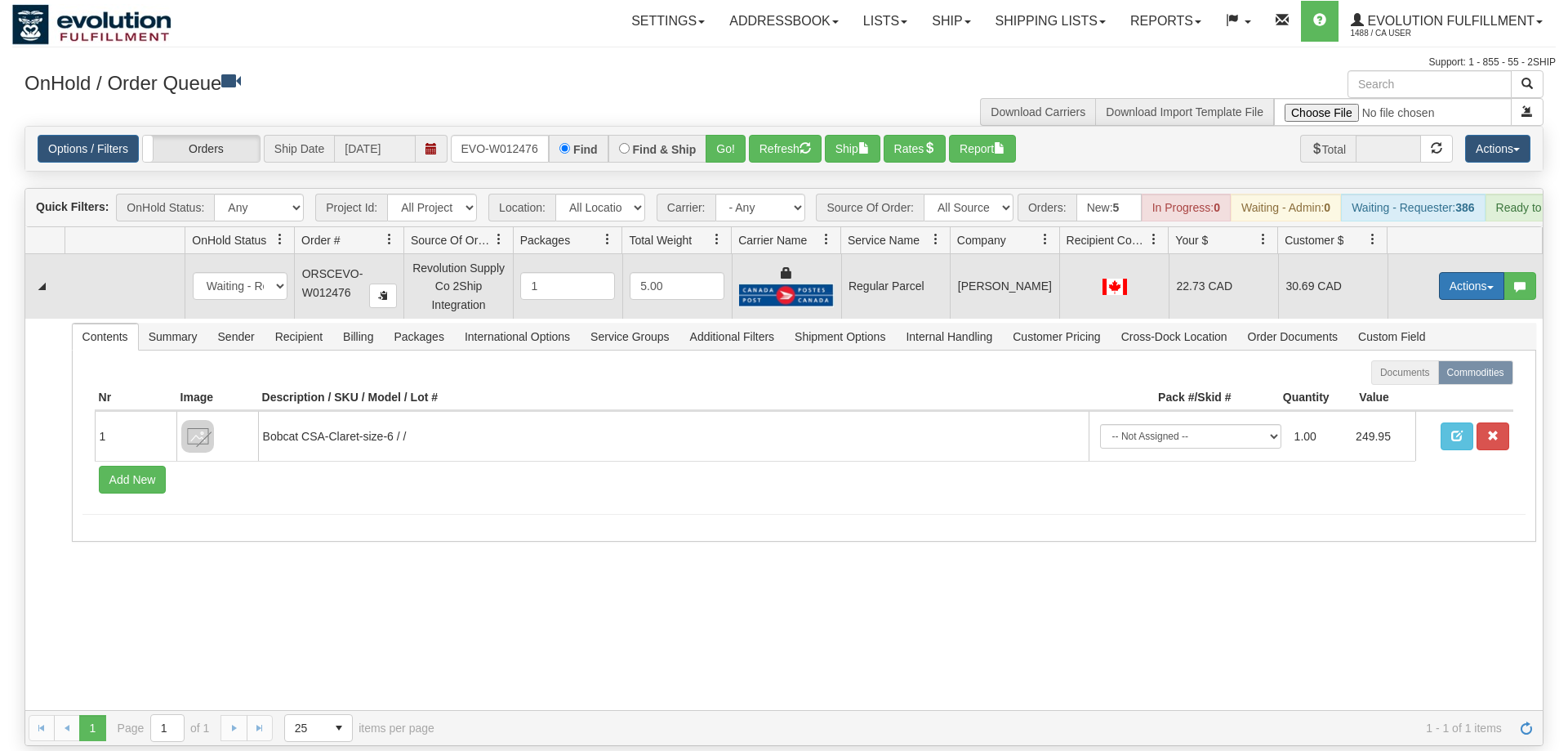
click at [1462, 272] on button "Actions" at bounding box center [1471, 285] width 65 height 27
click at [1428, 353] on span "Rate All Services" at bounding box center [1438, 359] width 98 height 13
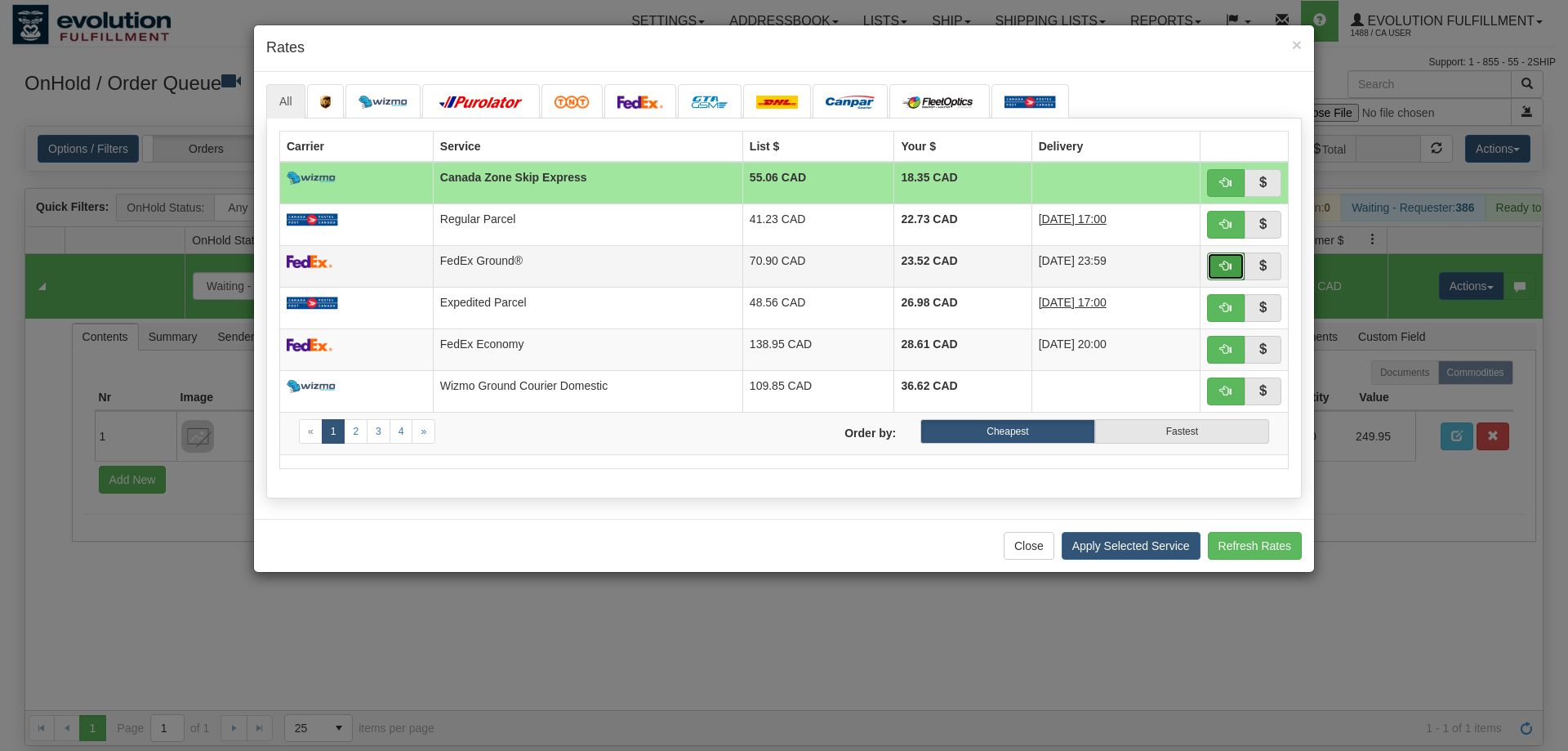
click at [1216, 269] on button "button" at bounding box center [1226, 266] width 38 height 27
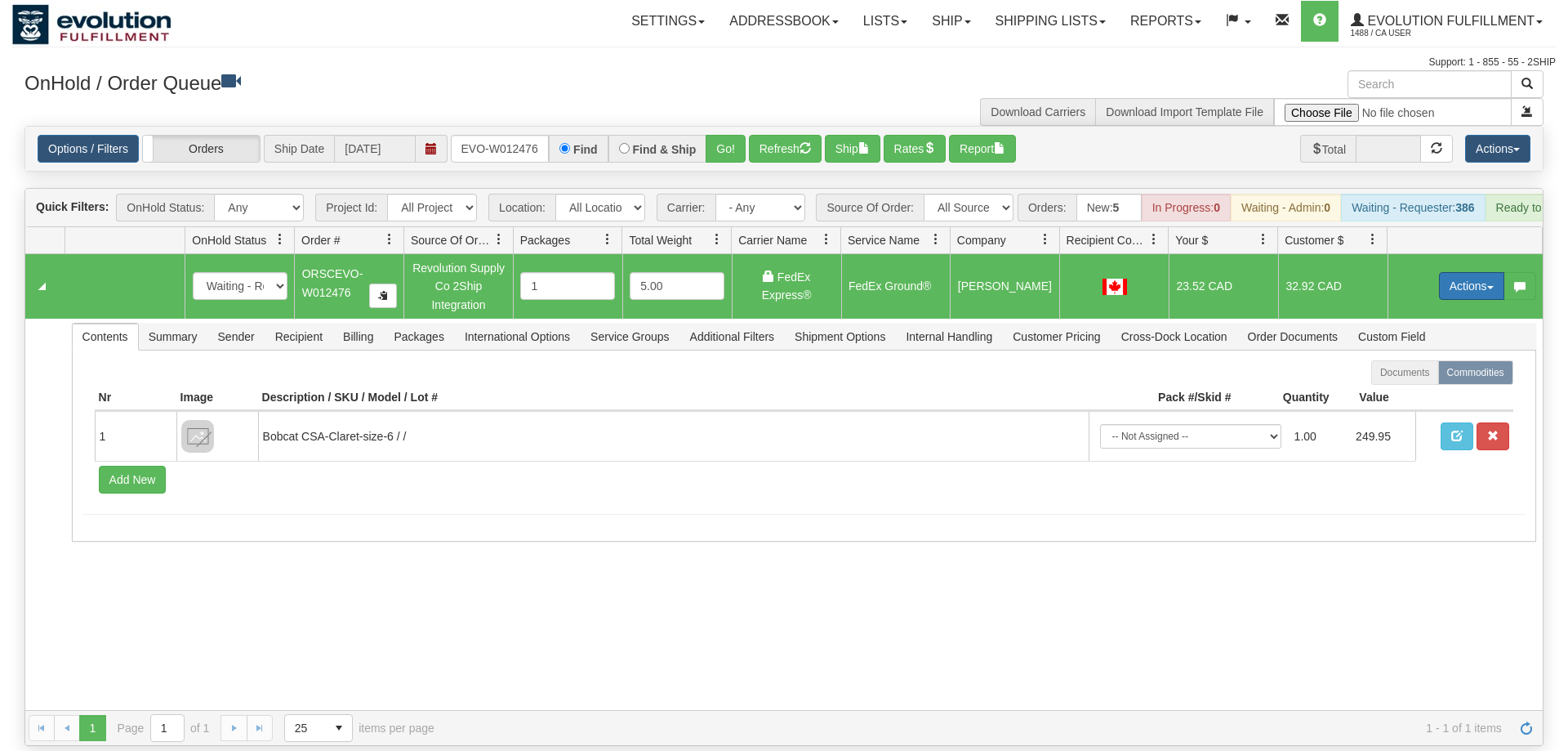
click at [1473, 272] on button "Actions" at bounding box center [1471, 285] width 65 height 27
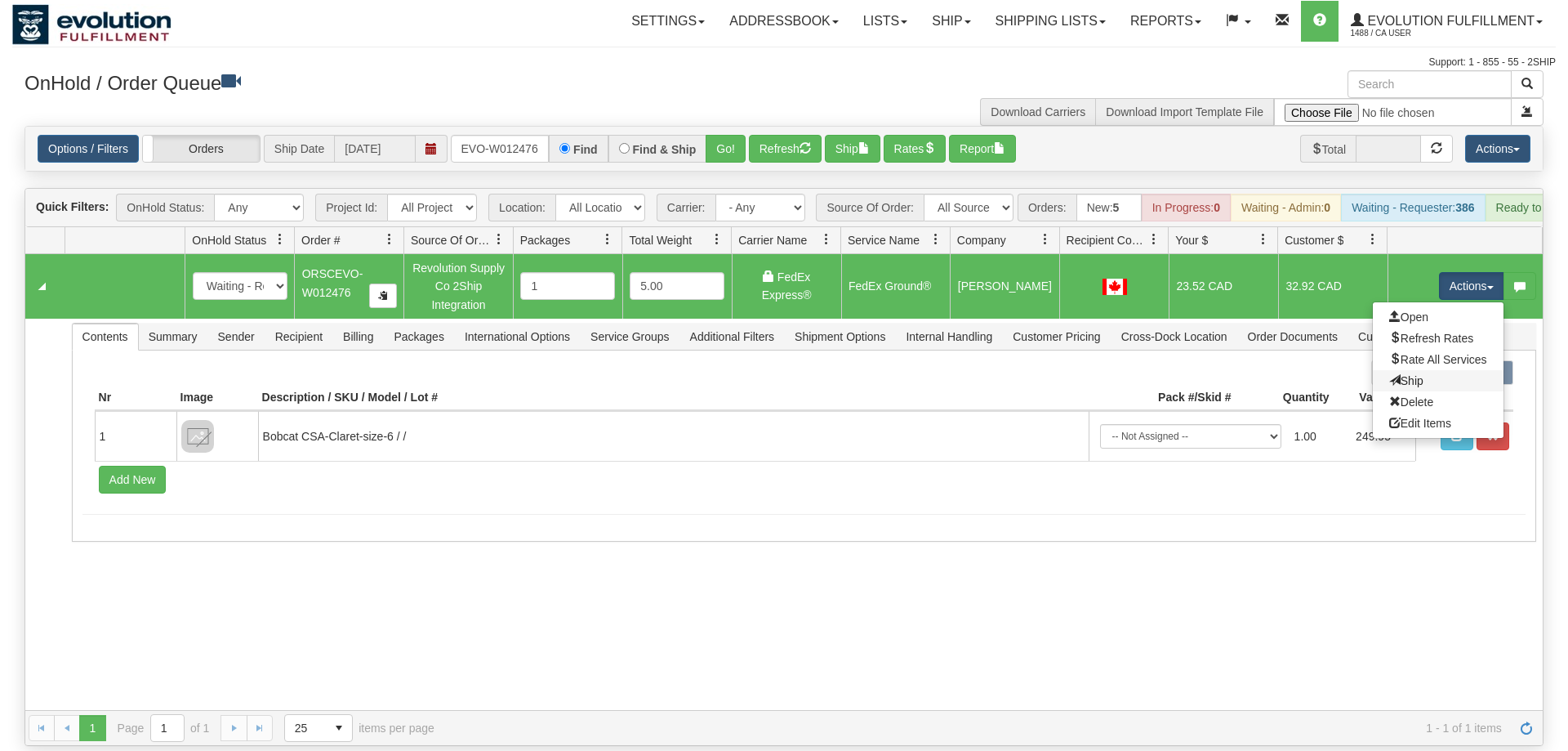
click at [1428, 370] on link "Ship" at bounding box center [1438, 380] width 131 height 22
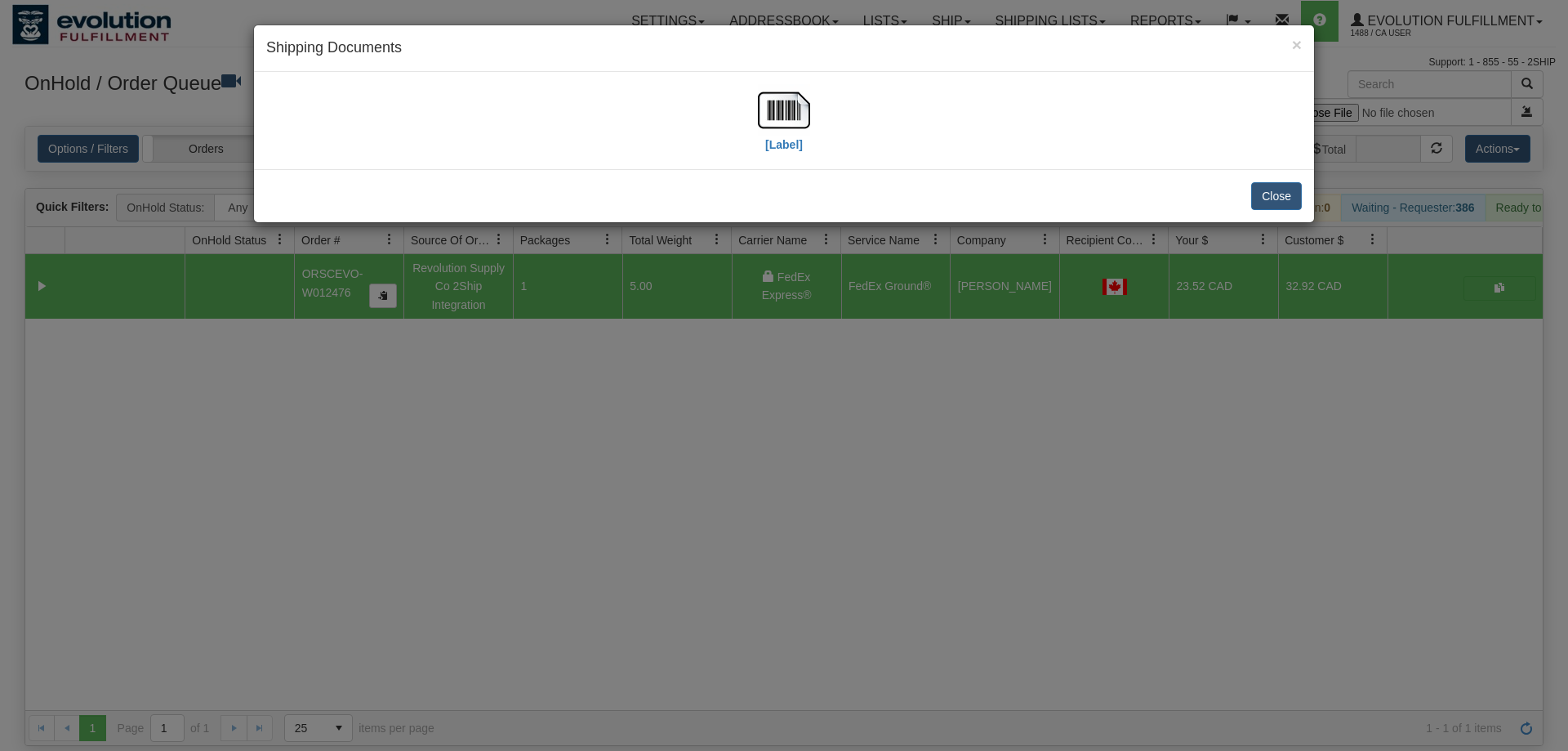
click at [837, 107] on div "[Label]" at bounding box center [784, 120] width 1035 height 73
click at [784, 118] on img at bounding box center [784, 109] width 52 height 52
click at [566, 405] on div "× Shipping Documents [Label] Close" at bounding box center [784, 376] width 1568 height 751
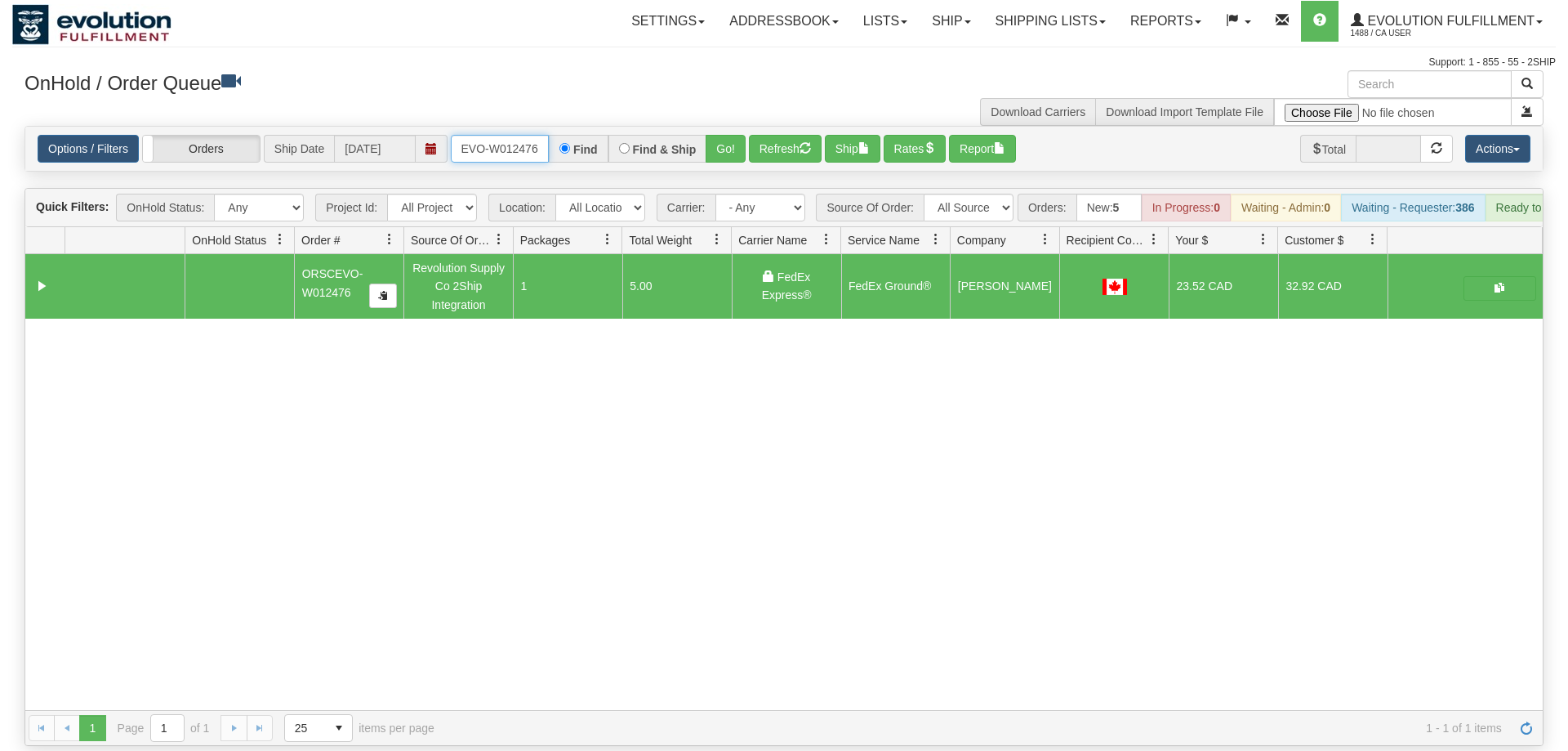
click at [495, 135] on input "oRSCEVO-W012476" at bounding box center [500, 148] width 98 height 27
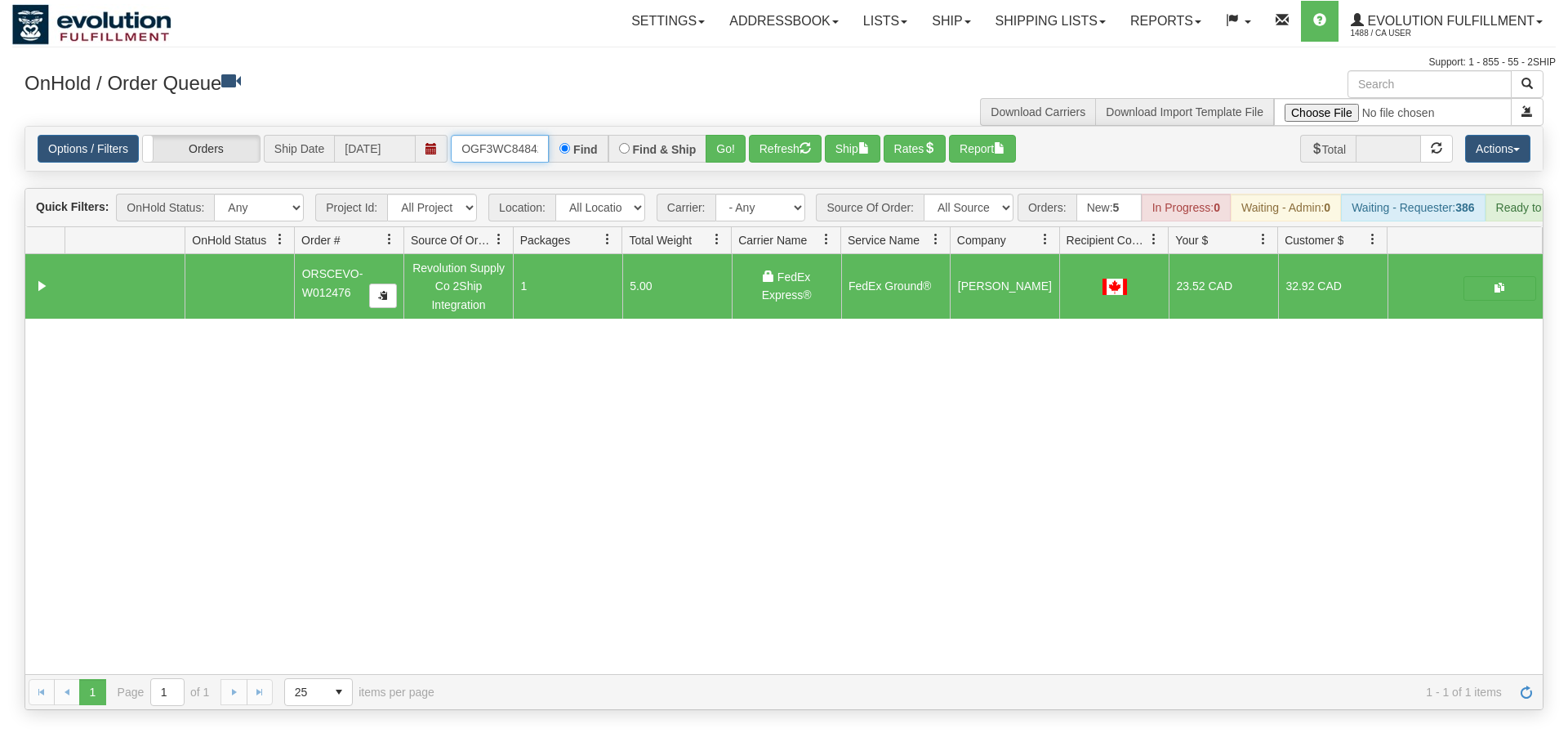
scroll to position [0, 15]
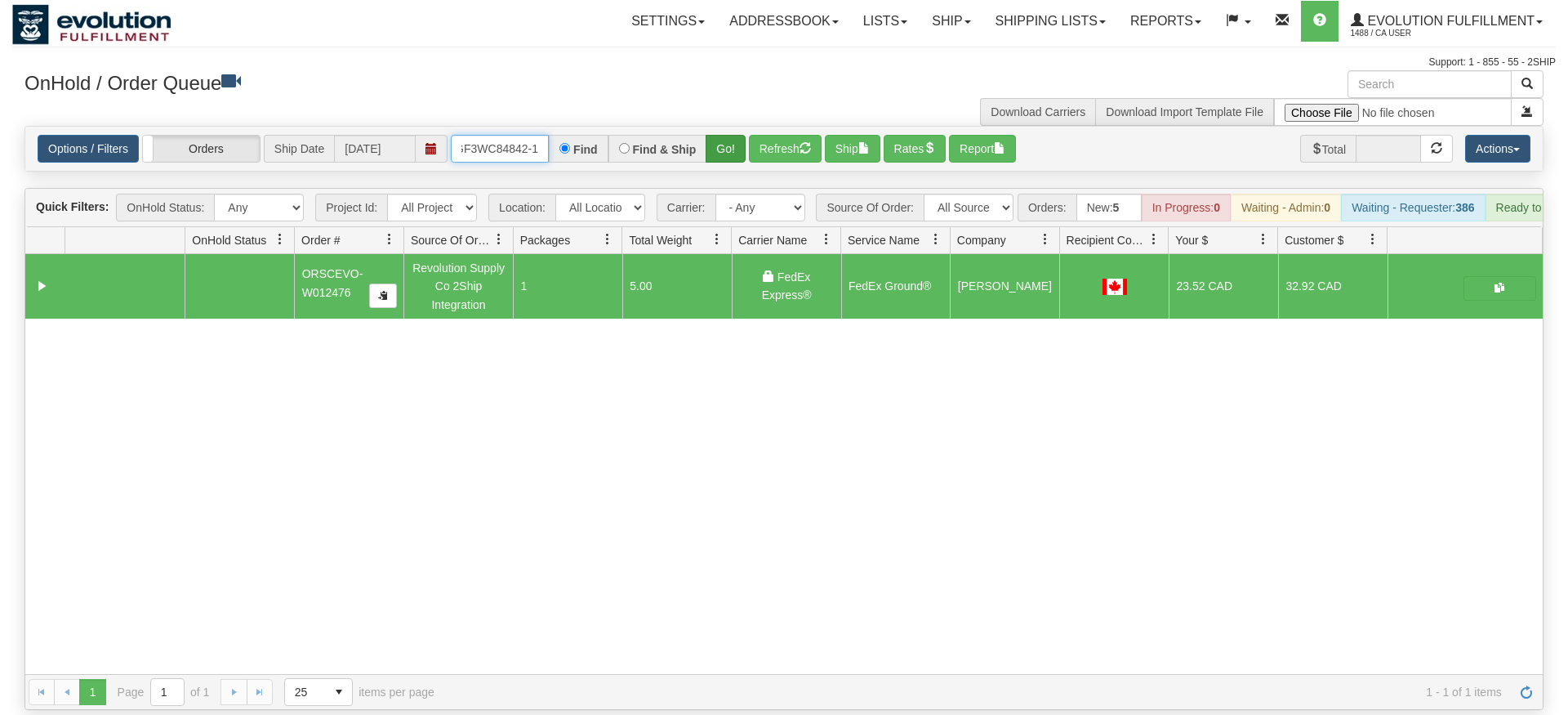
type input "OGF3WC84842-1"
click at [721, 170] on div "Is equal to Is not equal to Contains Does not contains CAD USD EUR ZAR [PERSON_…" at bounding box center [784, 417] width 1543 height 584
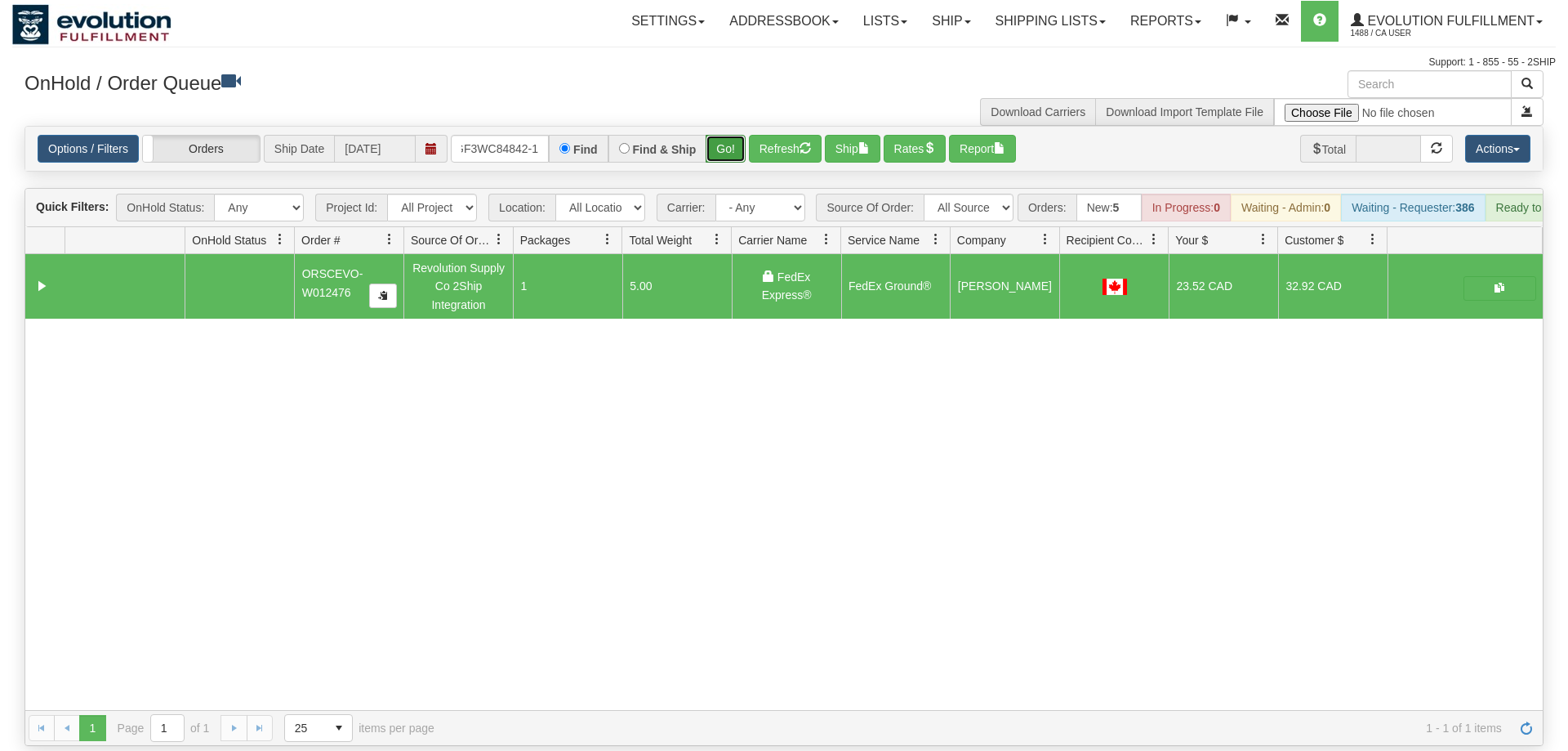
click at [726, 135] on button "Go!" at bounding box center [725, 148] width 40 height 27
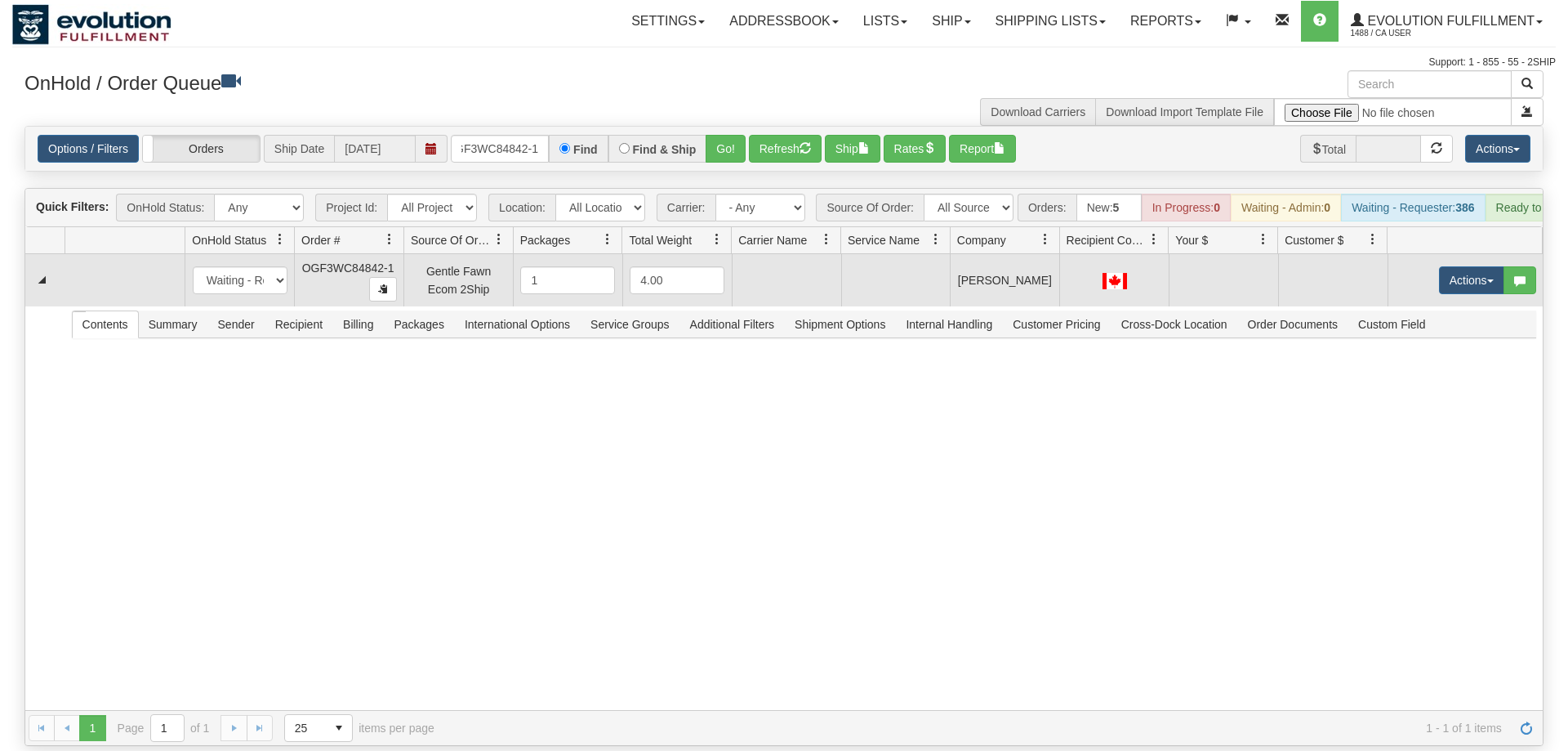
click at [1487, 254] on td "Actions Open Refresh Rates Rate All Services Ship Delete Edit Items" at bounding box center [1464, 279] width 156 height 52
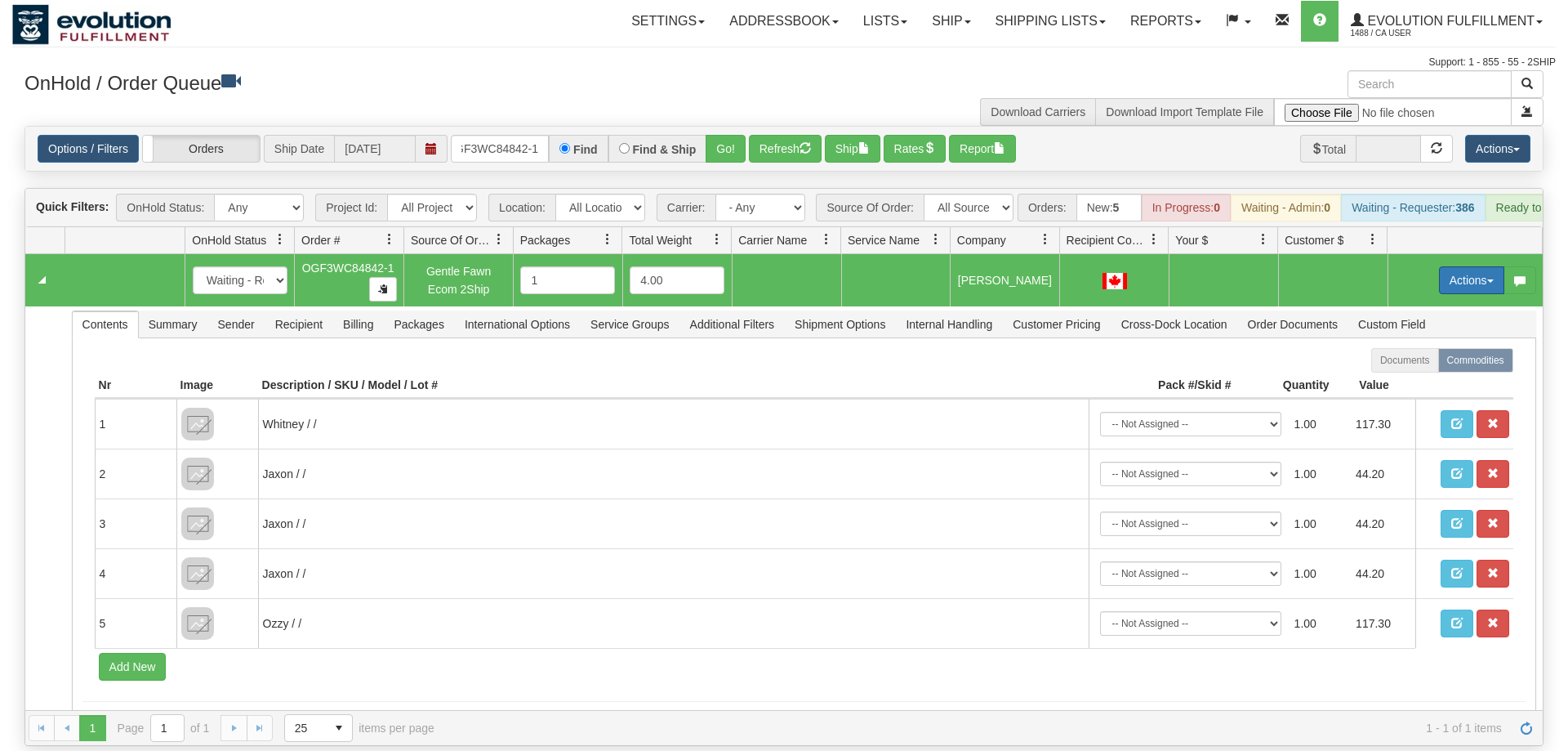
click at [1465, 266] on button "Actions" at bounding box center [1471, 279] width 65 height 27
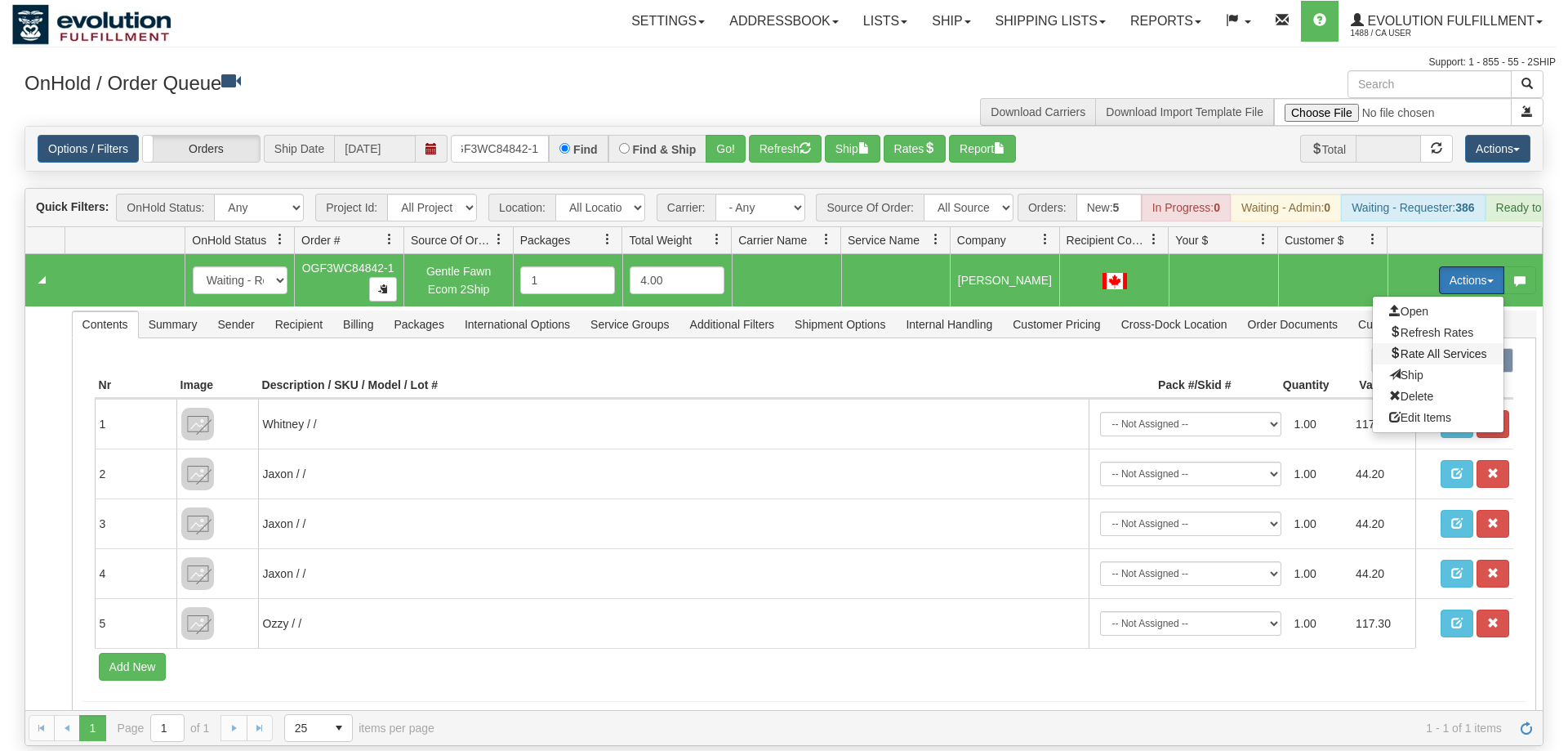
click at [1439, 347] on span "Rate All Services" at bounding box center [1438, 354] width 98 height 13
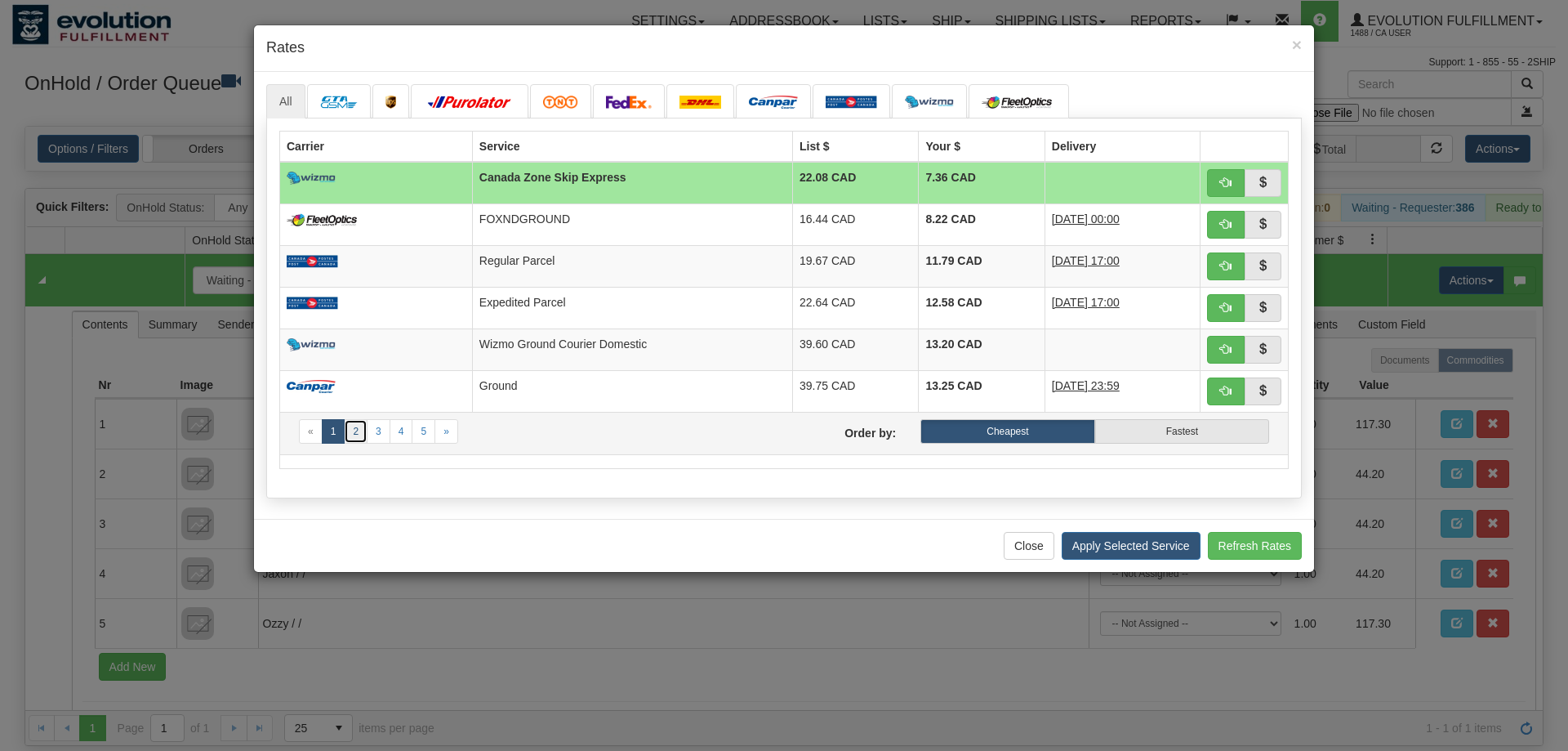
click at [350, 433] on link "2" at bounding box center [355, 431] width 24 height 25
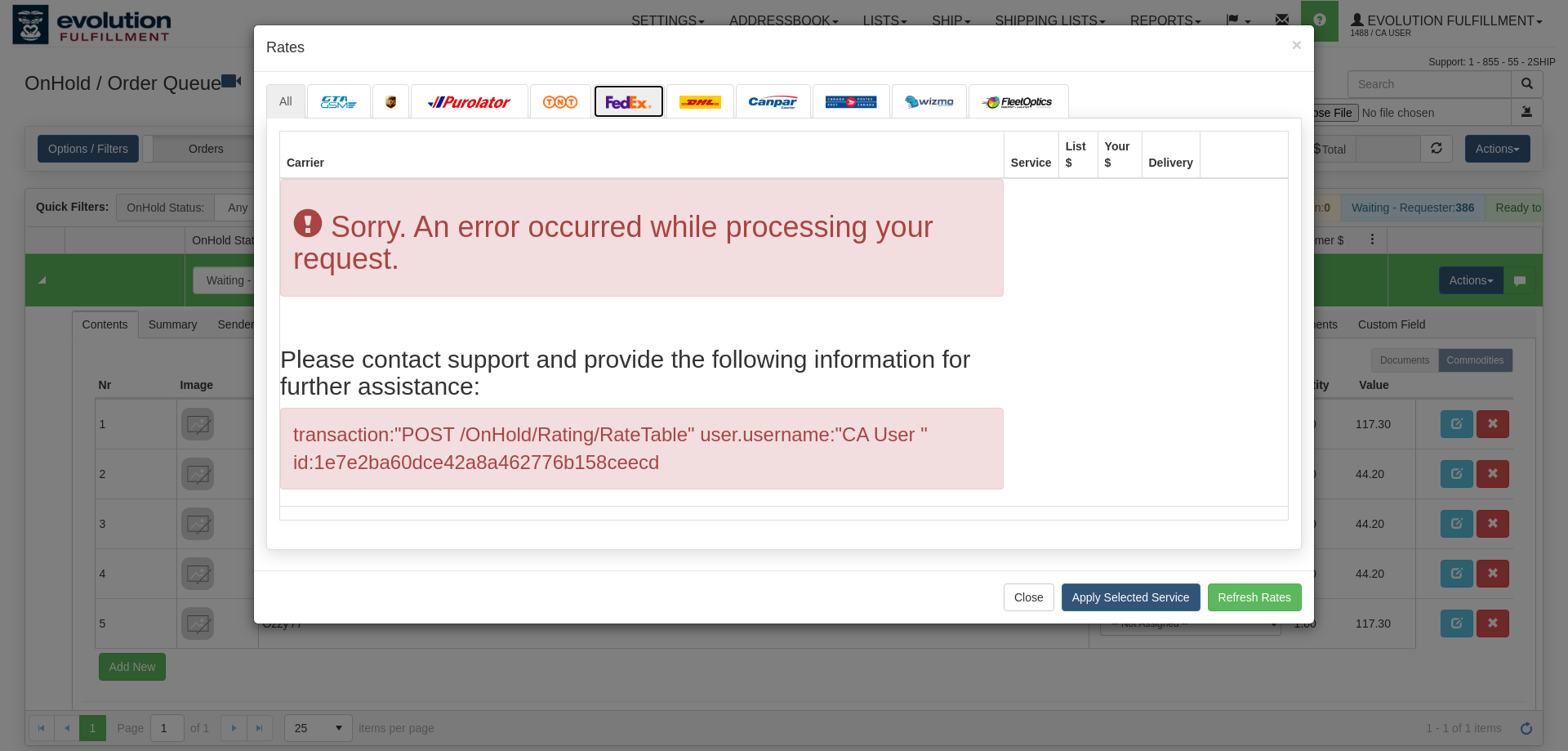
click at [618, 105] on img at bounding box center [629, 102] width 45 height 13
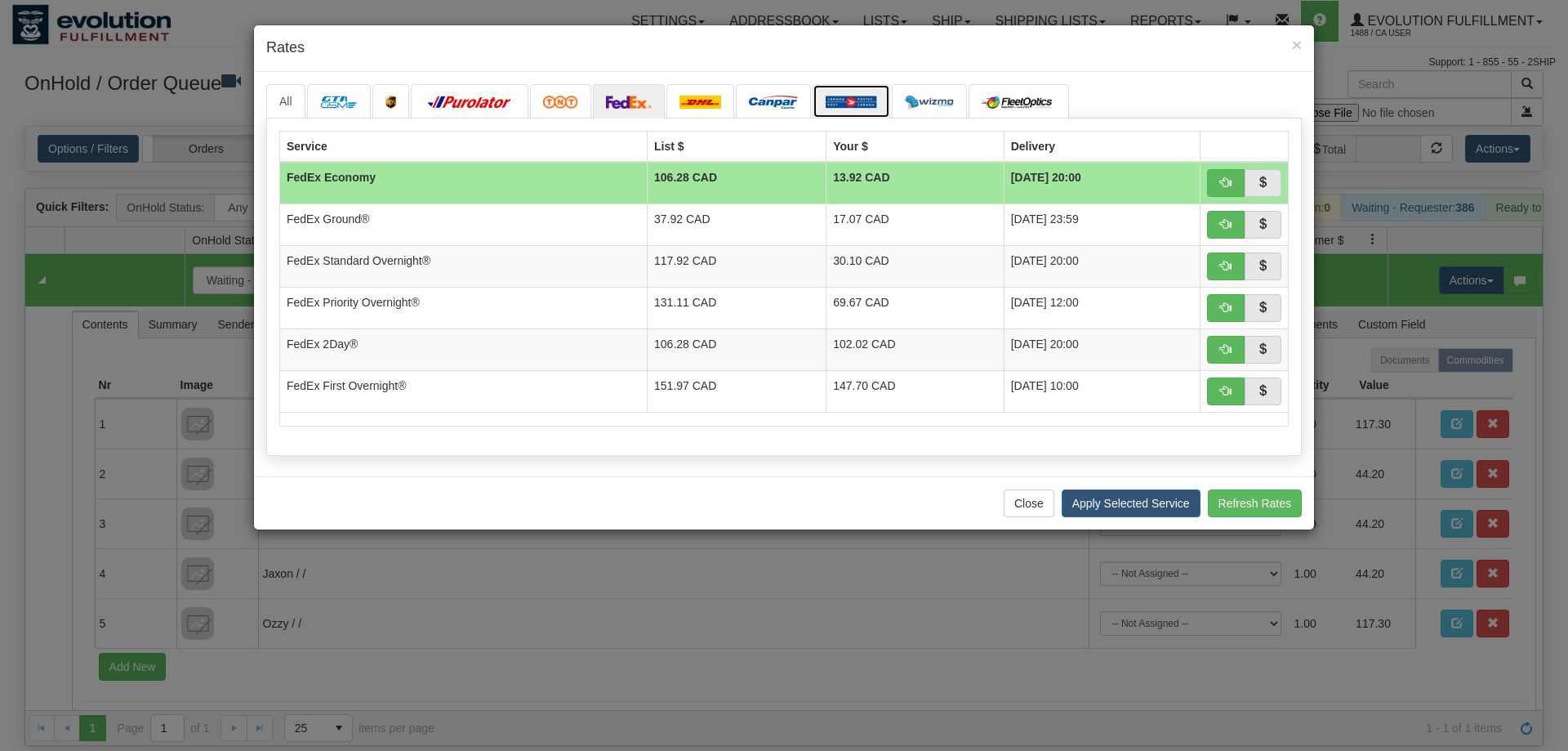
click at [839, 102] on img at bounding box center [850, 102] width 52 height 13
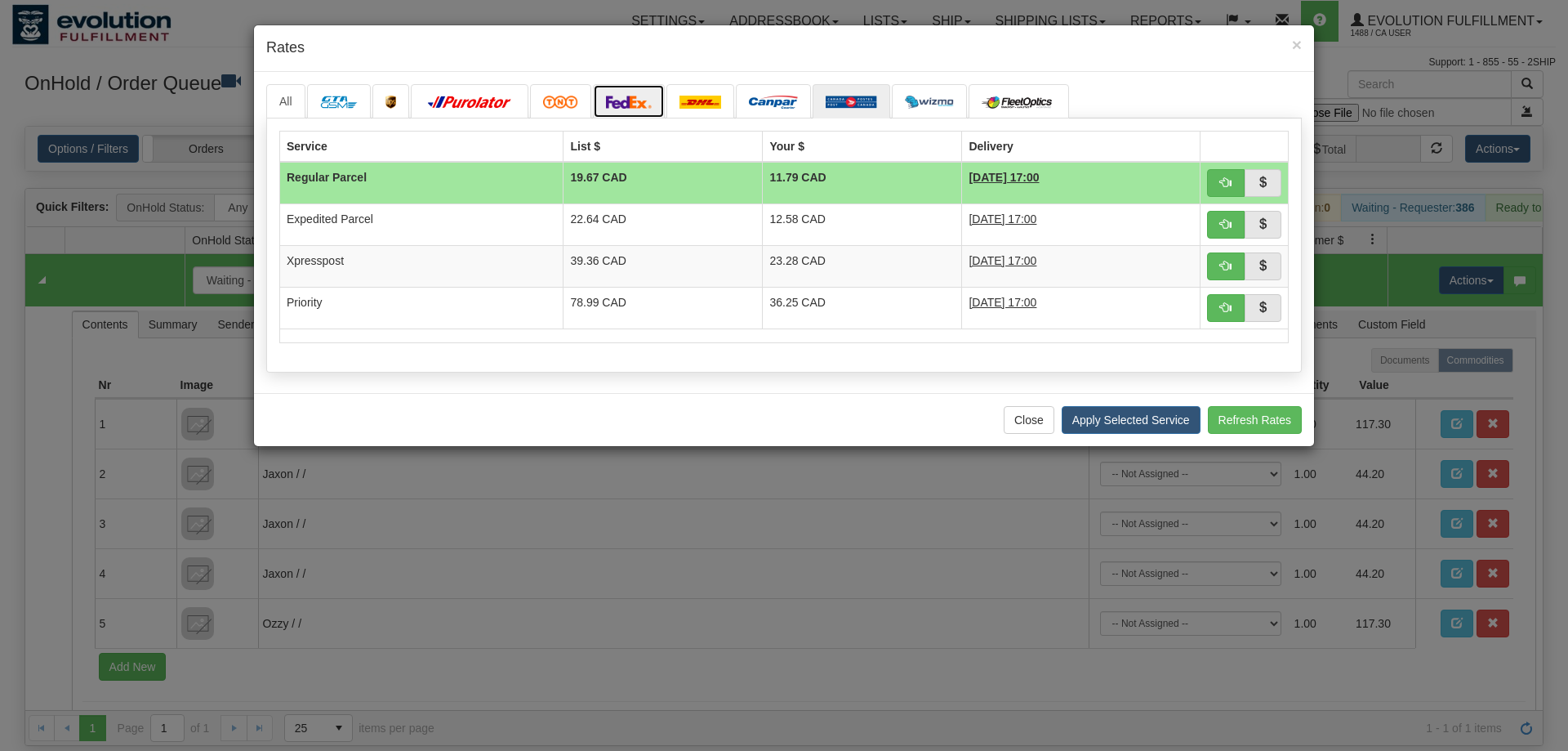
click at [621, 104] on img at bounding box center [629, 102] width 45 height 13
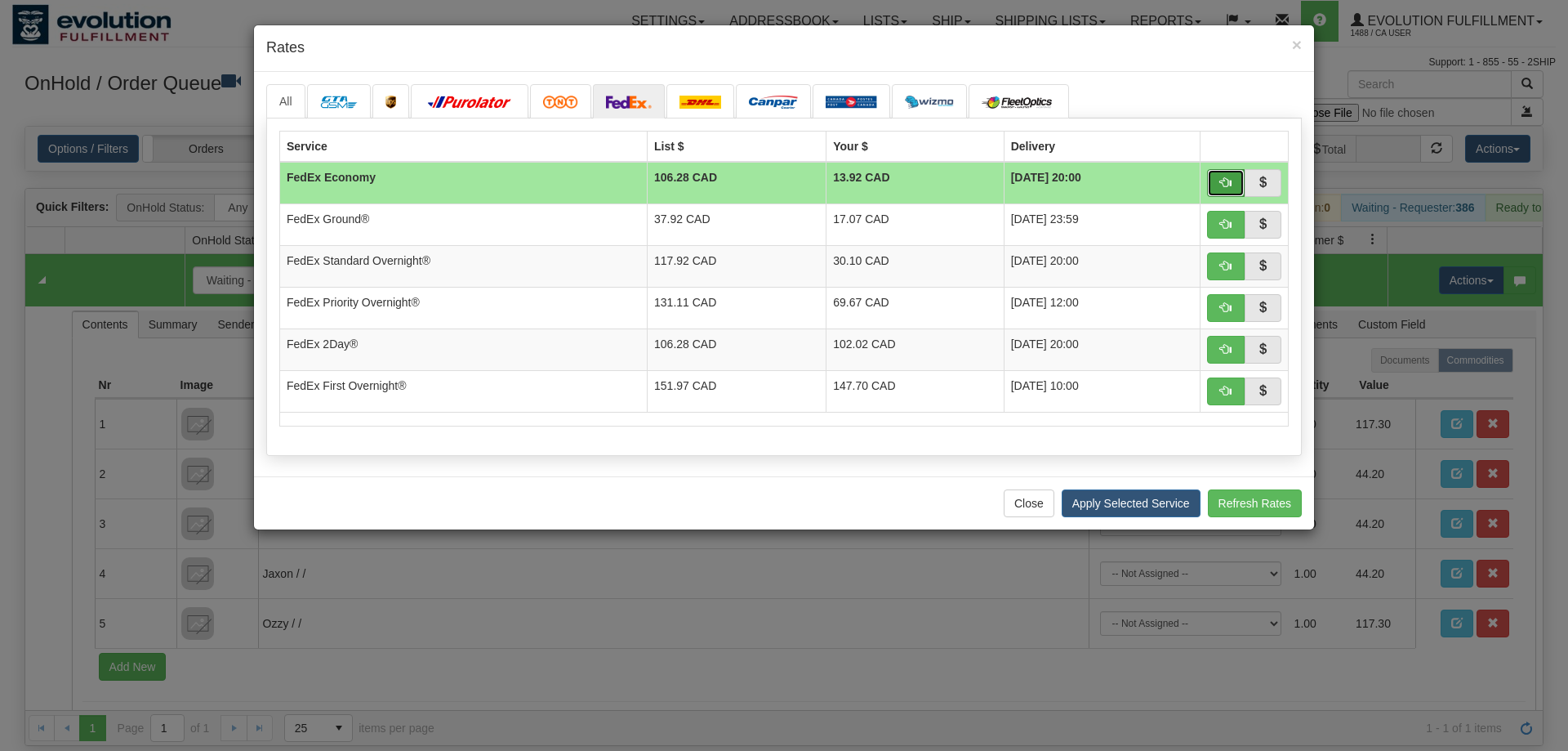
click at [1229, 175] on button "button" at bounding box center [1226, 182] width 38 height 27
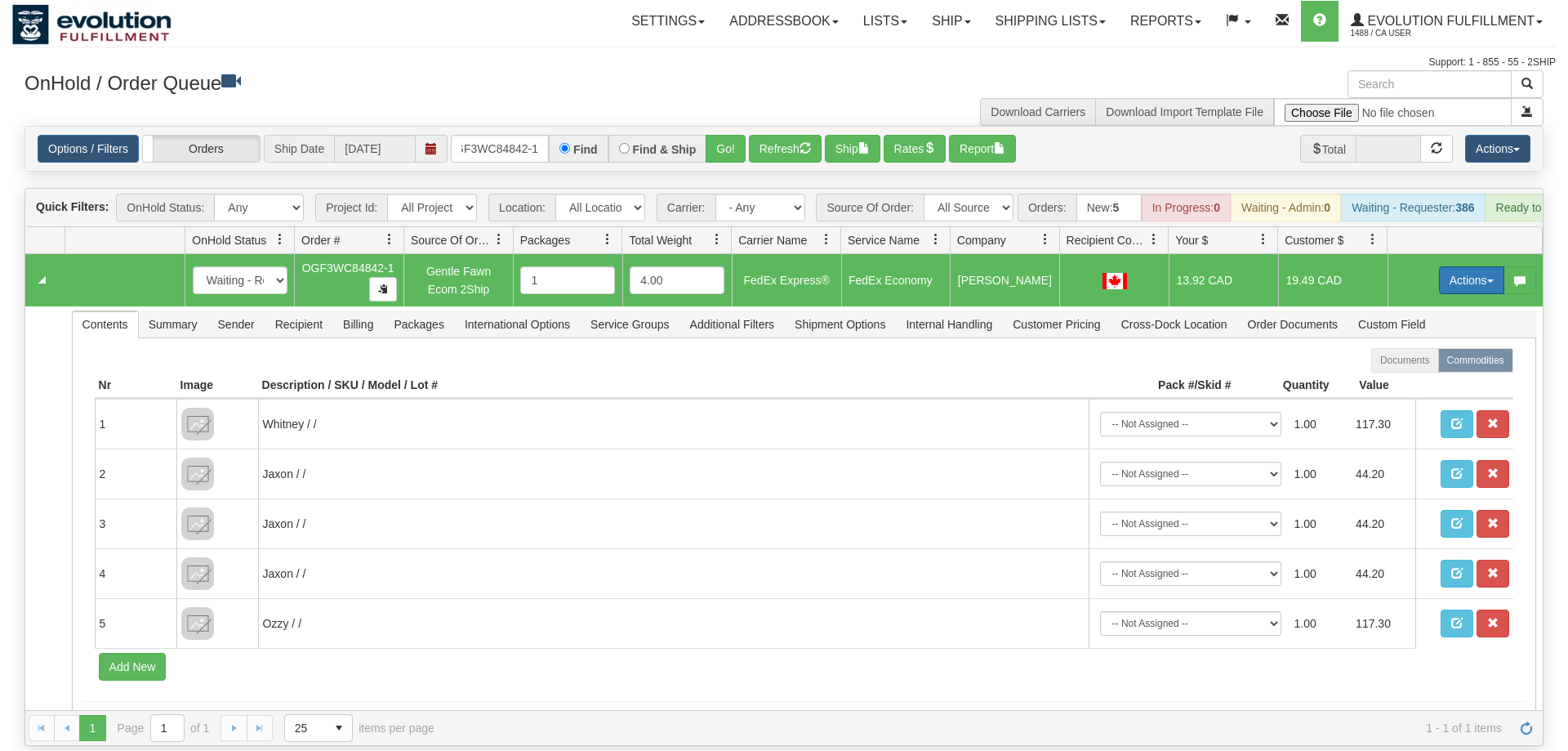
click at [1471, 266] on button "Actions" at bounding box center [1471, 279] width 65 height 27
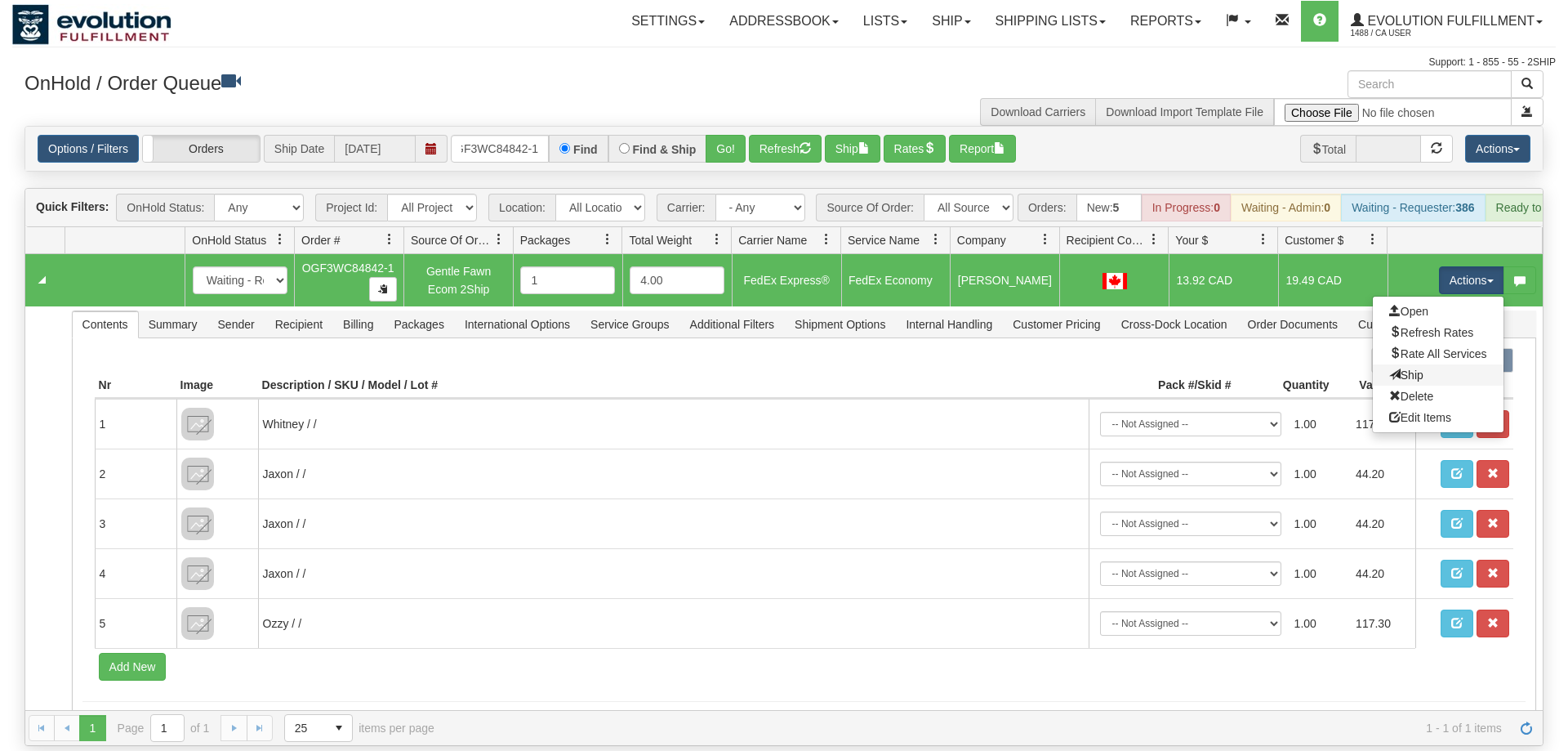
click at [1420, 364] on link "Ship" at bounding box center [1438, 375] width 131 height 22
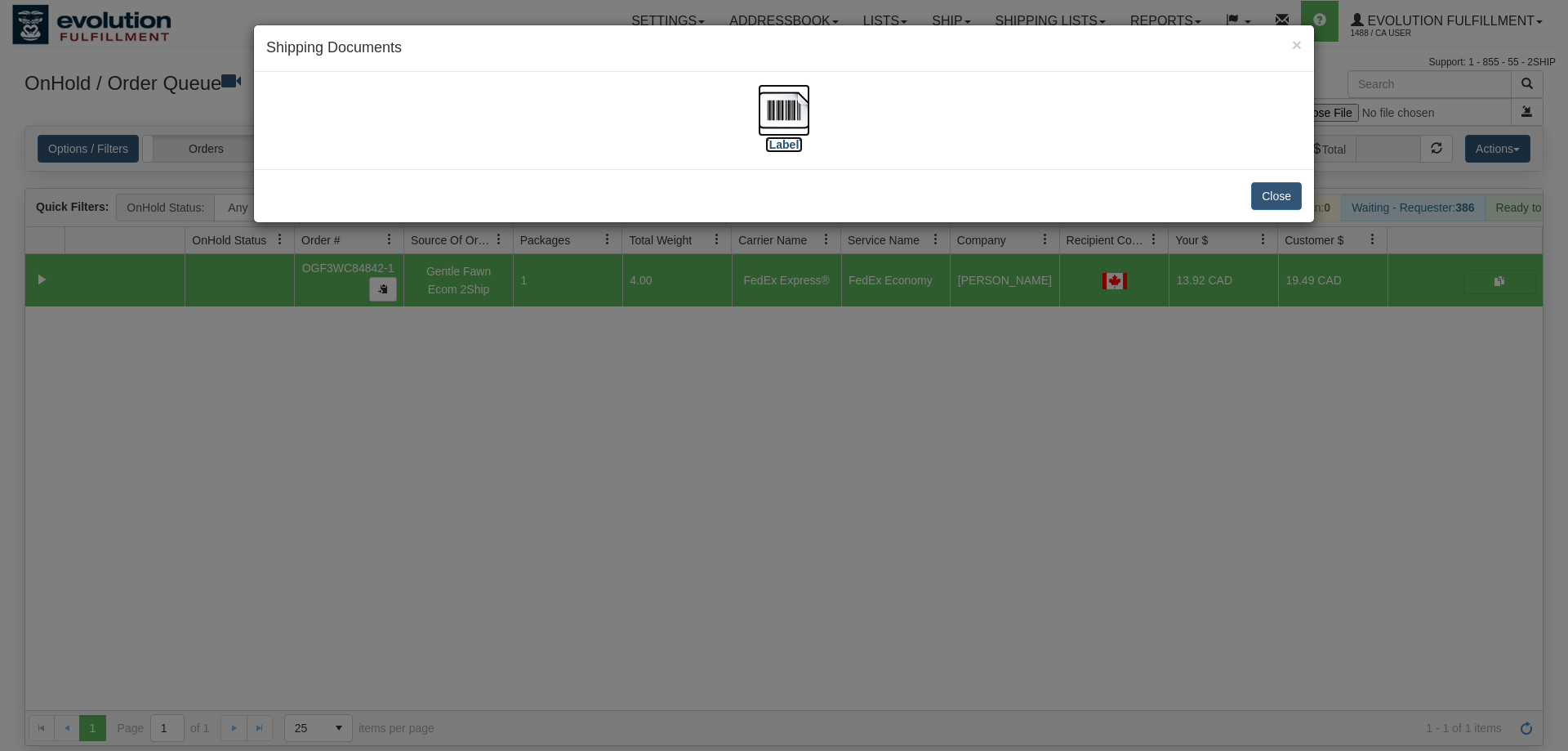
click at [795, 114] on img at bounding box center [784, 109] width 52 height 52
drag, startPoint x: 681, startPoint y: 500, endPoint x: 491, endPoint y: 275, distance: 294.5
click at [679, 497] on div "× Shipping Documents [Label] Close" at bounding box center [784, 376] width 1568 height 751
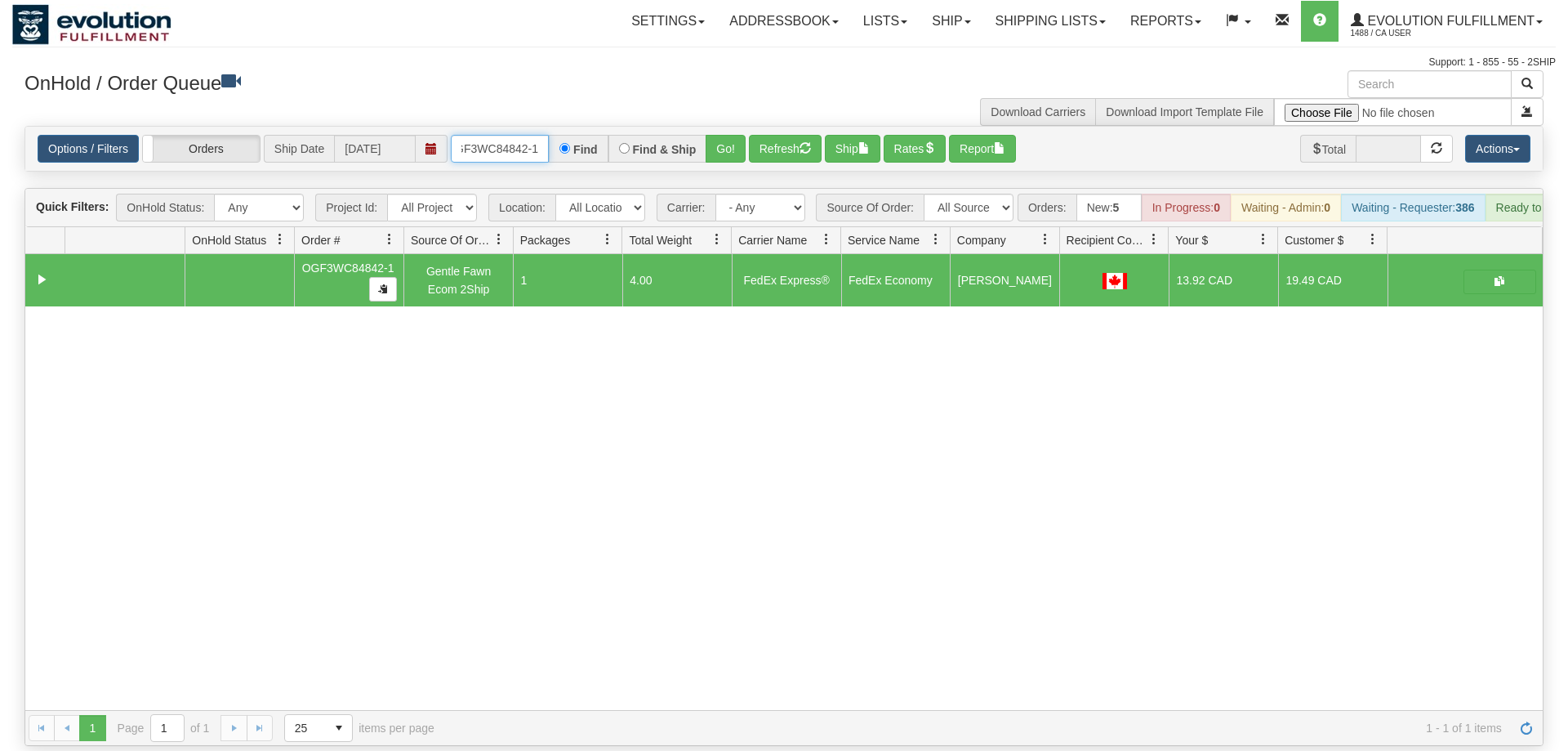
click at [520, 135] on input "OGF3WC84842-1" at bounding box center [500, 148] width 98 height 27
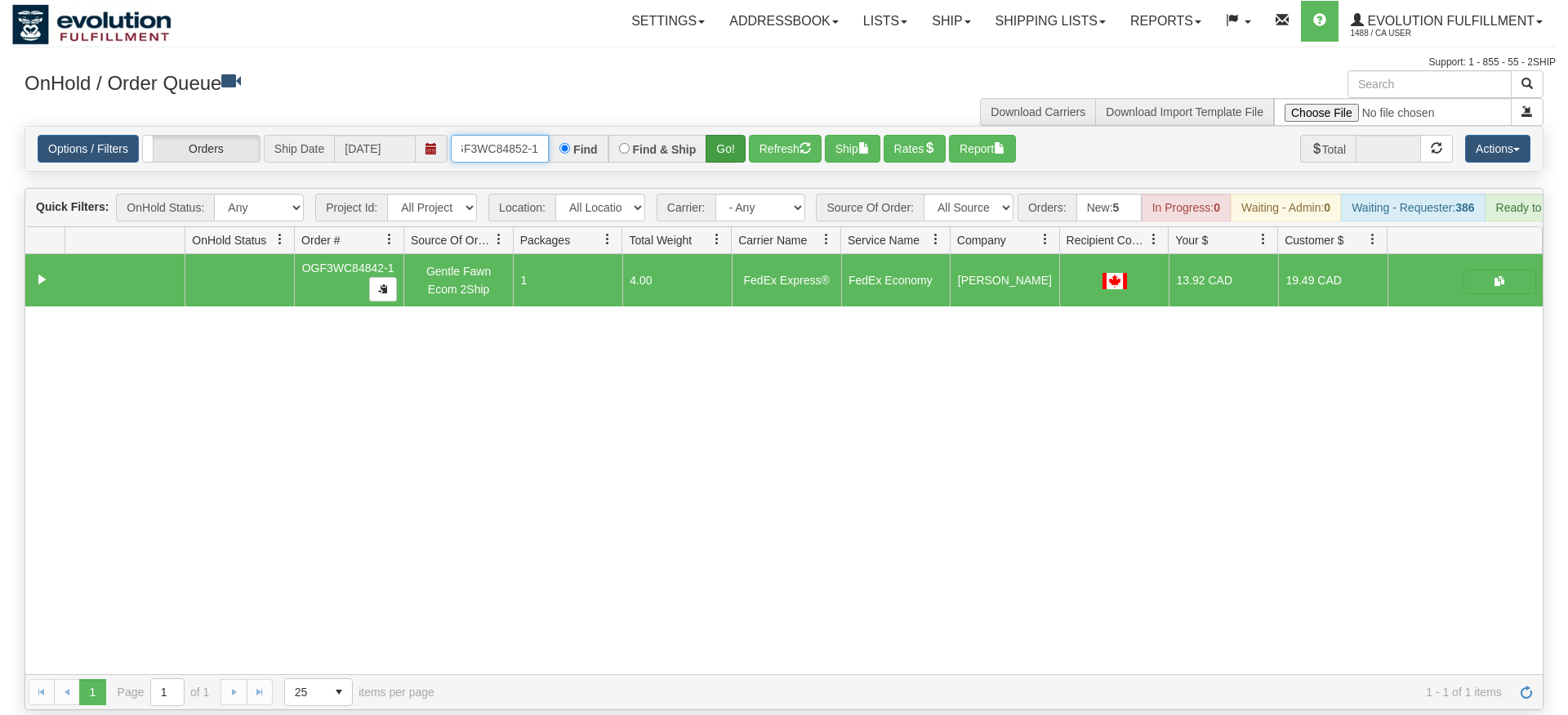
type input "OGF3WC84852-1"
drag, startPoint x: 724, startPoint y: 116, endPoint x: 724, endPoint y: 149, distance: 33.0
click at [724, 150] on div "Is equal to Is not equal to Contains Does not contains CAD USD EUR ZAR [PERSON_…" at bounding box center [784, 417] width 1543 height 584
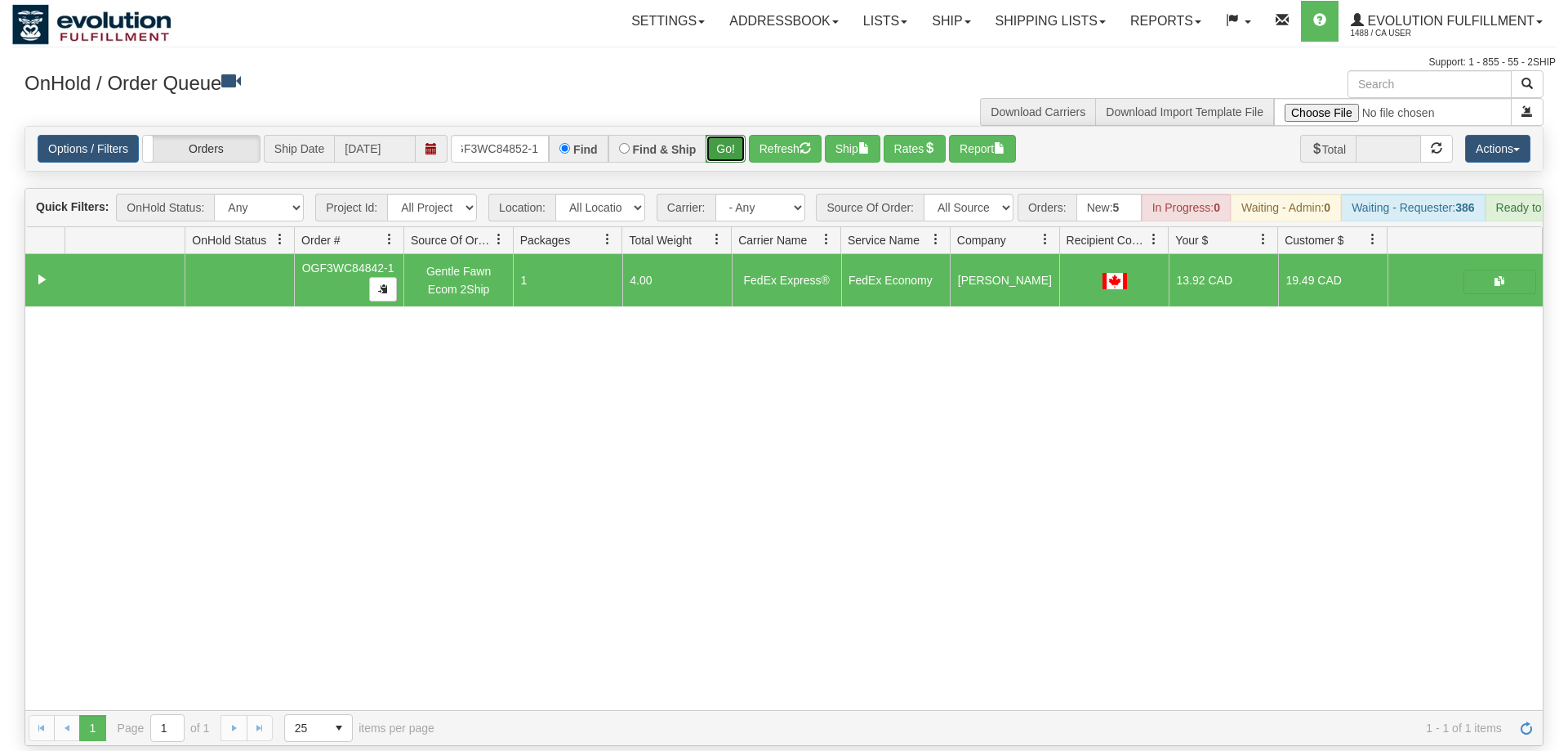
click at [727, 135] on button "Go!" at bounding box center [725, 148] width 40 height 27
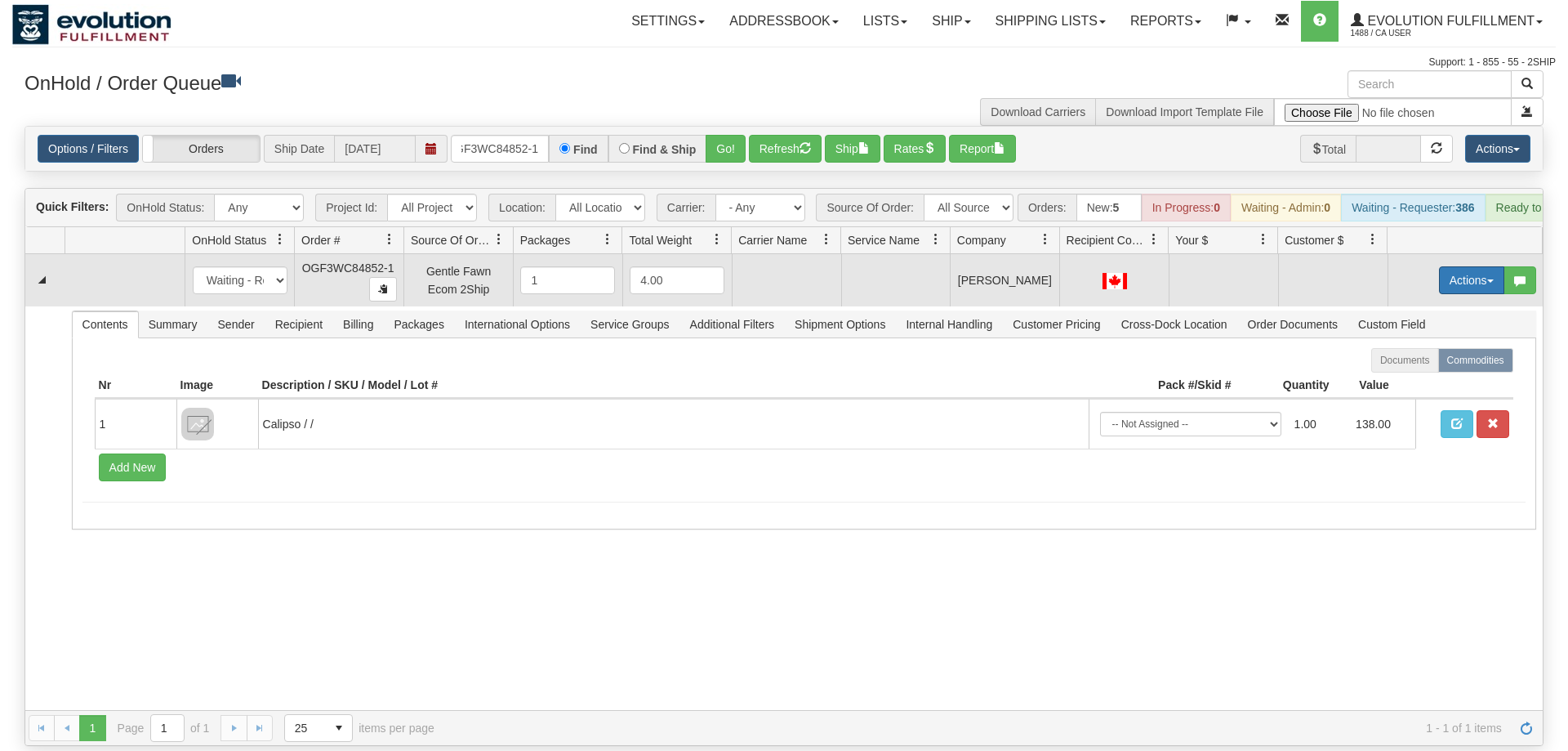
click at [1466, 266] on button "Actions" at bounding box center [1471, 279] width 65 height 27
click at [1440, 347] on span "Rate All Services" at bounding box center [1438, 354] width 98 height 13
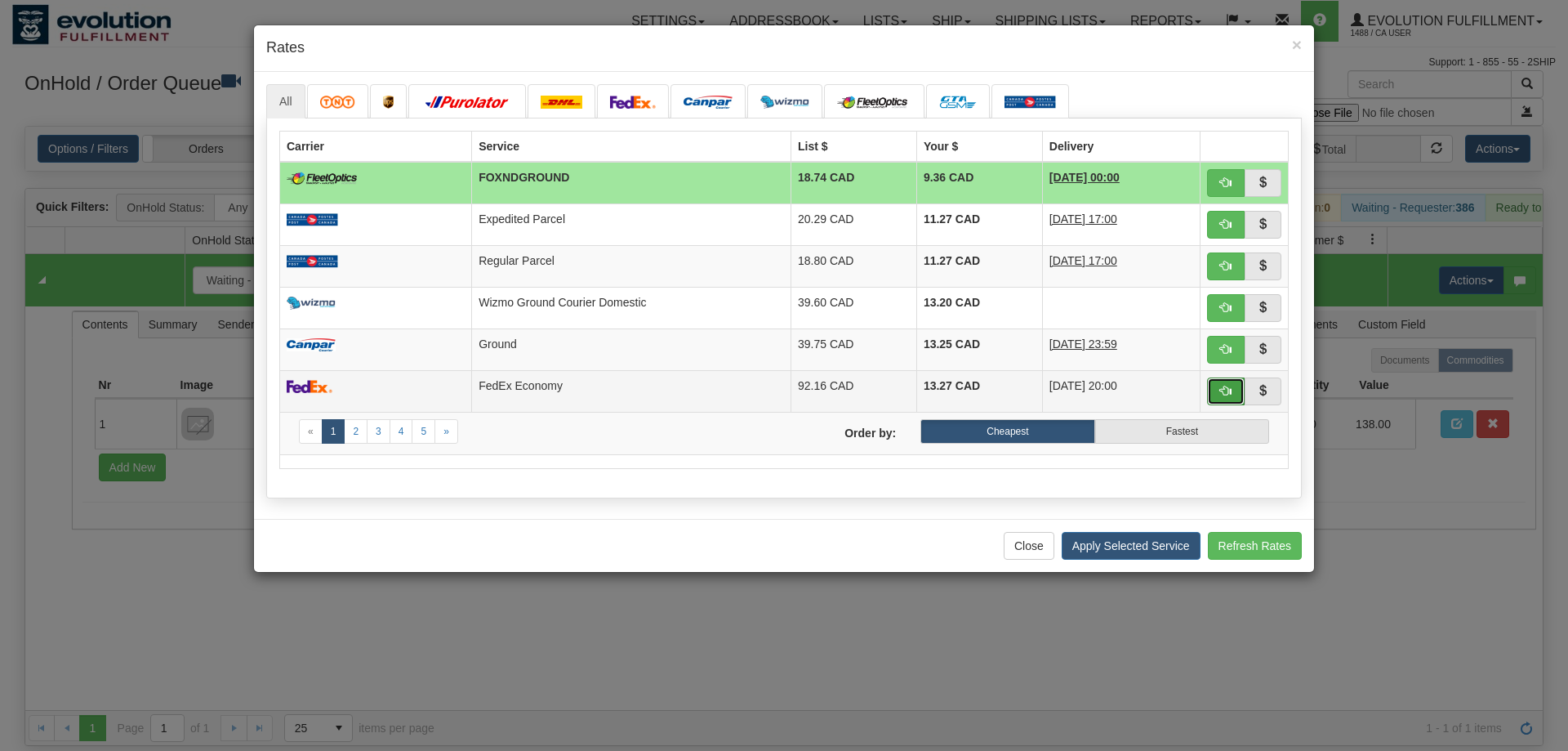
click at [1209, 383] on button "button" at bounding box center [1226, 391] width 38 height 27
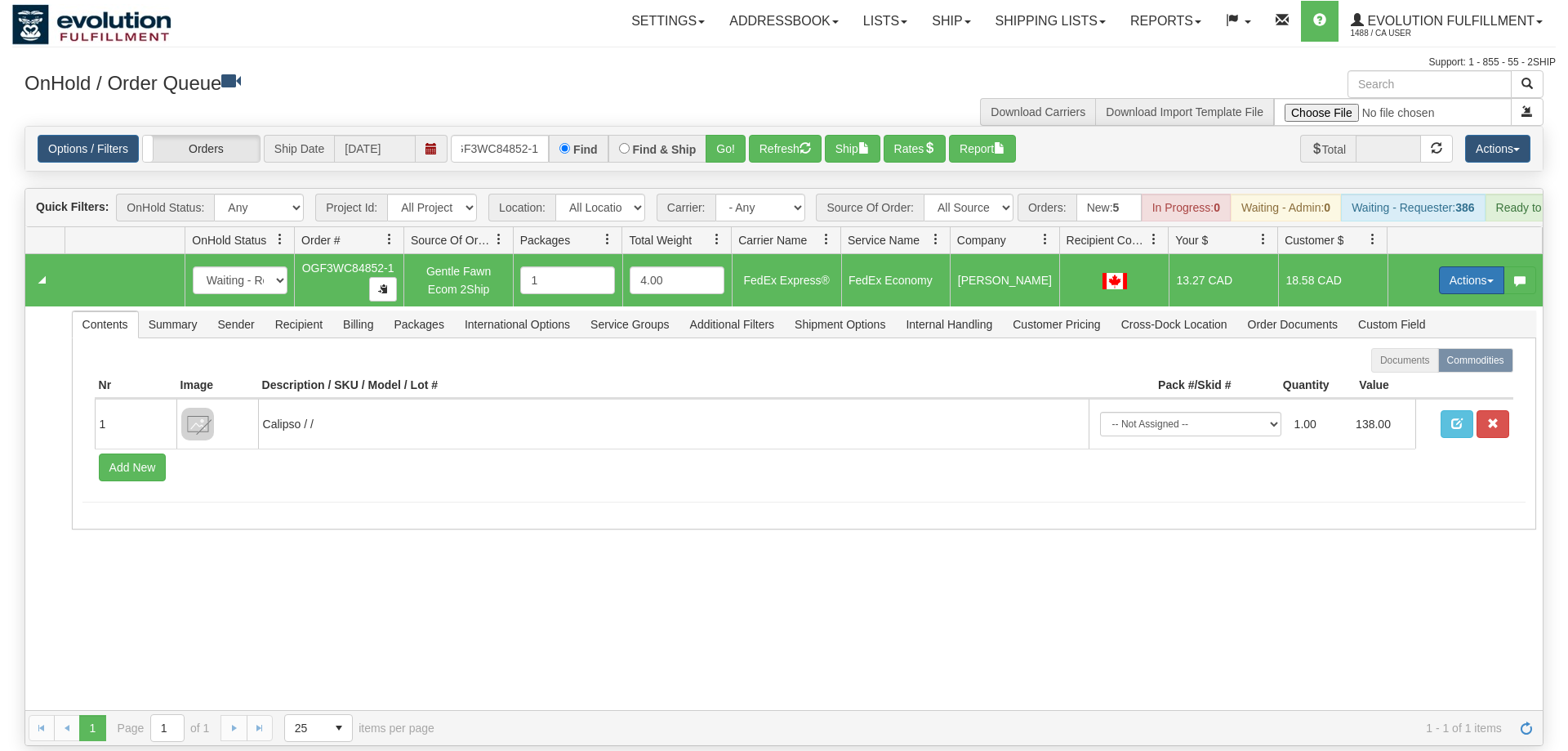
click at [1461, 266] on button "Actions" at bounding box center [1471, 279] width 65 height 27
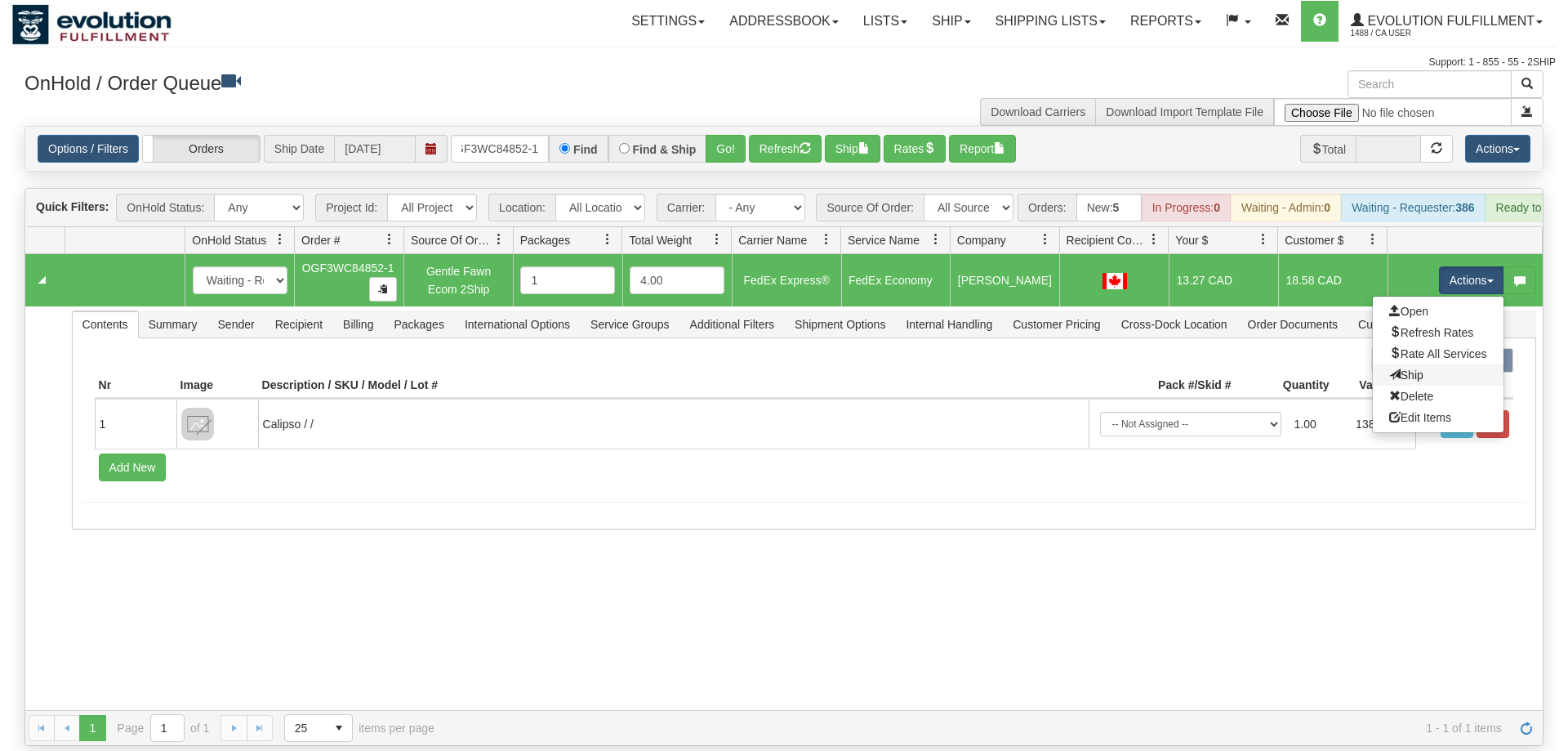
click at [1454, 364] on link "Ship" at bounding box center [1438, 375] width 131 height 22
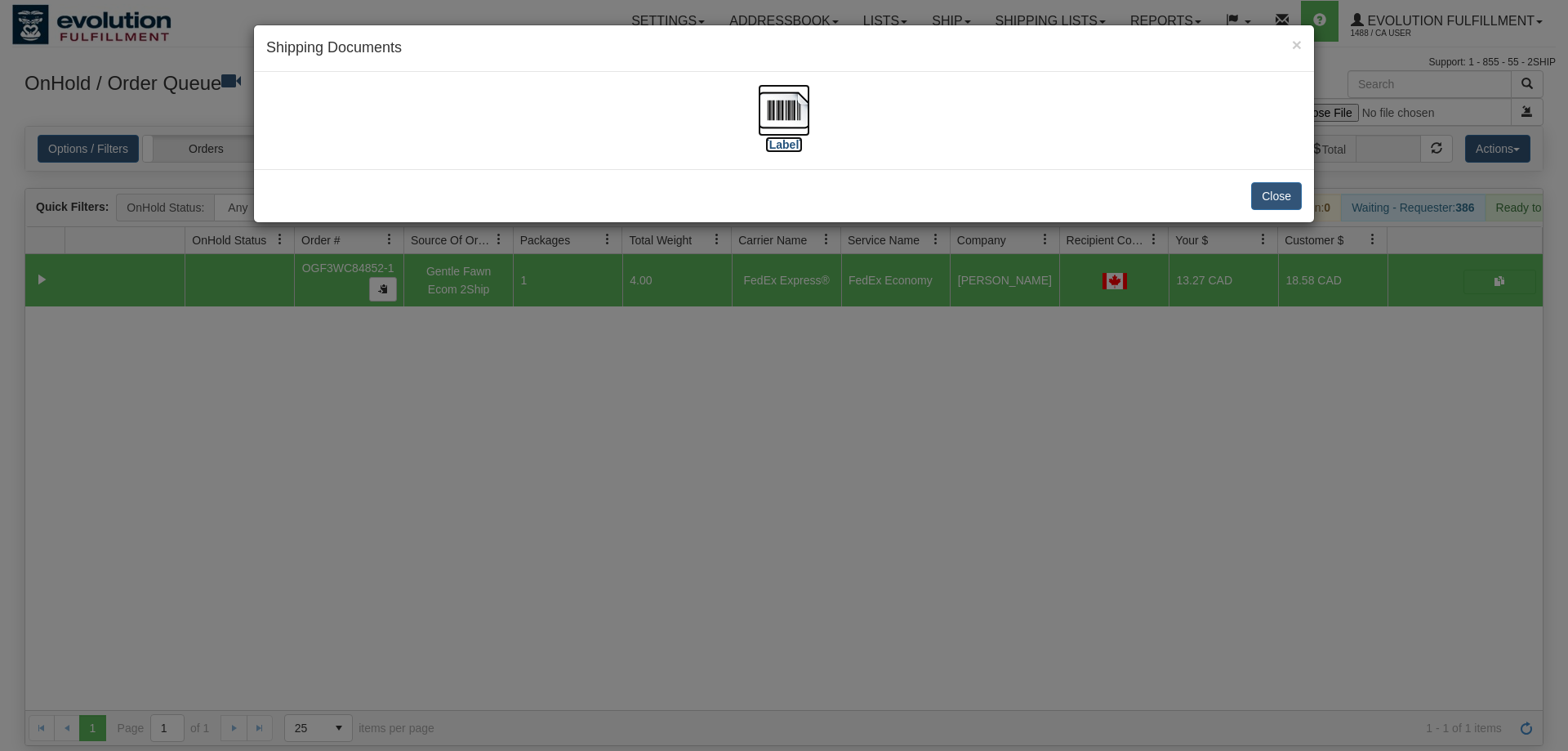
click at [775, 118] on img at bounding box center [784, 109] width 52 height 52
drag, startPoint x: 362, startPoint y: 535, endPoint x: 398, endPoint y: 264, distance: 273.4
click at [370, 518] on div "× Shipping Documents [Label] Close" at bounding box center [784, 376] width 1568 height 751
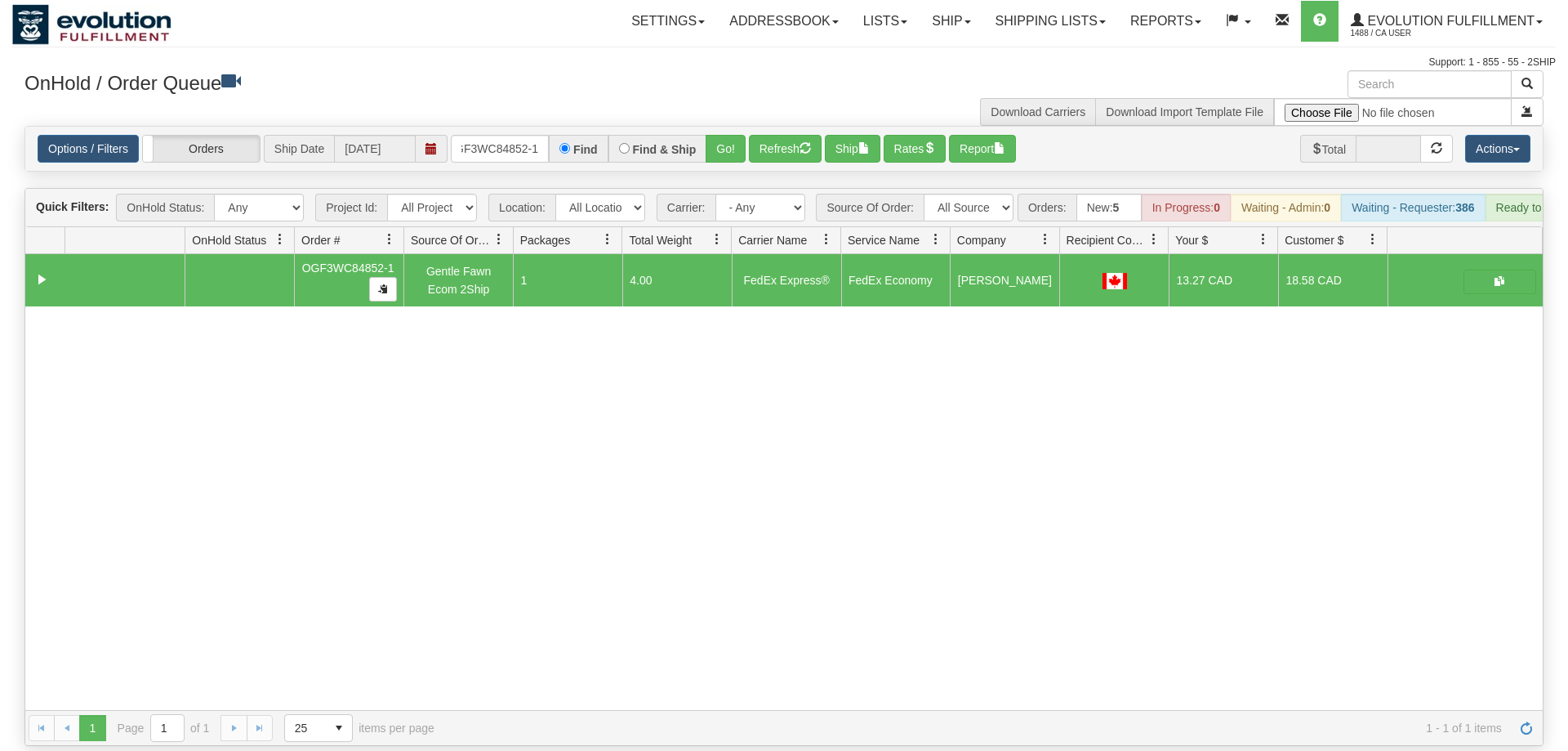
click at [482, 142] on div "Options / Filters Group Shipments Orders Ship Date [DATE] OGF3WC84852-1 Find Fi…" at bounding box center [784, 148] width 1517 height 44
click at [488, 135] on input "OGF3WC84852-1" at bounding box center [500, 148] width 98 height 27
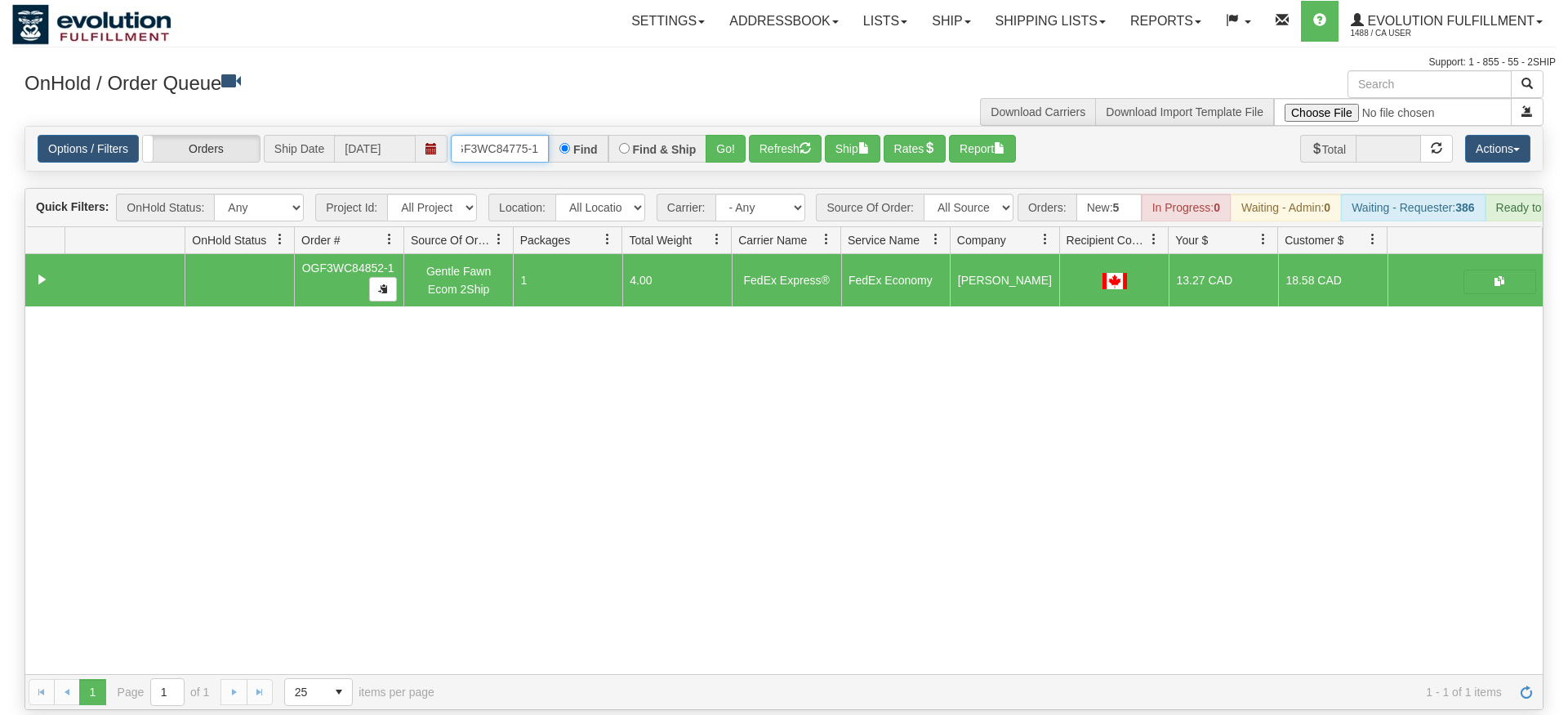
type input "OGF3WC84775-1"
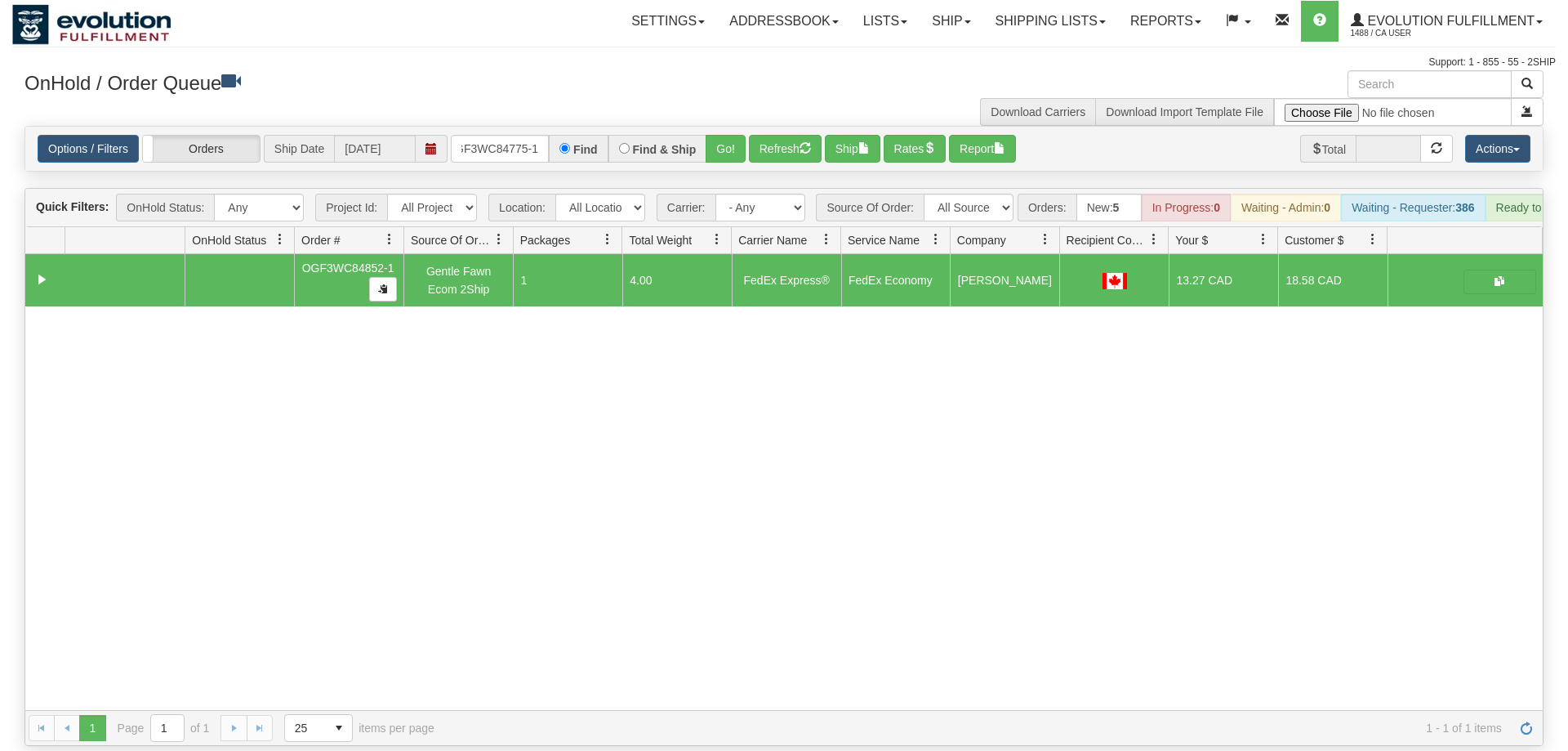
click at [719, 142] on div "Options / Filters Group Shipments Orders Ship Date [DATE] OGF3WC84775-1 Find Fi…" at bounding box center [784, 148] width 1517 height 44
click at [732, 135] on button "Go!" at bounding box center [725, 148] width 40 height 27
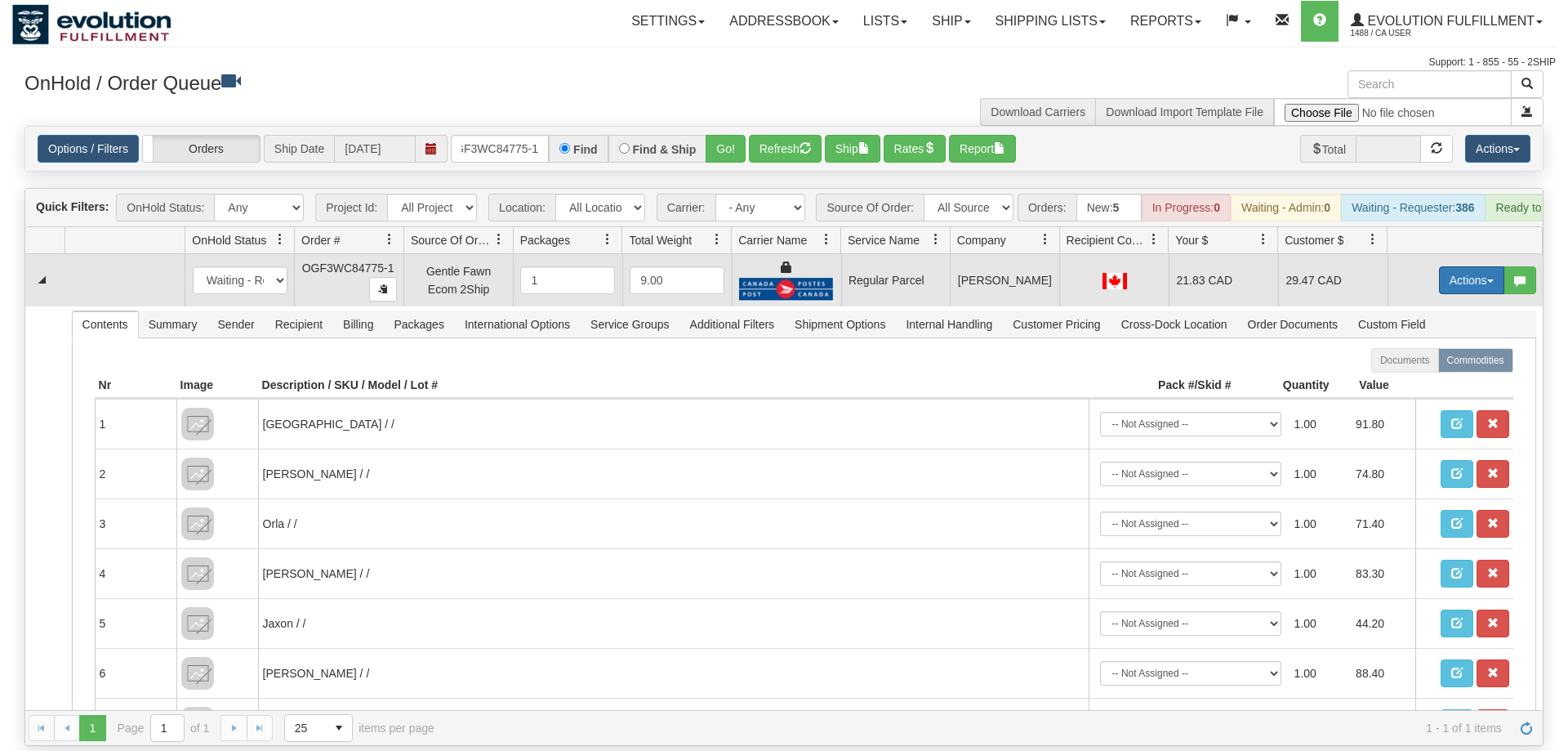
click at [1456, 266] on button "Actions" at bounding box center [1471, 279] width 65 height 27
click at [1434, 347] on span "Rate All Services" at bounding box center [1438, 354] width 98 height 13
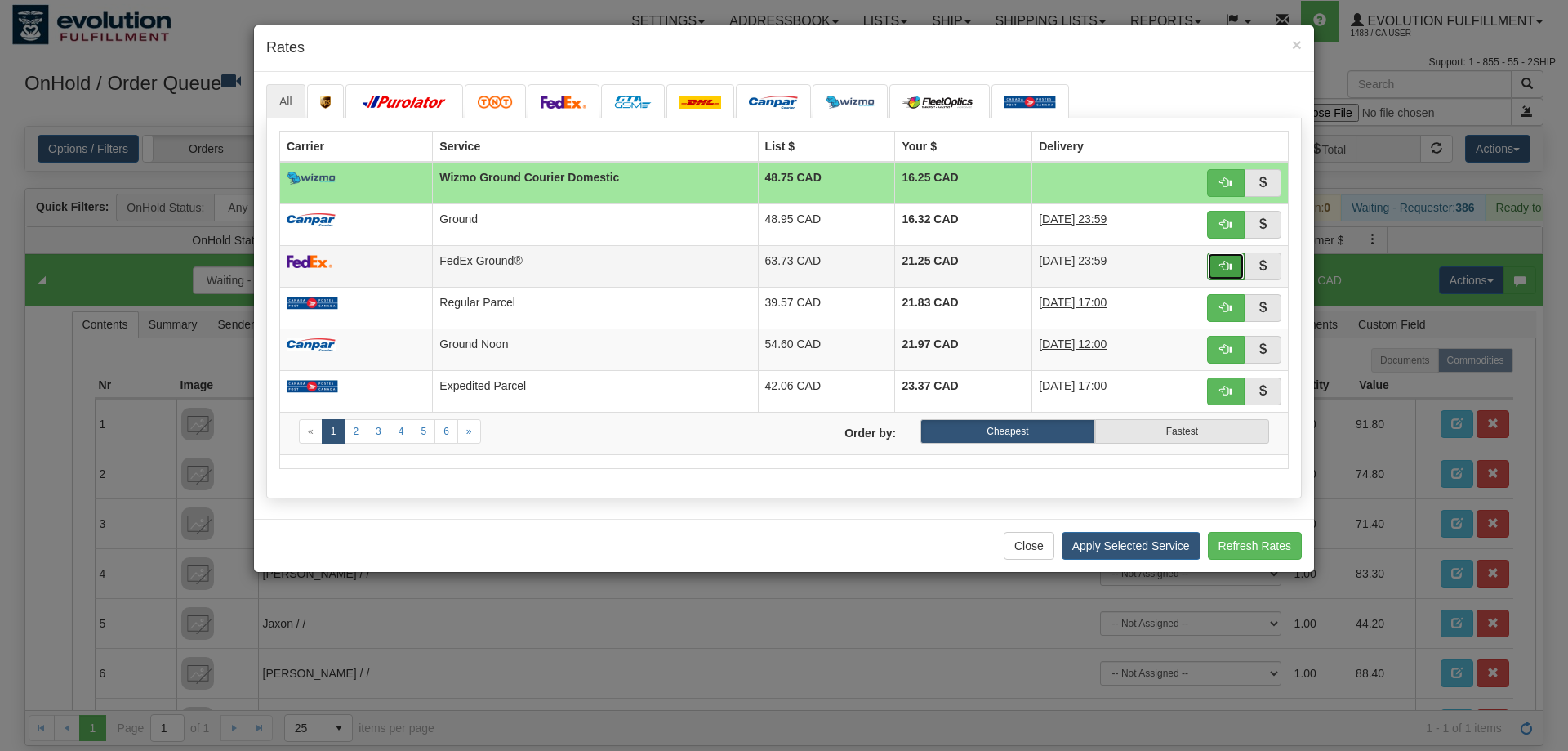
click at [1222, 271] on span "button" at bounding box center [1226, 265] width 11 height 11
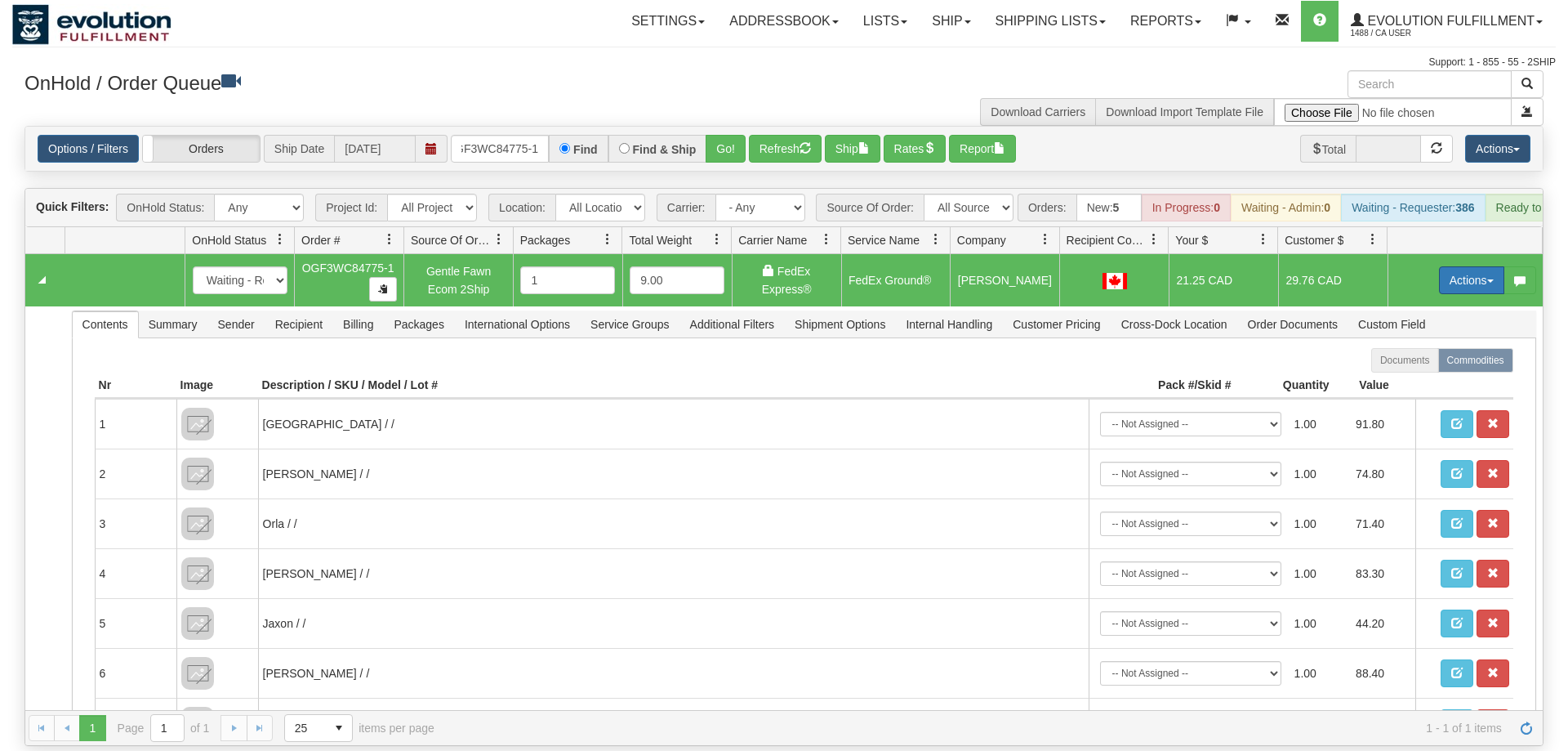
click at [1461, 266] on button "Actions" at bounding box center [1471, 279] width 65 height 27
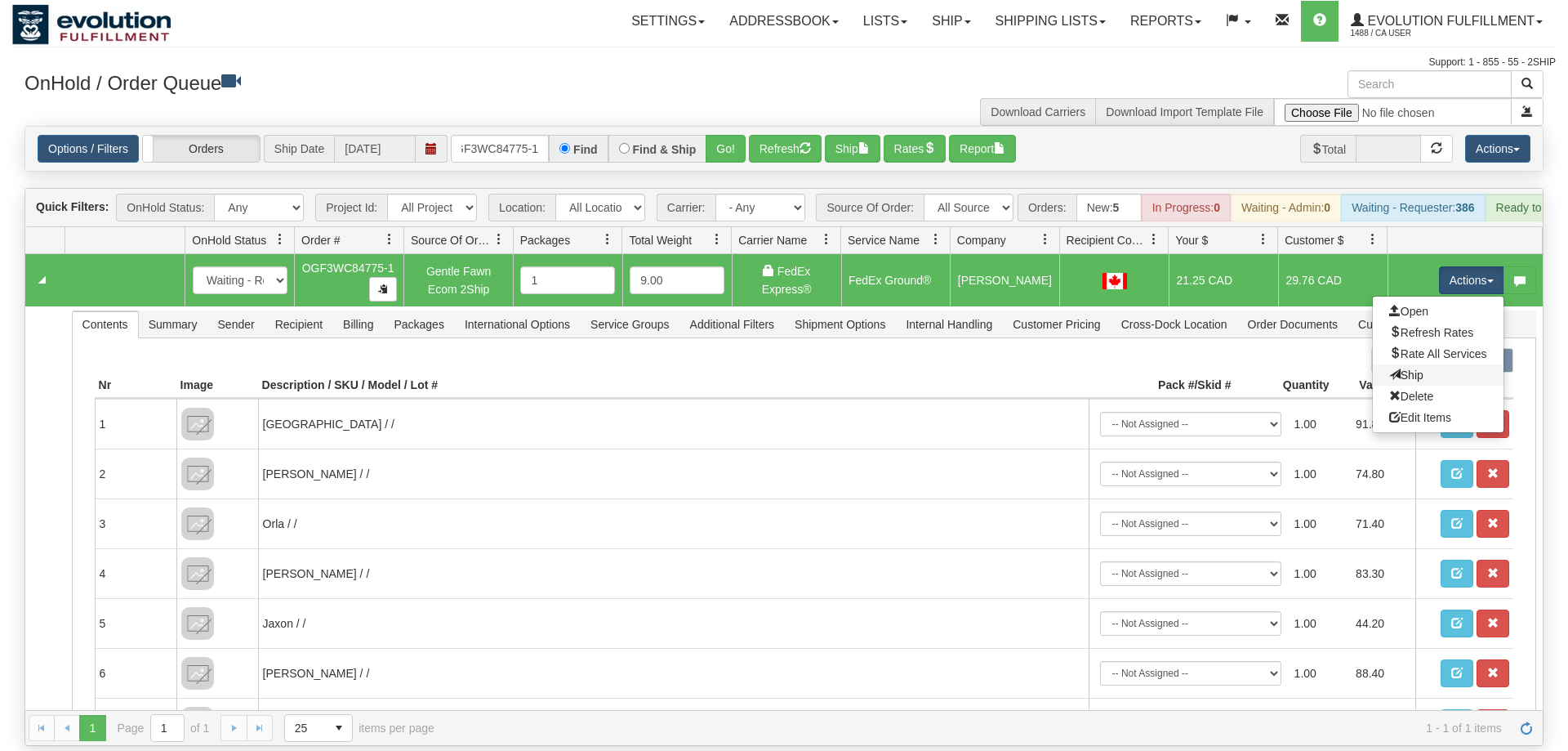
click at [1434, 364] on link "Ship" at bounding box center [1438, 375] width 131 height 22
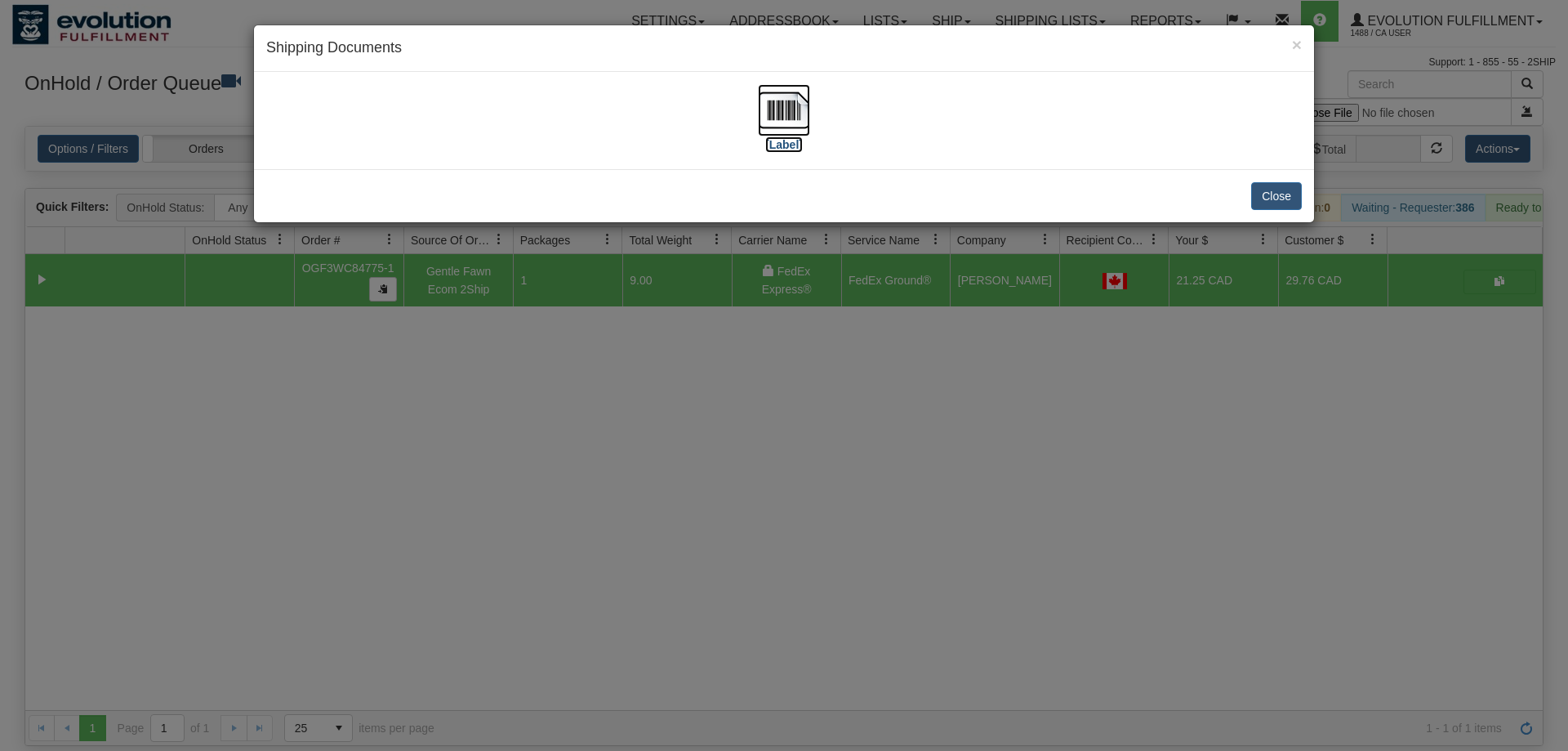
click at [772, 106] on img at bounding box center [784, 109] width 52 height 52
click at [801, 479] on div "× Shipping Documents [Label] Close" at bounding box center [784, 376] width 1568 height 751
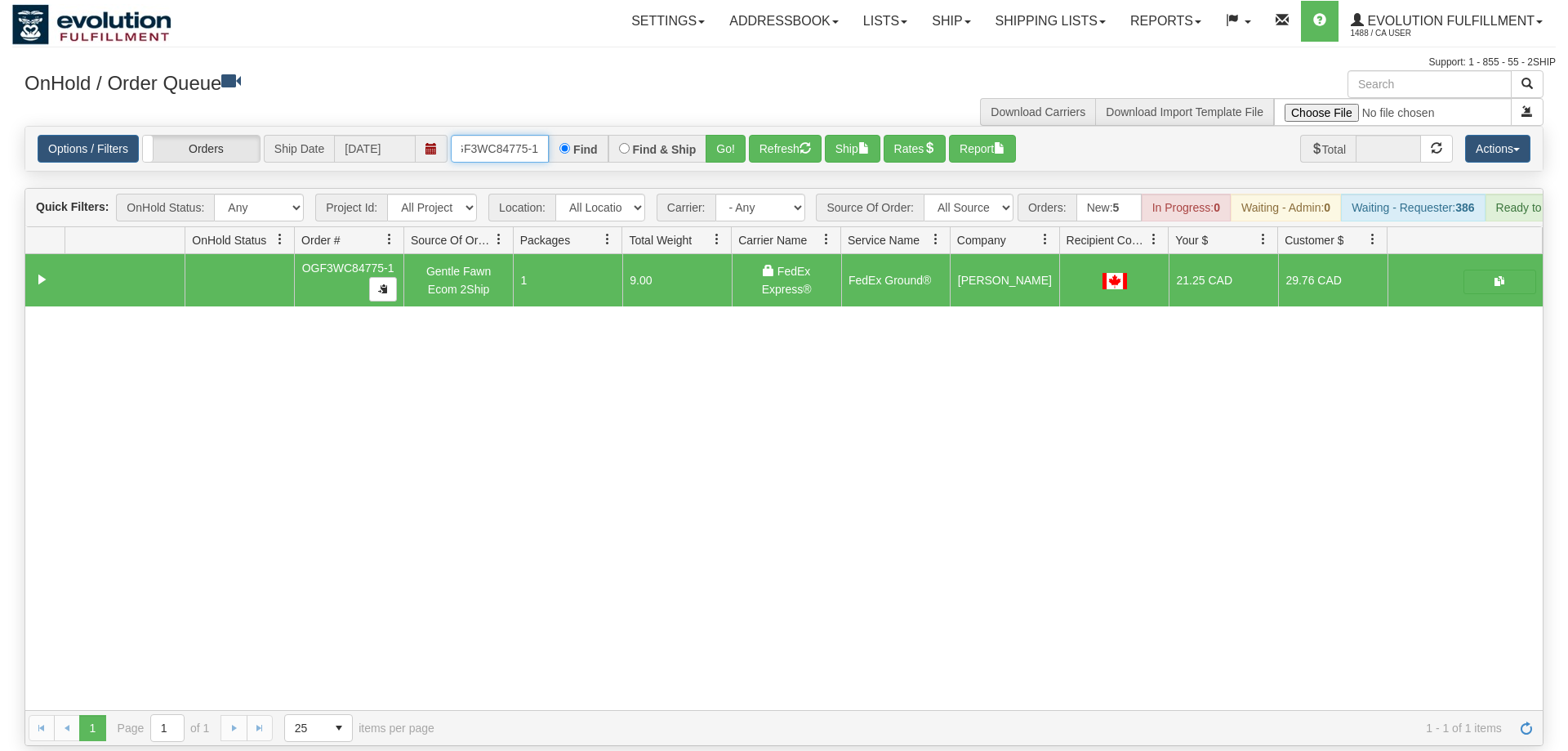
click at [509, 135] on input "OGF3WC84775-1" at bounding box center [500, 148] width 98 height 27
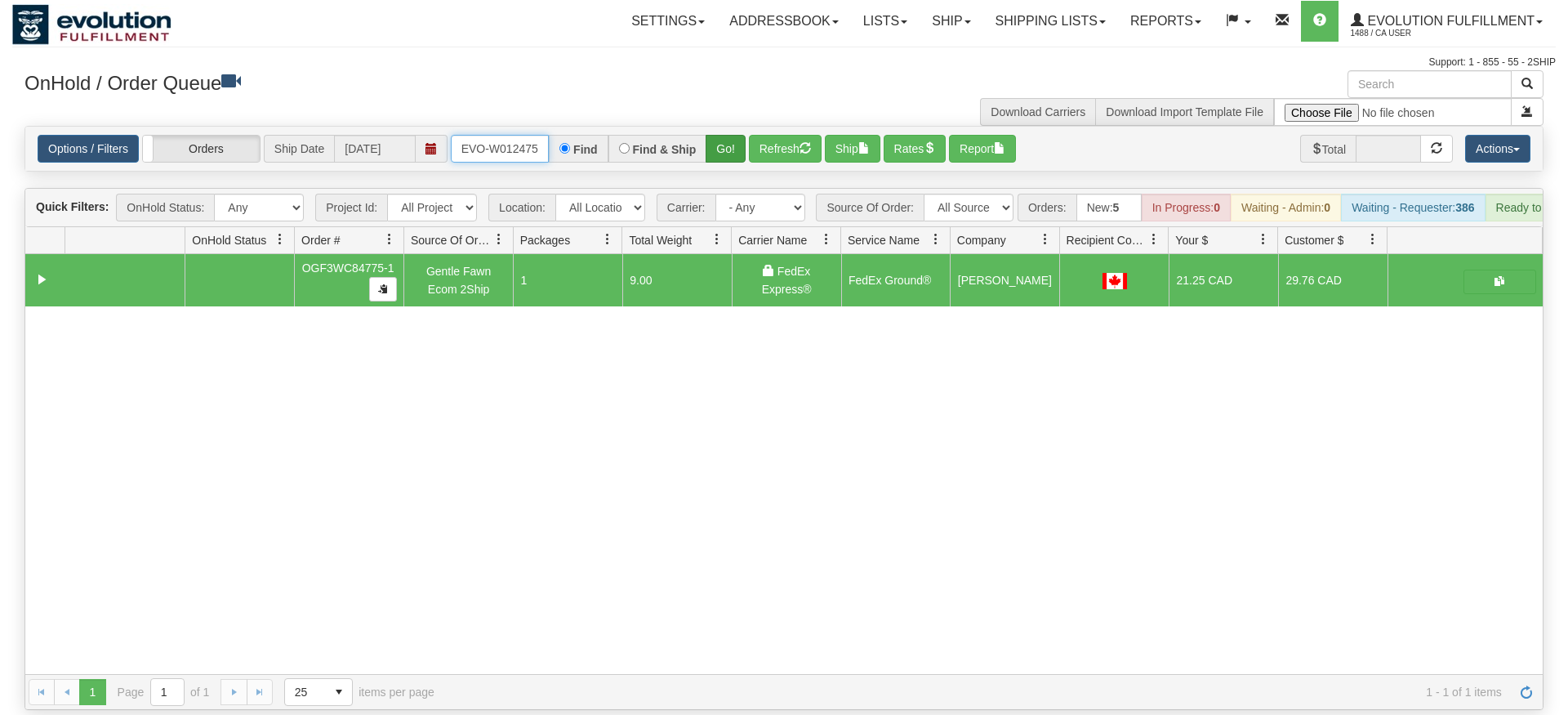
type input "ORSCEVO-W012475"
drag, startPoint x: 728, startPoint y: 136, endPoint x: 728, endPoint y: 168, distance: 32.0
click at [728, 168] on div "Is equal to Is not equal to Contains Does not contains CAD USD EUR ZAR [PERSON_…" at bounding box center [784, 417] width 1543 height 584
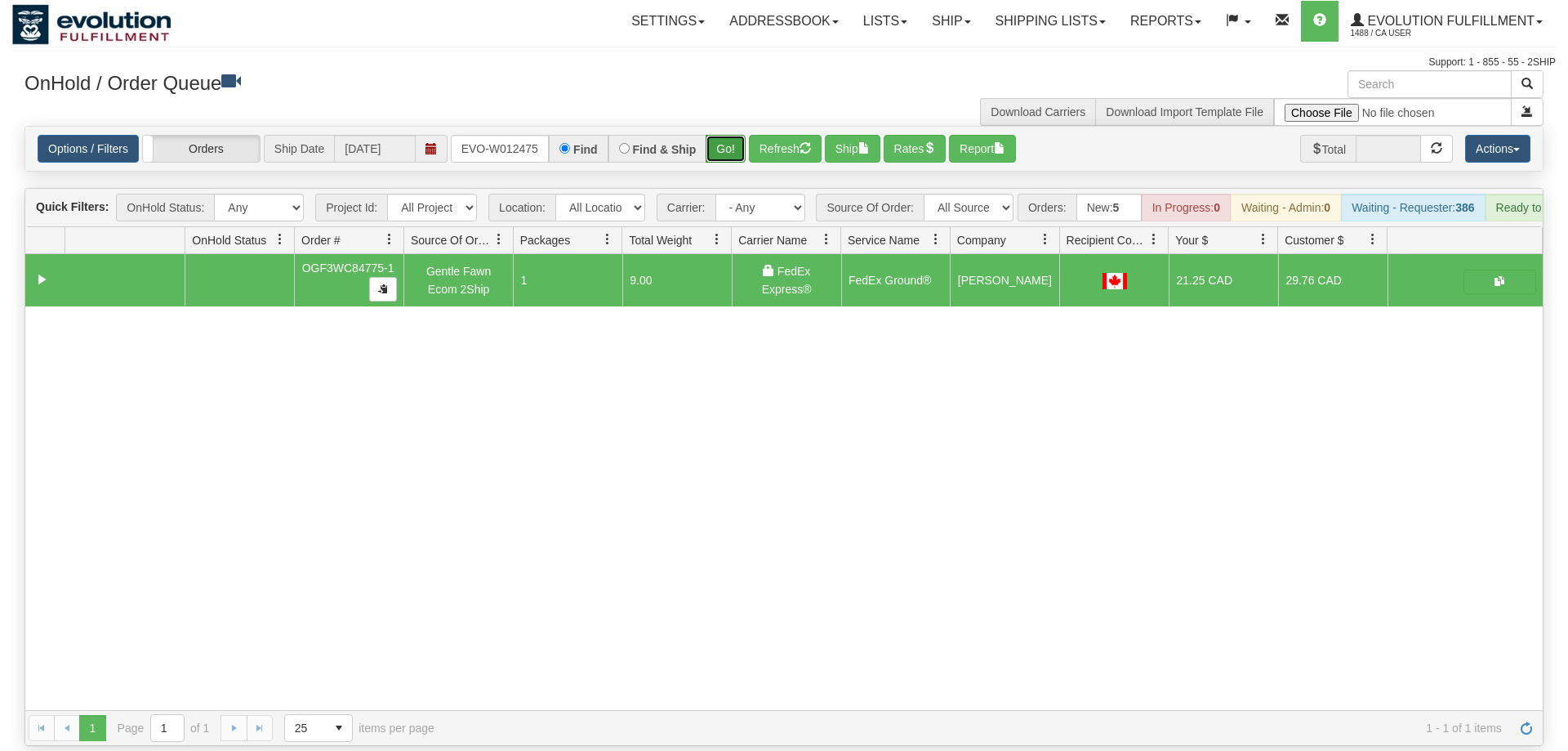
drag, startPoint x: 744, startPoint y: 126, endPoint x: 735, endPoint y: 122, distance: 9.8
click at [735, 135] on button "Go!" at bounding box center [725, 148] width 40 height 27
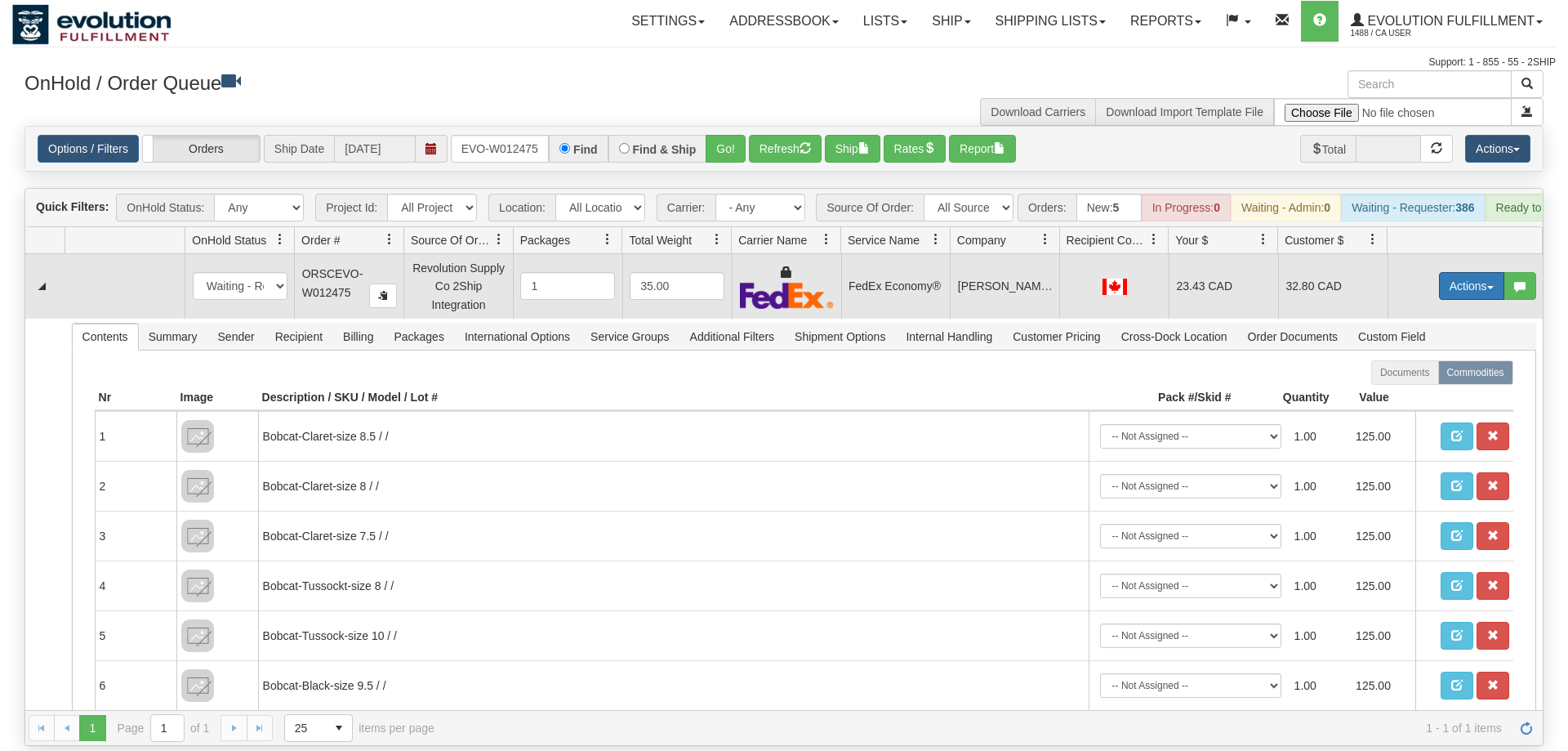
click at [1489, 272] on button "Actions" at bounding box center [1471, 285] width 65 height 27
click at [1397, 375] on span "Ship" at bounding box center [1406, 381] width 34 height 13
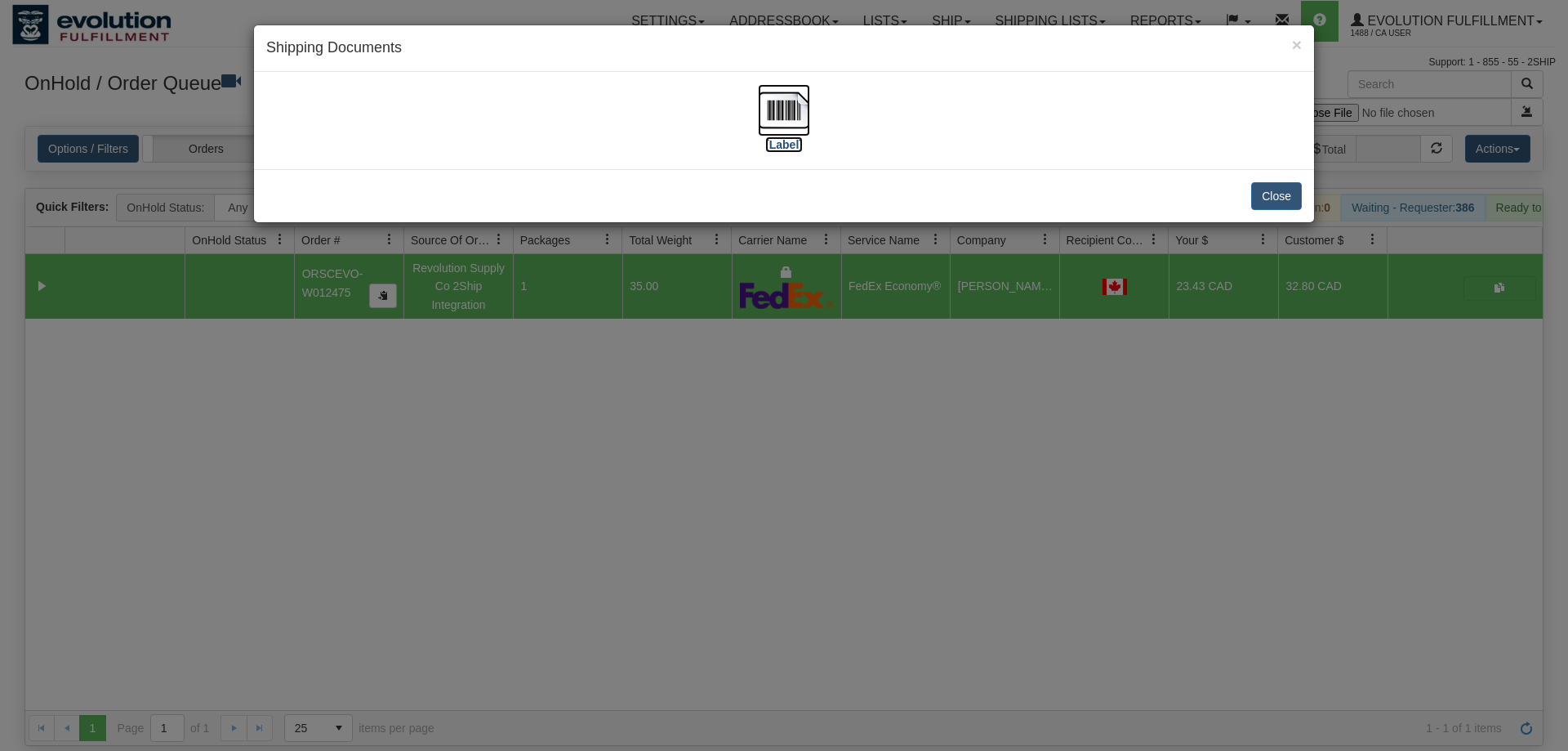
click at [777, 103] on img at bounding box center [784, 109] width 52 height 52
drag, startPoint x: 714, startPoint y: 409, endPoint x: 478, endPoint y: 42, distance: 436.3
click at [714, 409] on div "× Shipping Documents [Label] Close" at bounding box center [784, 376] width 1568 height 751
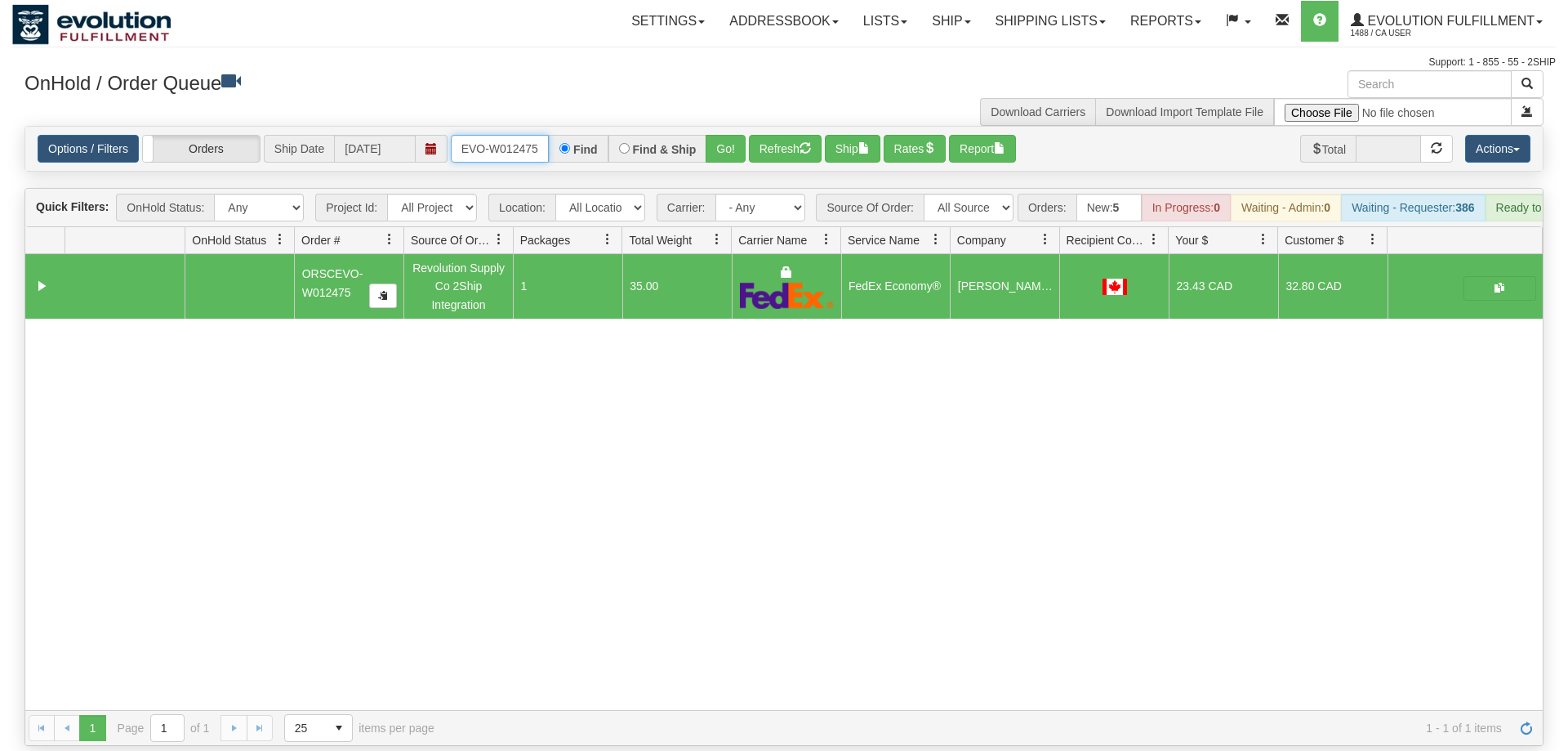
click at [486, 135] on input "ORSCEVO-W012475" at bounding box center [500, 148] width 98 height 27
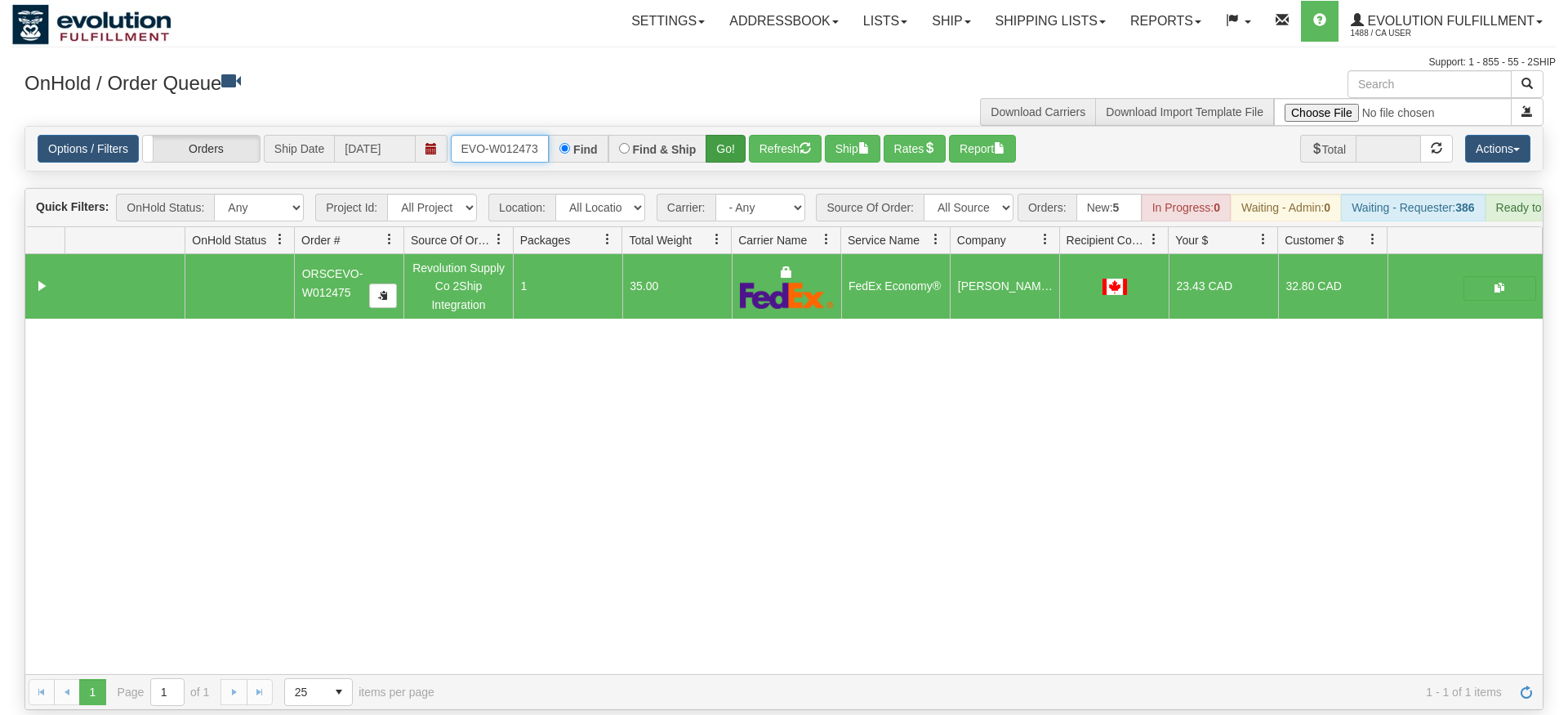
type input "oRSCEVO-W012473"
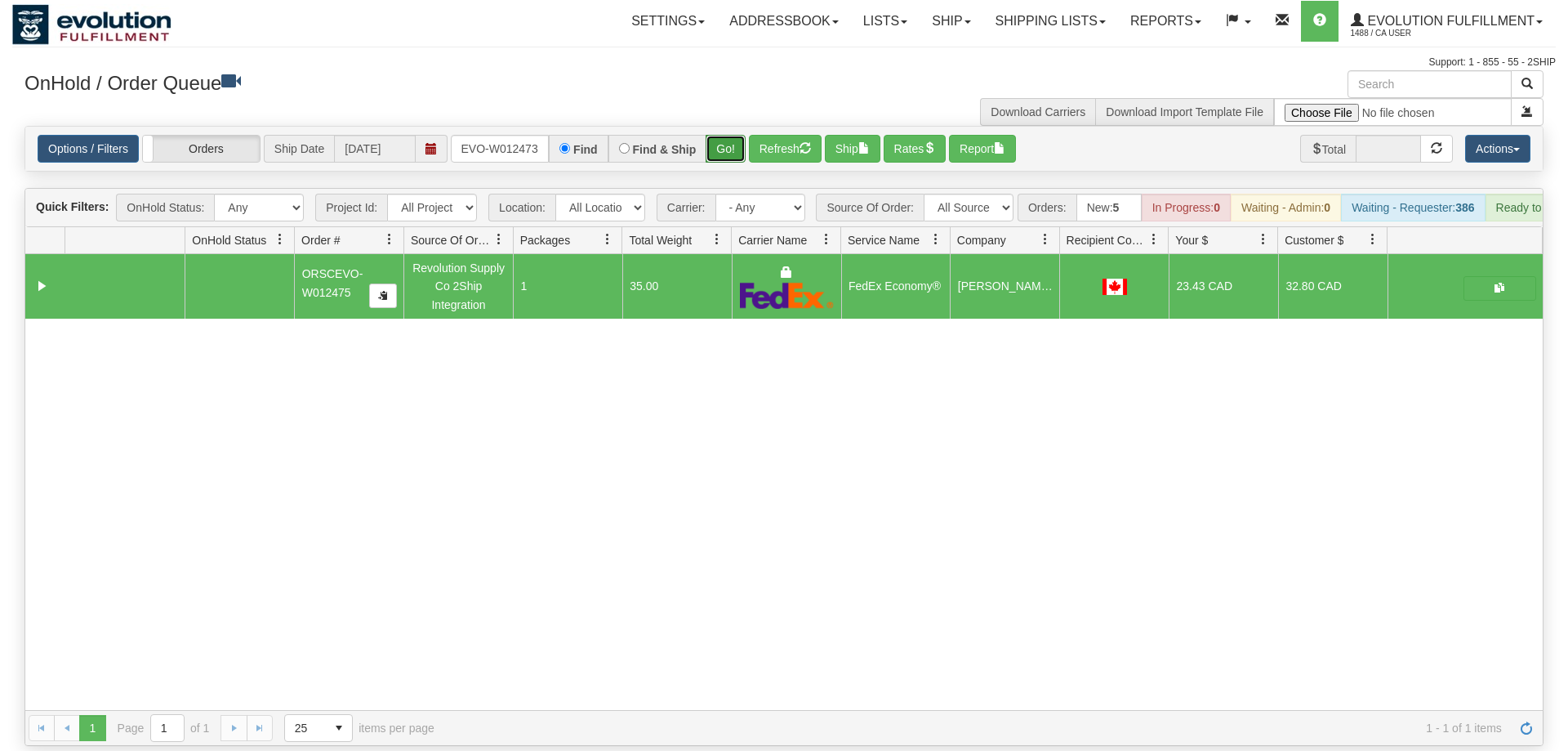
click at [733, 156] on div "Is equal to Is not equal to Contains Does not contains CAD USD EUR ZAR [PERSON_…" at bounding box center [784, 435] width 1543 height 620
click at [736, 135] on button "Go!" at bounding box center [725, 148] width 40 height 27
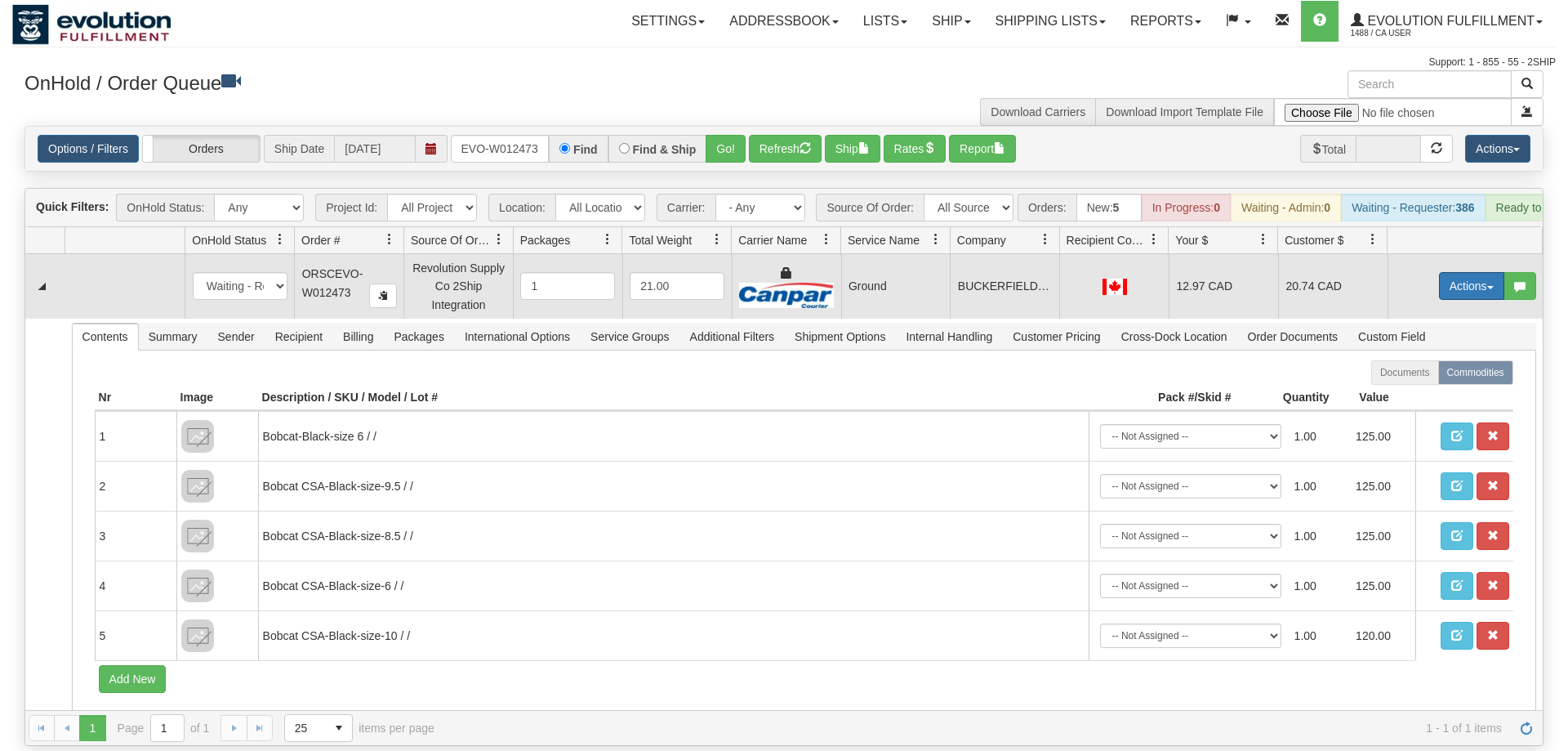
click at [1477, 272] on button "Actions" at bounding box center [1471, 285] width 65 height 27
click at [1434, 370] on link "Ship" at bounding box center [1438, 380] width 131 height 22
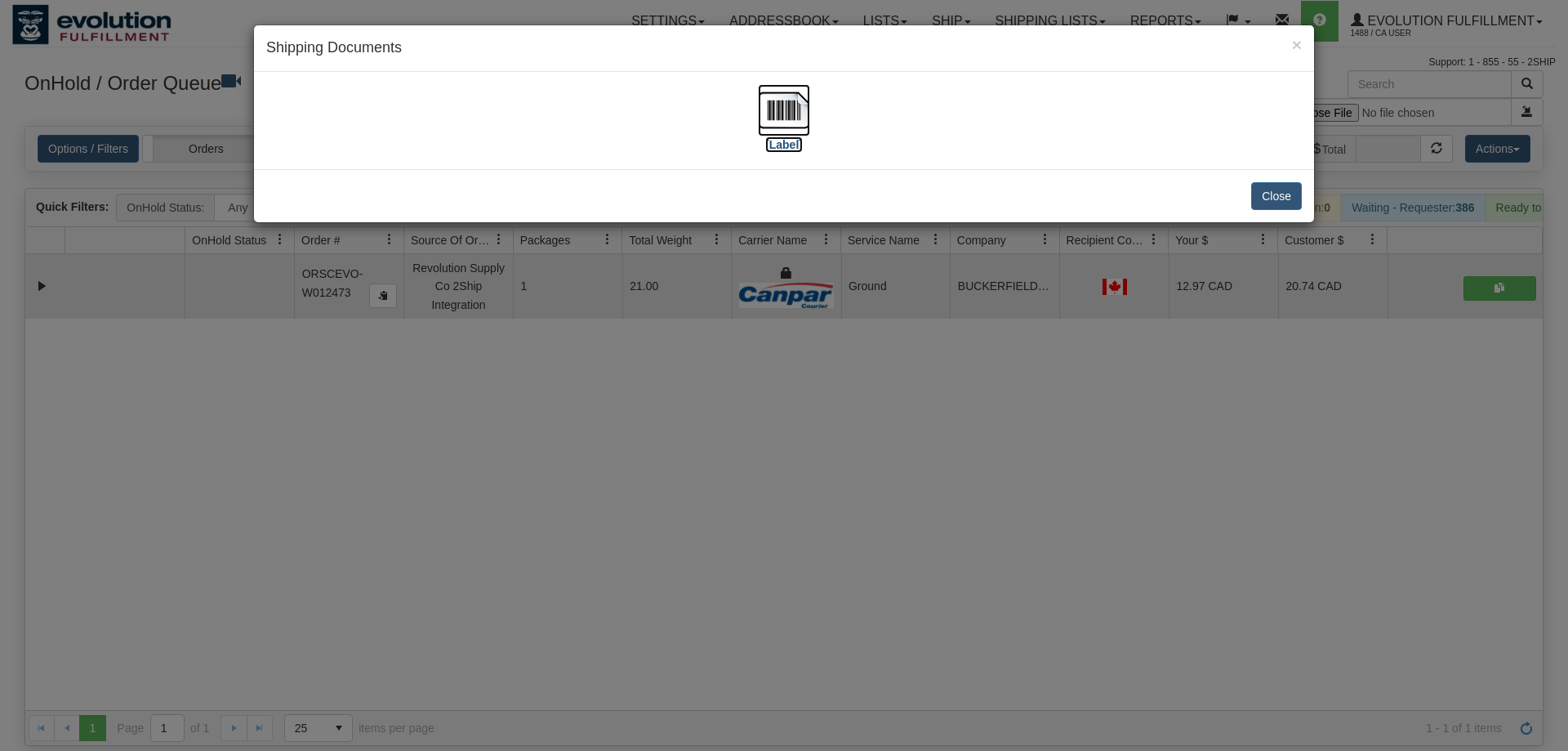
click at [786, 97] on img at bounding box center [784, 109] width 52 height 52
click at [624, 519] on div "× Shipping Documents [Label] Close" at bounding box center [784, 376] width 1568 height 751
